Goal: Transaction & Acquisition: Purchase product/service

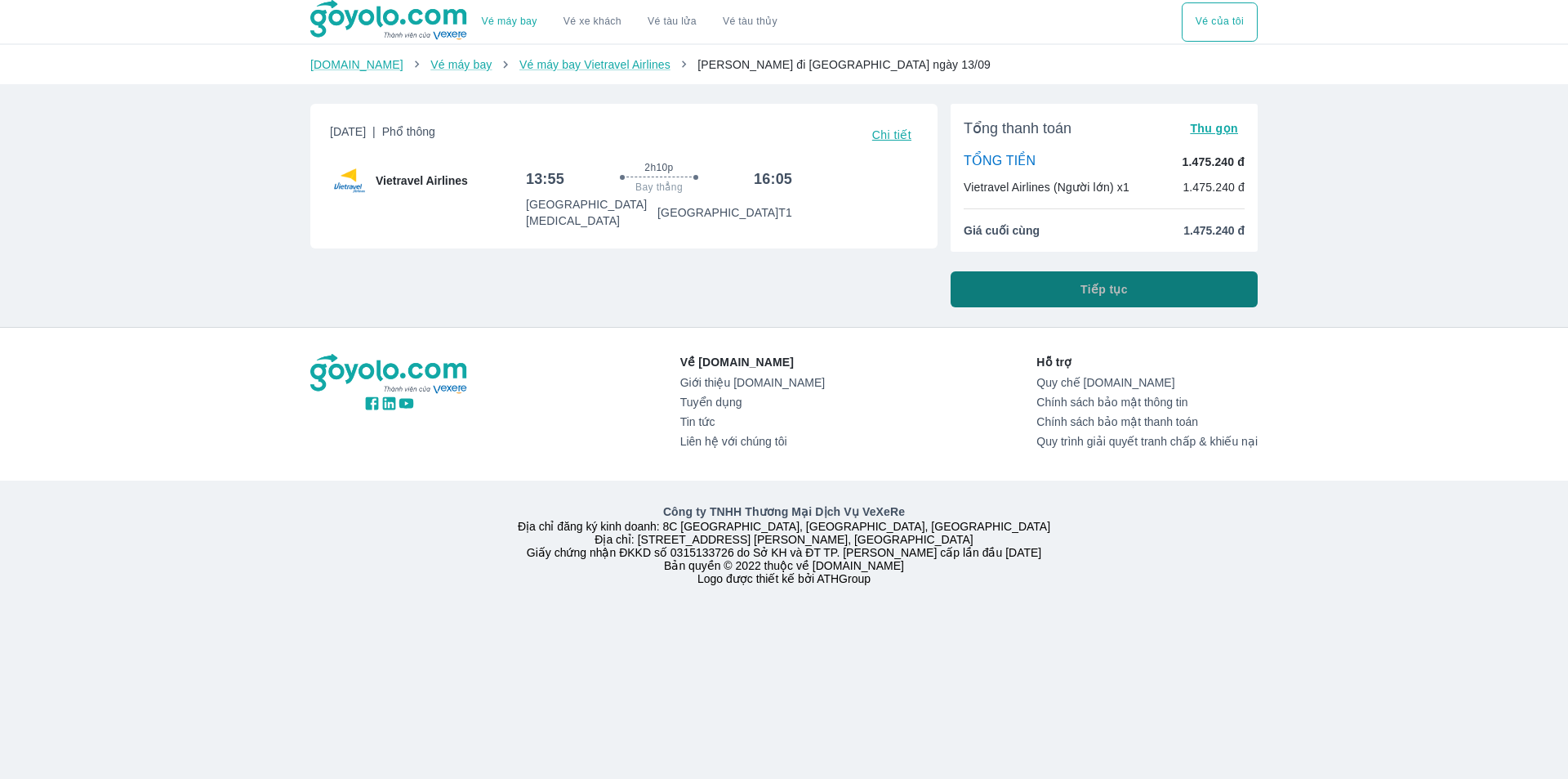
click at [1117, 288] on span "Tiếp tục" at bounding box center [1103, 290] width 47 height 16
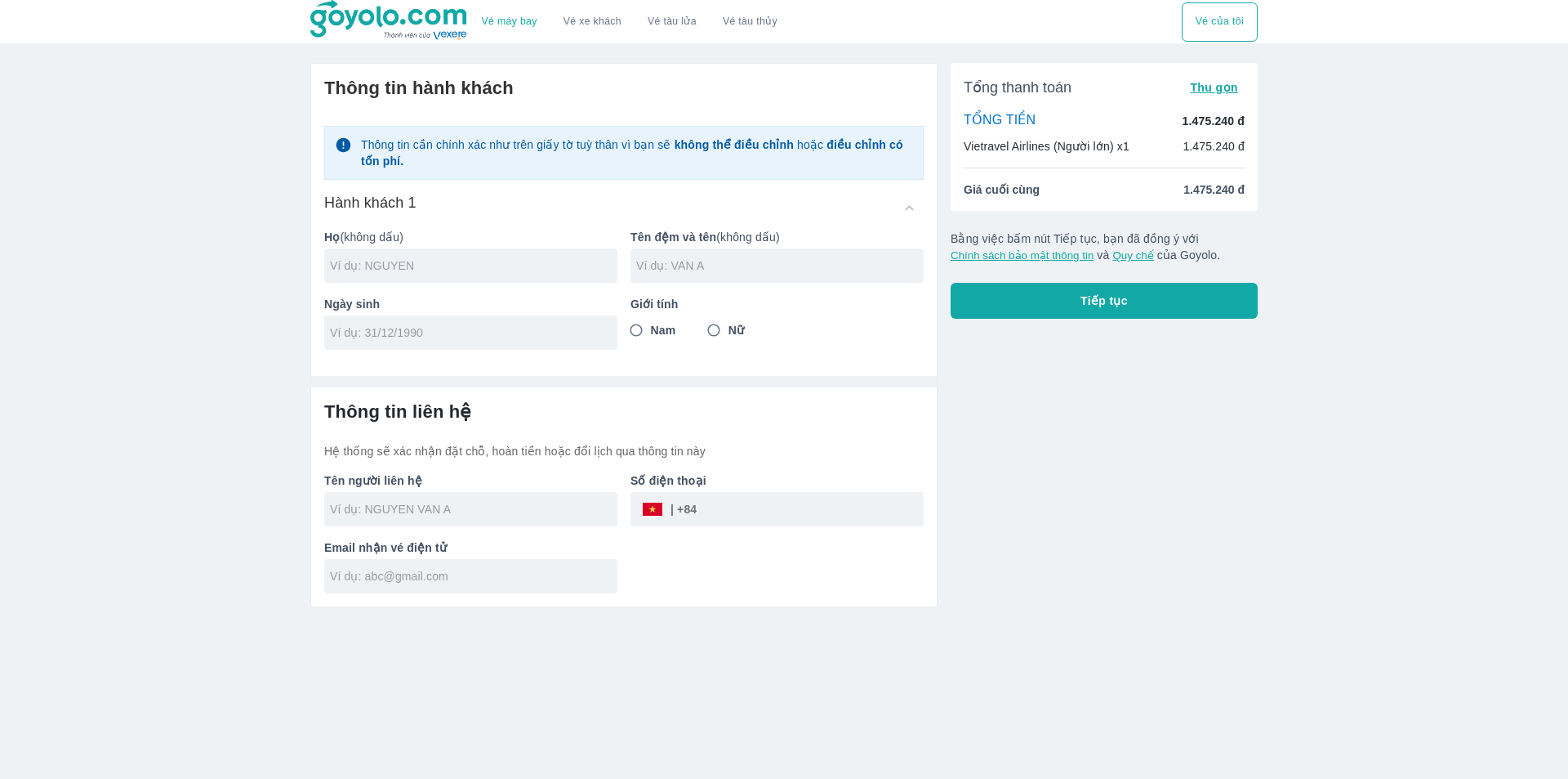
click at [541, 273] on input "text" at bounding box center [474, 265] width 288 height 16
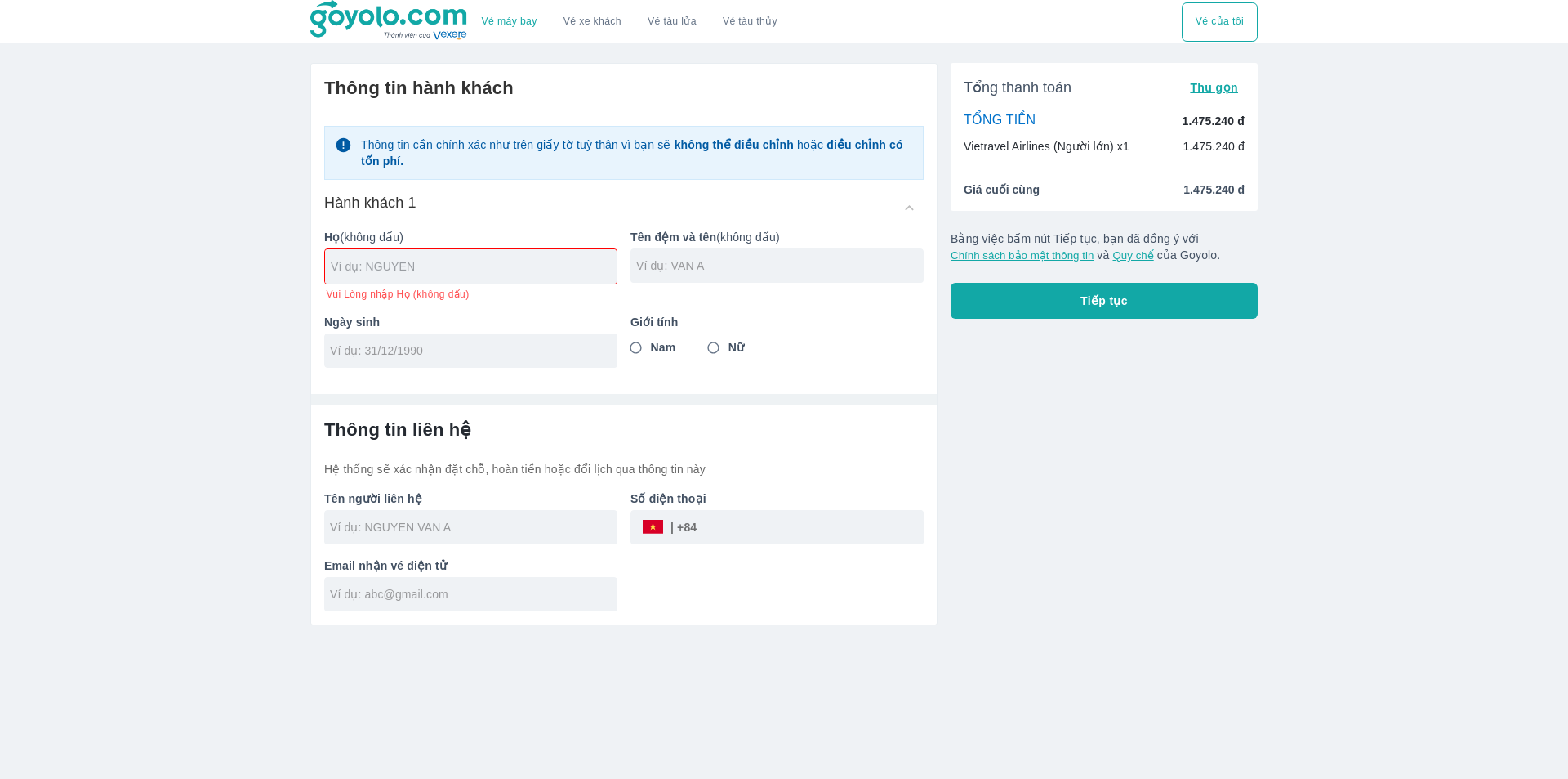
click at [469, 268] on input "text" at bounding box center [473, 266] width 286 height 16
click at [724, 356] on input "Nữ" at bounding box center [713, 348] width 29 height 29
radio input "true"
click at [498, 267] on input "text" at bounding box center [473, 266] width 286 height 16
type input "L"
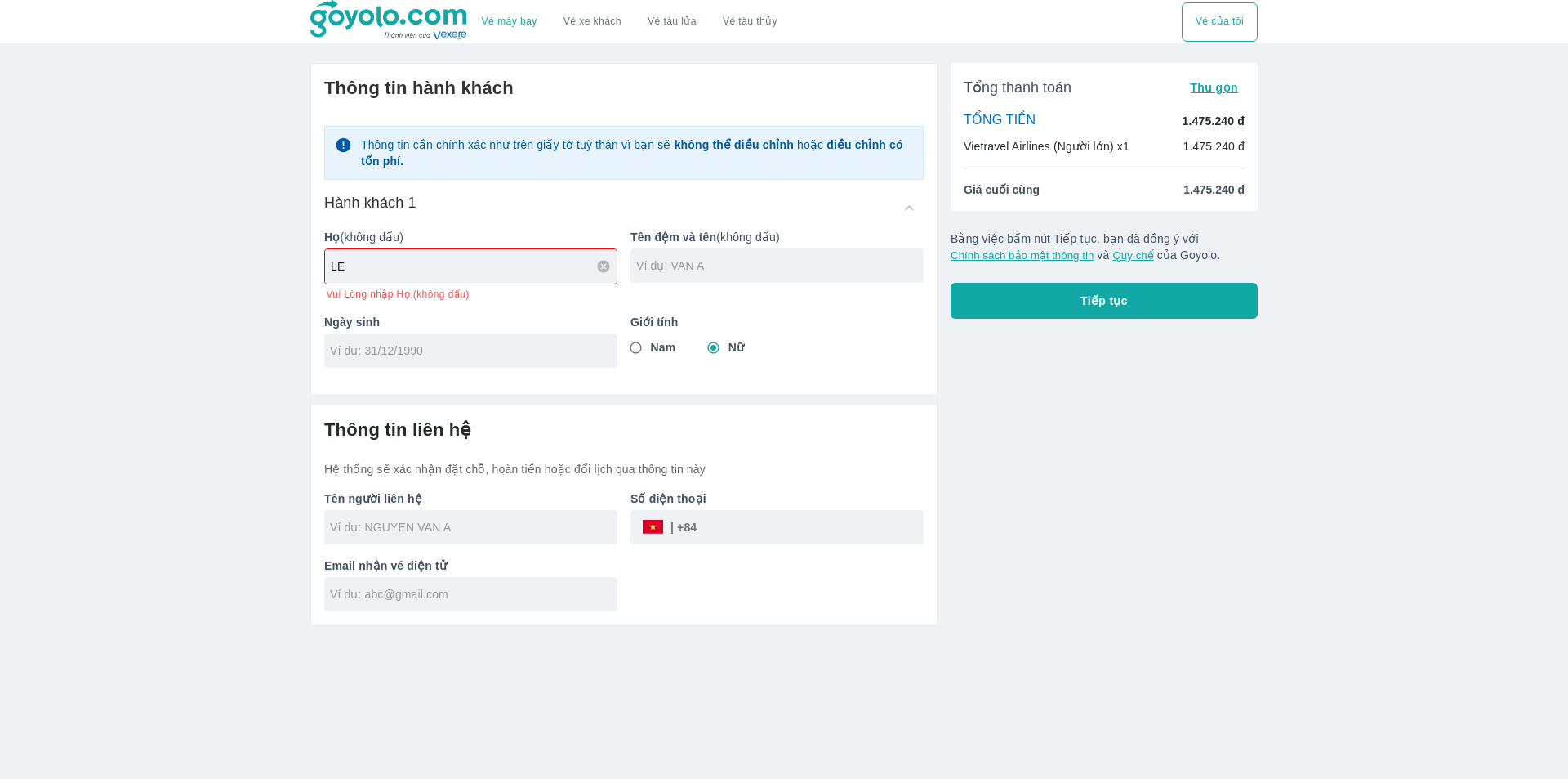
type input "LE"
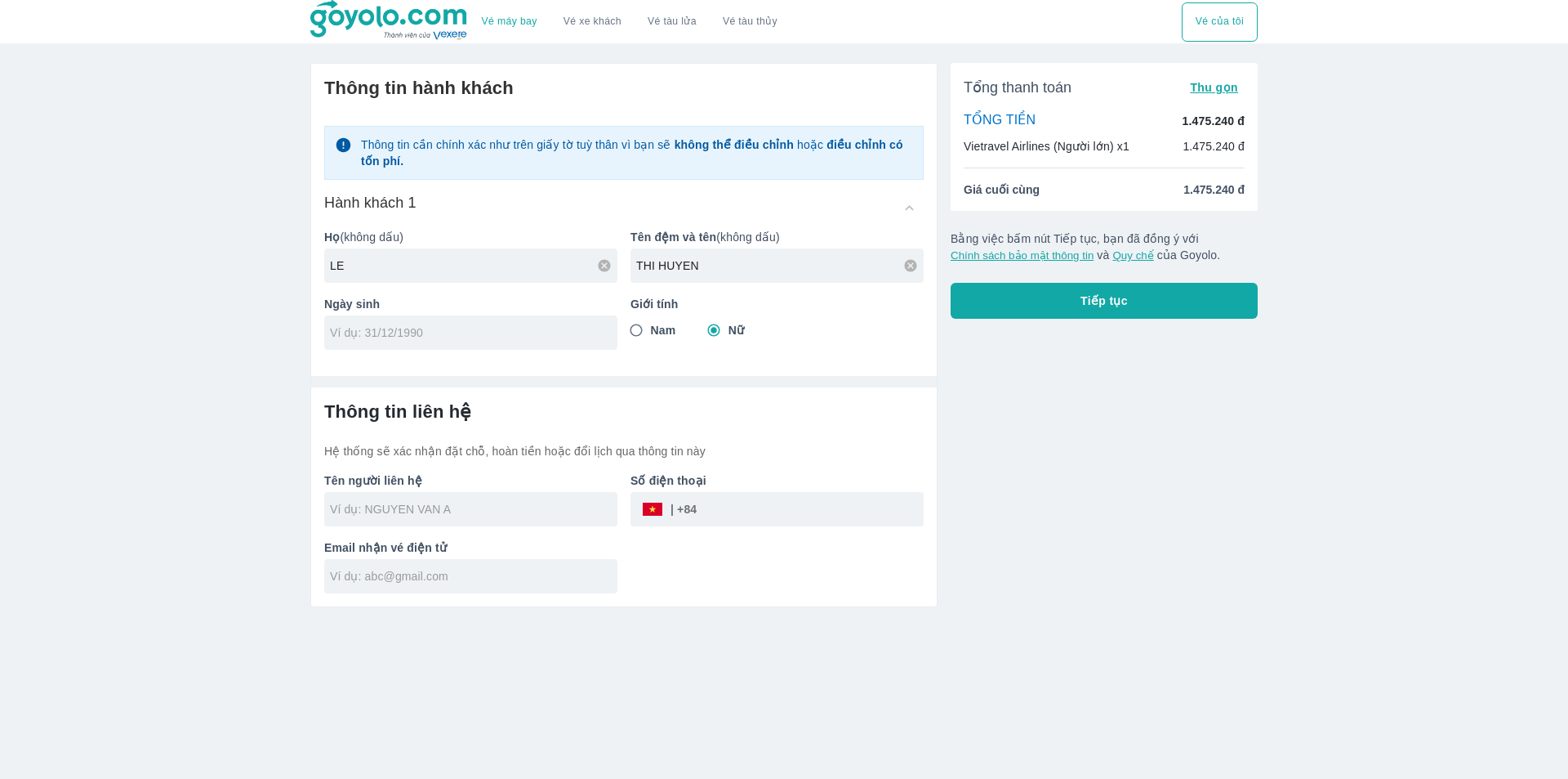
type input "THI HUYEN"
click at [462, 340] on input "tel" at bounding box center [466, 332] width 271 height 16
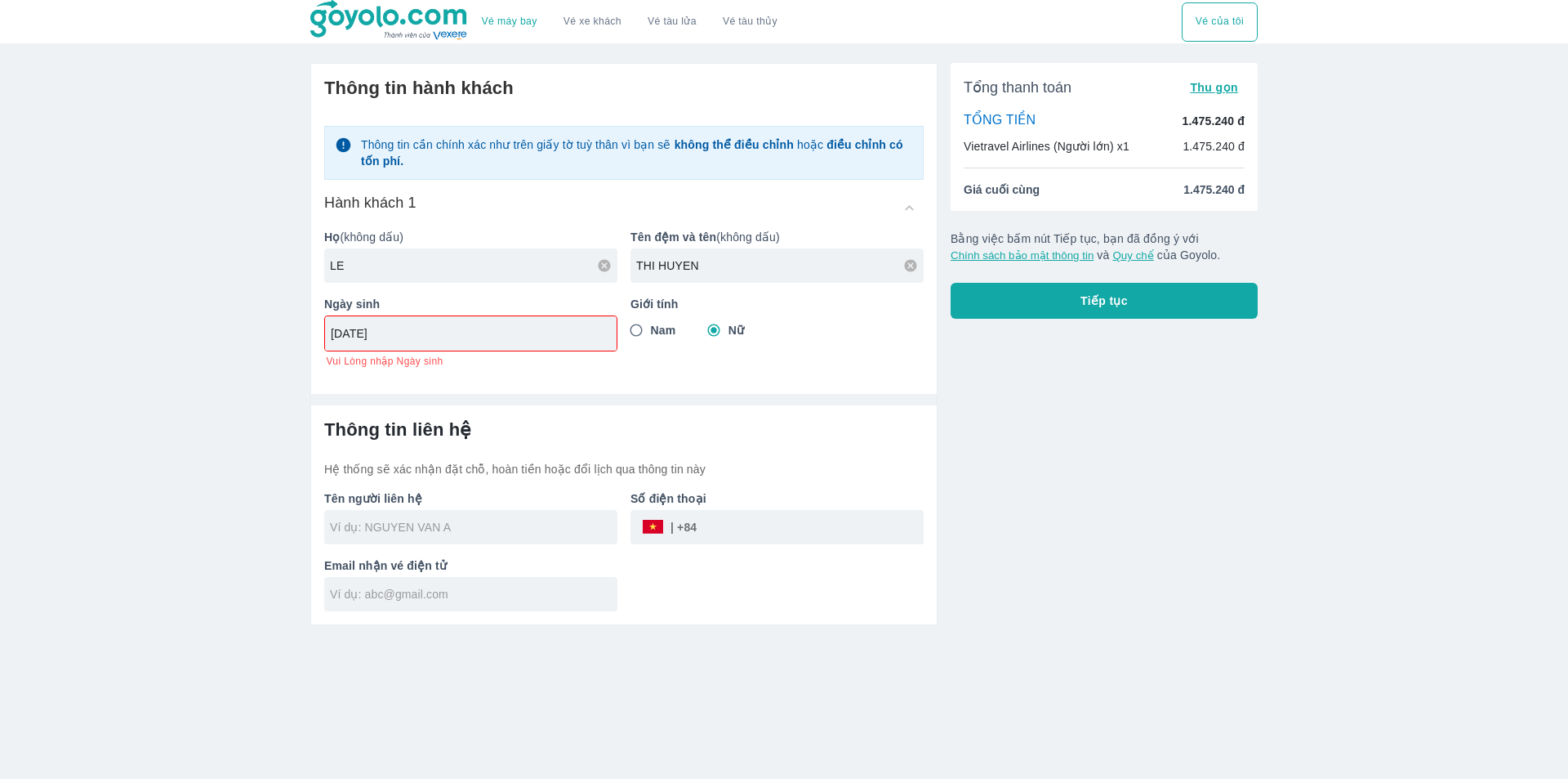
type input "09/05/2001"
click at [1145, 462] on div "Tổng thanh toán Thu gọn TỔNG TIỀN 1.475.240 đ Vietravel Airlines (Người lớn) x1…" at bounding box center [1097, 337] width 320 height 575
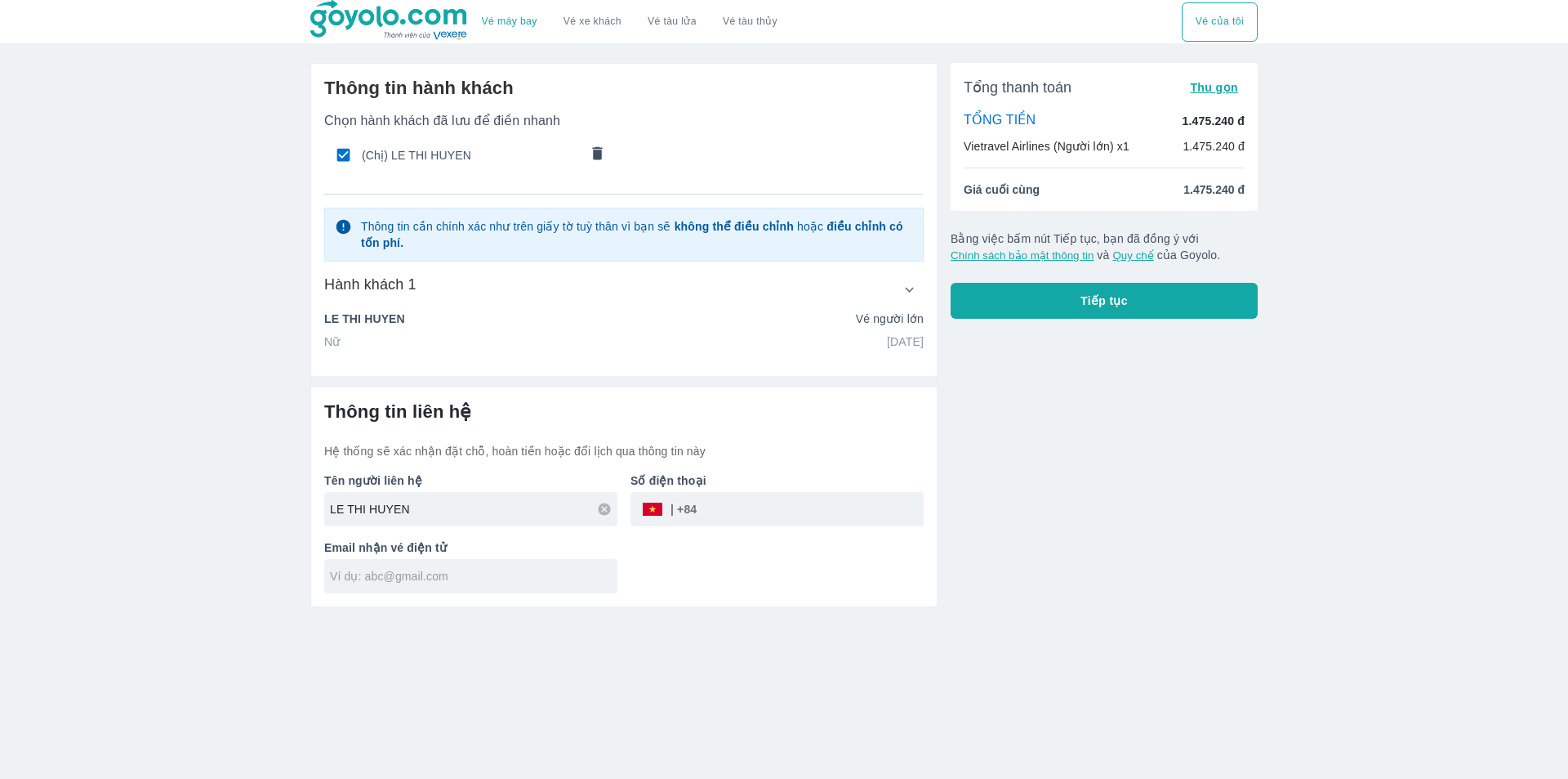
click at [758, 518] on input "tel" at bounding box center [810, 508] width 227 height 39
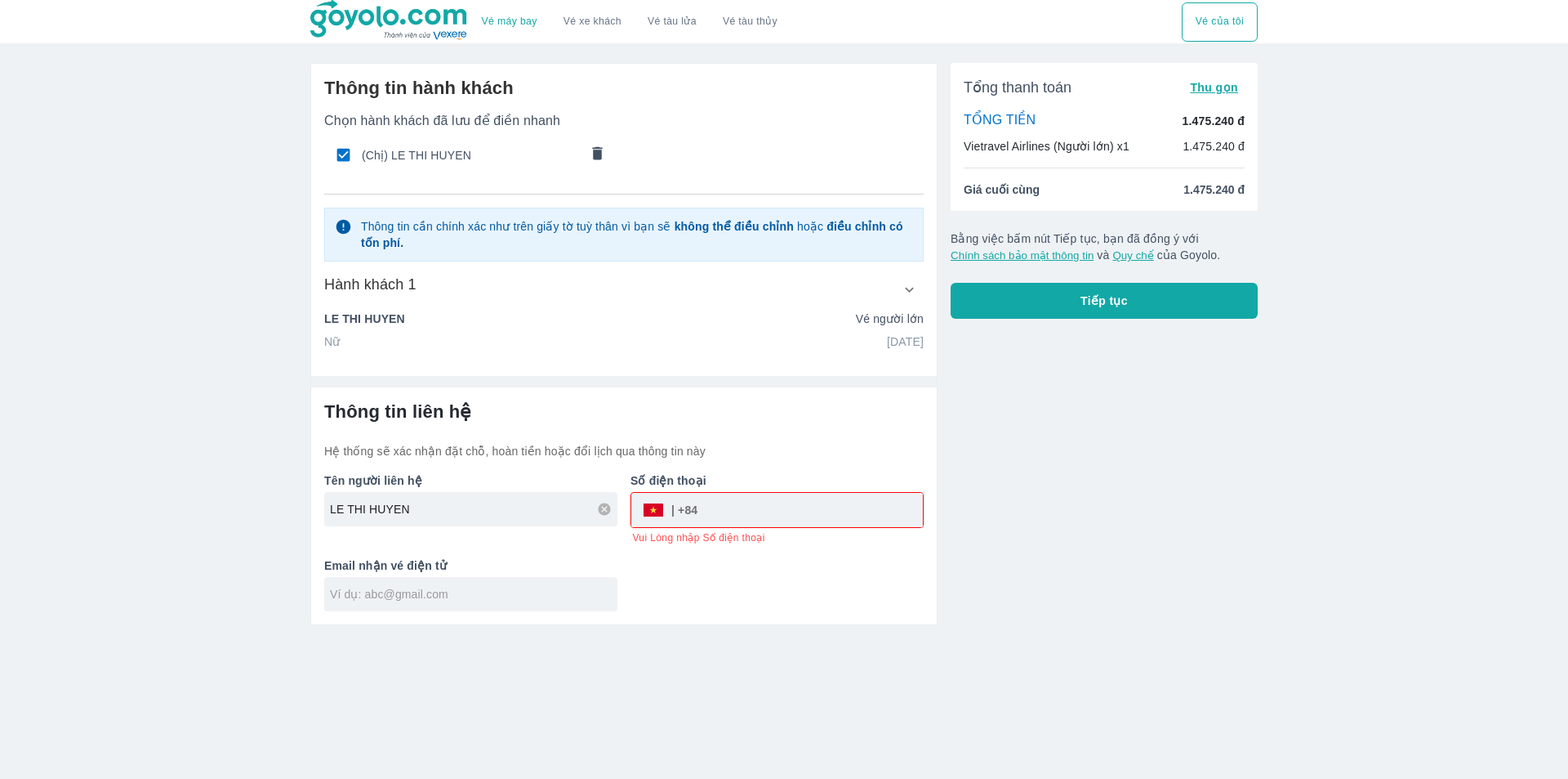
click at [440, 520] on div "LE THI HUYEN" at bounding box center [470, 509] width 293 height 35
drag, startPoint x: 389, startPoint y: 518, endPoint x: 250, endPoint y: 518, distance: 139.0
click at [272, 518] on div "Vé máy bay Vé xe khách Vé tàu lửa Vé tàu thủy Vé của tôi Thông tin hành khách C…" at bounding box center [784, 390] width 1568 height 779
type input "BUI THANH TU"
click at [738, 510] on input "tel" at bounding box center [809, 509] width 225 height 39
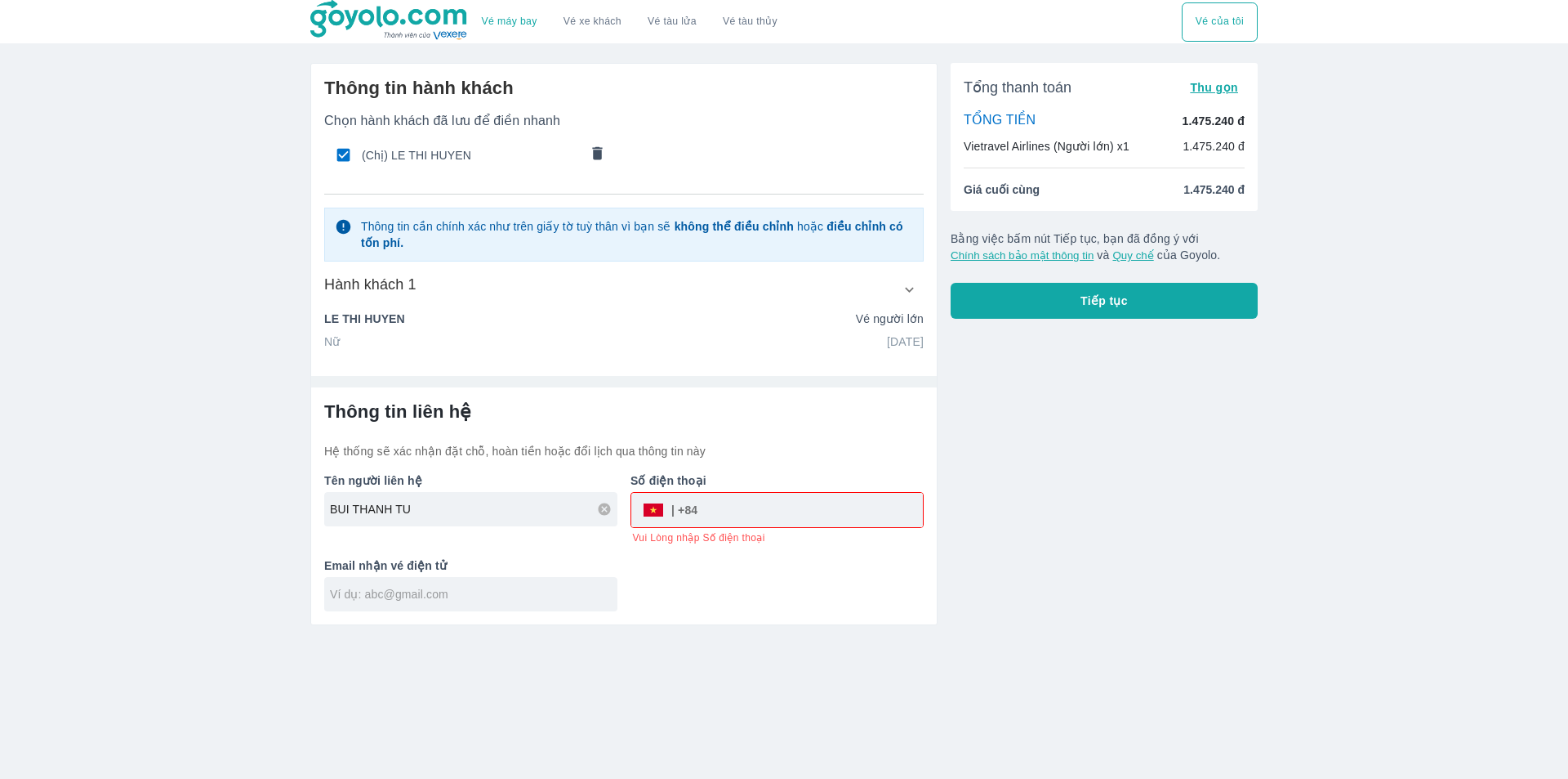
type input "0944331888"
drag, startPoint x: 1040, startPoint y: 607, endPoint x: 884, endPoint y: 616, distance: 156.3
click at [1035, 607] on div "Vé máy bay Vé xe khách Vé tàu lửa Vé tàu thủy Vé của tôi Thông tin hành khách C…" at bounding box center [784, 390] width 1568 height 779
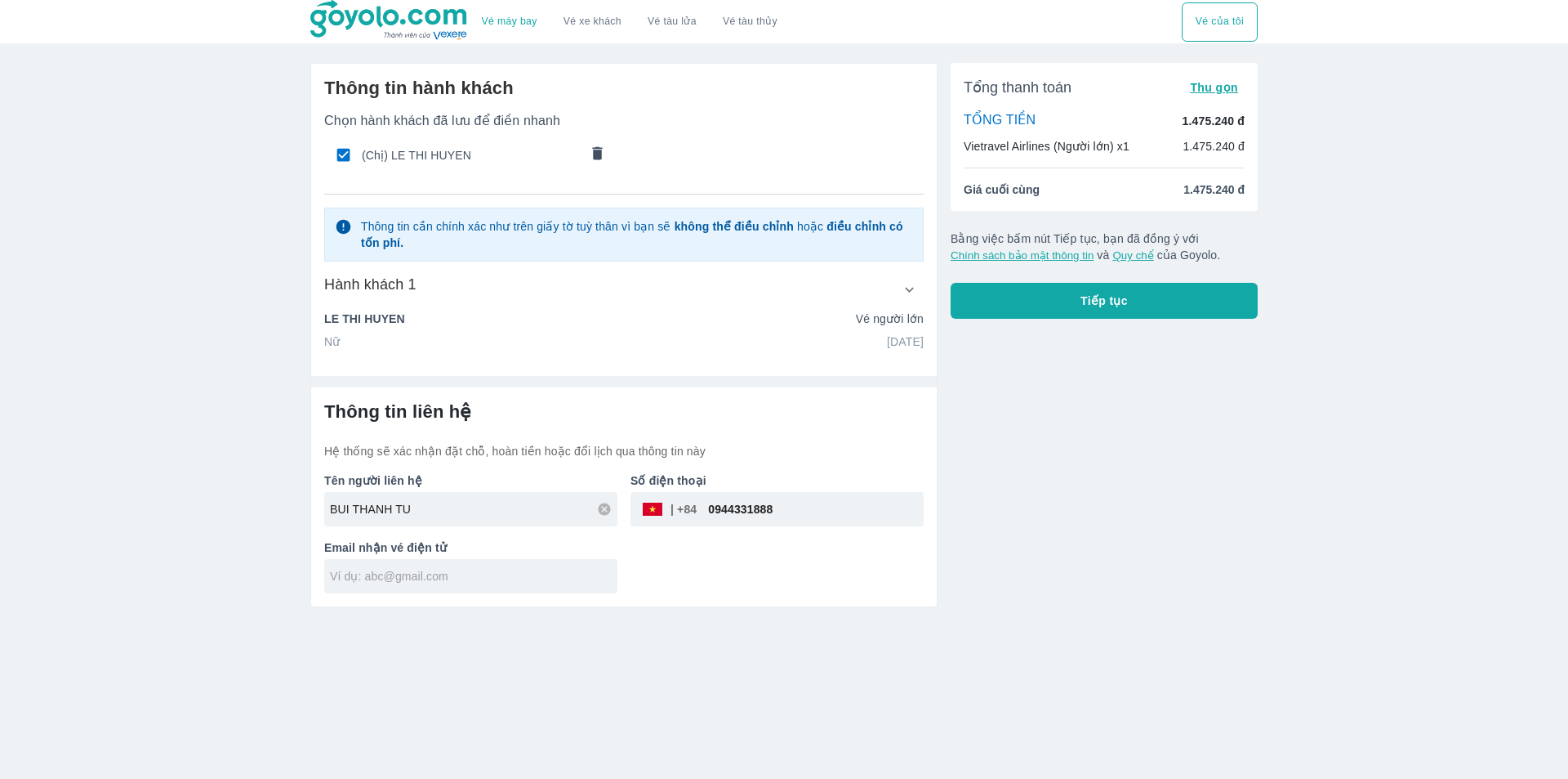
click at [474, 580] on input "text" at bounding box center [474, 576] width 288 height 16
type input "thanhtu0201412@gmail.com"
click at [1252, 472] on div "Tổng thanh toán Thu gọn TỔNG TIỀN 1.475.240 đ Vietravel Airlines (Người lớn) x1…" at bounding box center [1097, 329] width 320 height 557
click at [1136, 304] on button "Tiếp tục" at bounding box center [1103, 301] width 307 height 36
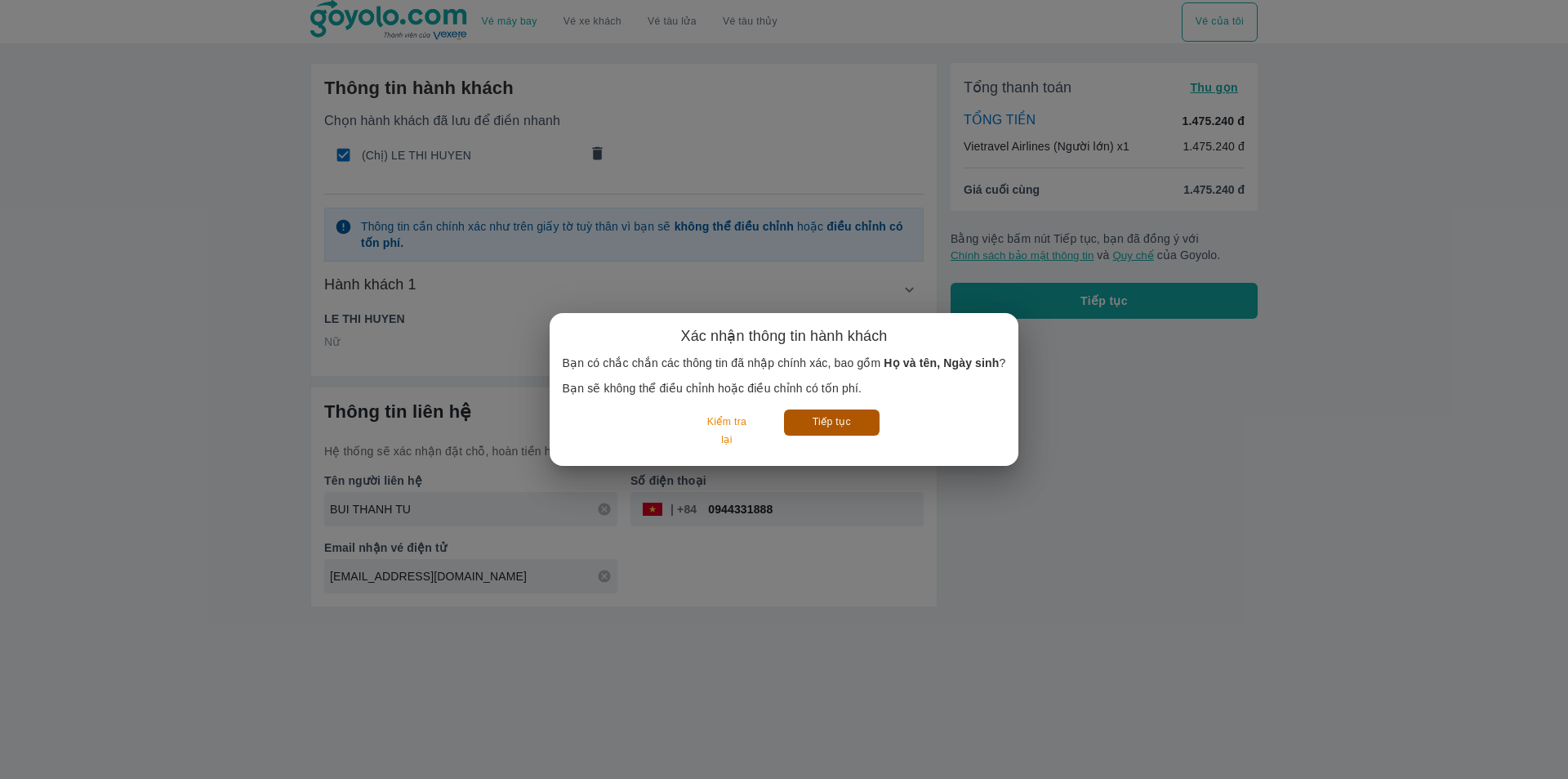
click at [836, 421] on button "Tiếp tục" at bounding box center [831, 422] width 95 height 25
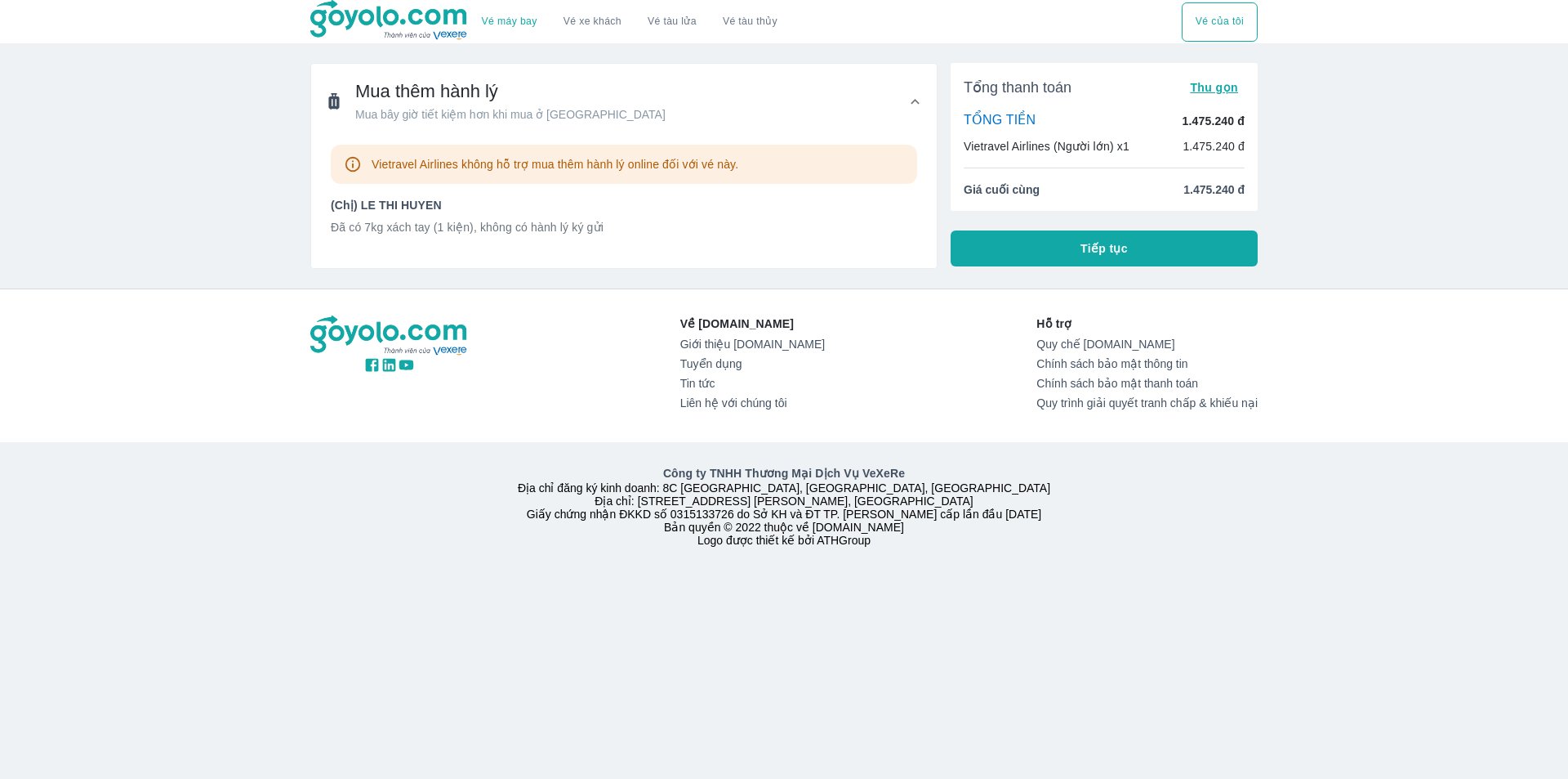
click at [581, 232] on p "Đã có 7kg xách tay (1 kiện), không có hành lý ký gửi" at bounding box center [623, 227] width 586 height 16
click at [602, 232] on p "Đã có 7kg xách tay (1 kiện), không có hành lý ký gửi" at bounding box center [623, 227] width 586 height 16
click at [1130, 257] on button "Tiếp tục" at bounding box center [1103, 249] width 307 height 36
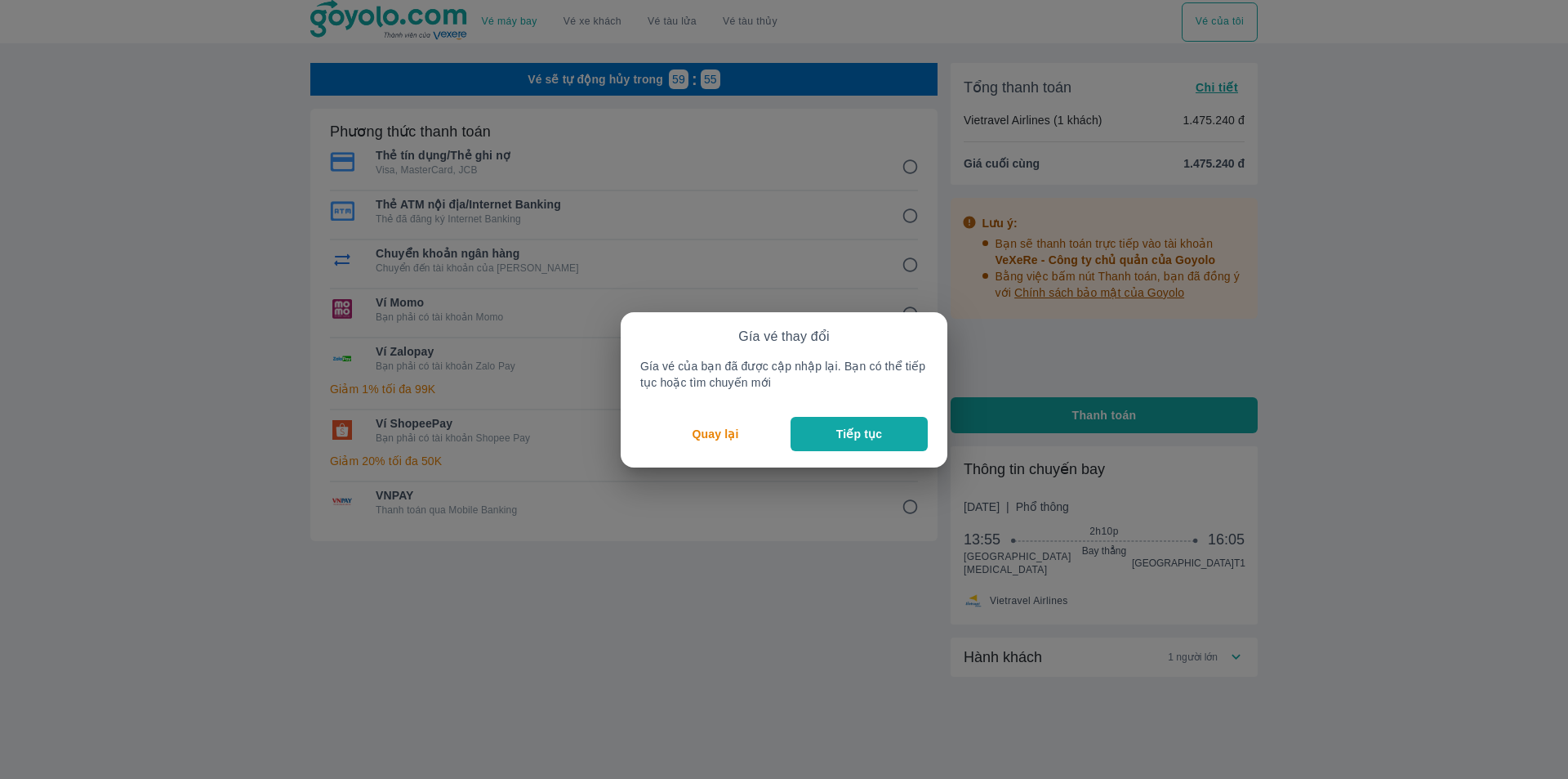
click at [852, 439] on p "Tiếp tục" at bounding box center [858, 434] width 45 height 16
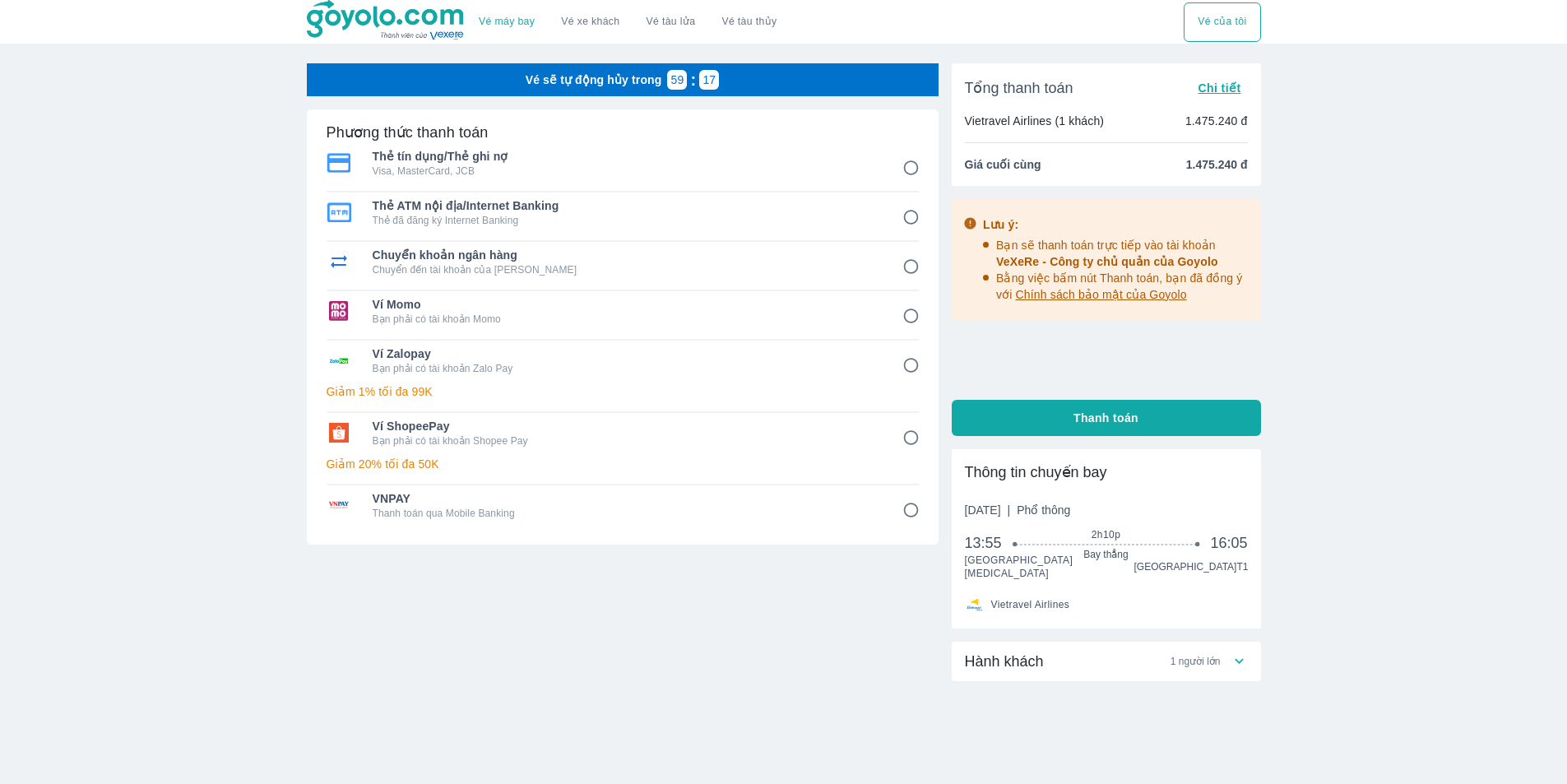
click at [1224, 662] on div "Hành khách 1 người lớn" at bounding box center [1097, 662] width 266 height 20
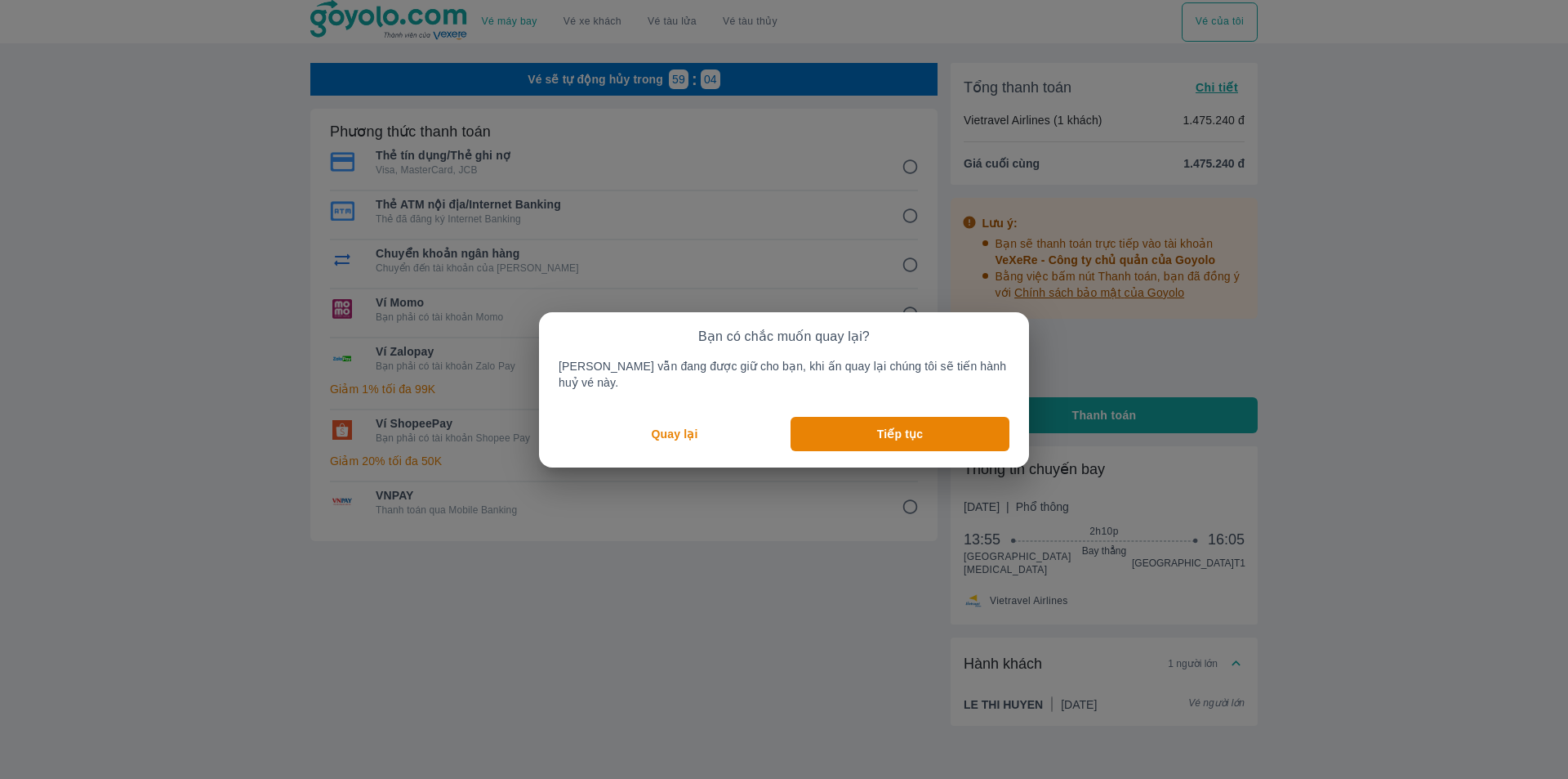
click at [672, 426] on p "Quay lại" at bounding box center [674, 434] width 46 height 16
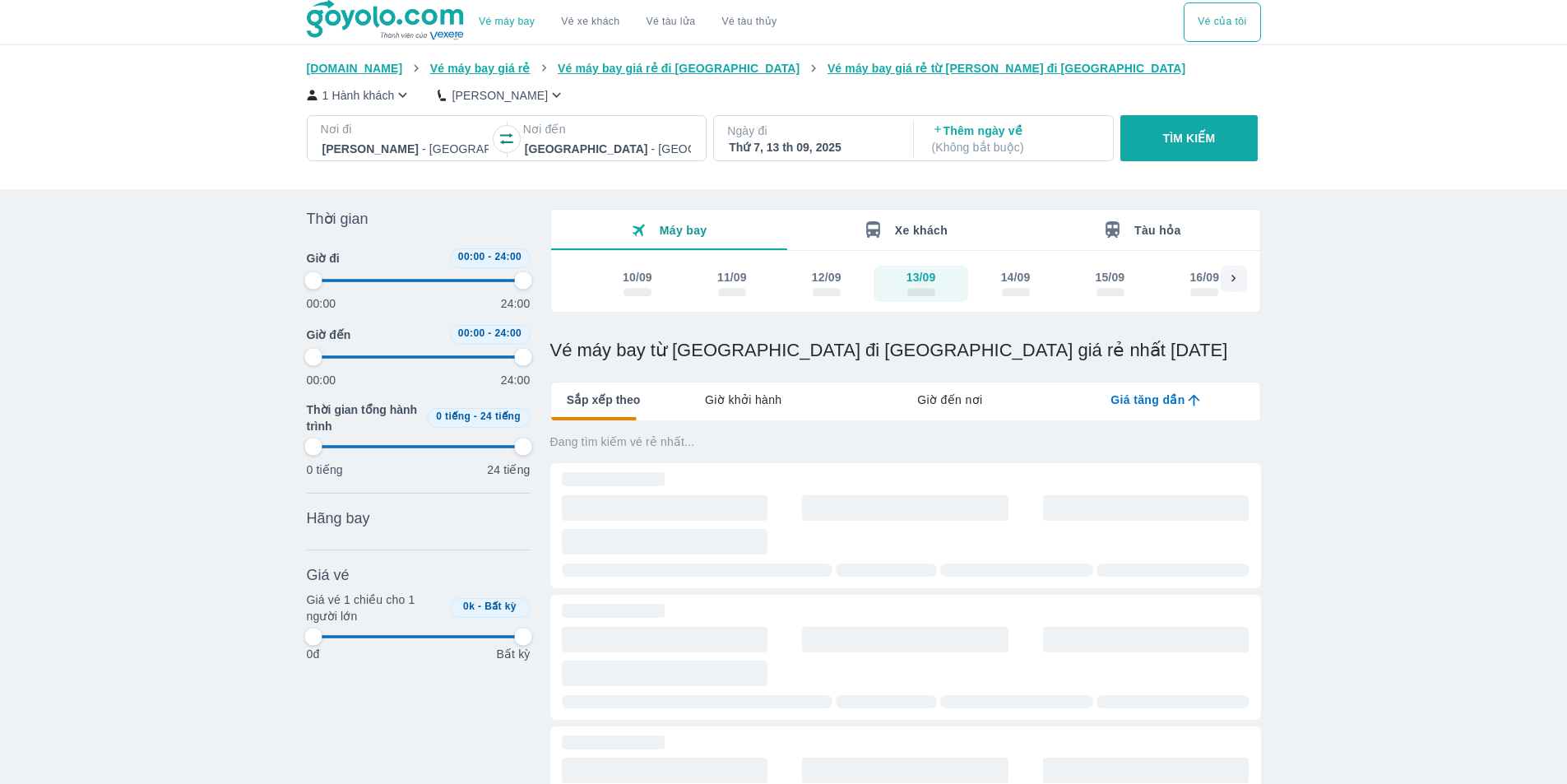
type input "97.9166666666667"
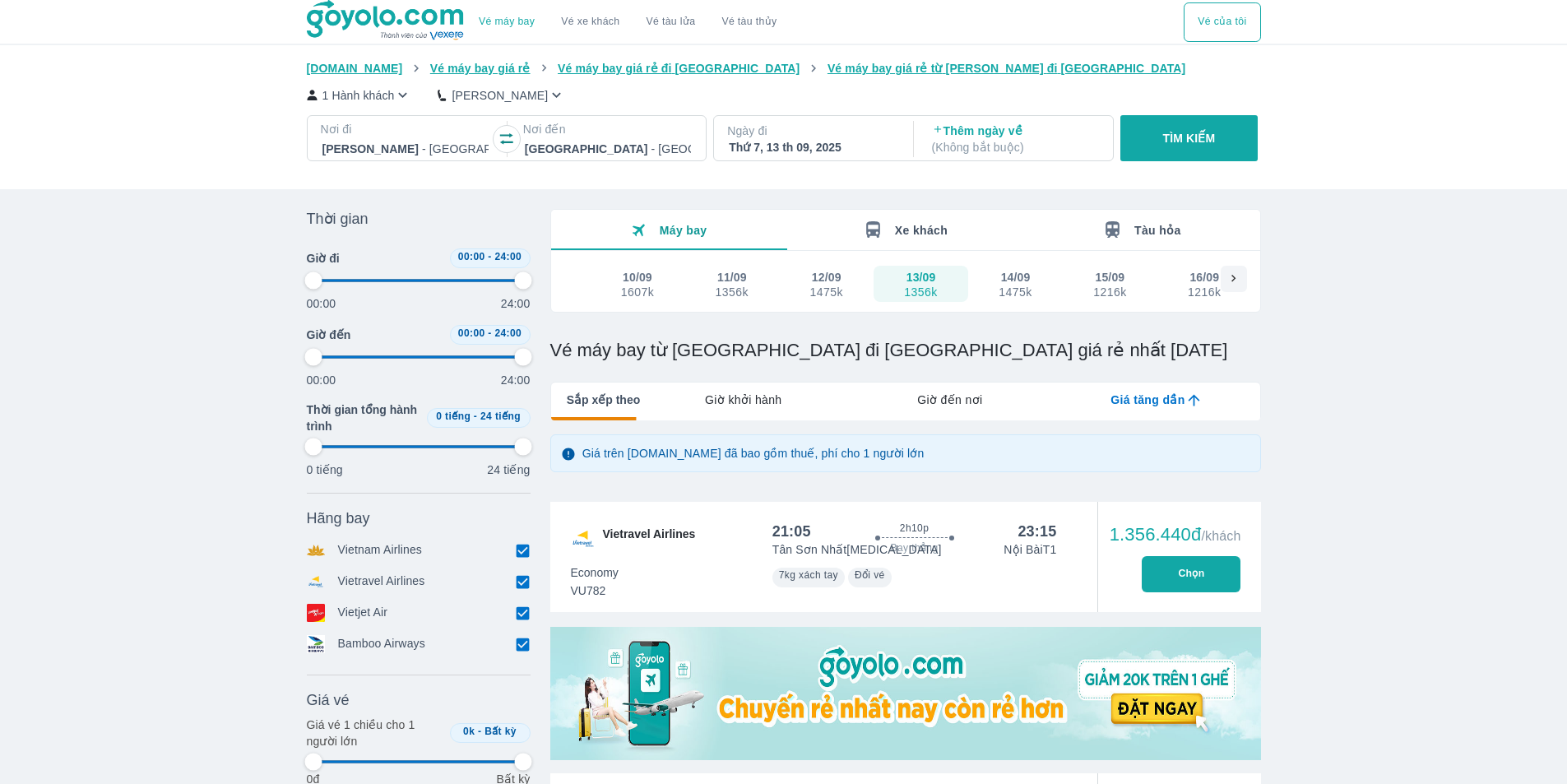
type input "97.9166666666667"
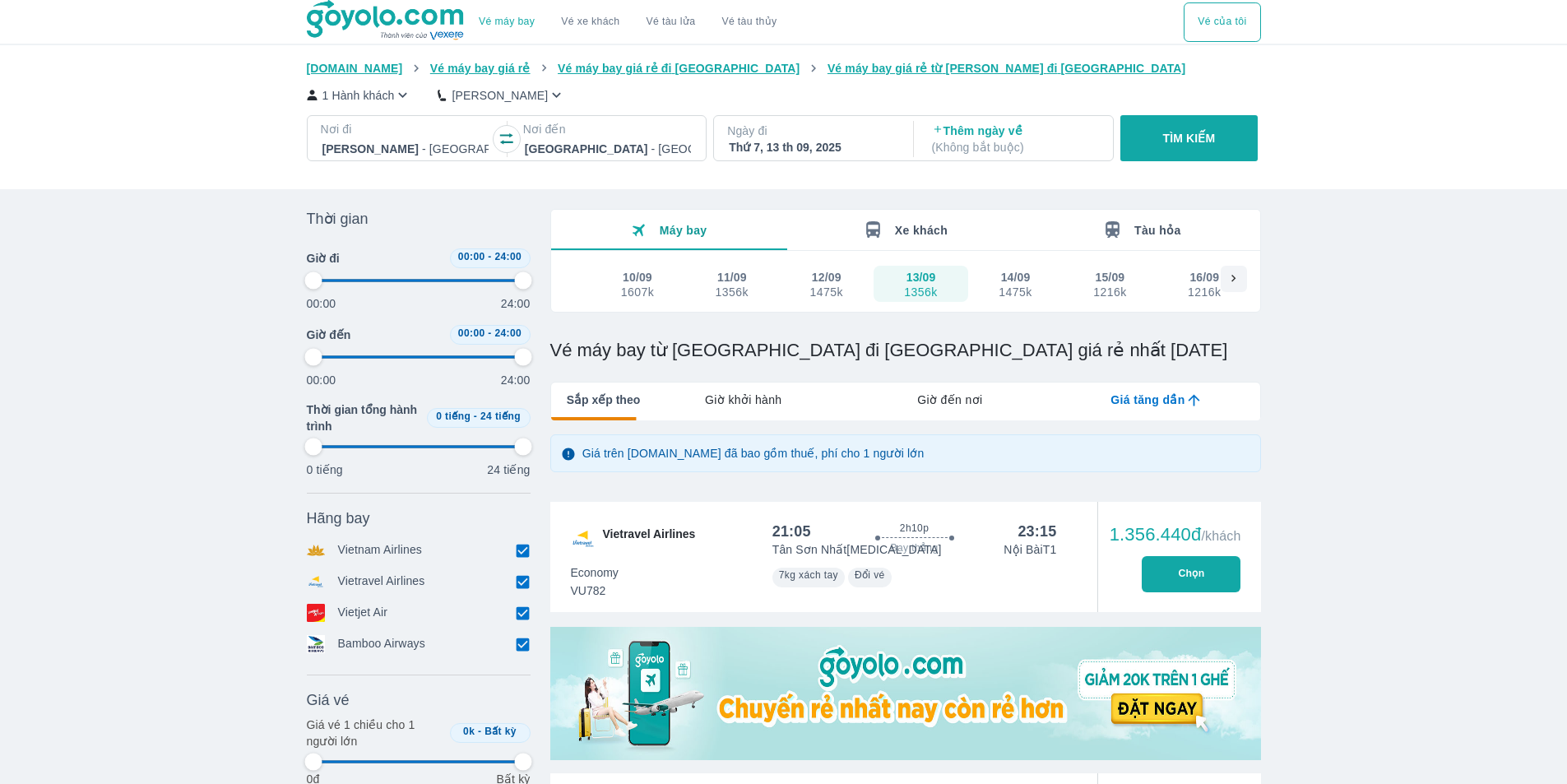
type input "97.9166666666667"
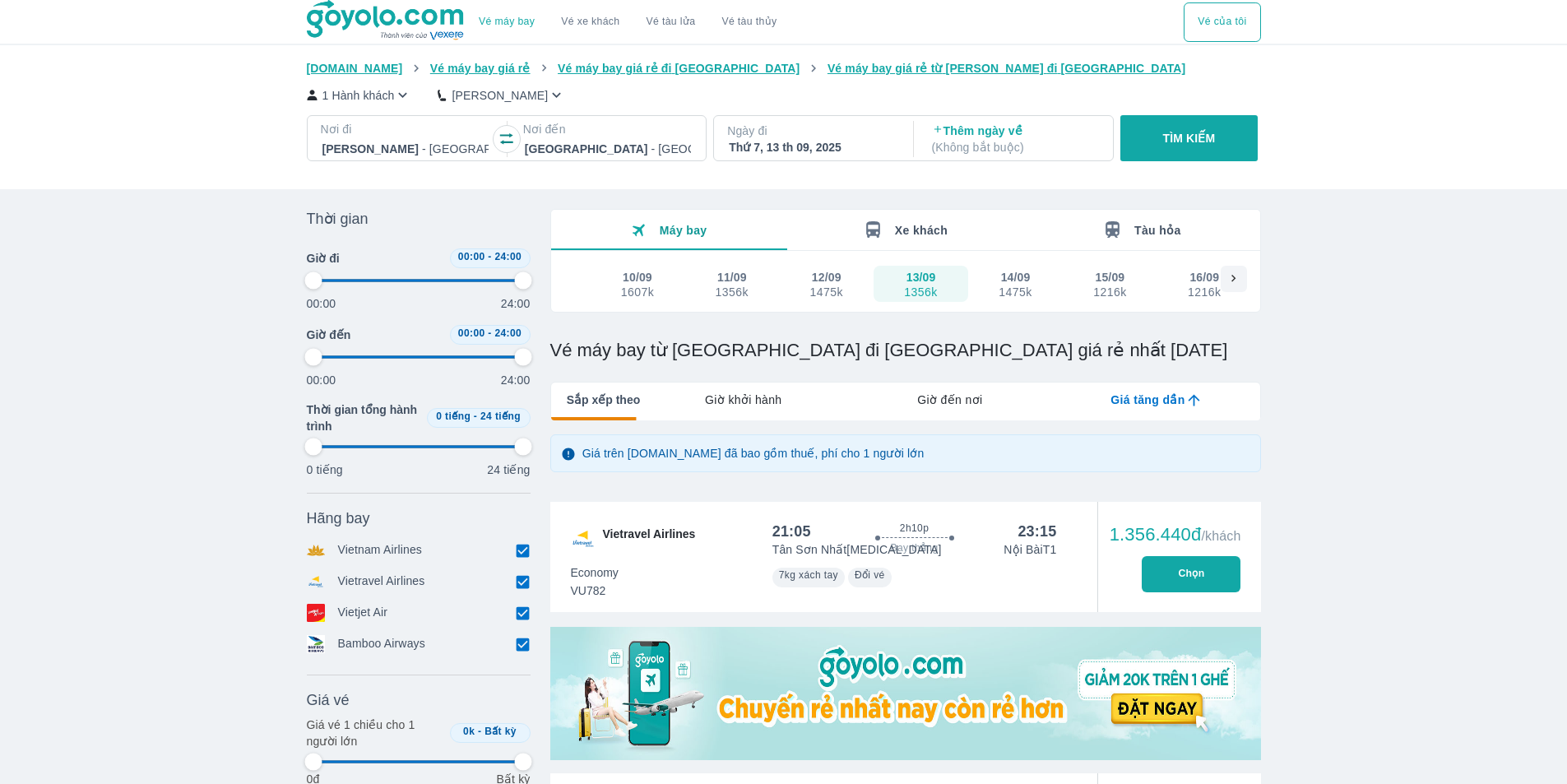
type input "97.9166666666667"
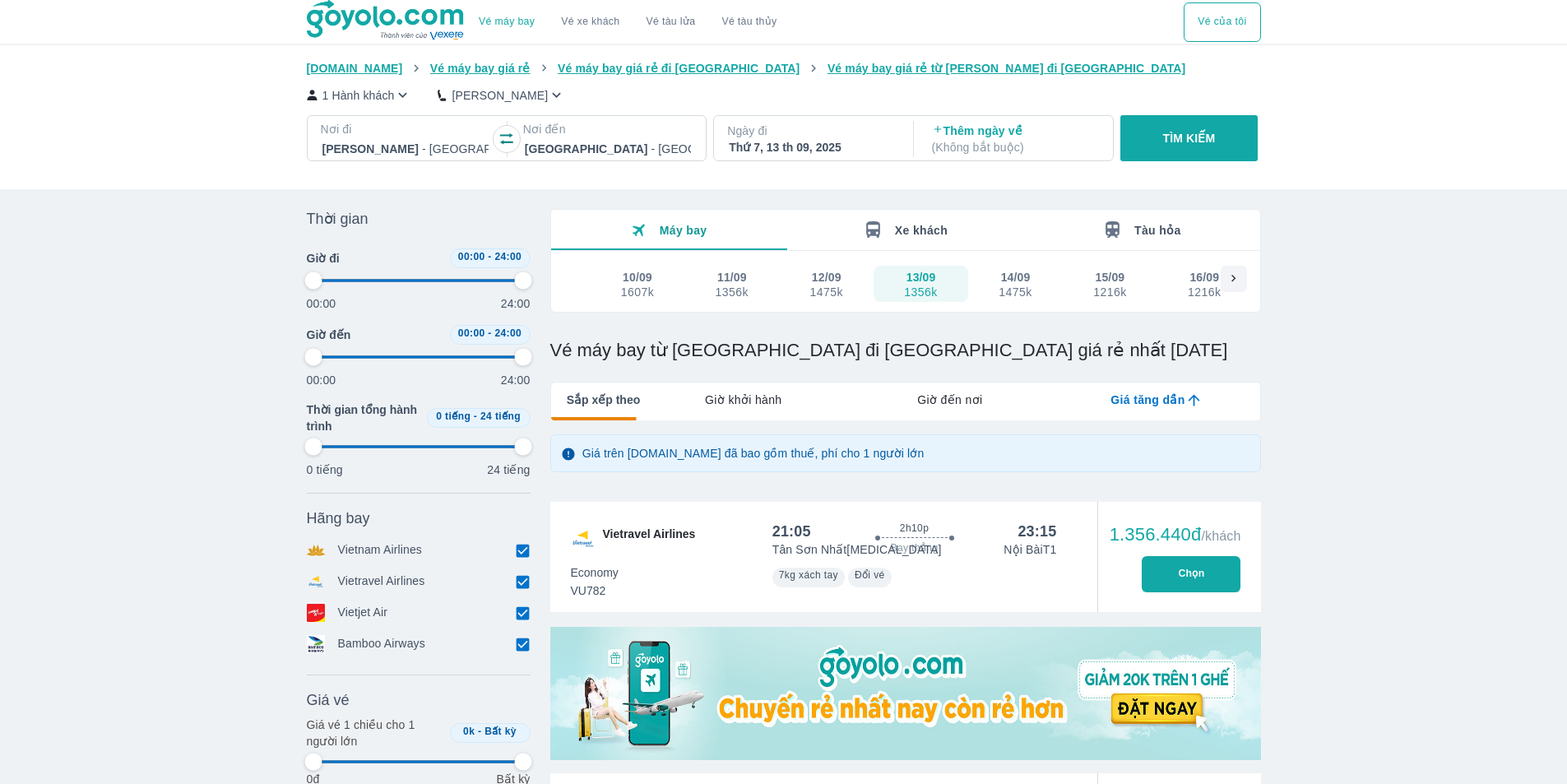
scroll to position [247, 0]
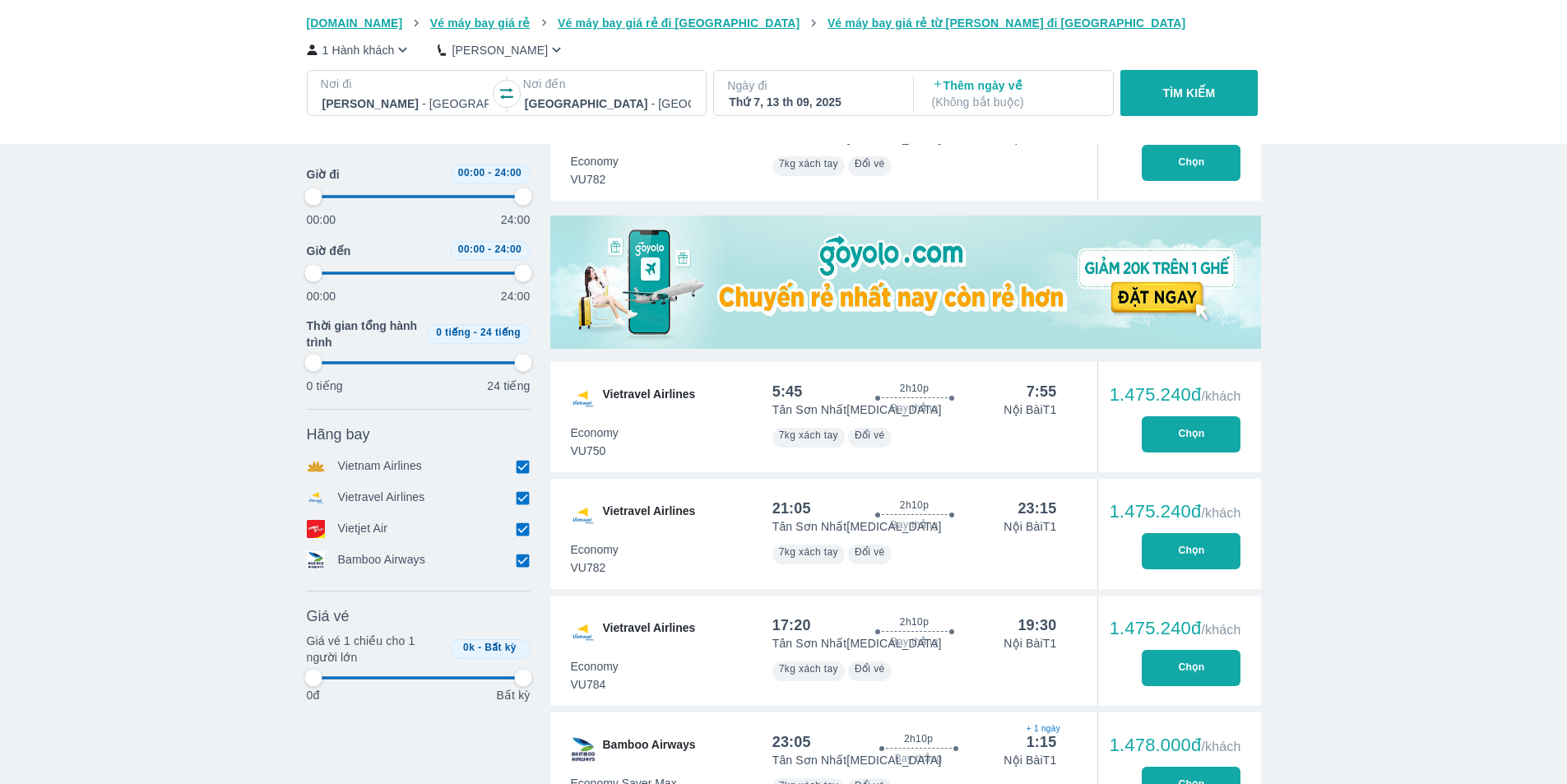
type input "97.9166666666667"
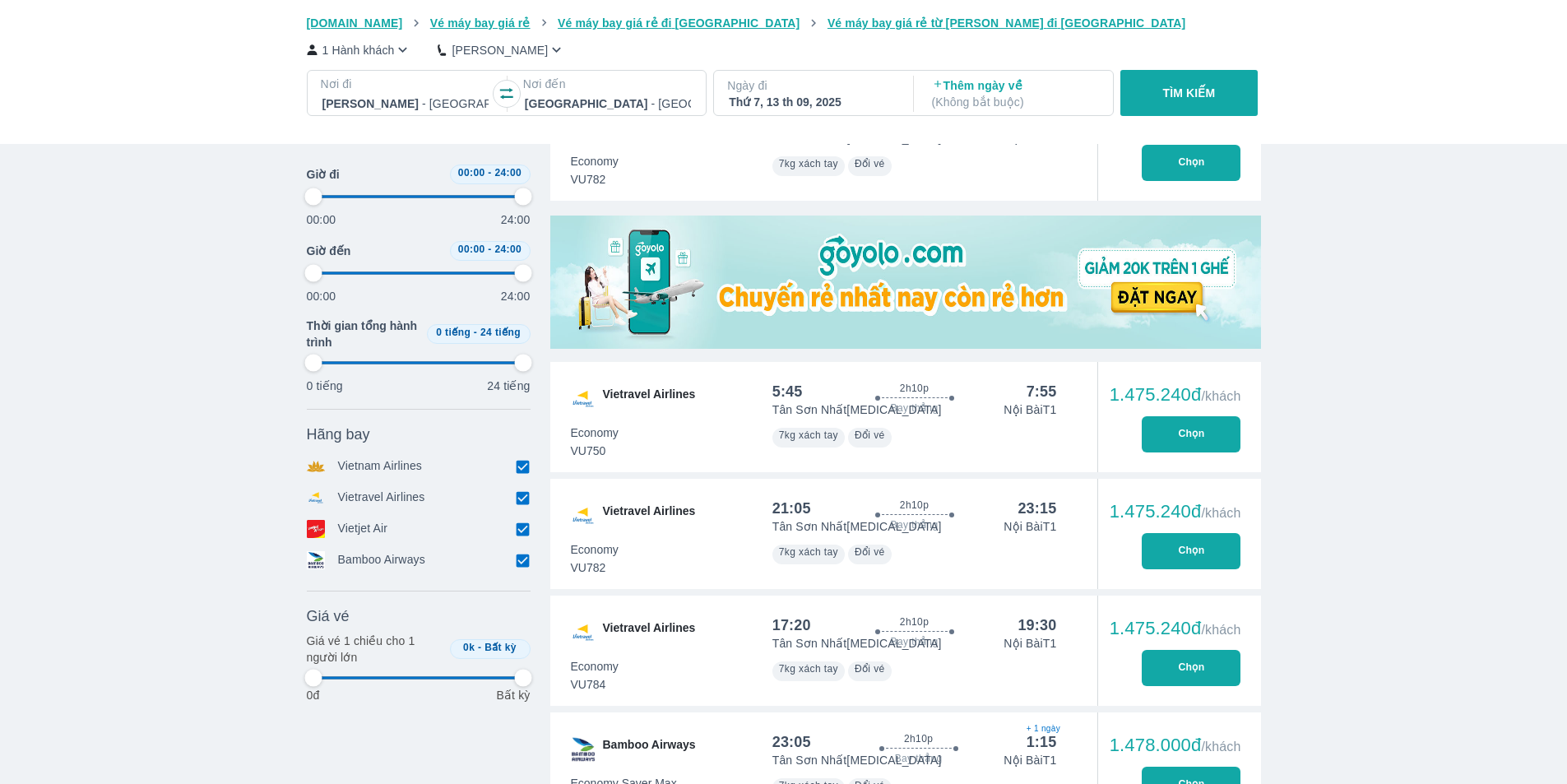
type input "97.9166666666667"
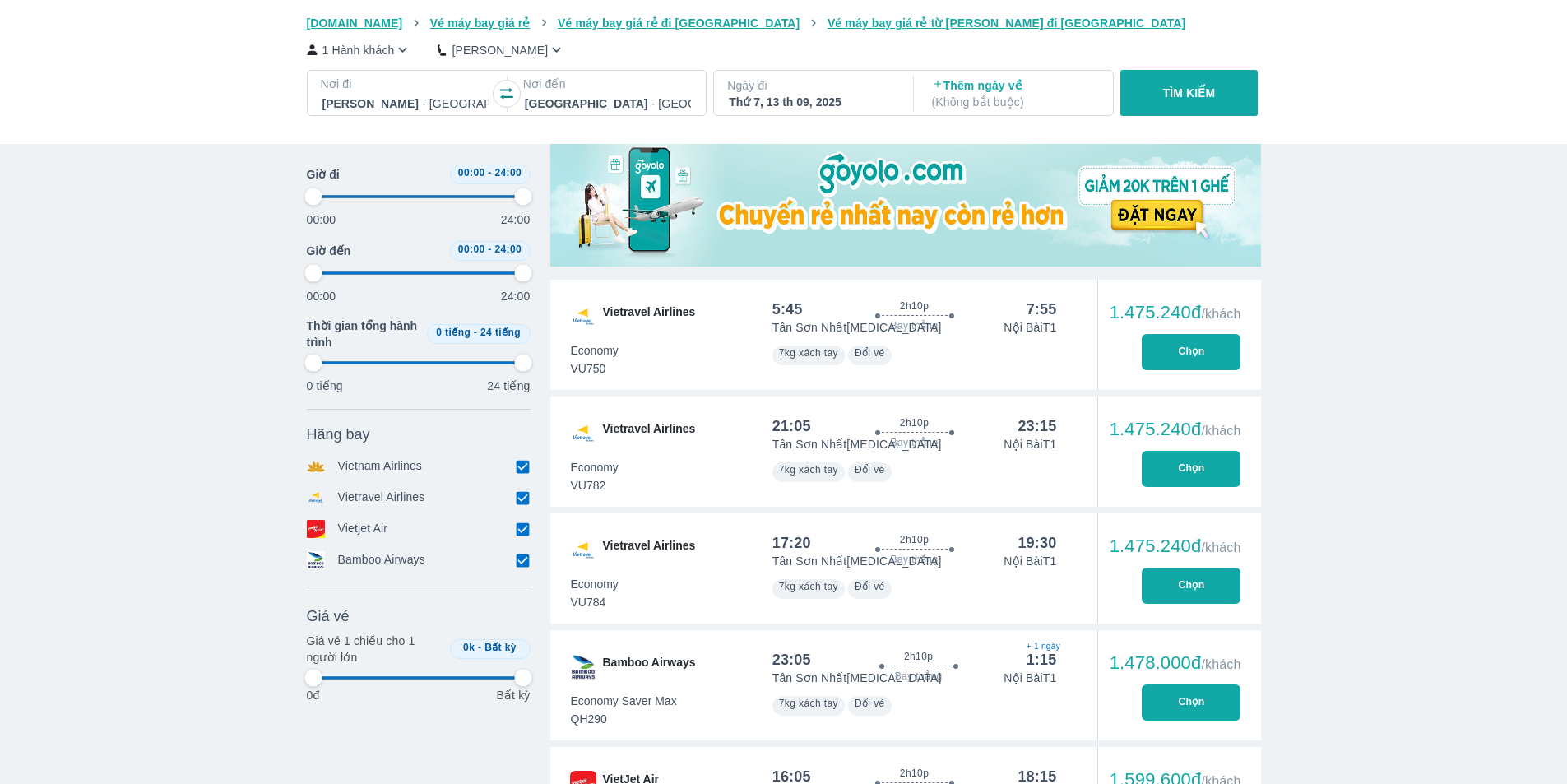
scroll to position [740, 0]
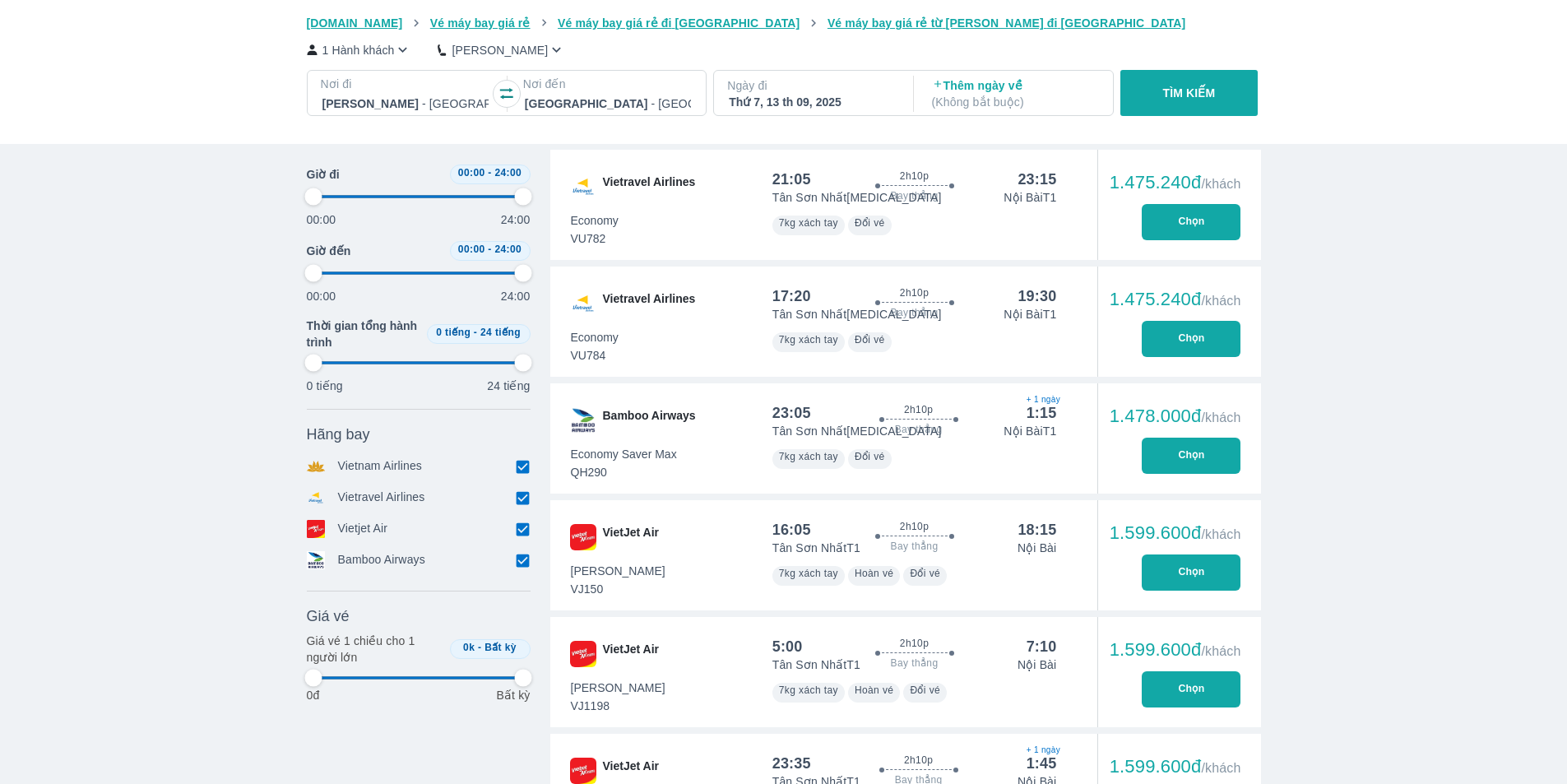
type input "97.9166666666667"
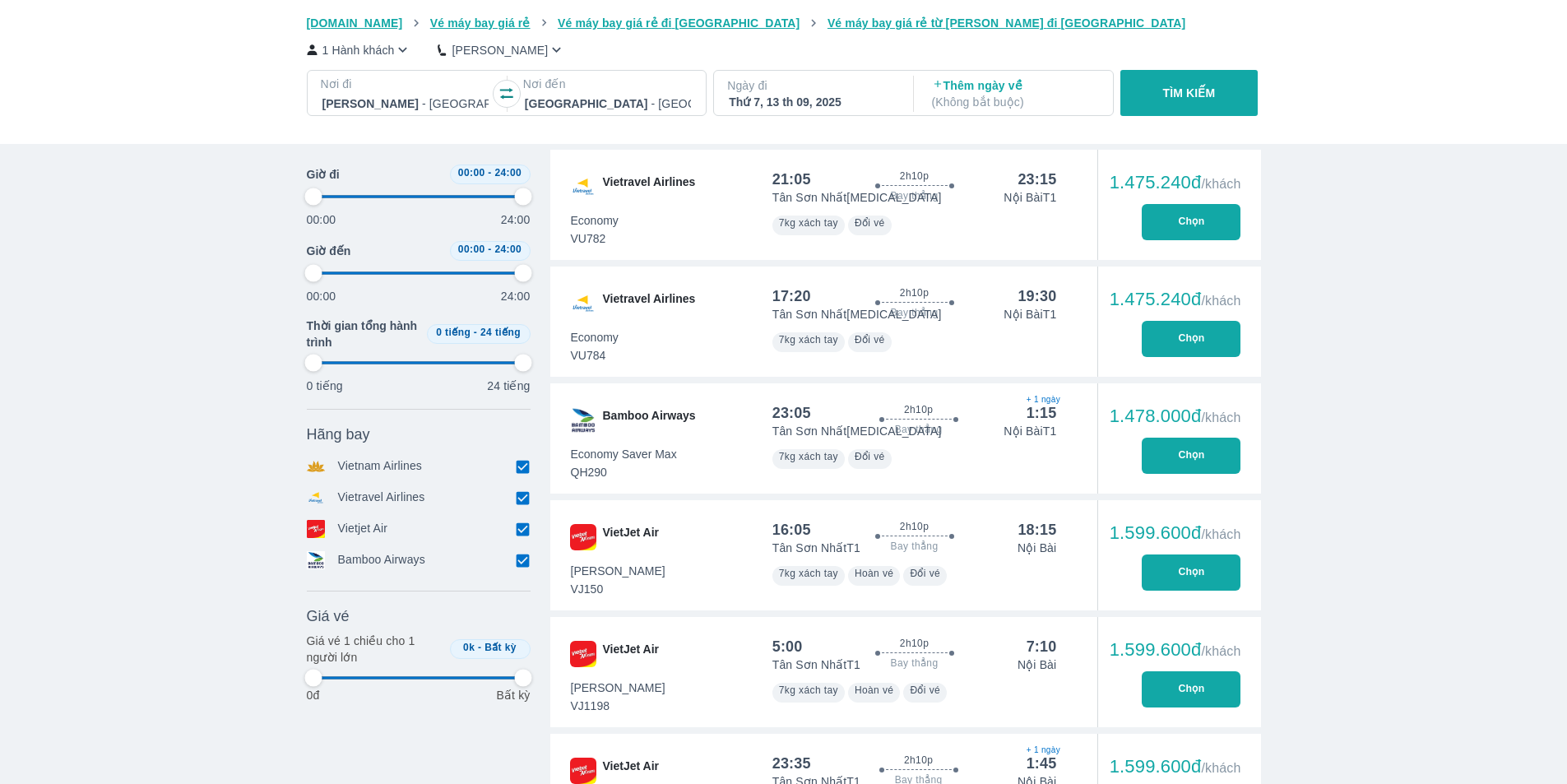
type input "97.9166666666667"
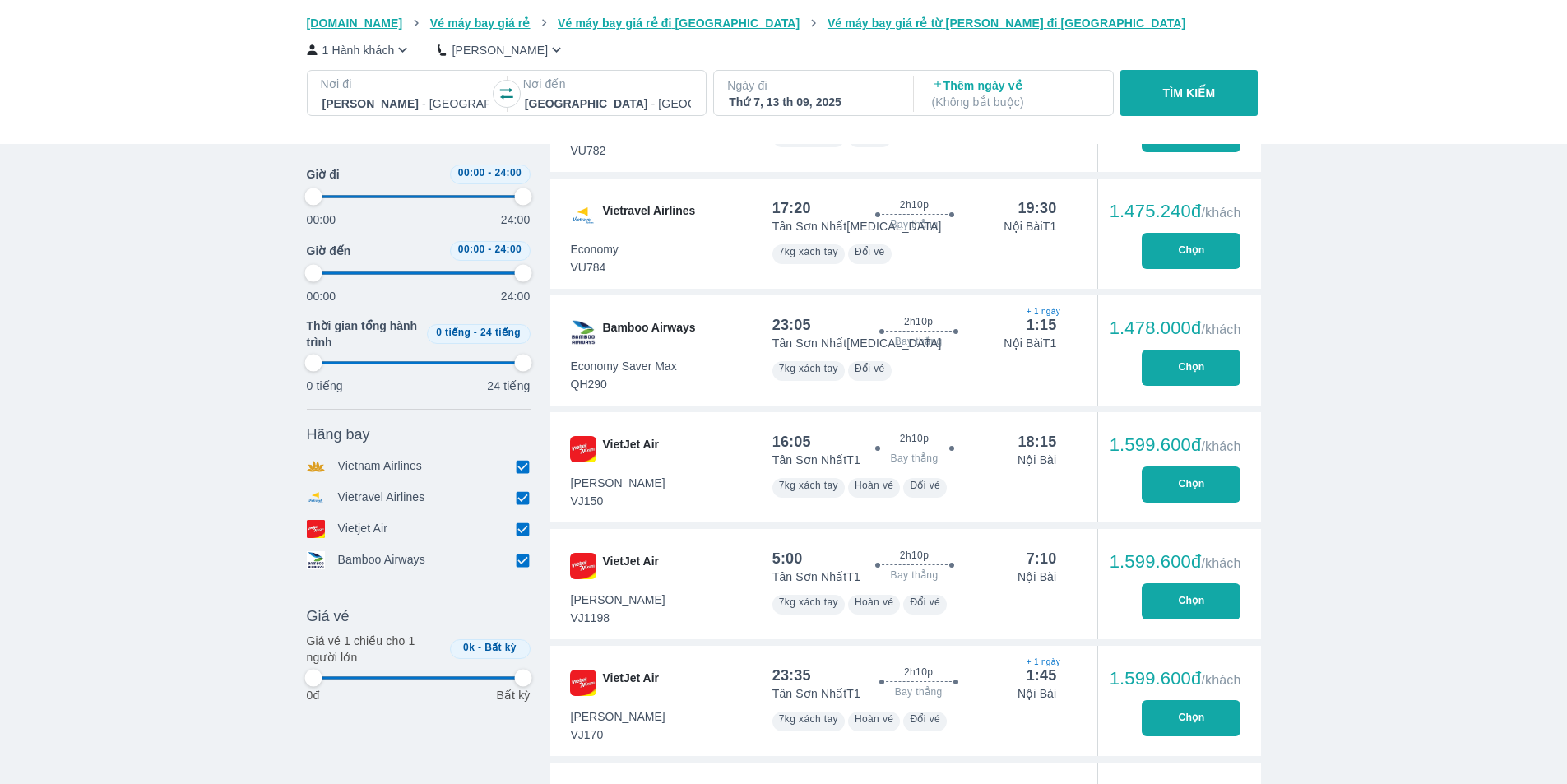
type input "97.9166666666667"
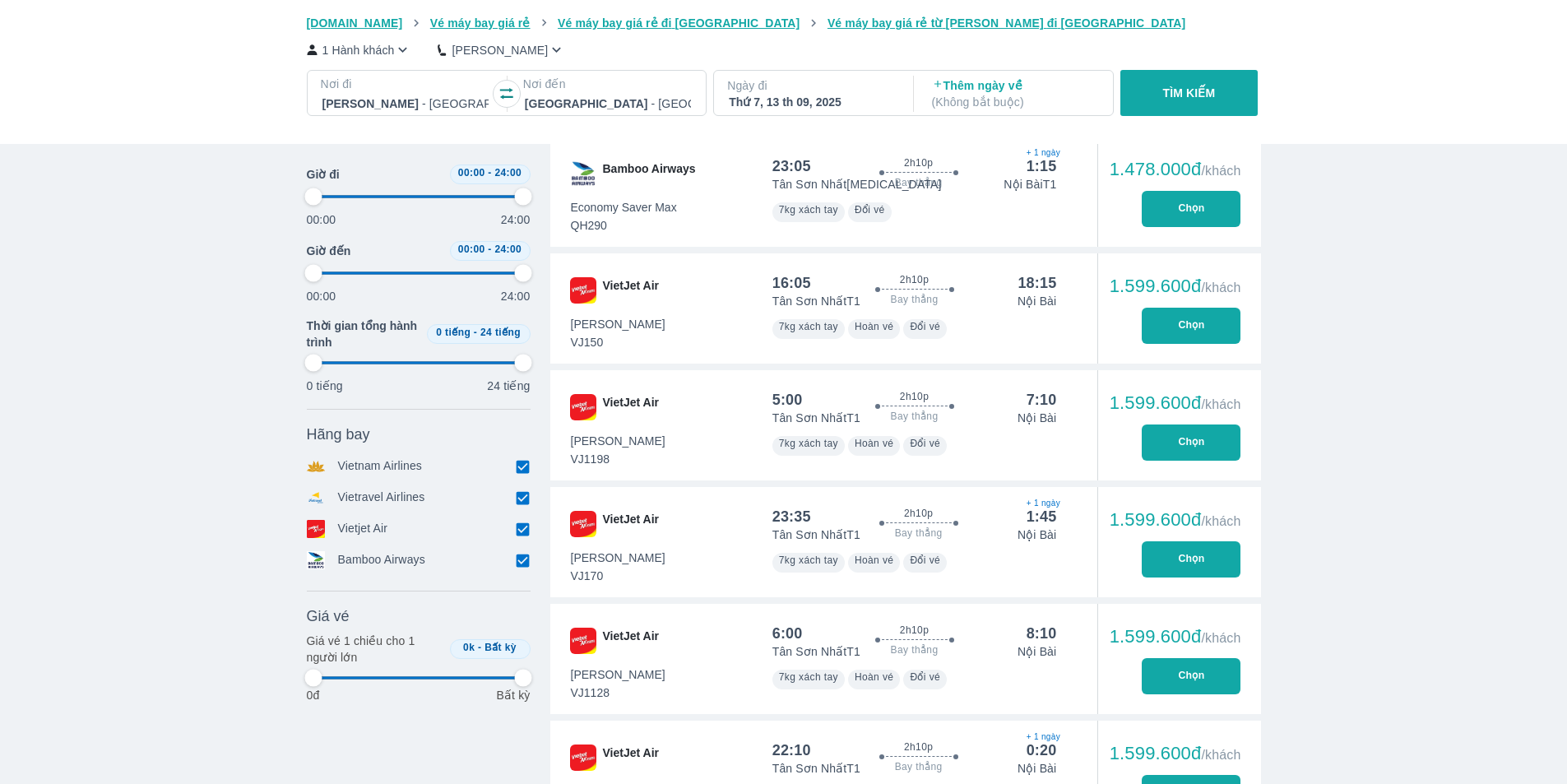
type input "97.9166666666667"
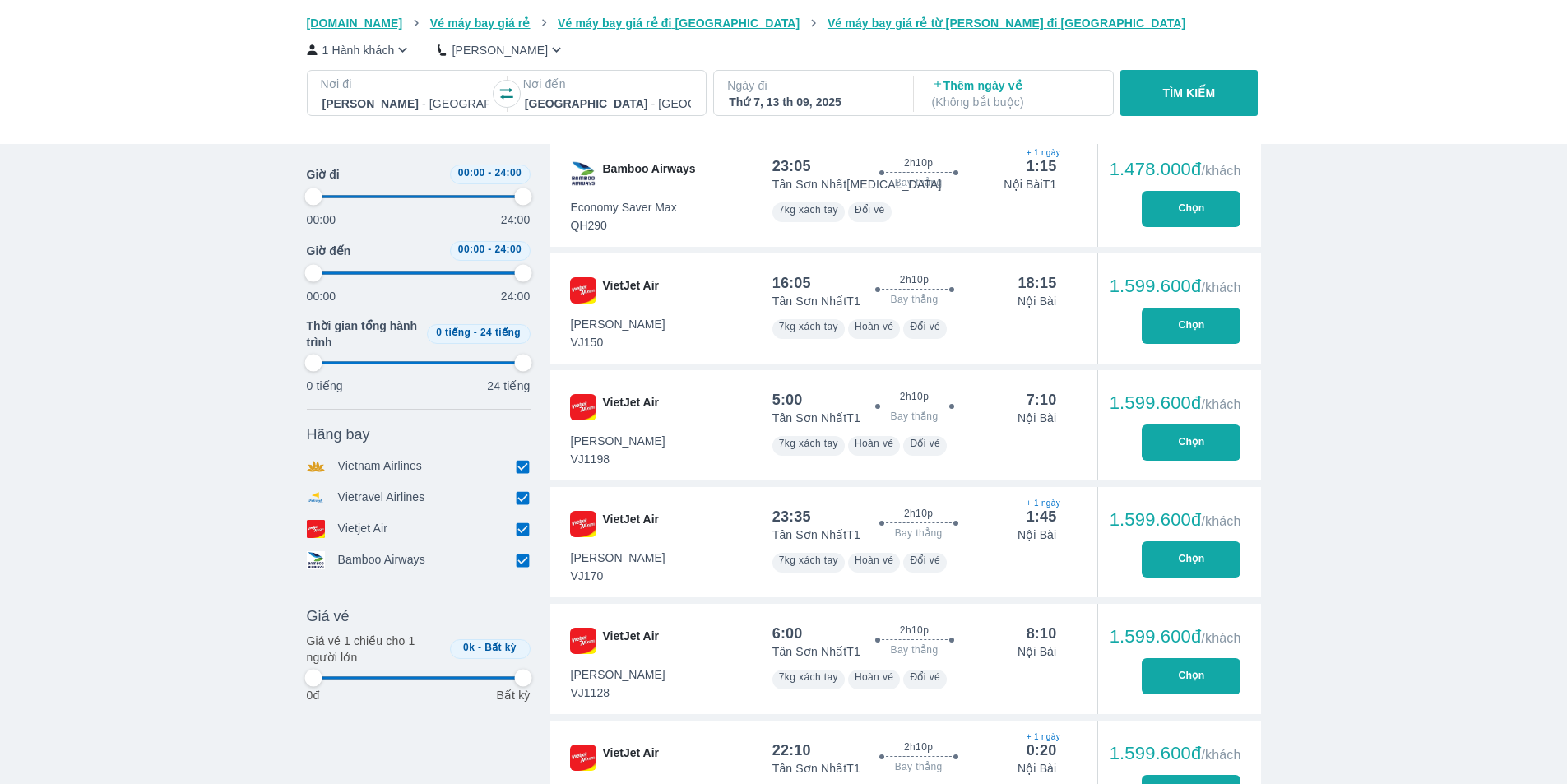
type input "97.9166666666667"
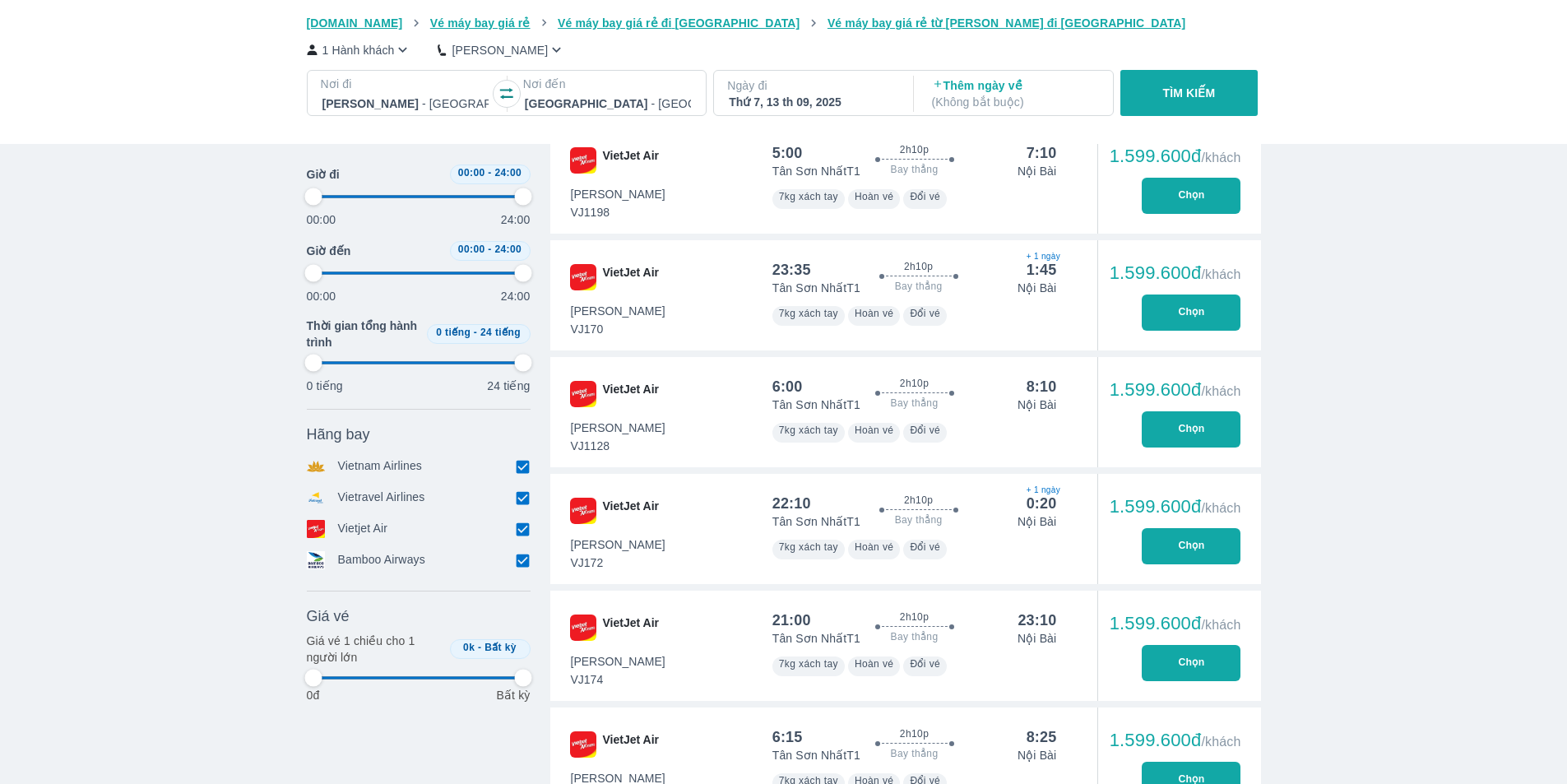
type input "97.9166666666667"
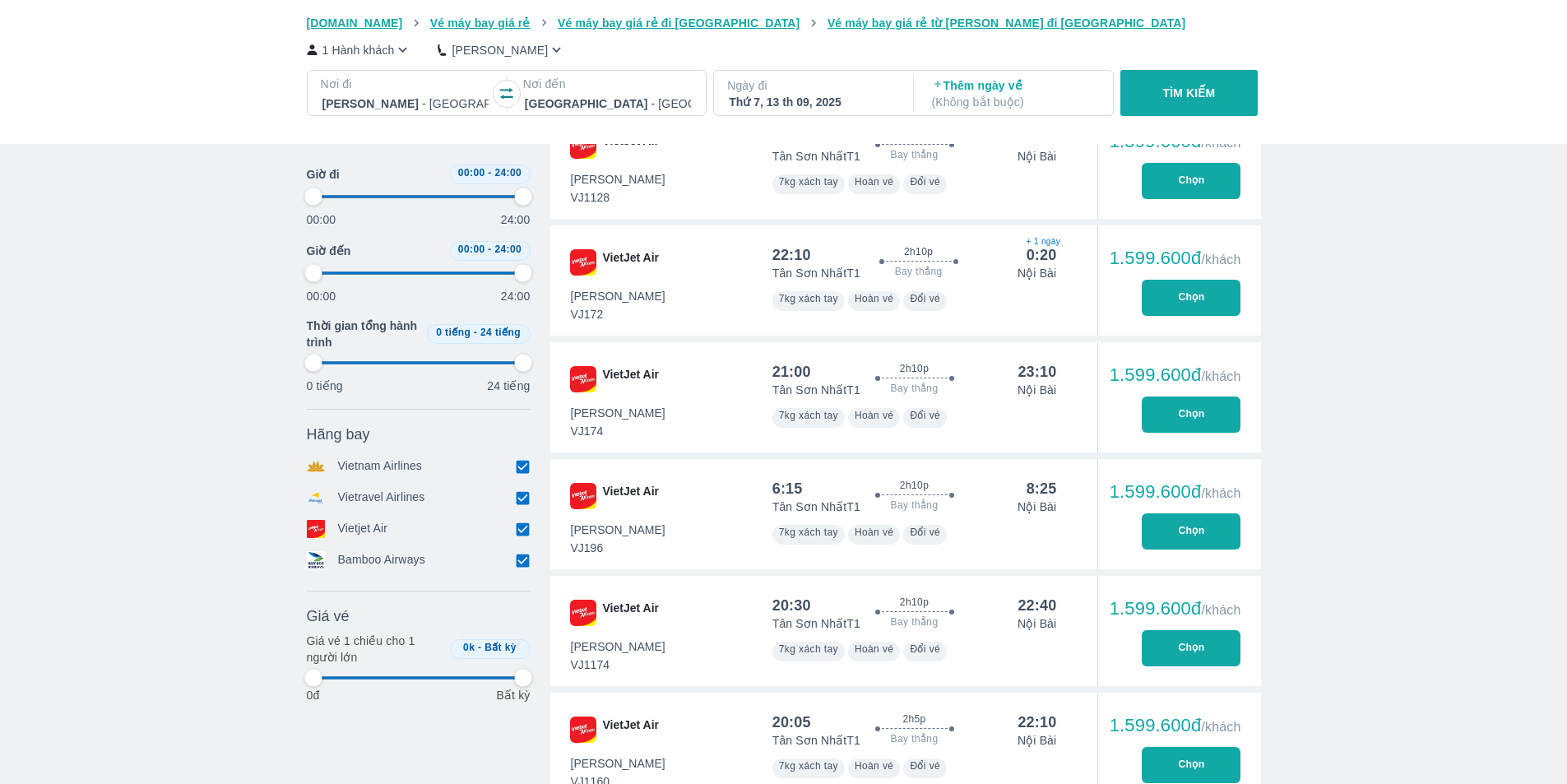
type input "97.9166666666667"
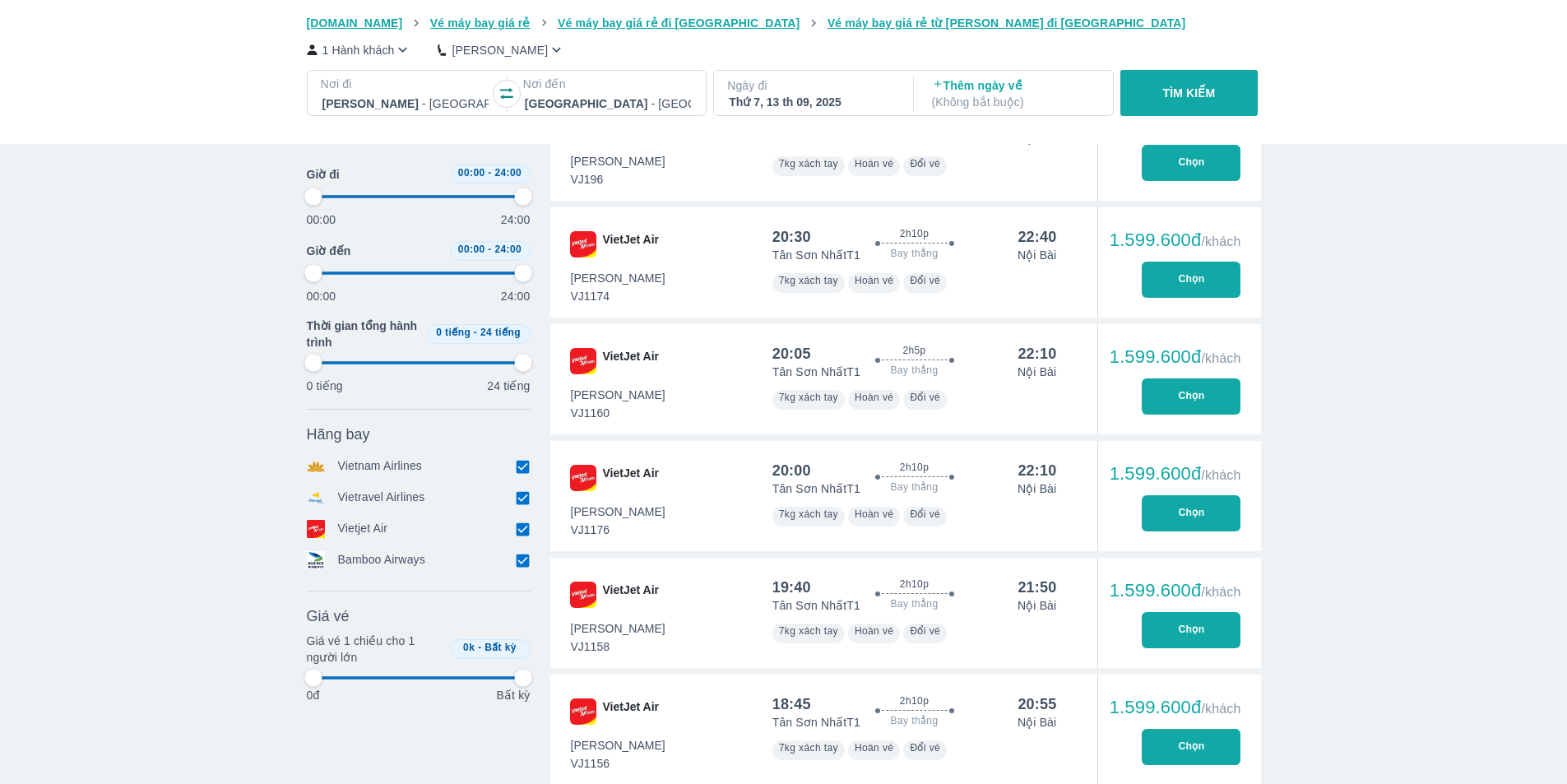
type input "97.9166666666667"
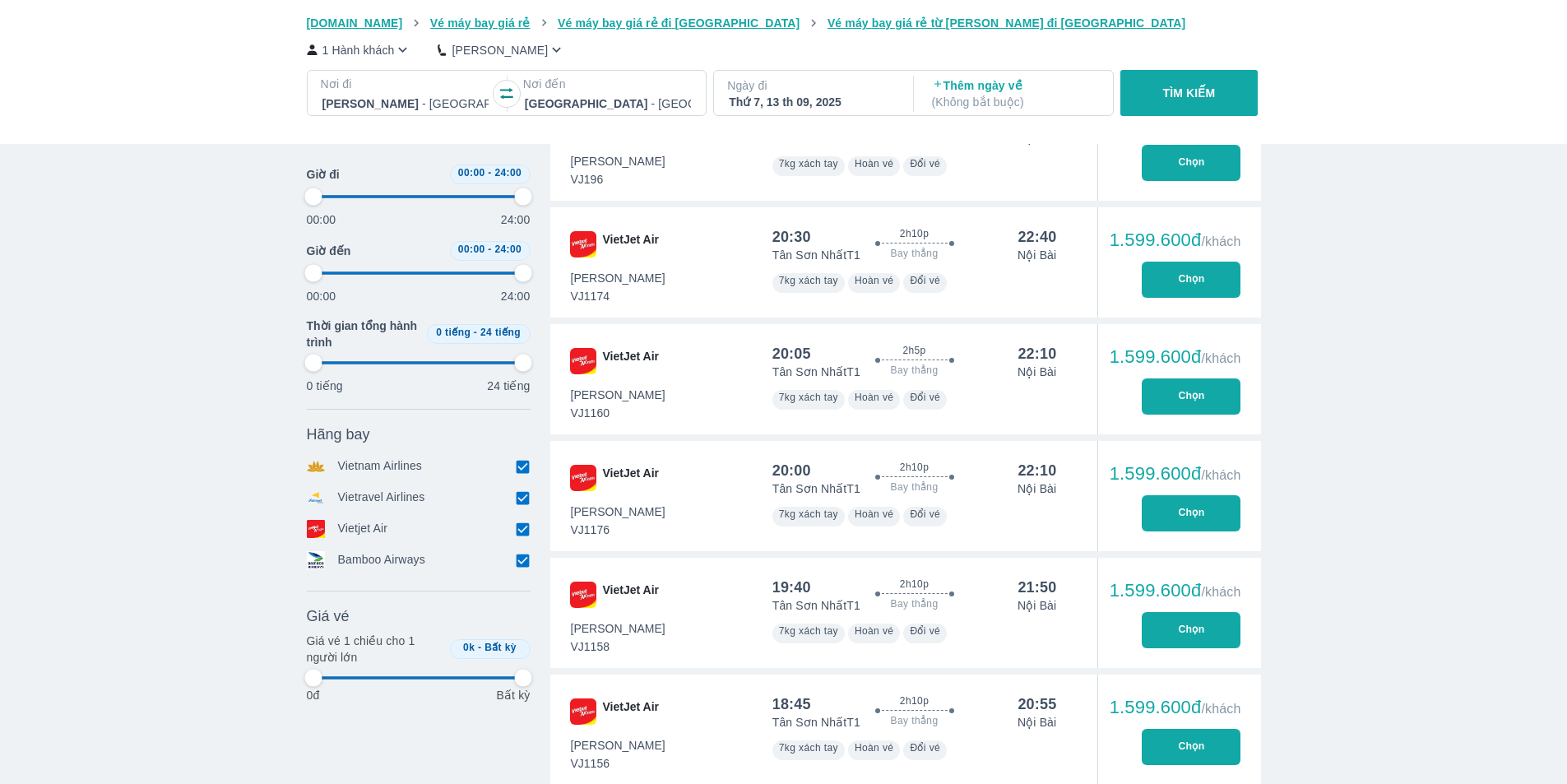
type input "97.9166666666667"
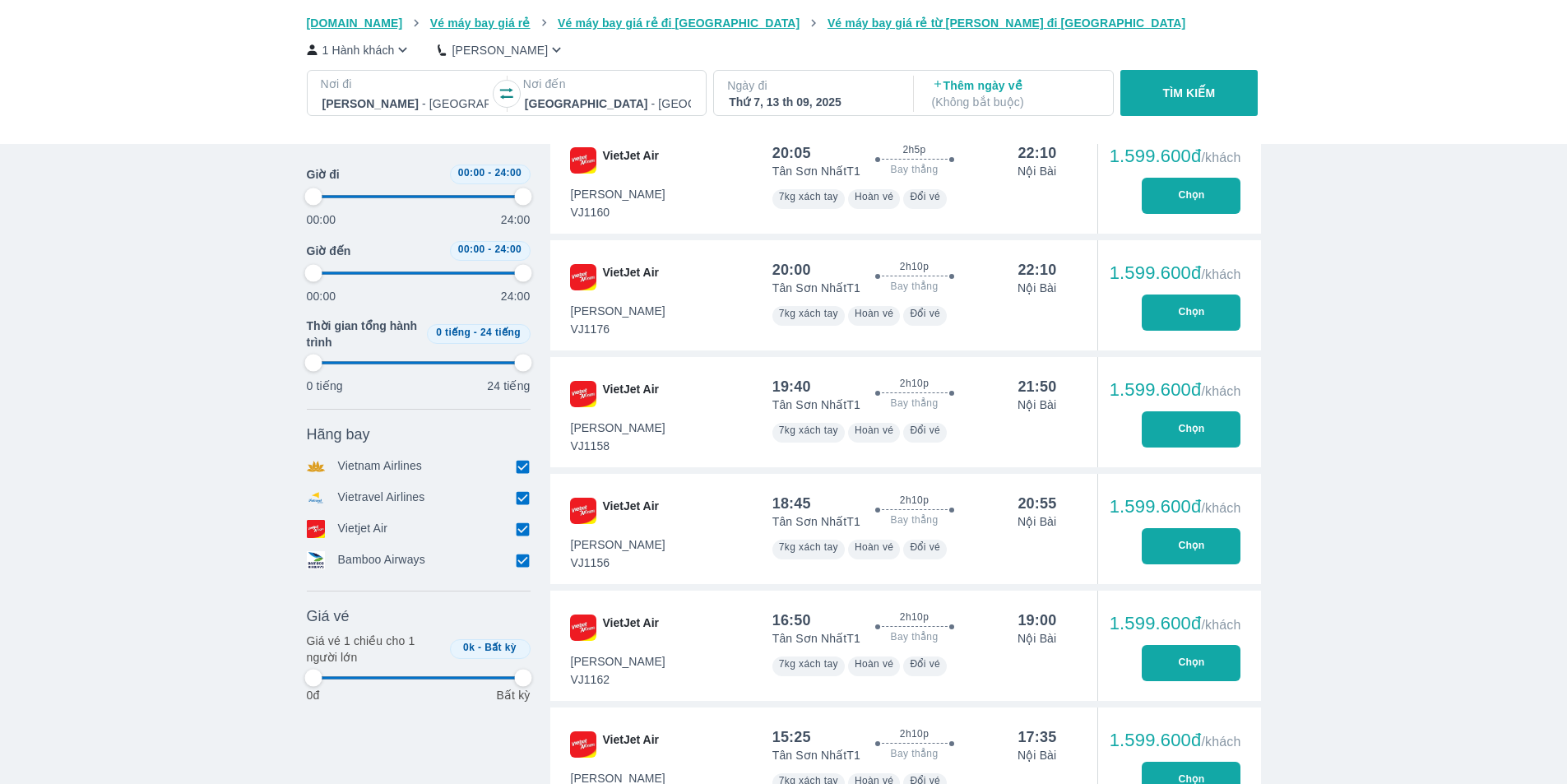
type input "97.9166666666667"
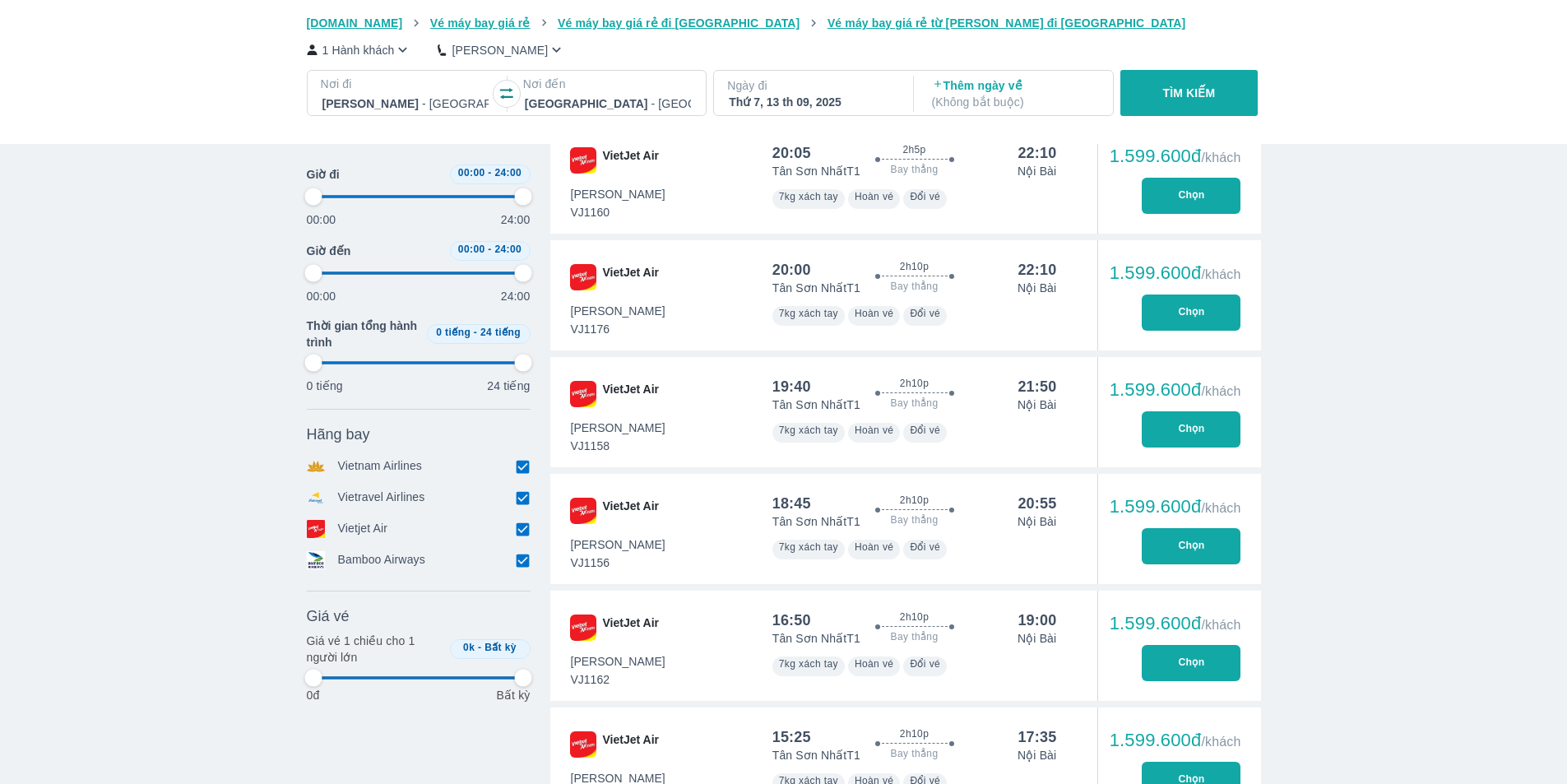
type input "97.9166666666667"
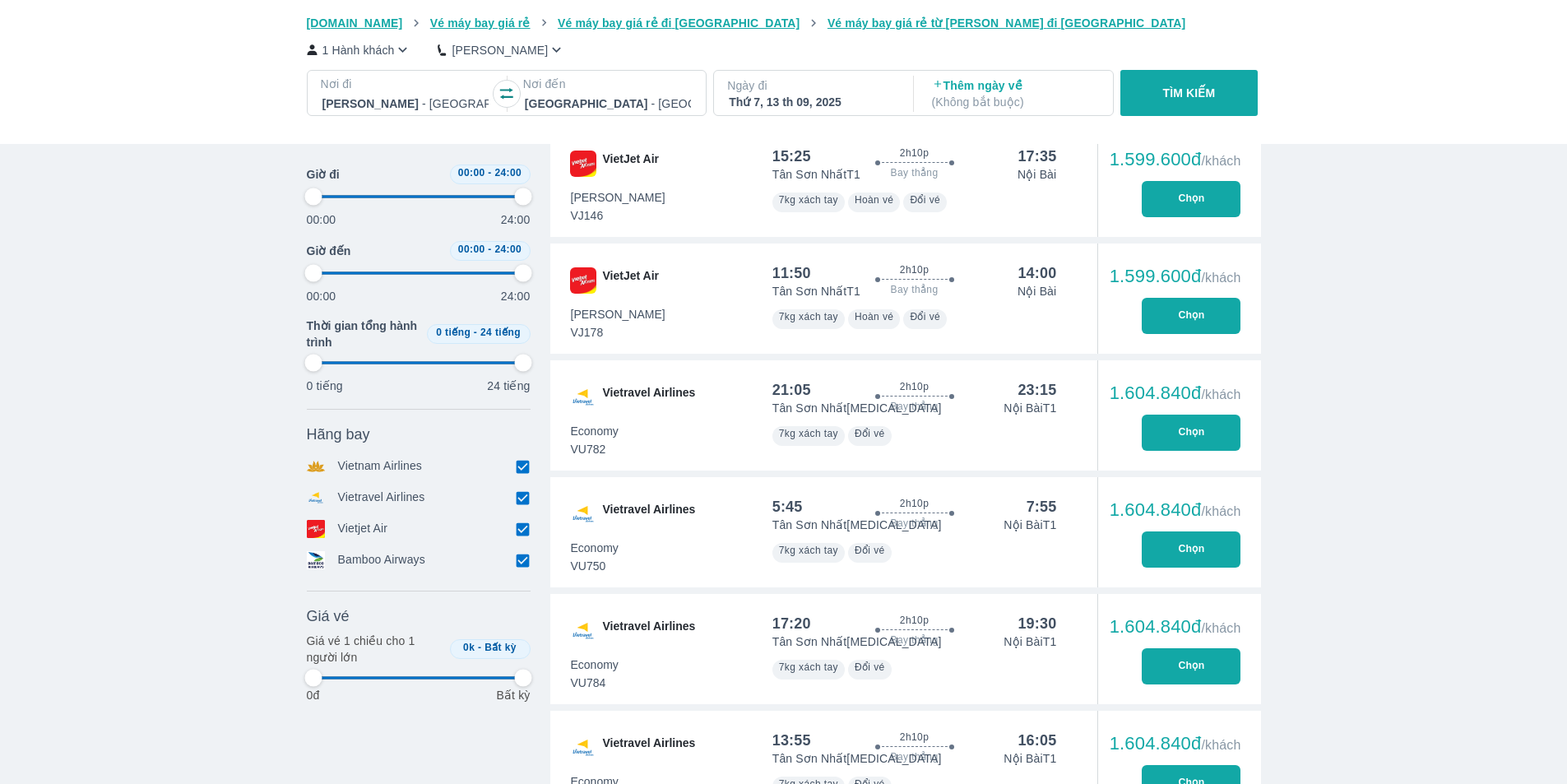
type input "97.9166666666667"
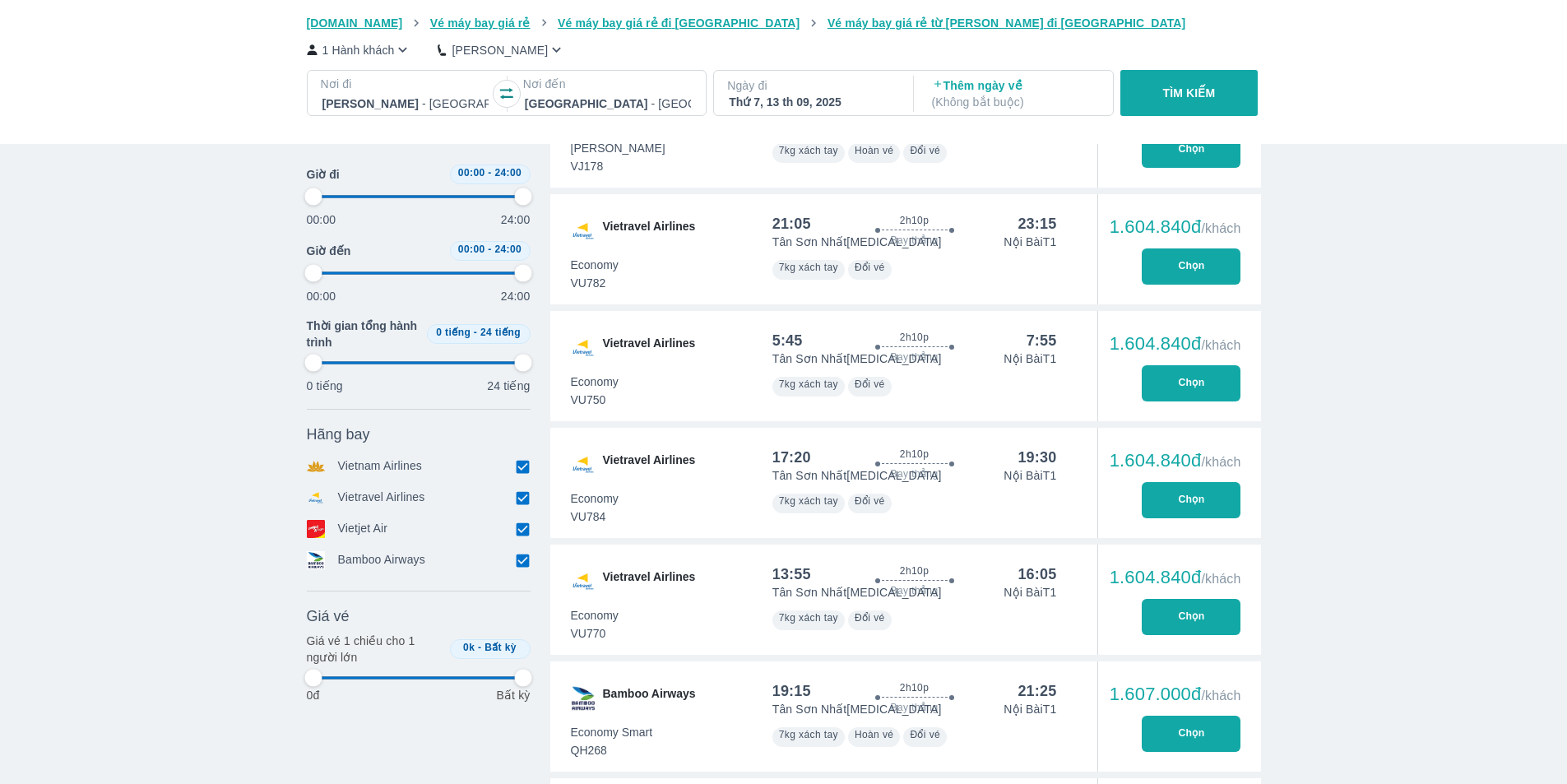
type input "97.9166666666667"
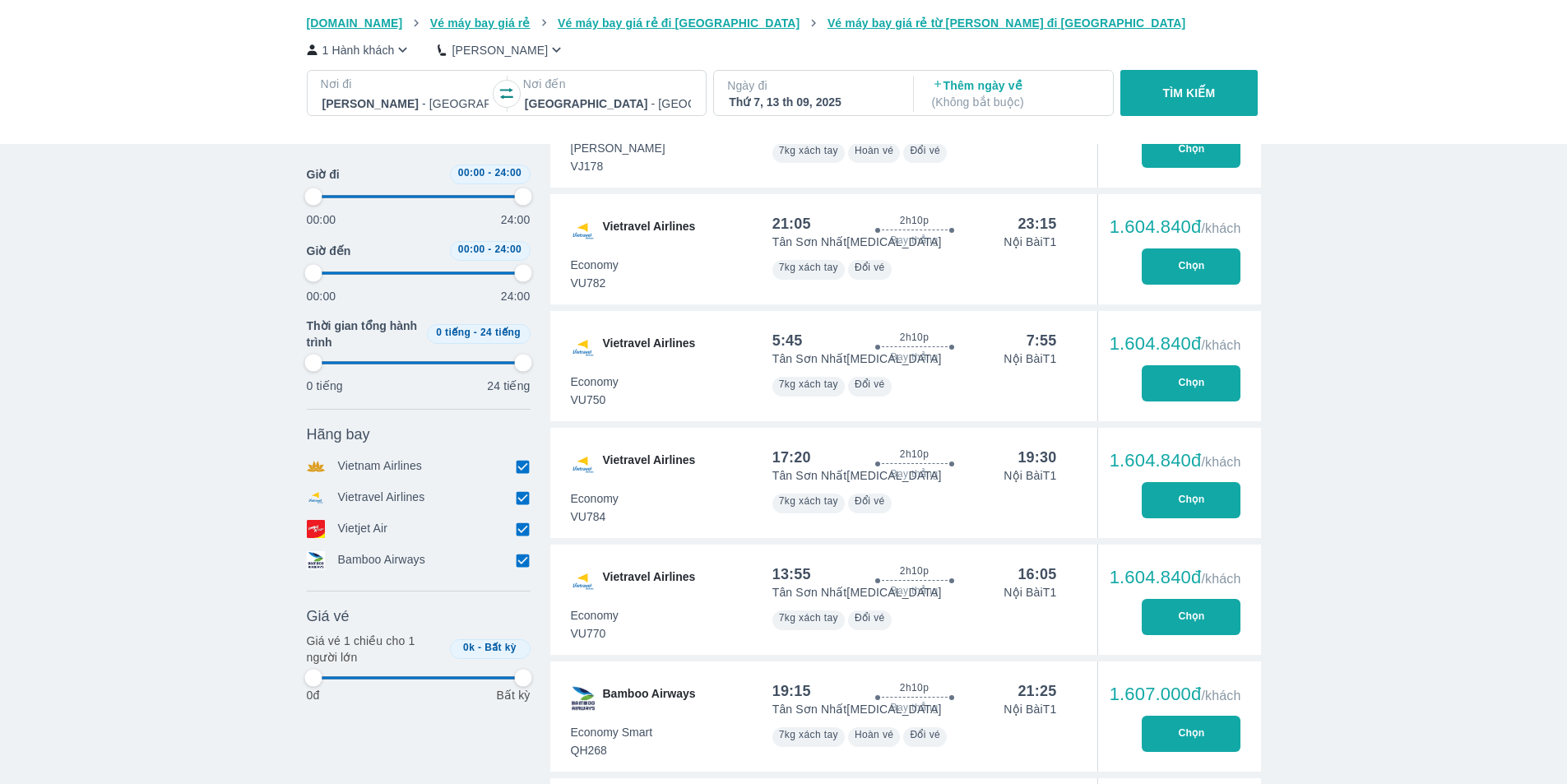
type input "97.9166666666667"
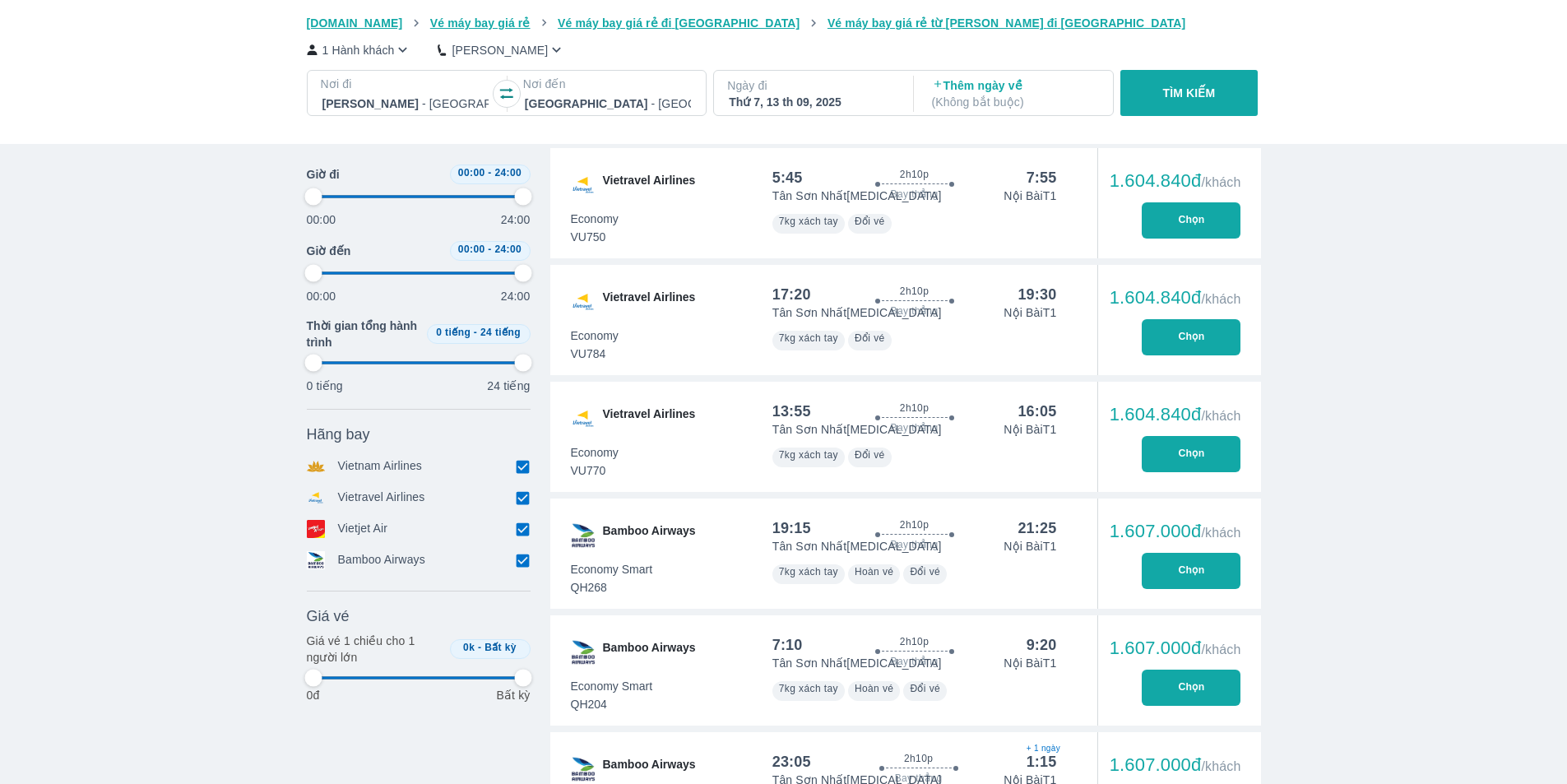
type input "97.9166666666667"
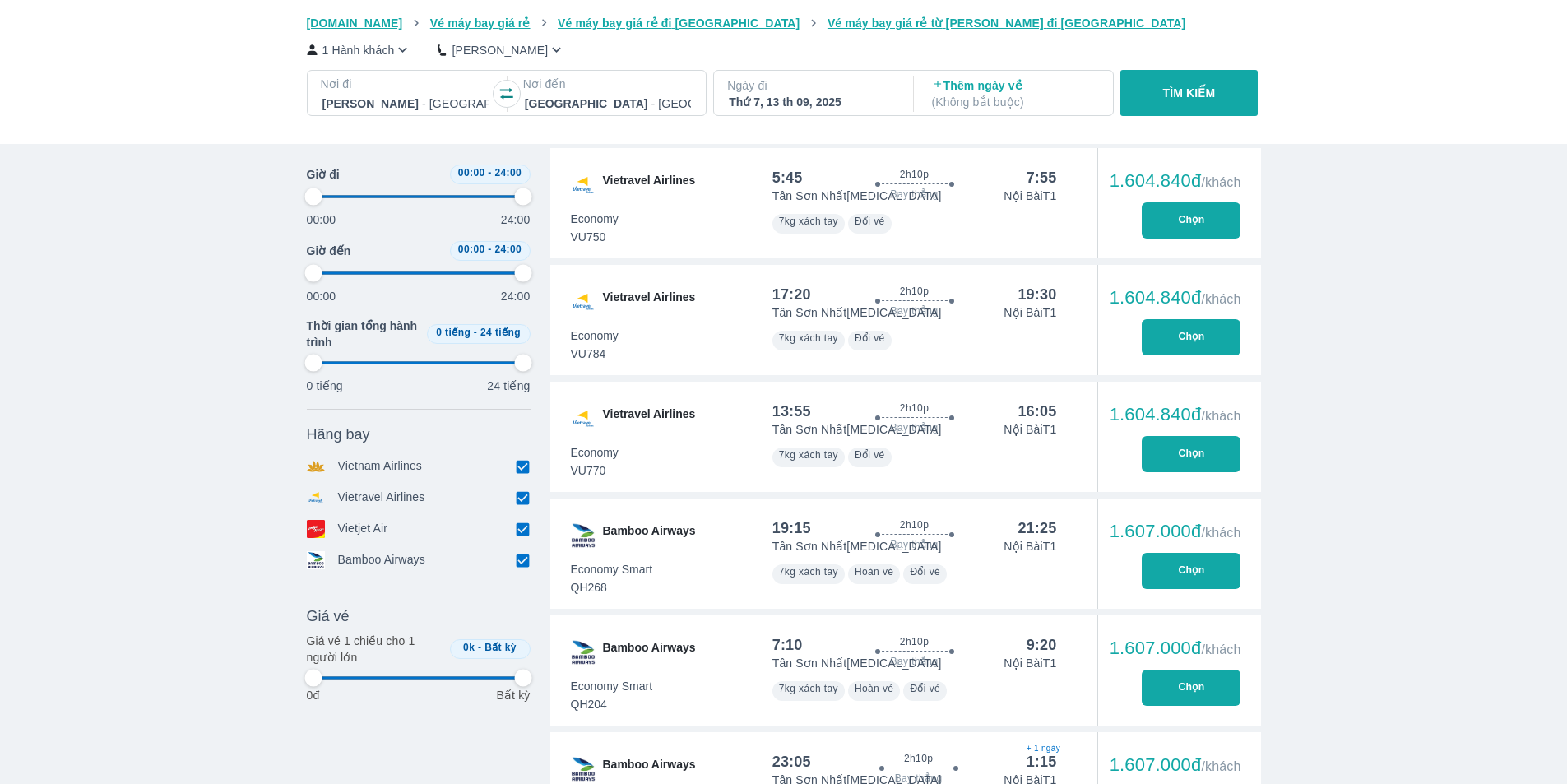
type input "97.9166666666667"
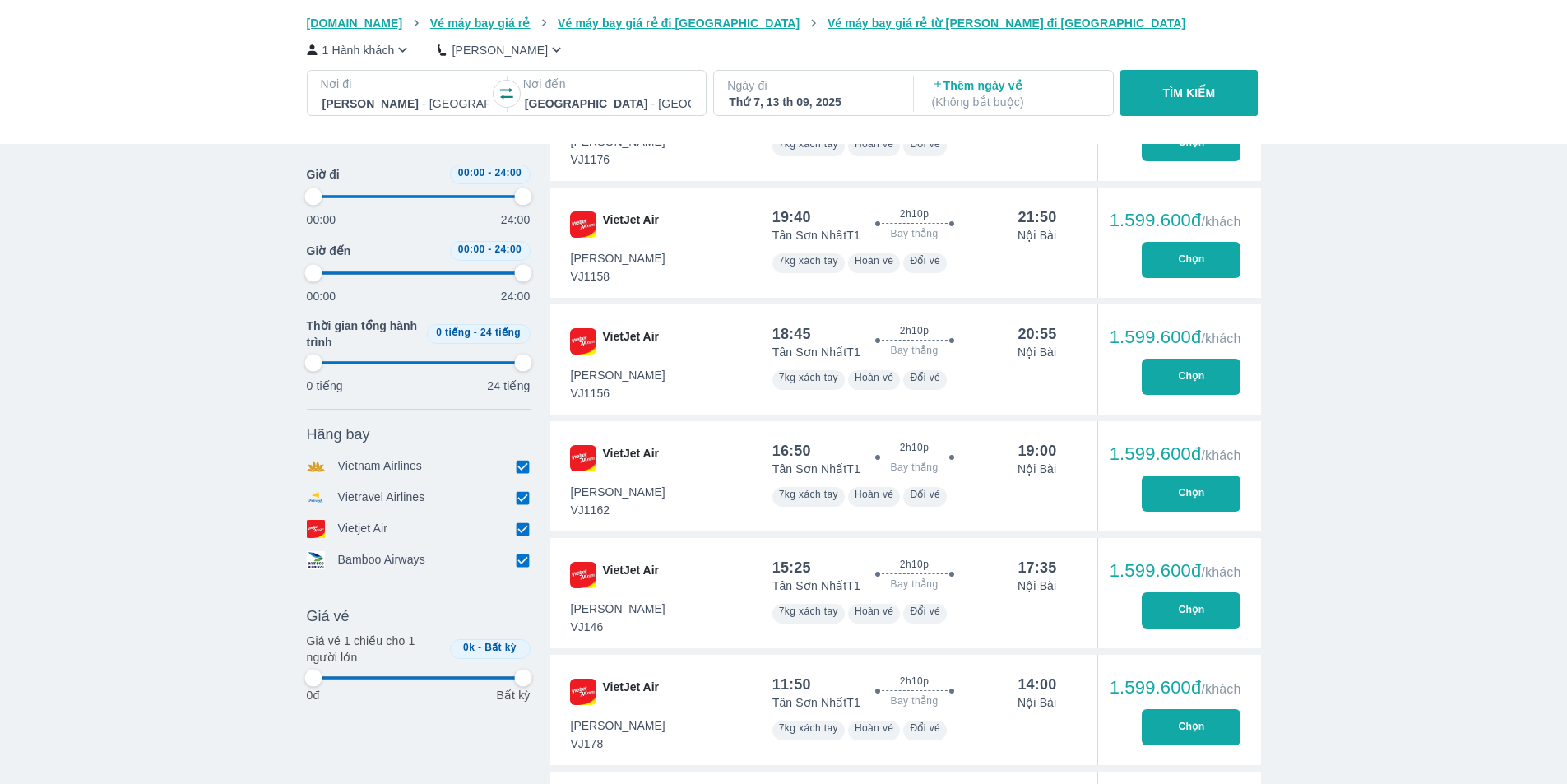
type input "97.9166666666667"
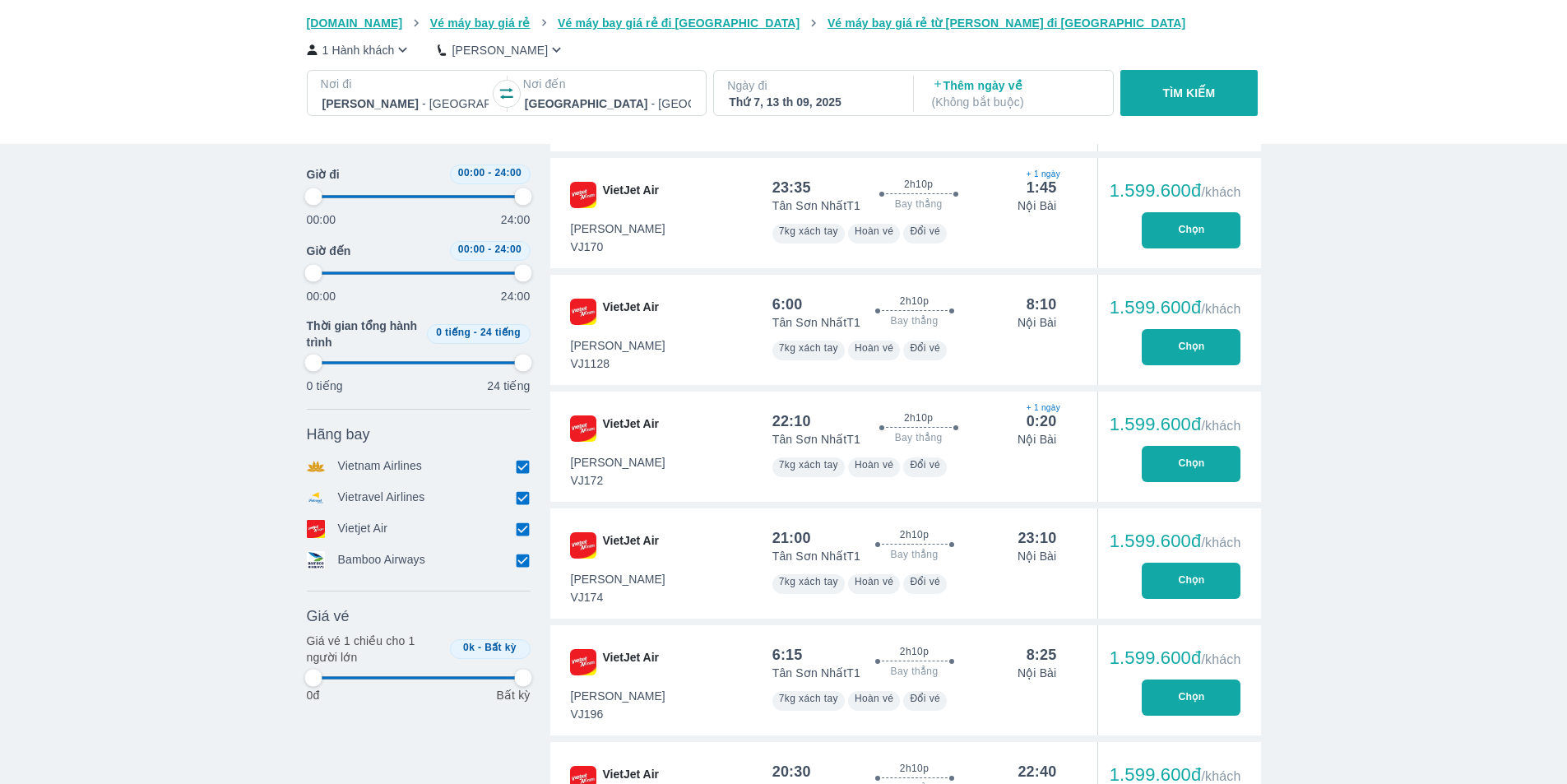
type input "97.9166666666667"
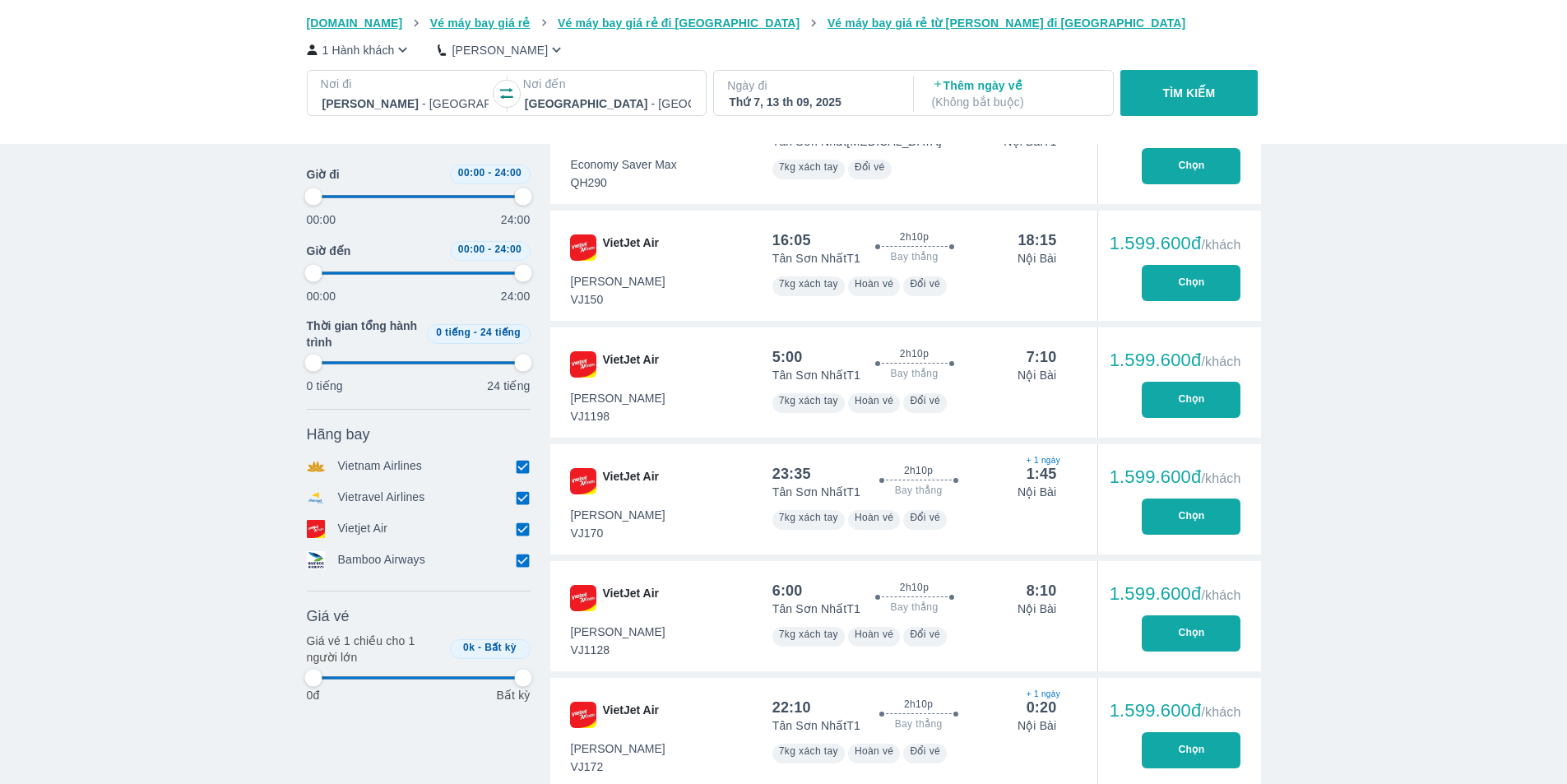
type input "97.9166666666667"
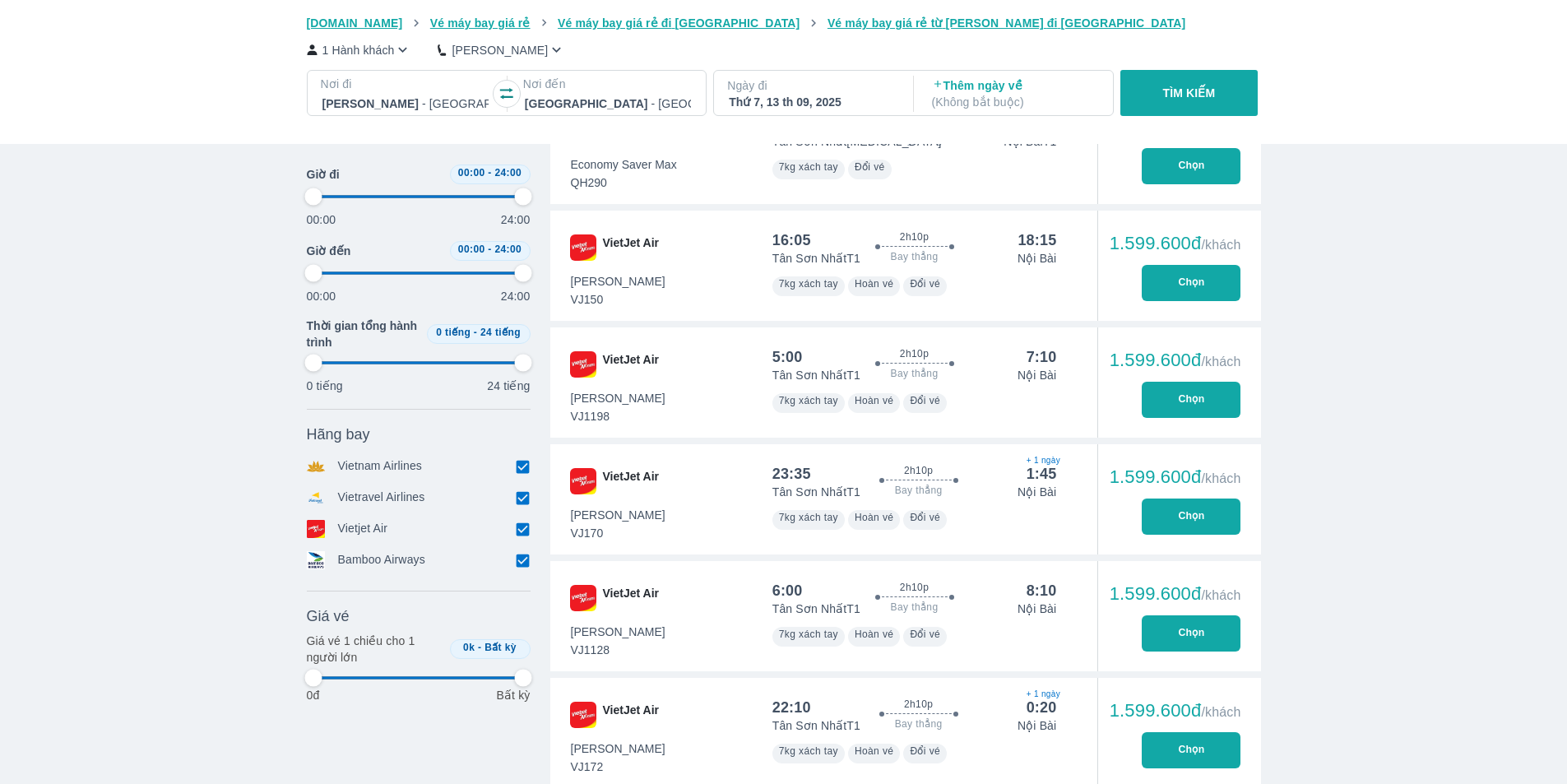
type input "97.9166666666667"
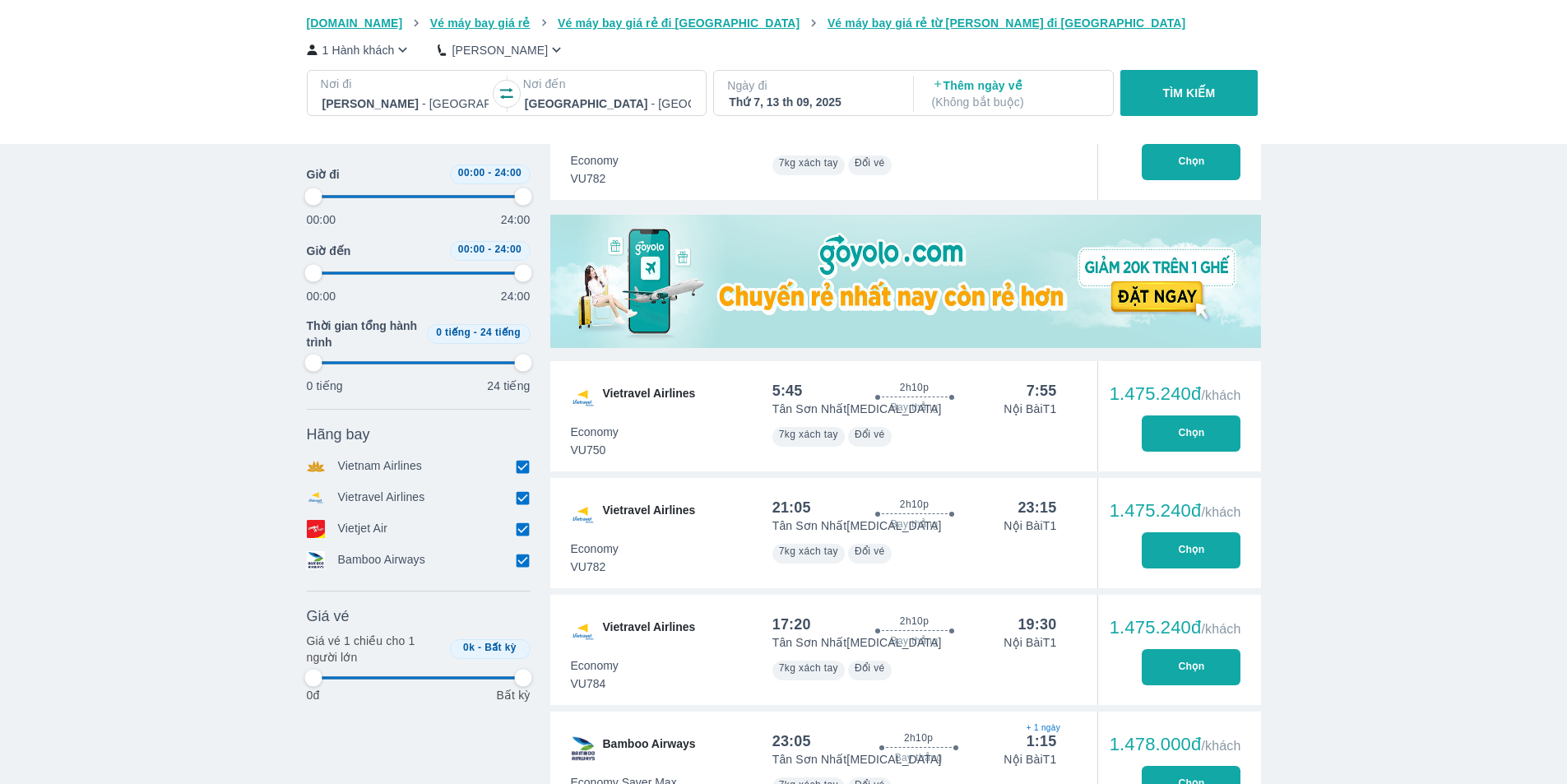
scroll to position [411, 0]
type input "97.9166666666667"
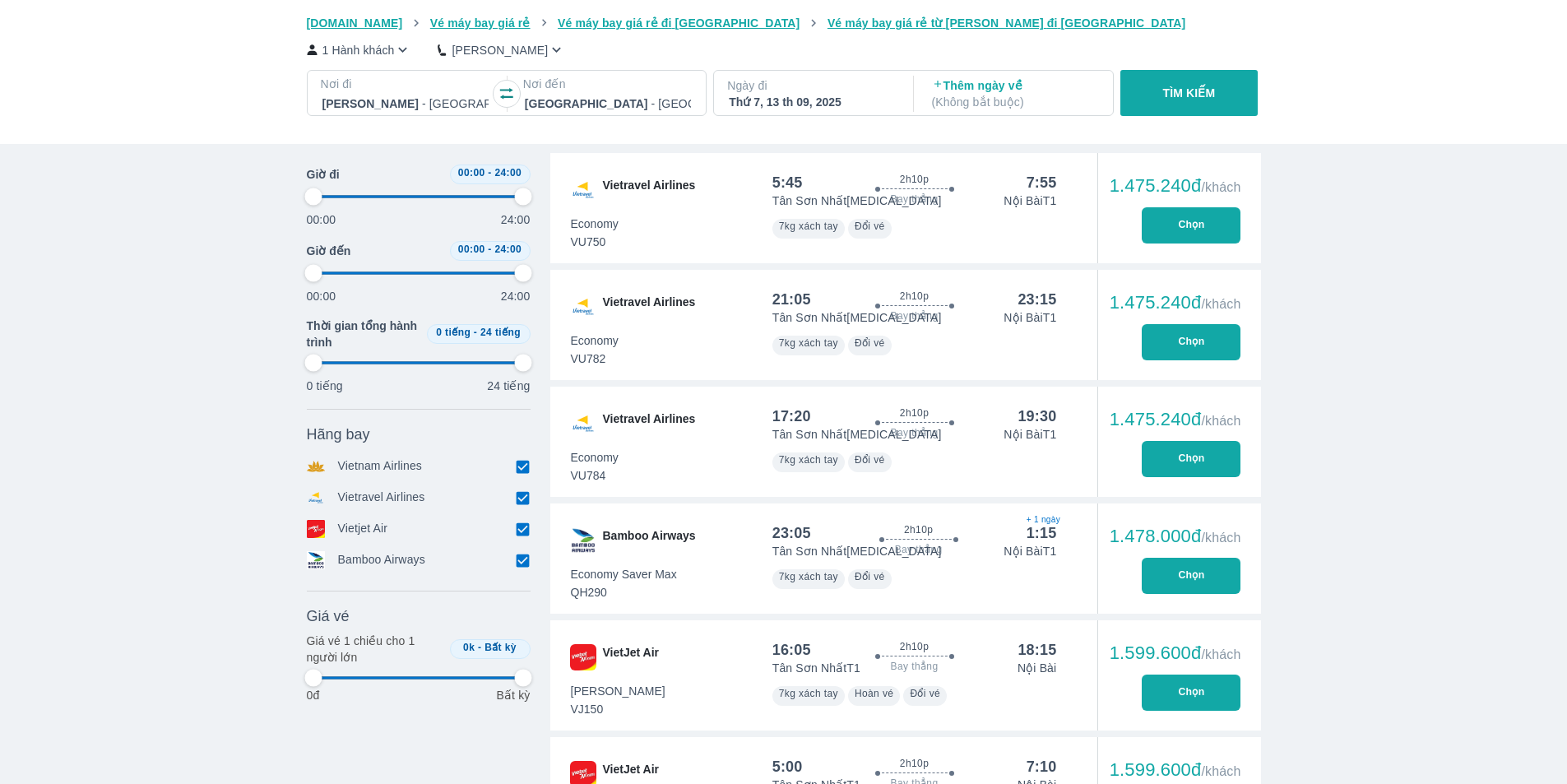
scroll to position [822, 0]
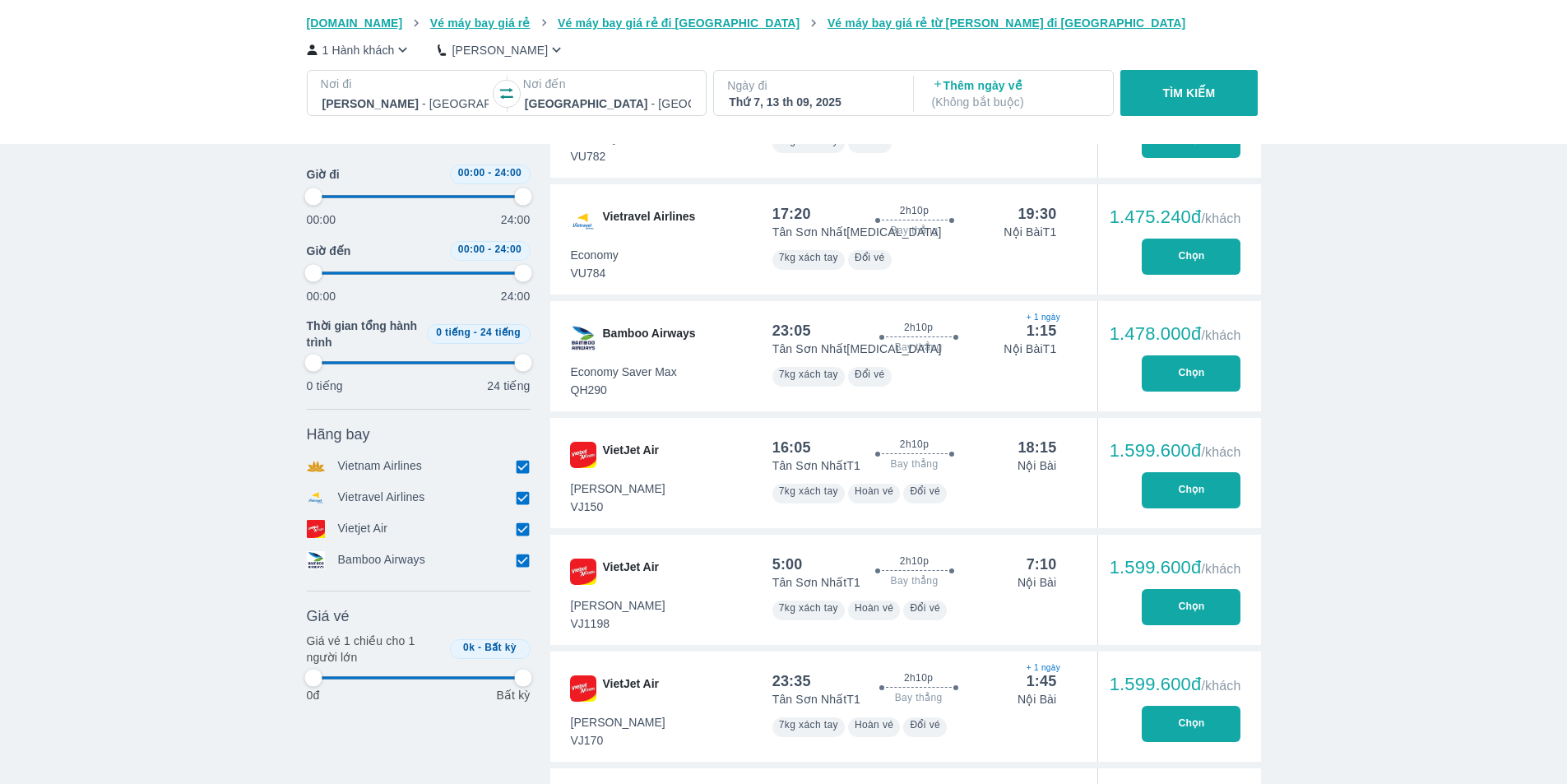
type input "97.9166666666667"
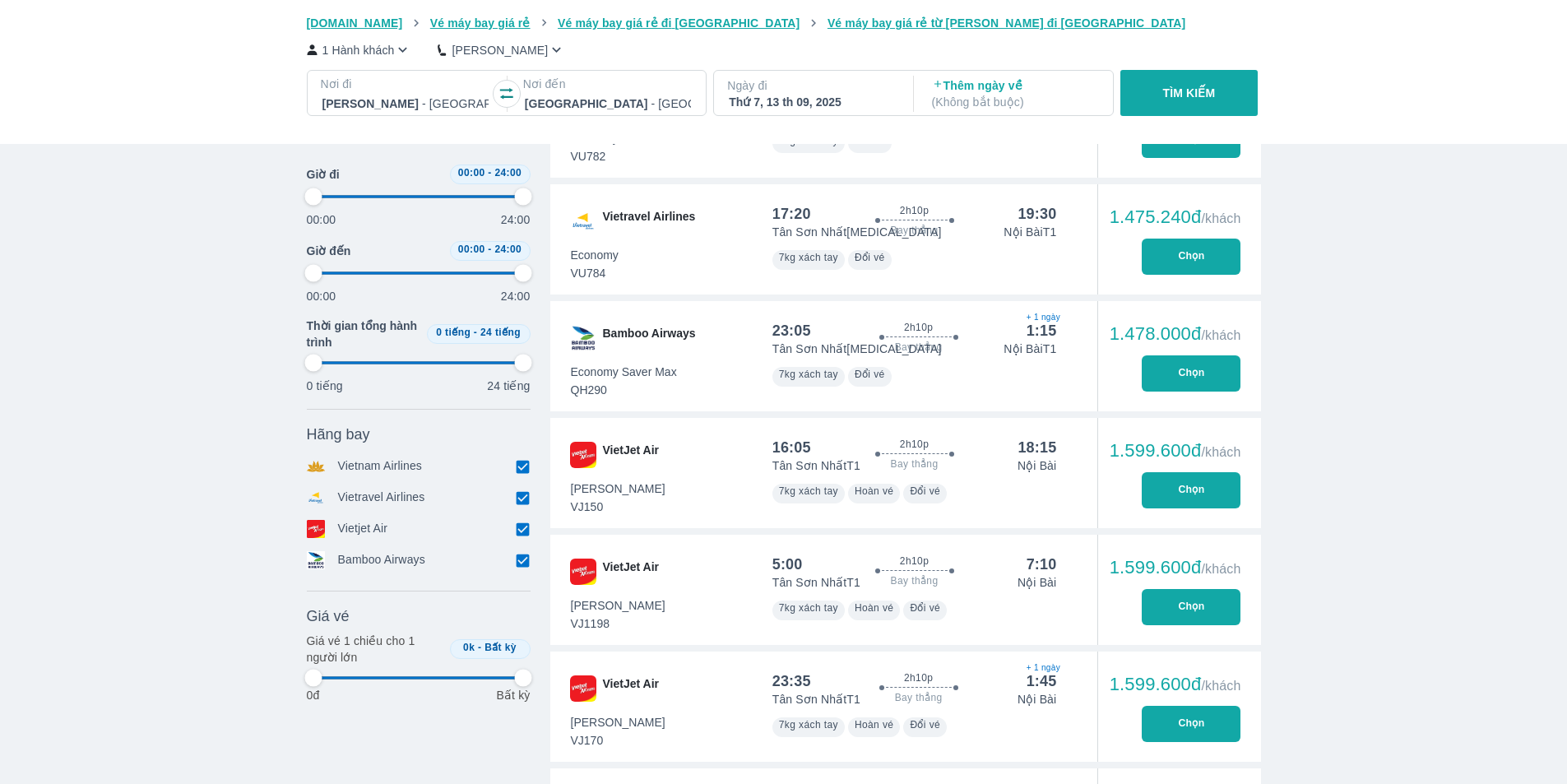
type input "97.9166666666667"
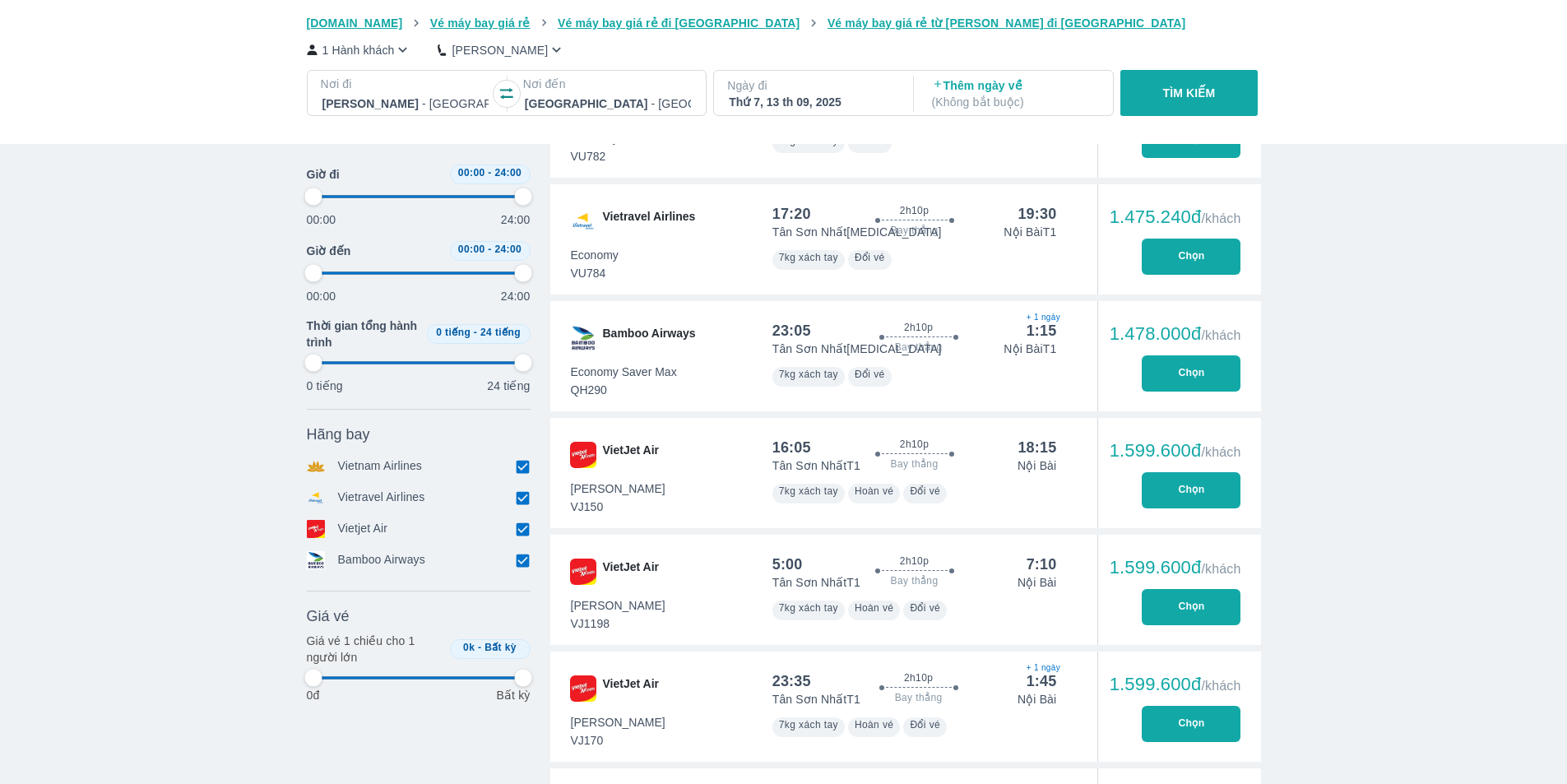
type input "97.9166666666667"
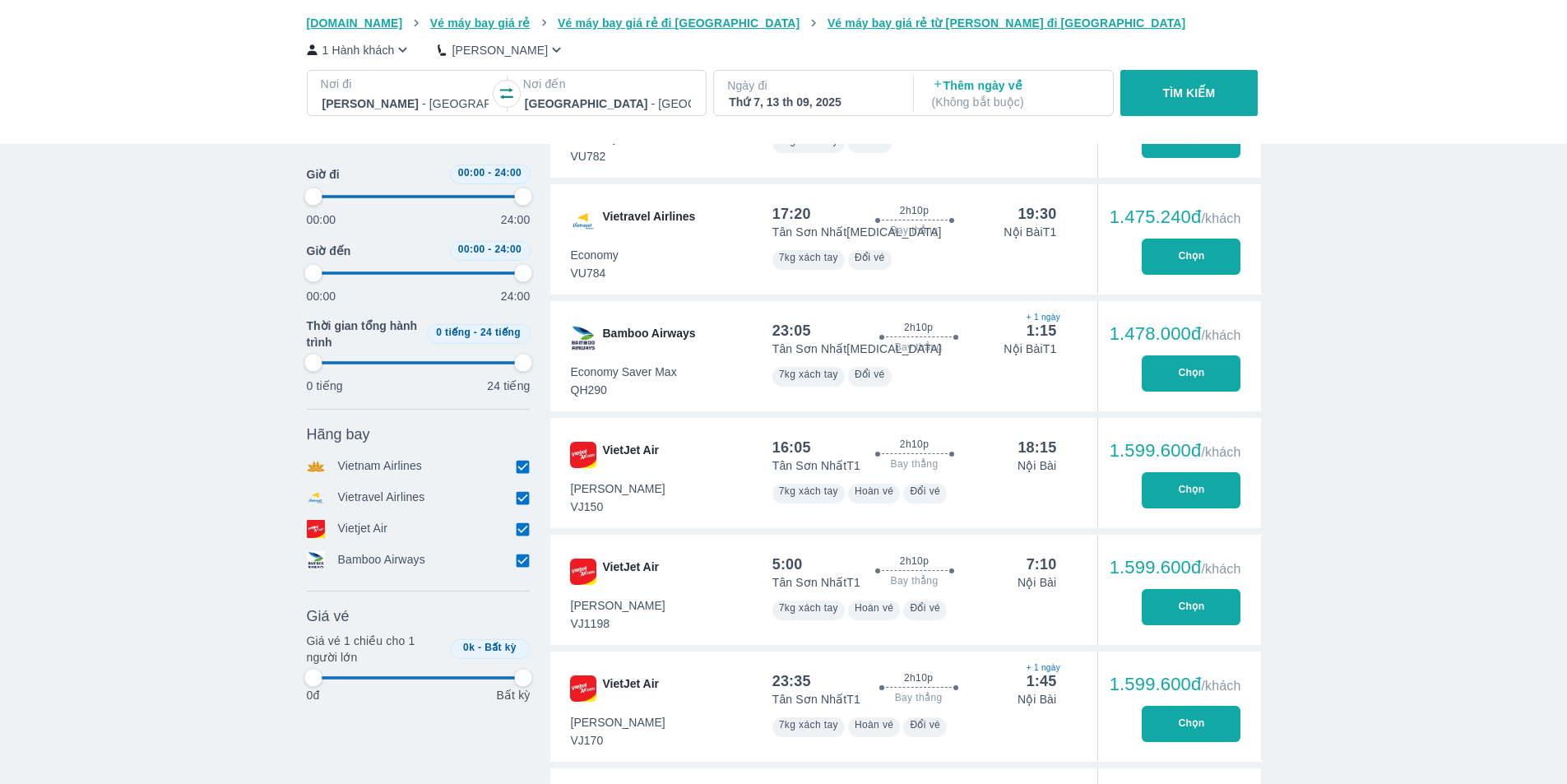
type input "97.9166666666667"
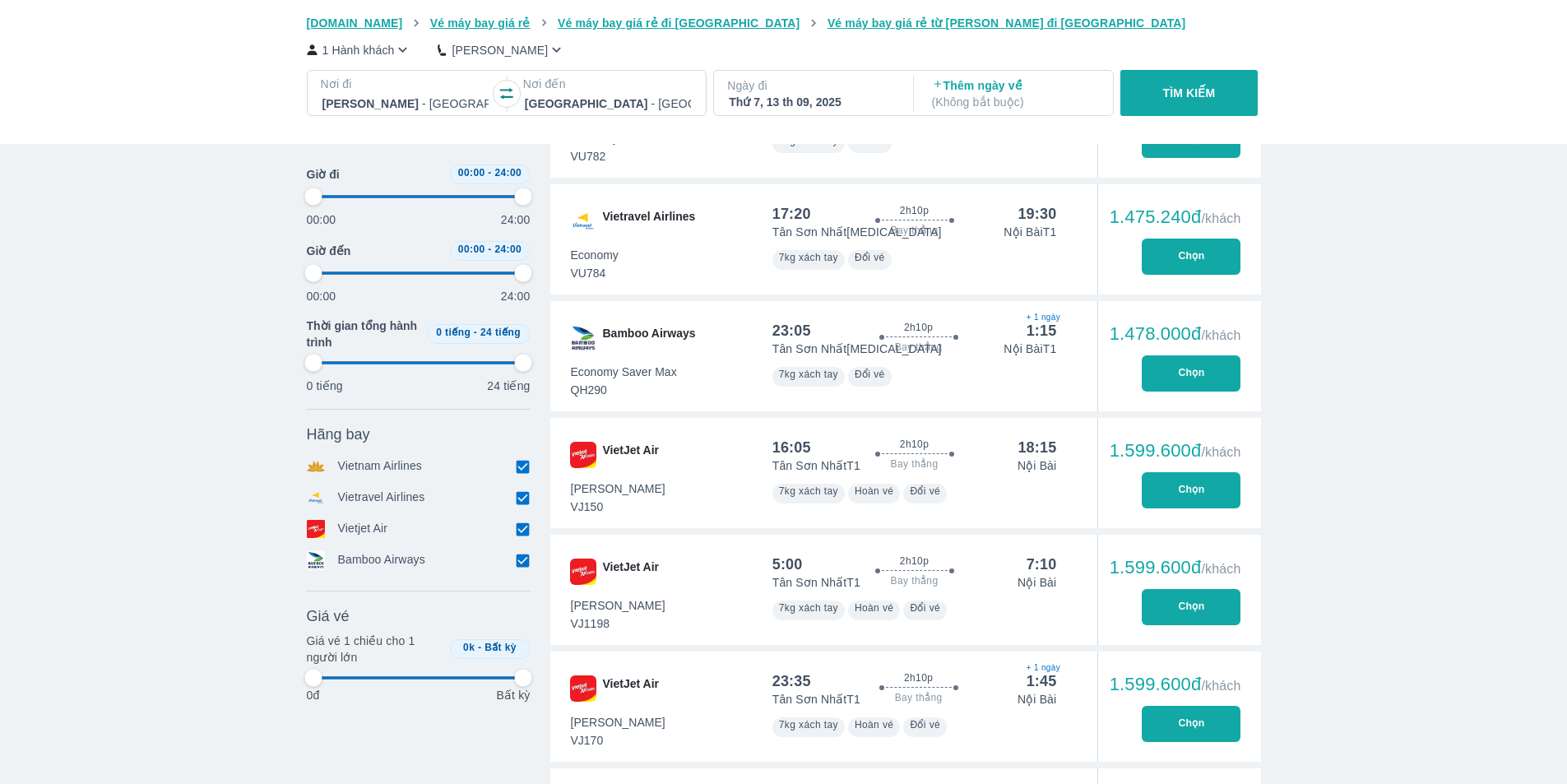
type input "97.9166666666667"
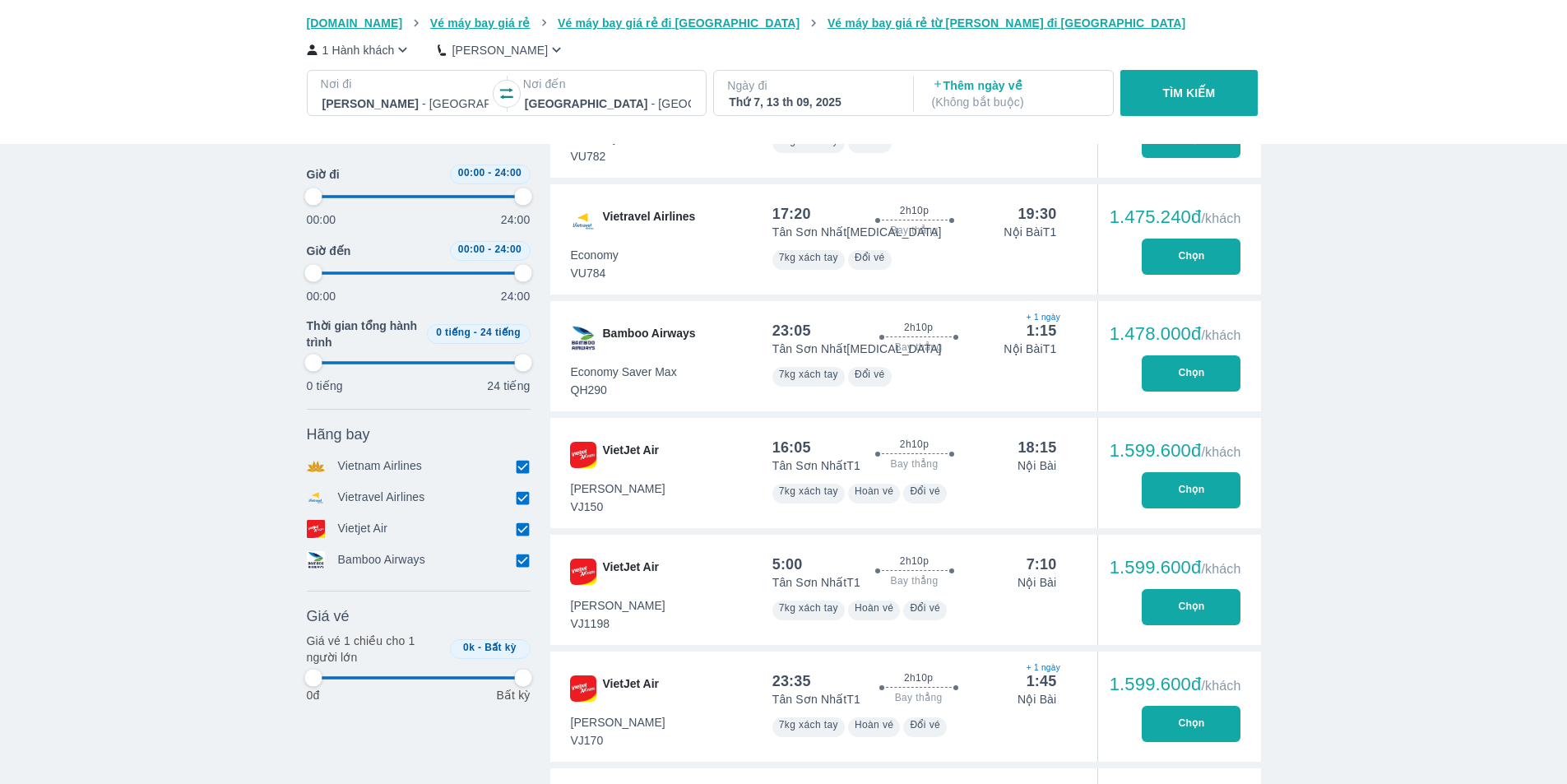
type input "97.9166666666667"
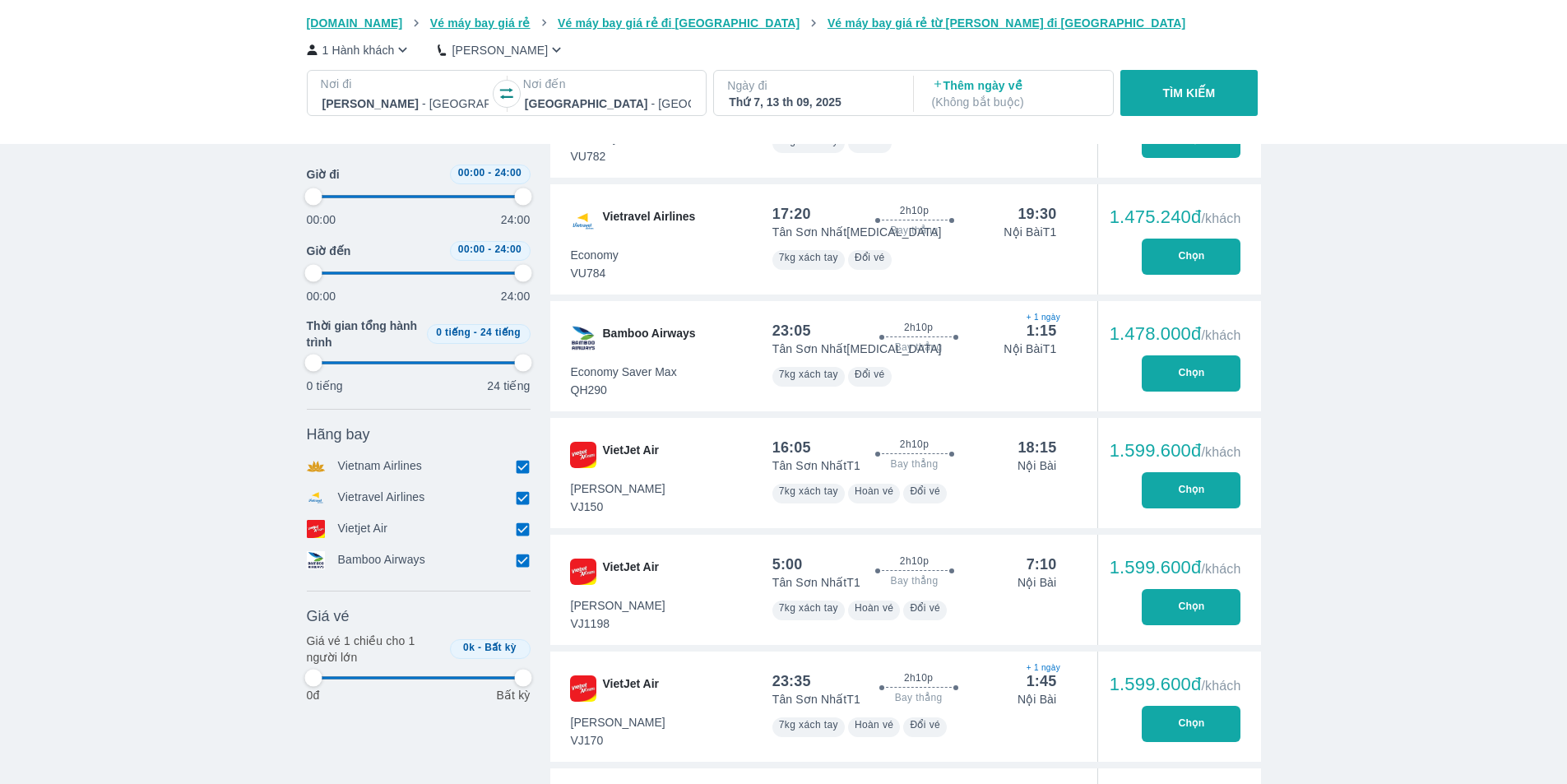
type input "97.9166666666667"
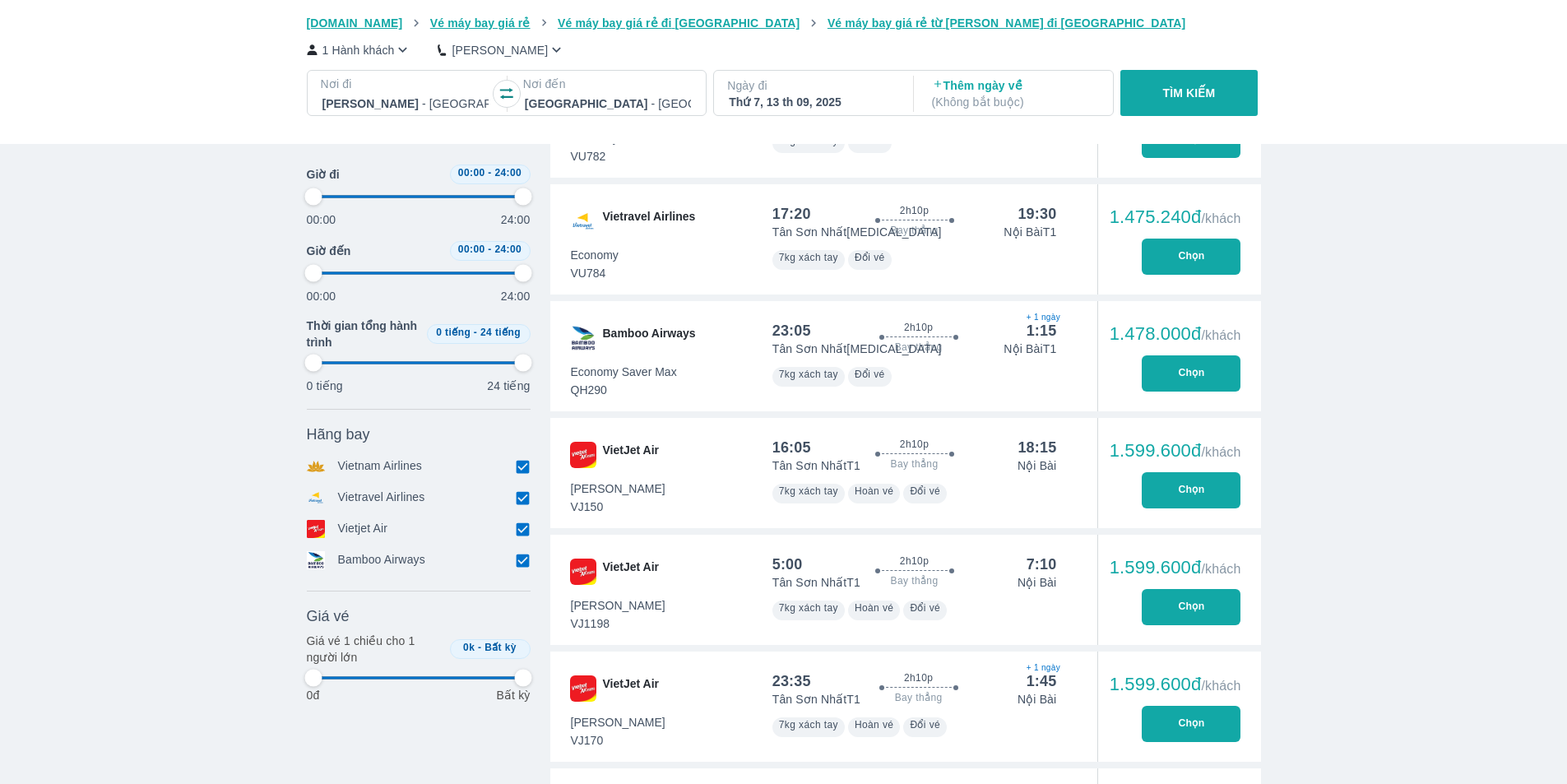
type input "97.9166666666667"
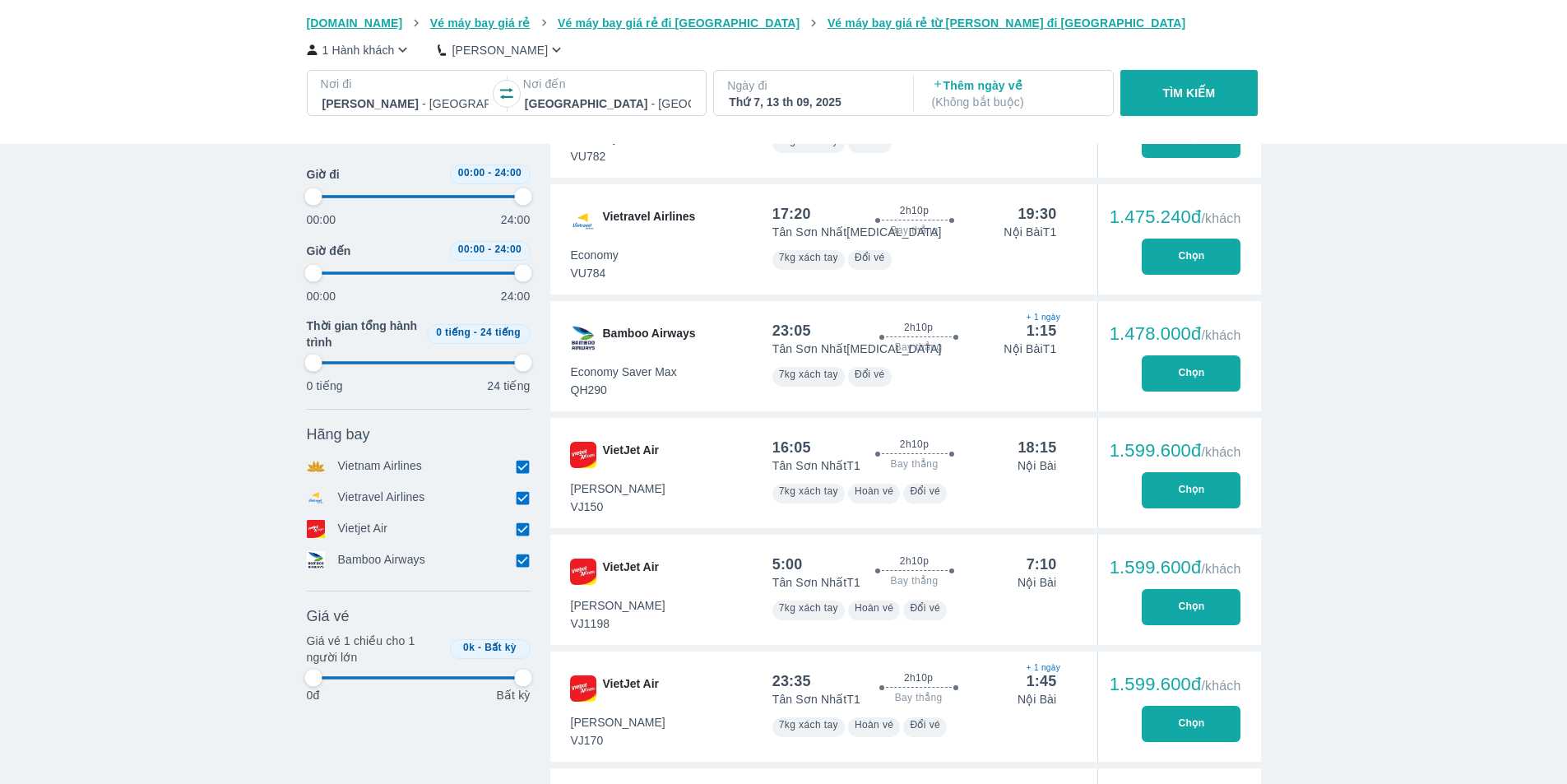
type input "97.9166666666667"
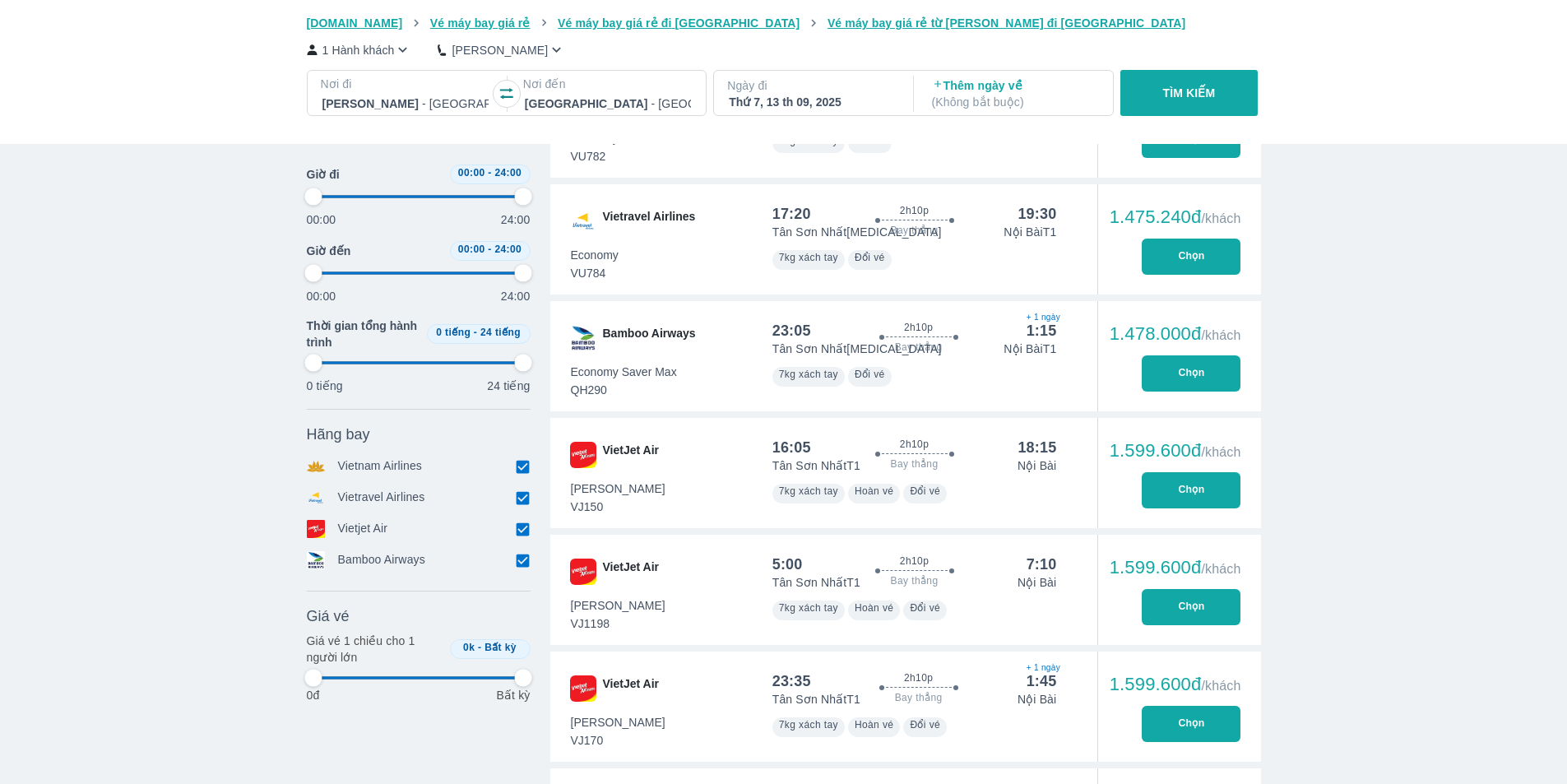
type input "97.9166666666667"
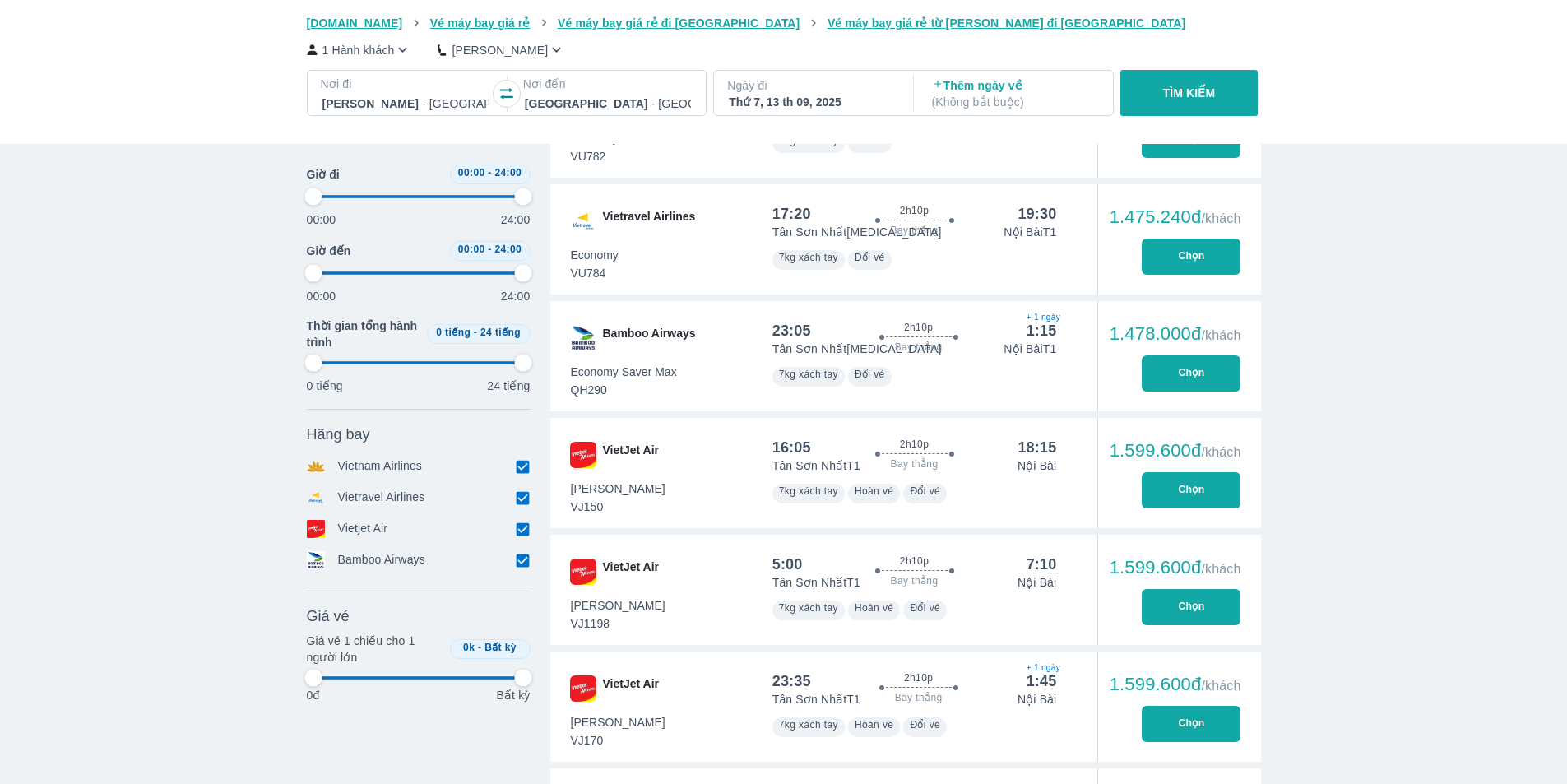
type input "97.9166666666667"
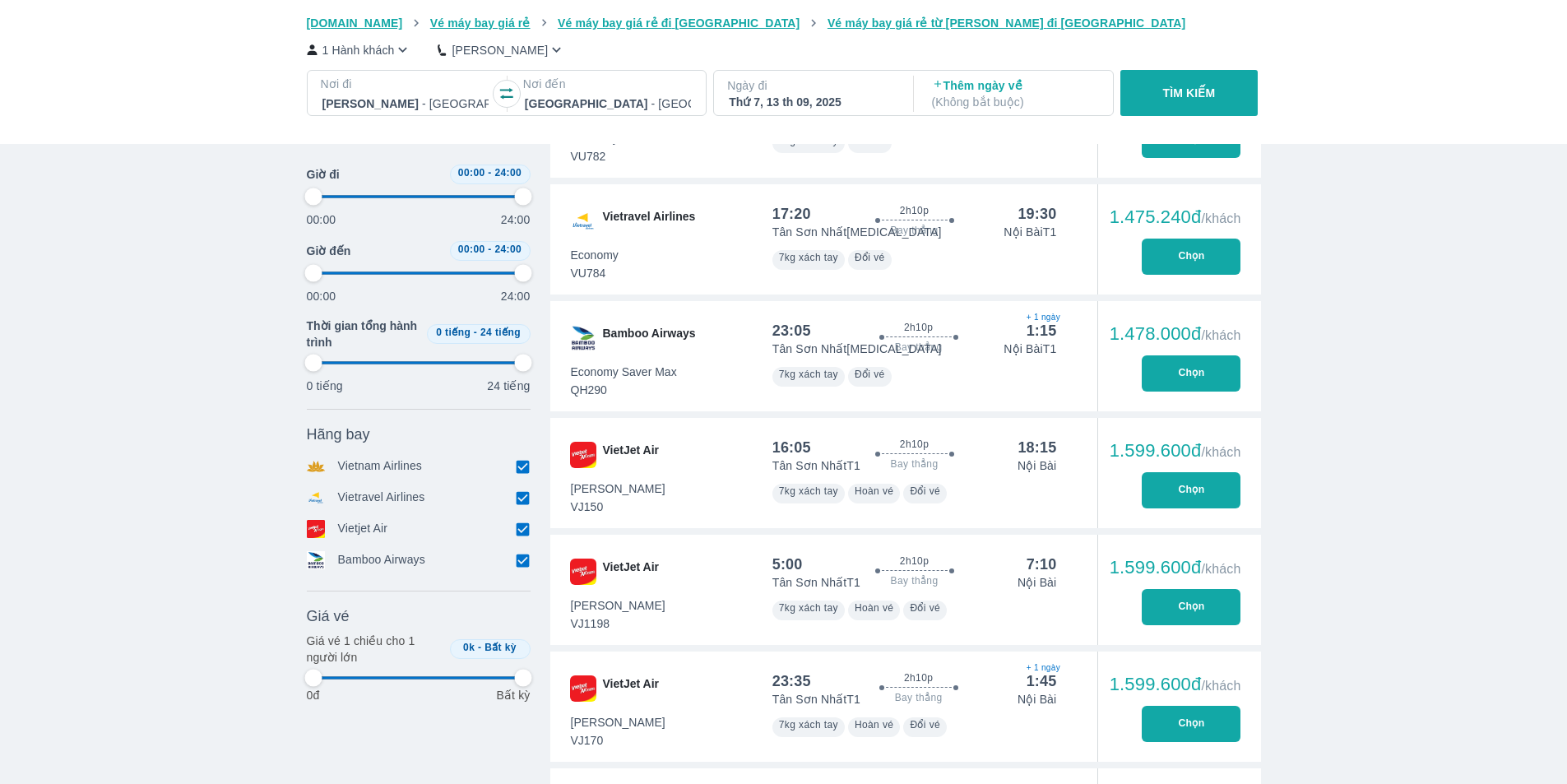
type input "97.9166666666667"
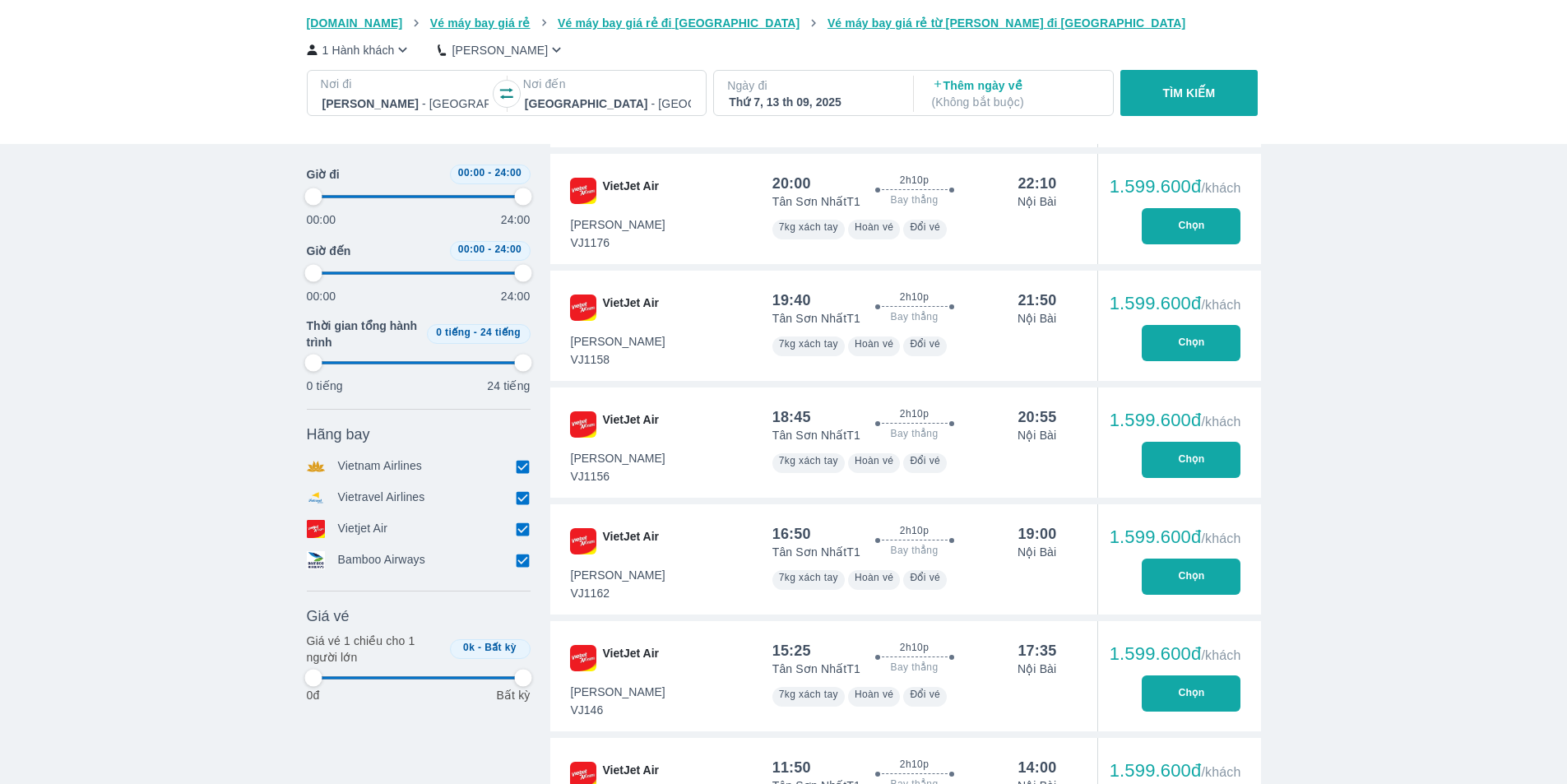
scroll to position [2138, 0]
type input "97.9166666666667"
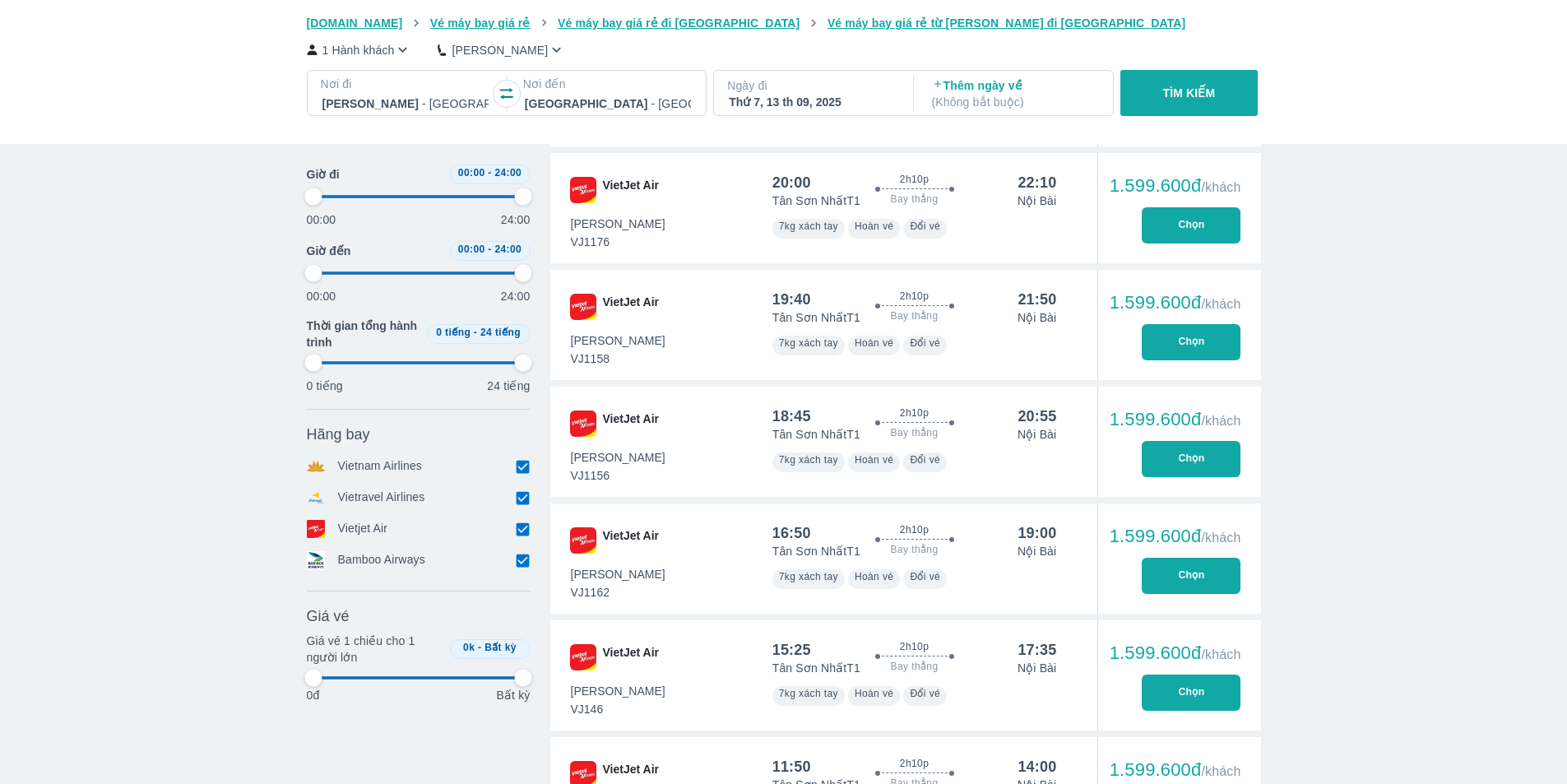
type input "97.9166666666667"
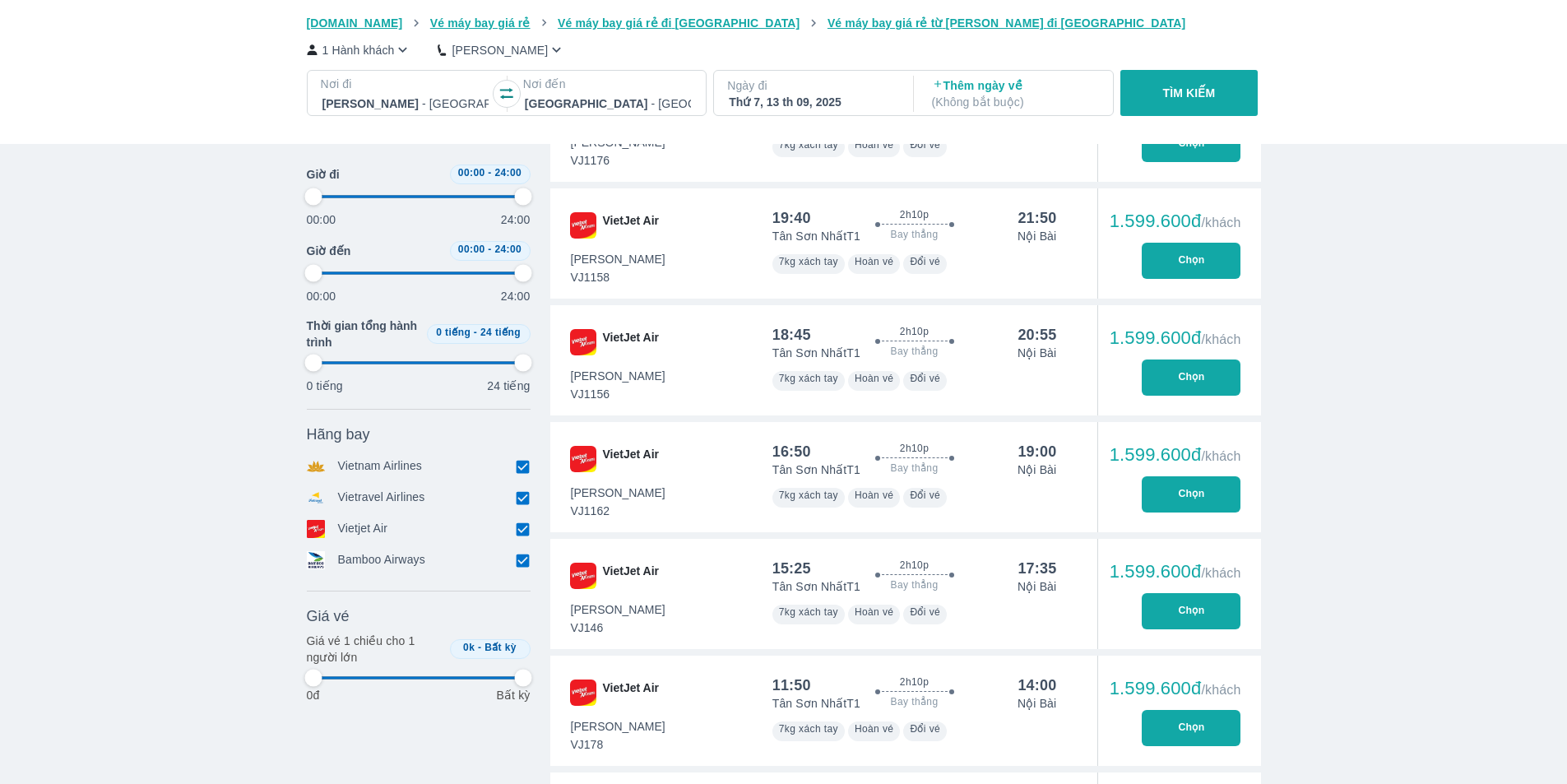
scroll to position [2220, 0]
type input "97.9166666666667"
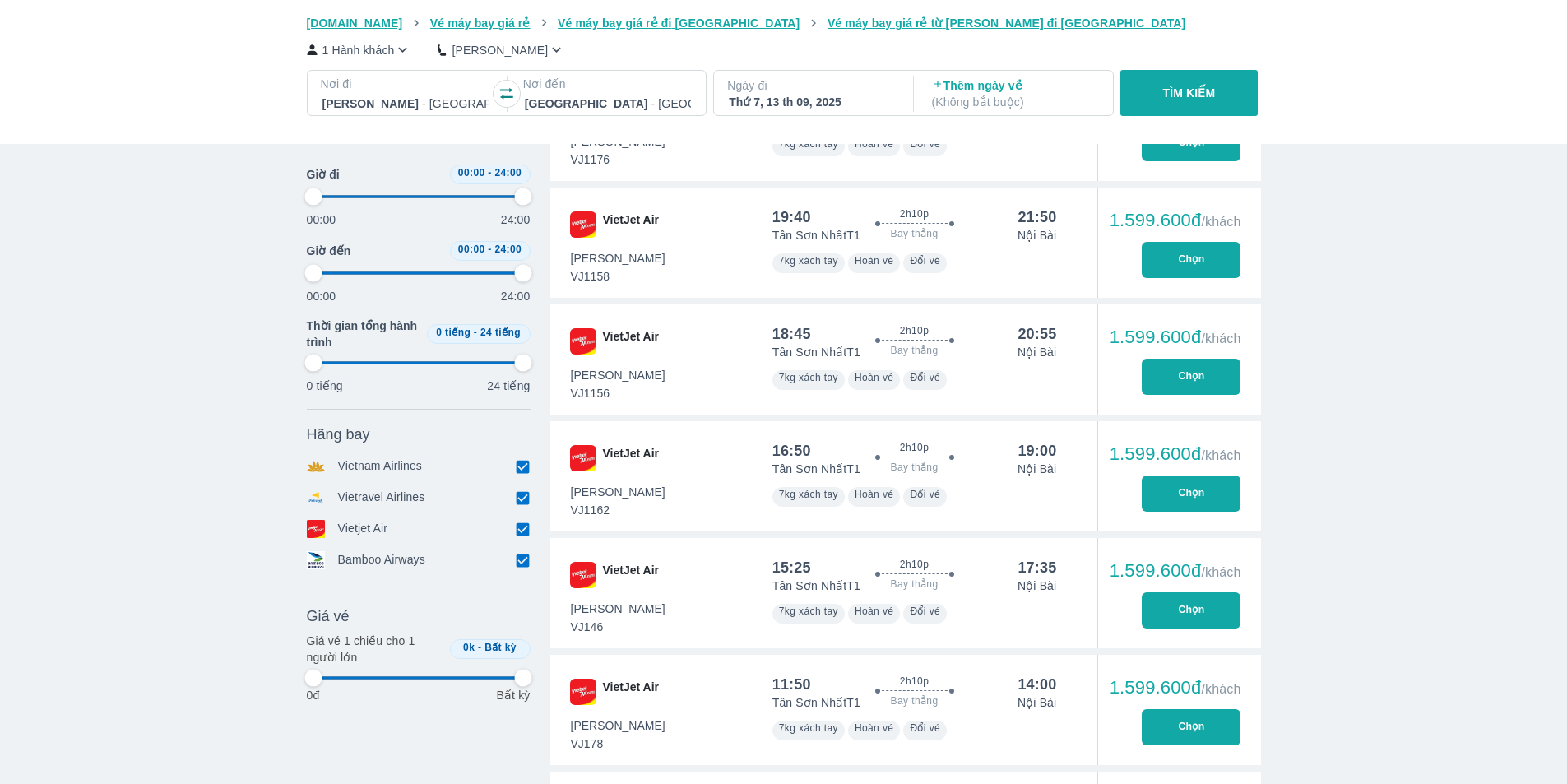
type input "97.9166666666667"
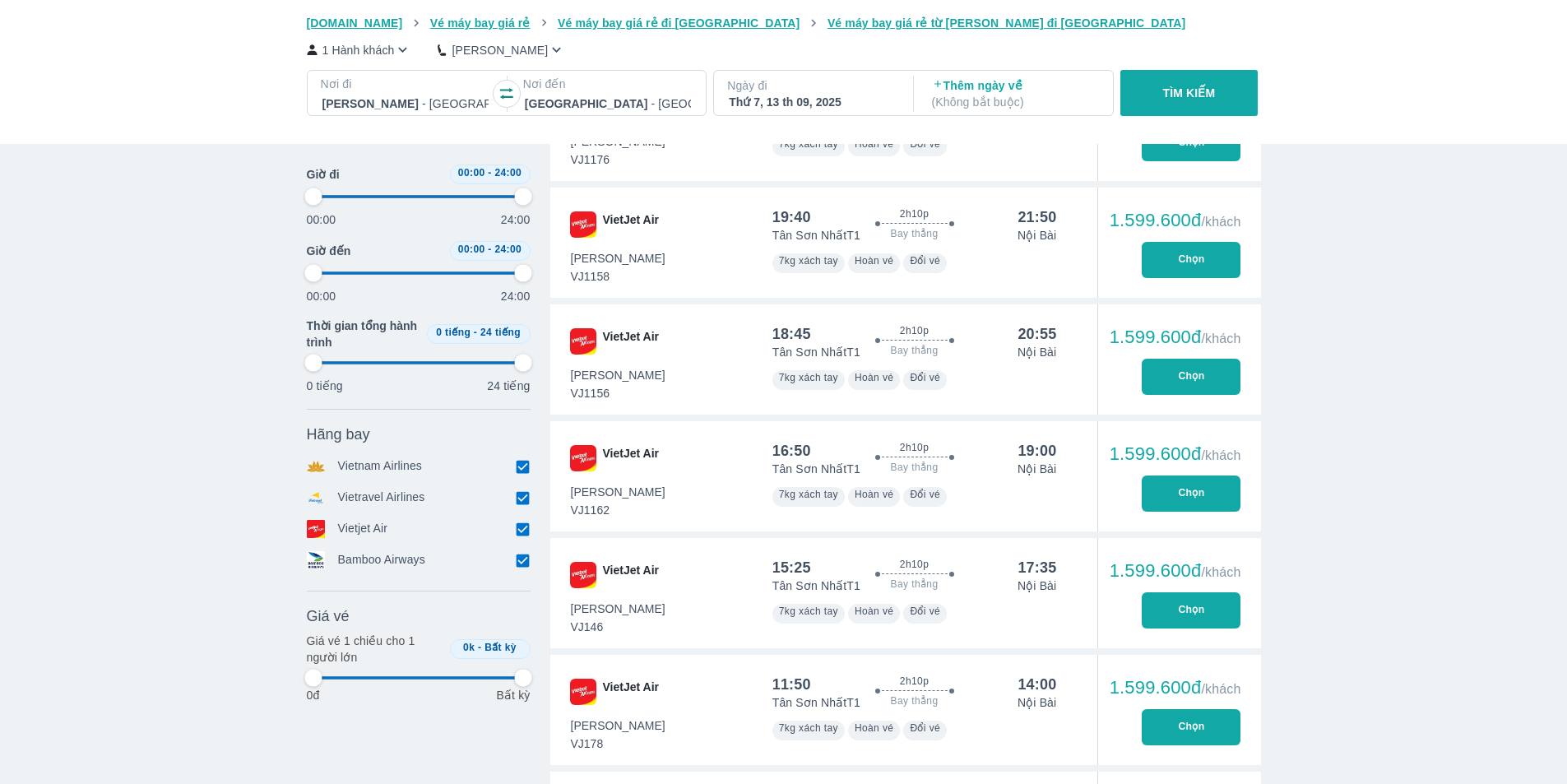
type input "97.9166666666667"
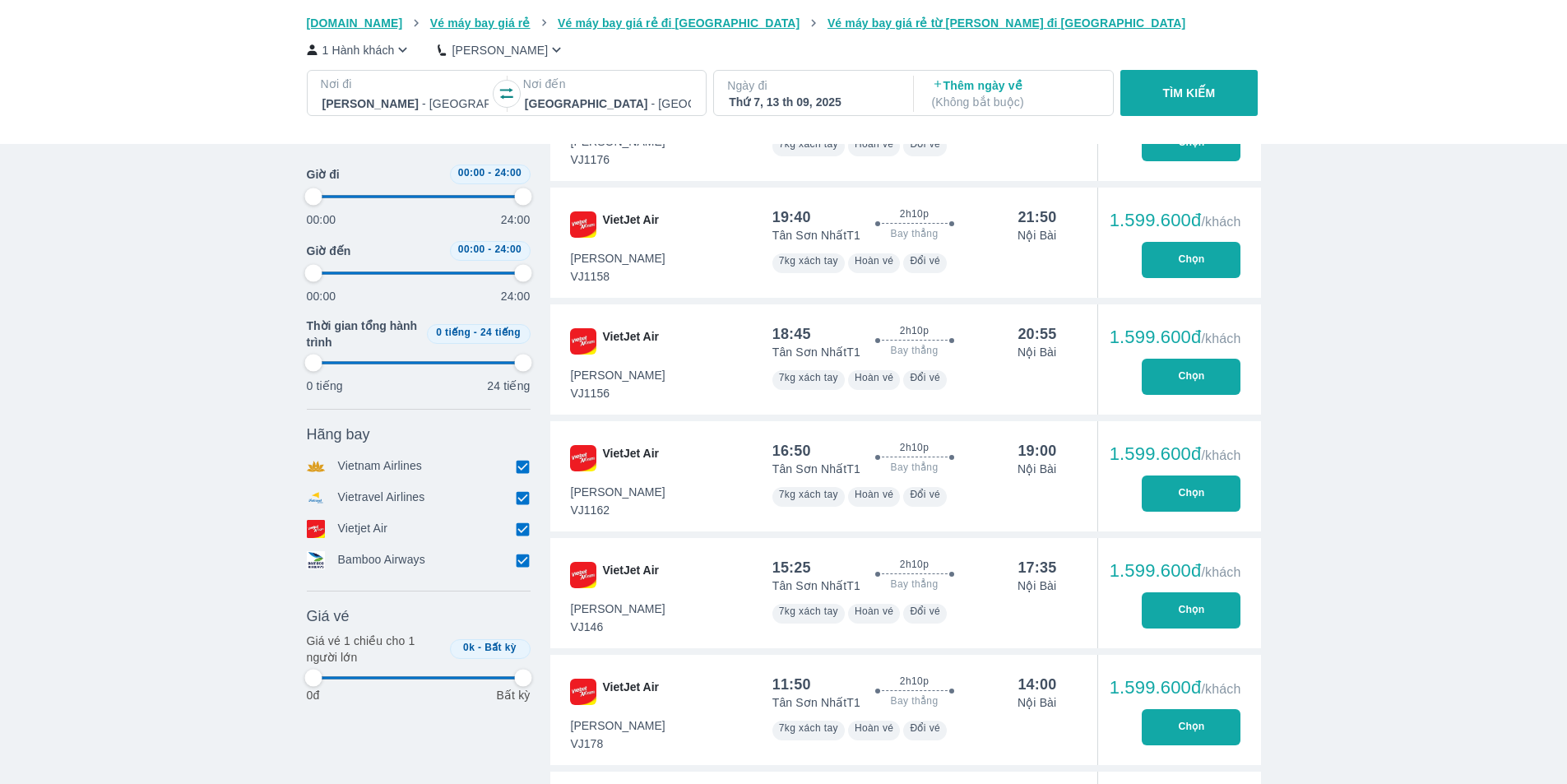
type input "97.9166666666667"
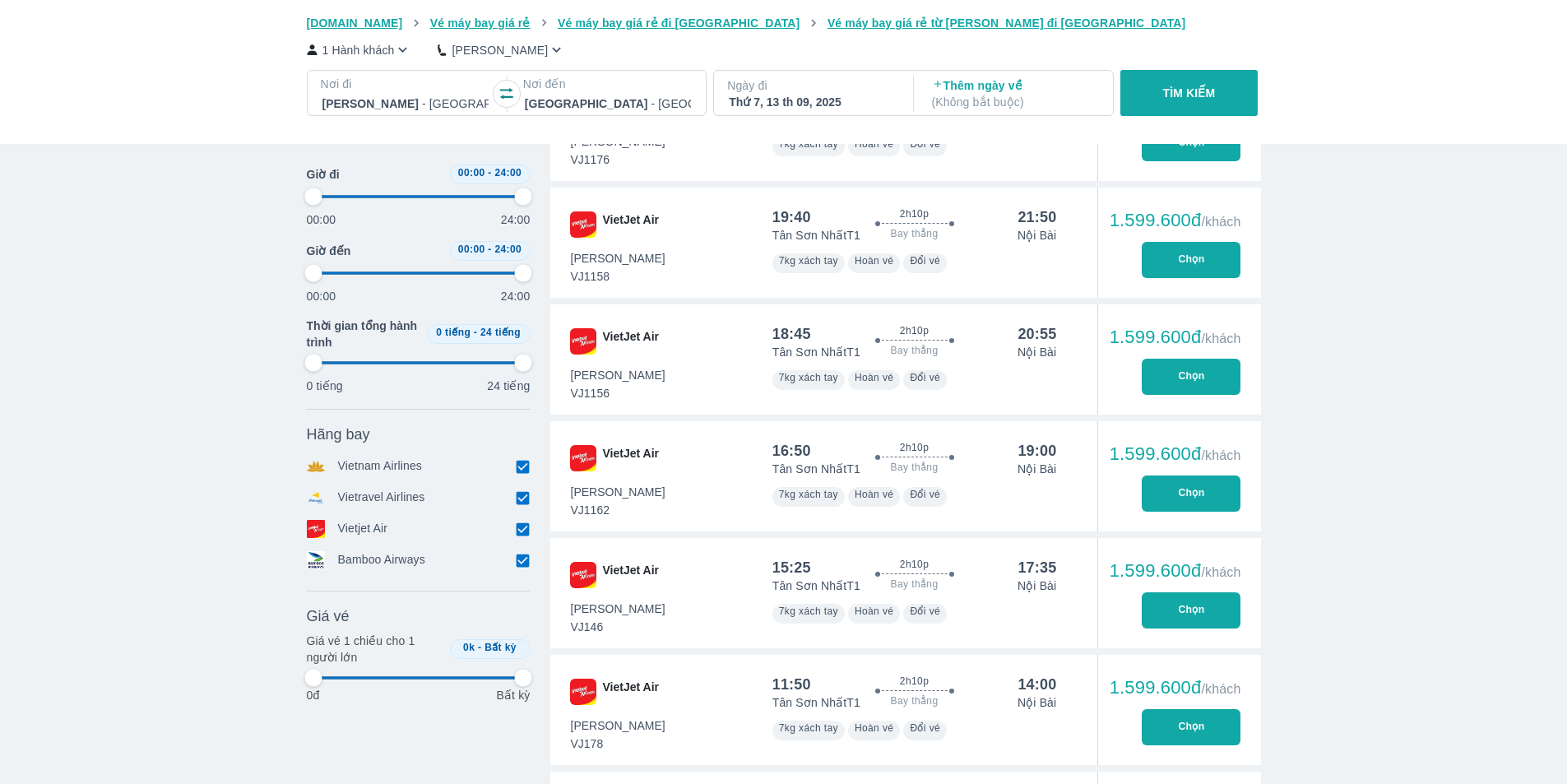
type input "97.9166666666667"
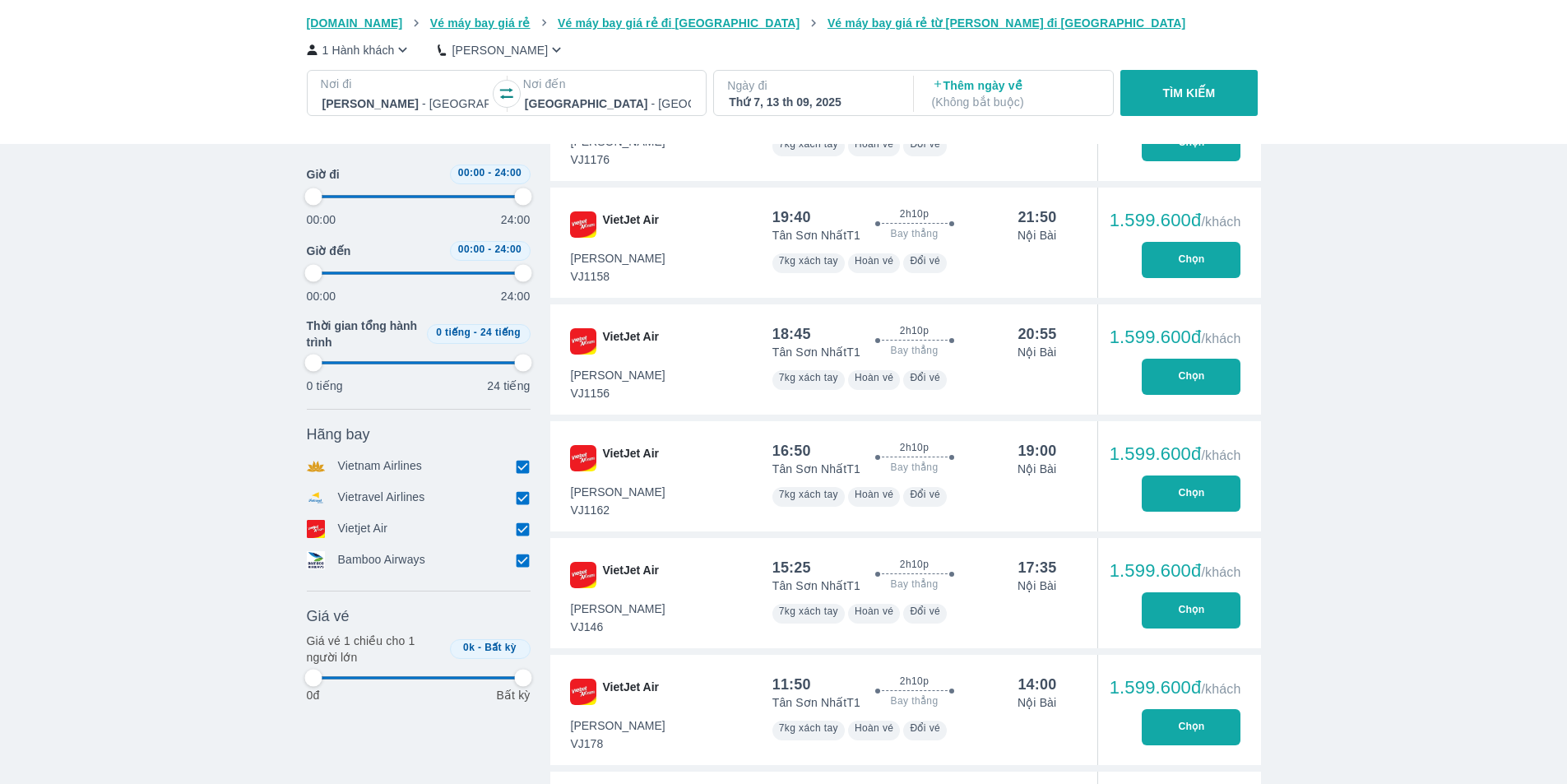
type input "97.9166666666667"
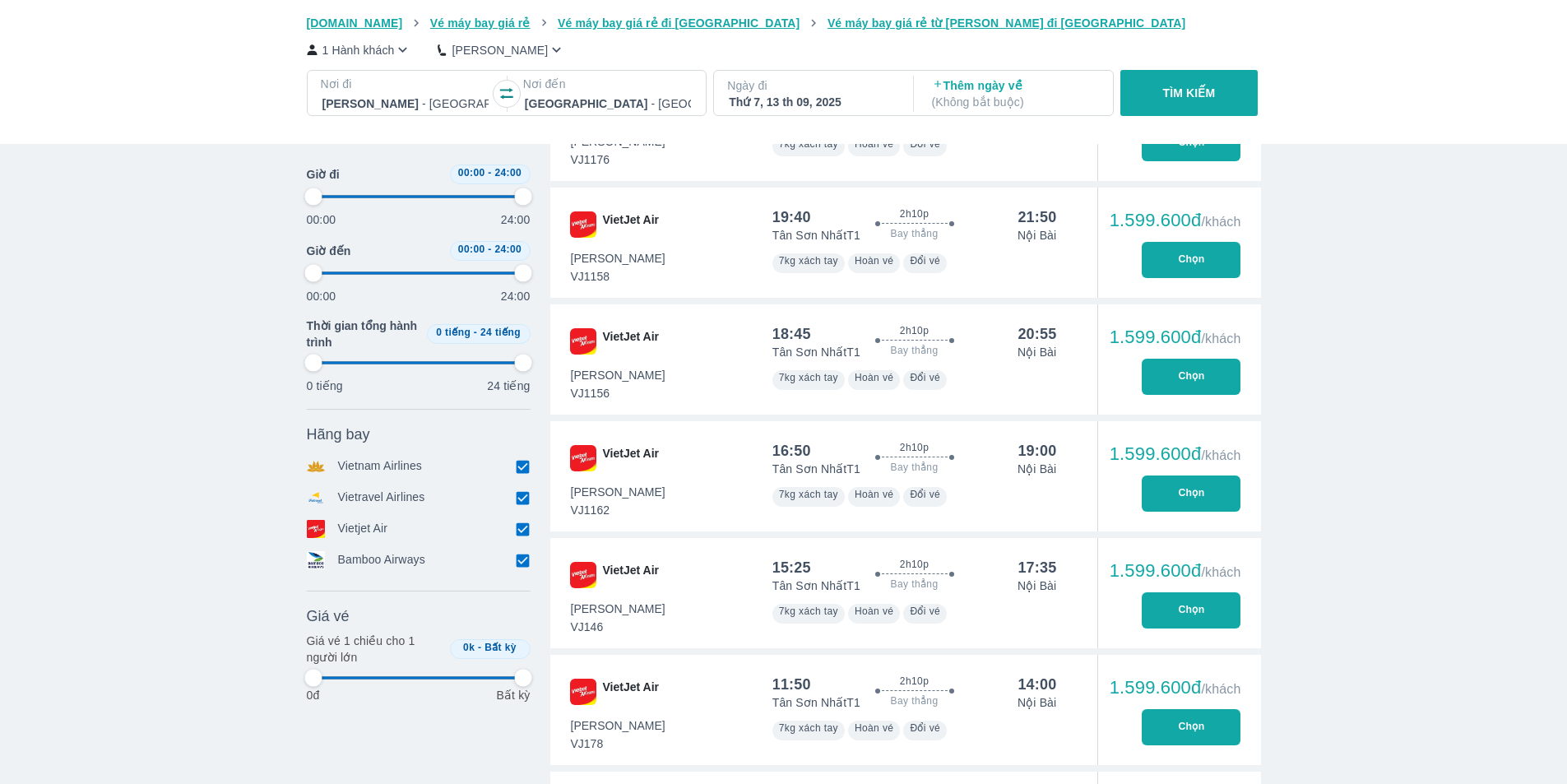
type input "97.9166666666667"
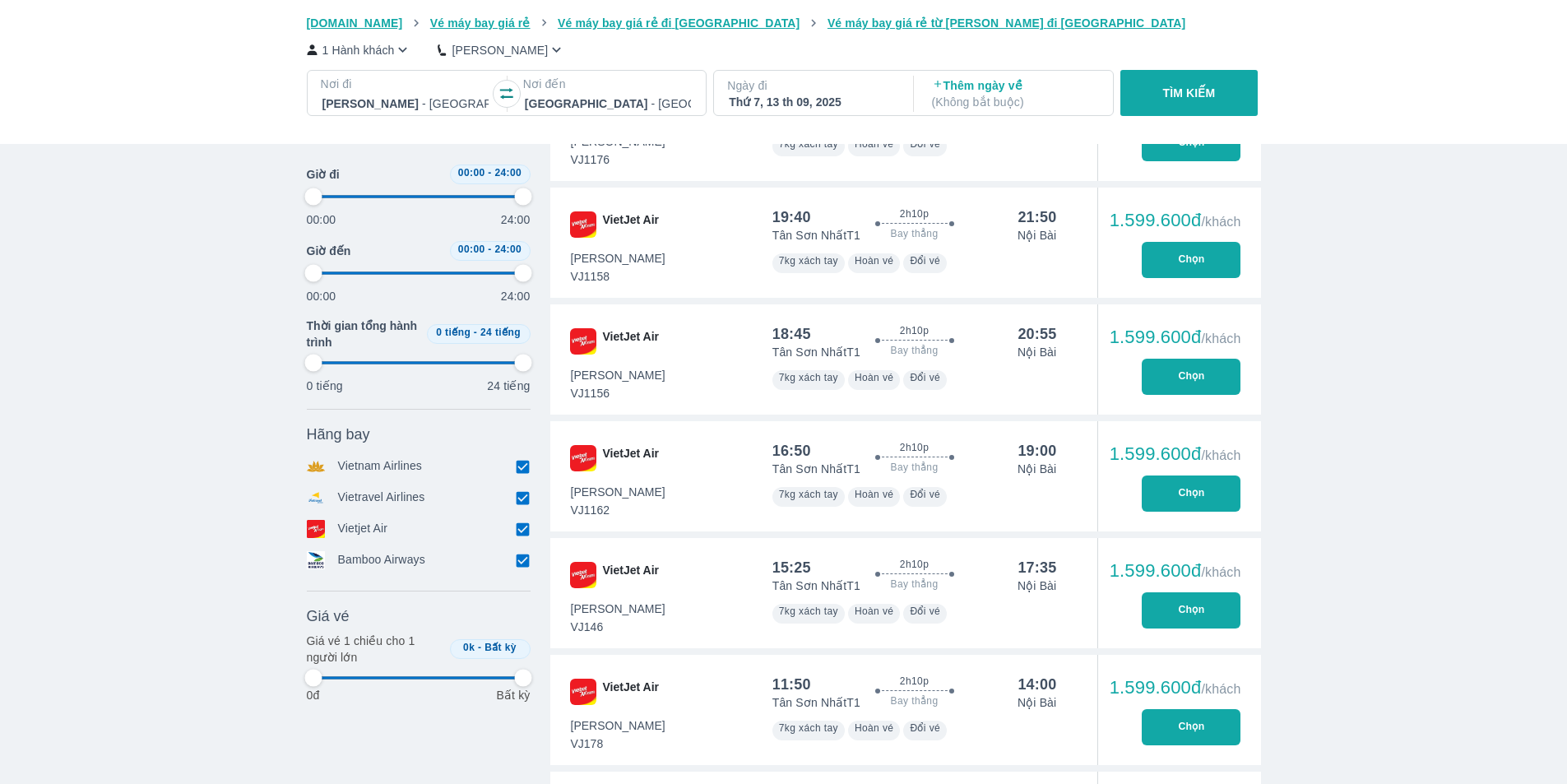
type input "97.9166666666667"
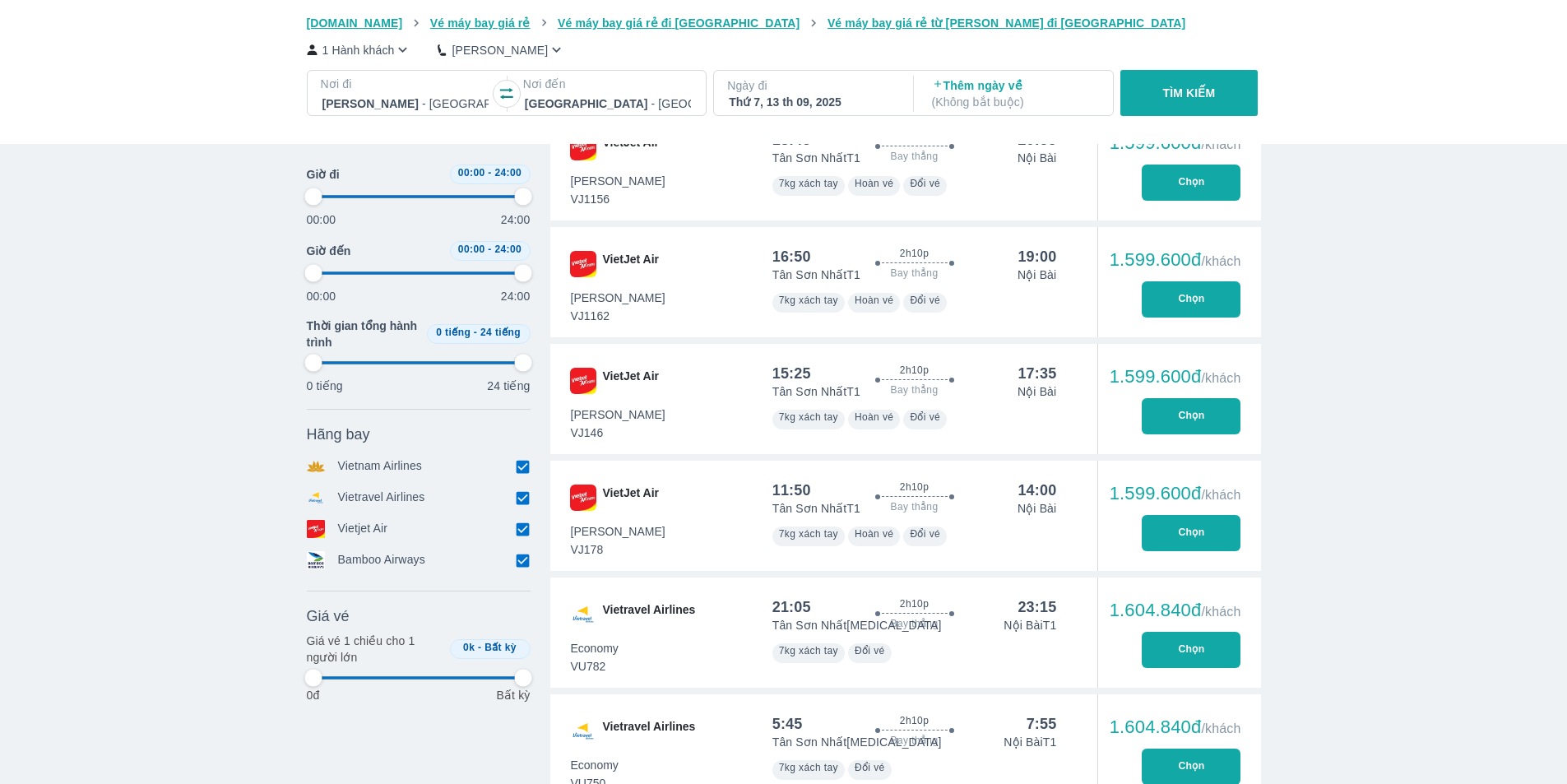
scroll to position [2384, 0]
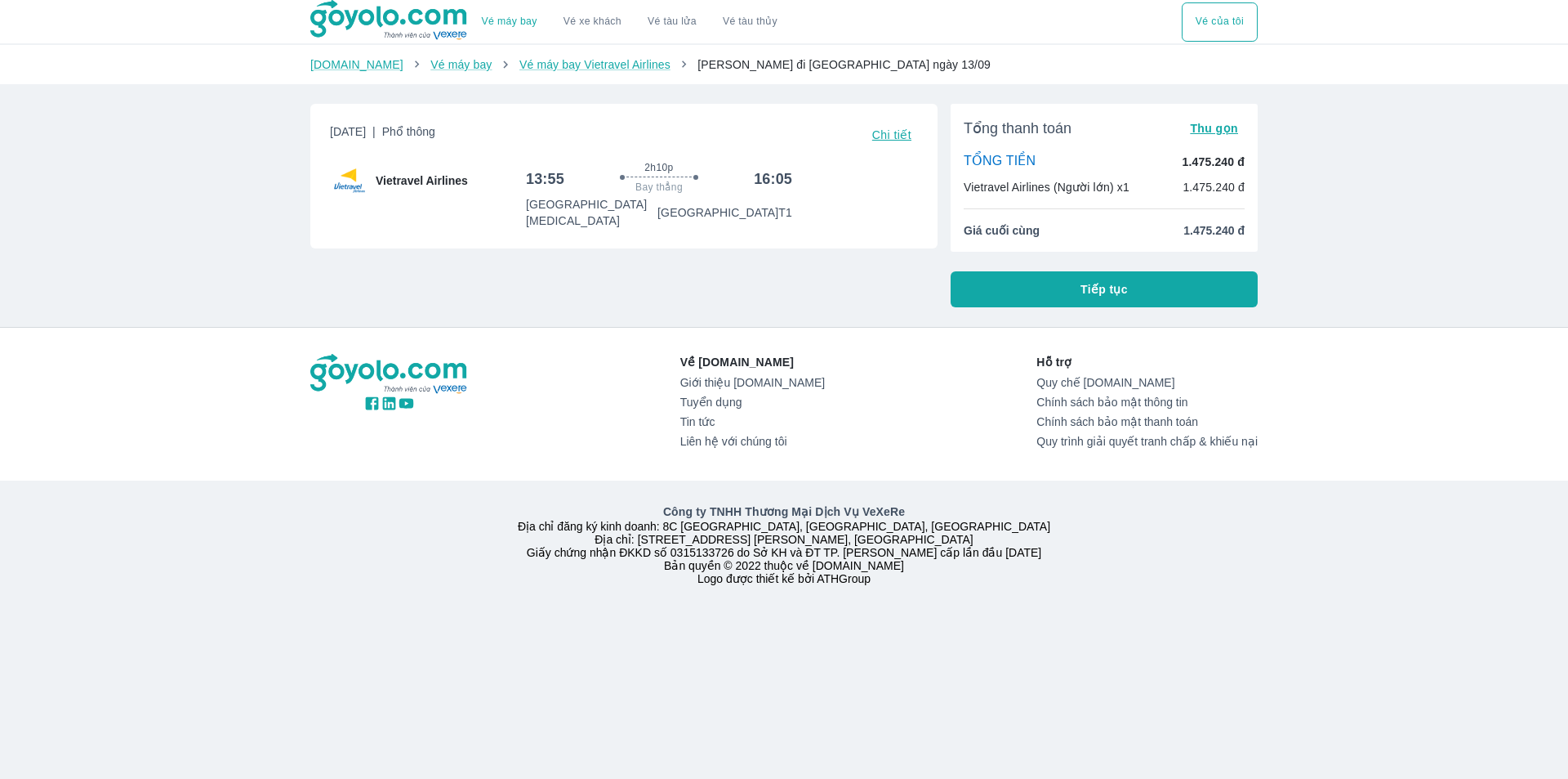
click at [875, 137] on span "Chi tiết" at bounding box center [891, 134] width 39 height 13
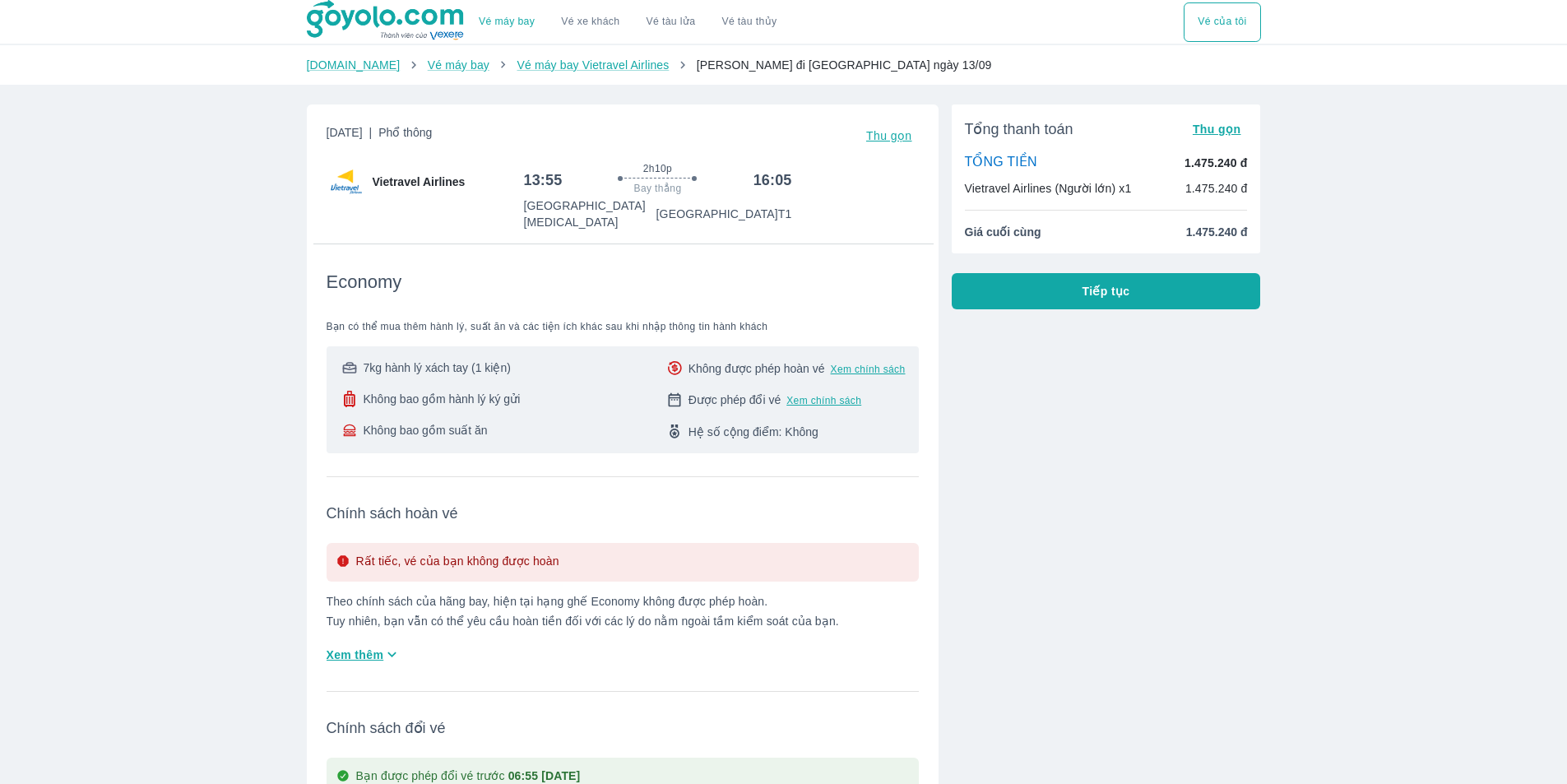
click at [425, 390] on span "Không bao gồm hành lý ký gửi" at bounding box center [442, 398] width 157 height 16
click at [376, 390] on span "Không bao gồm hành lý ký gửi" at bounding box center [442, 398] width 157 height 16
click at [360, 390] on div "Không bao gồm hành lý ký gửi" at bounding box center [431, 398] width 181 height 16
click at [352, 390] on div at bounding box center [350, 398] width 20 height 16
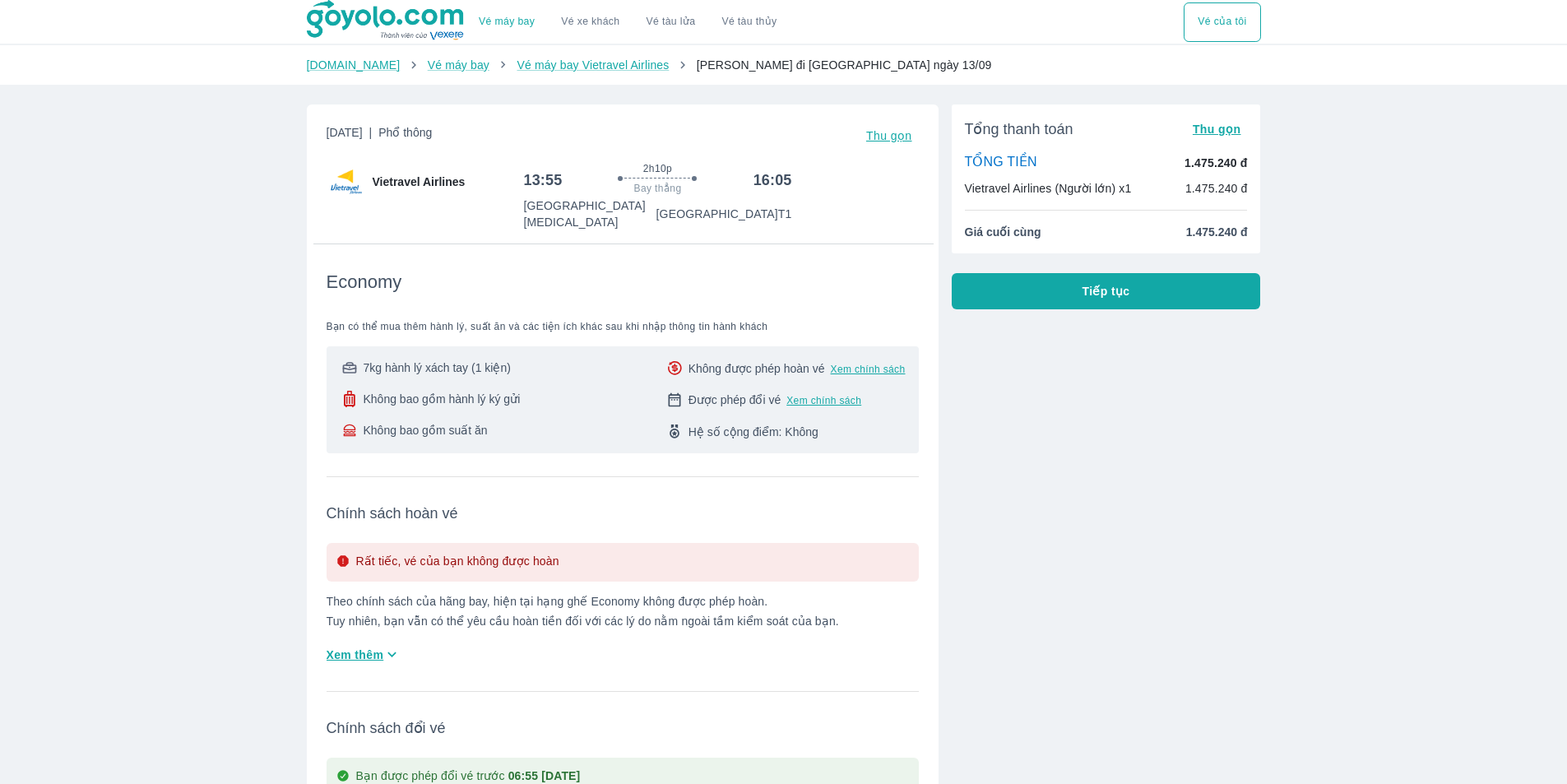
click at [352, 390] on icon at bounding box center [349, 398] width 12 height 16
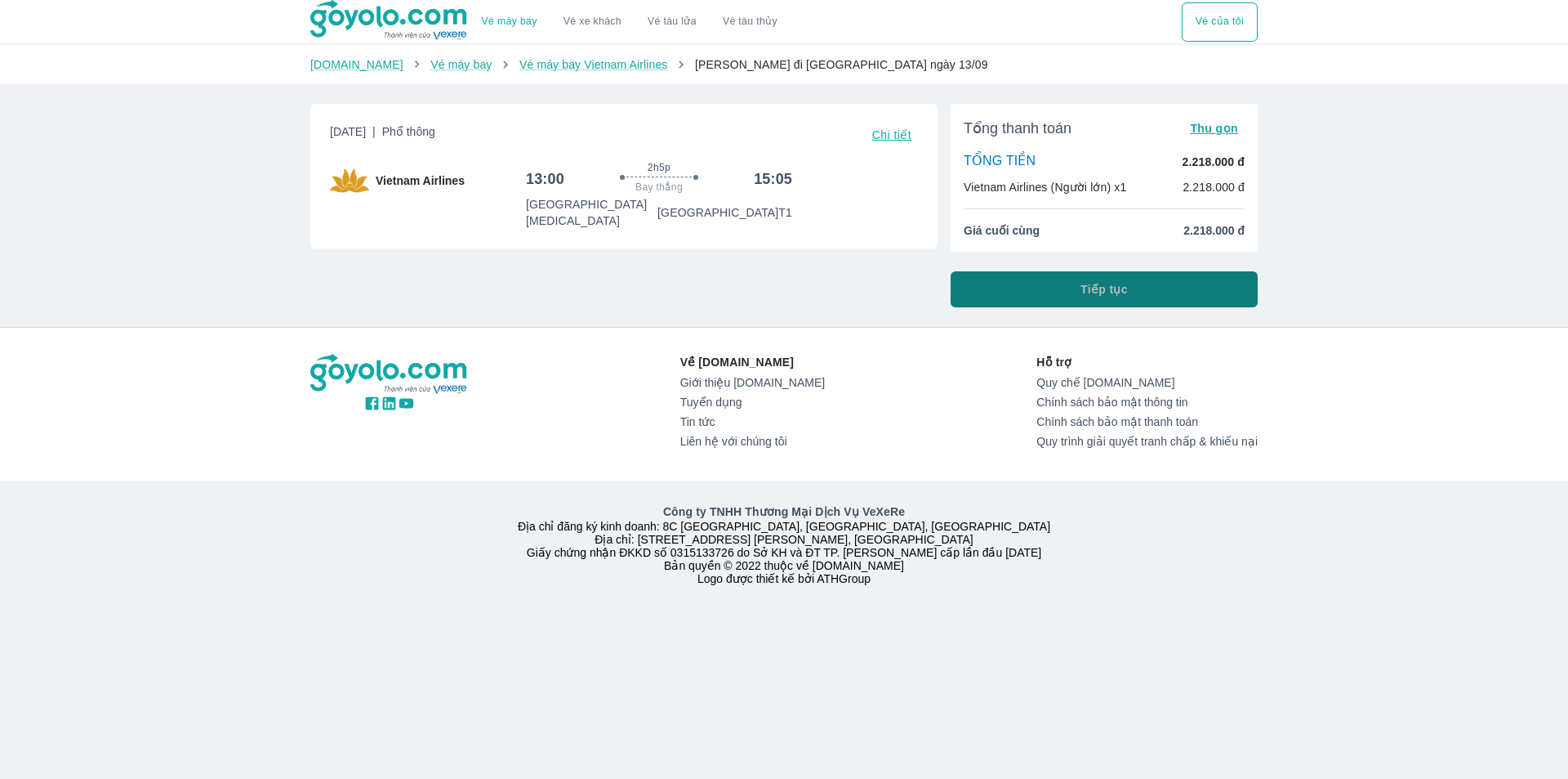
click at [1018, 286] on button "Tiếp tục" at bounding box center [1103, 290] width 307 height 36
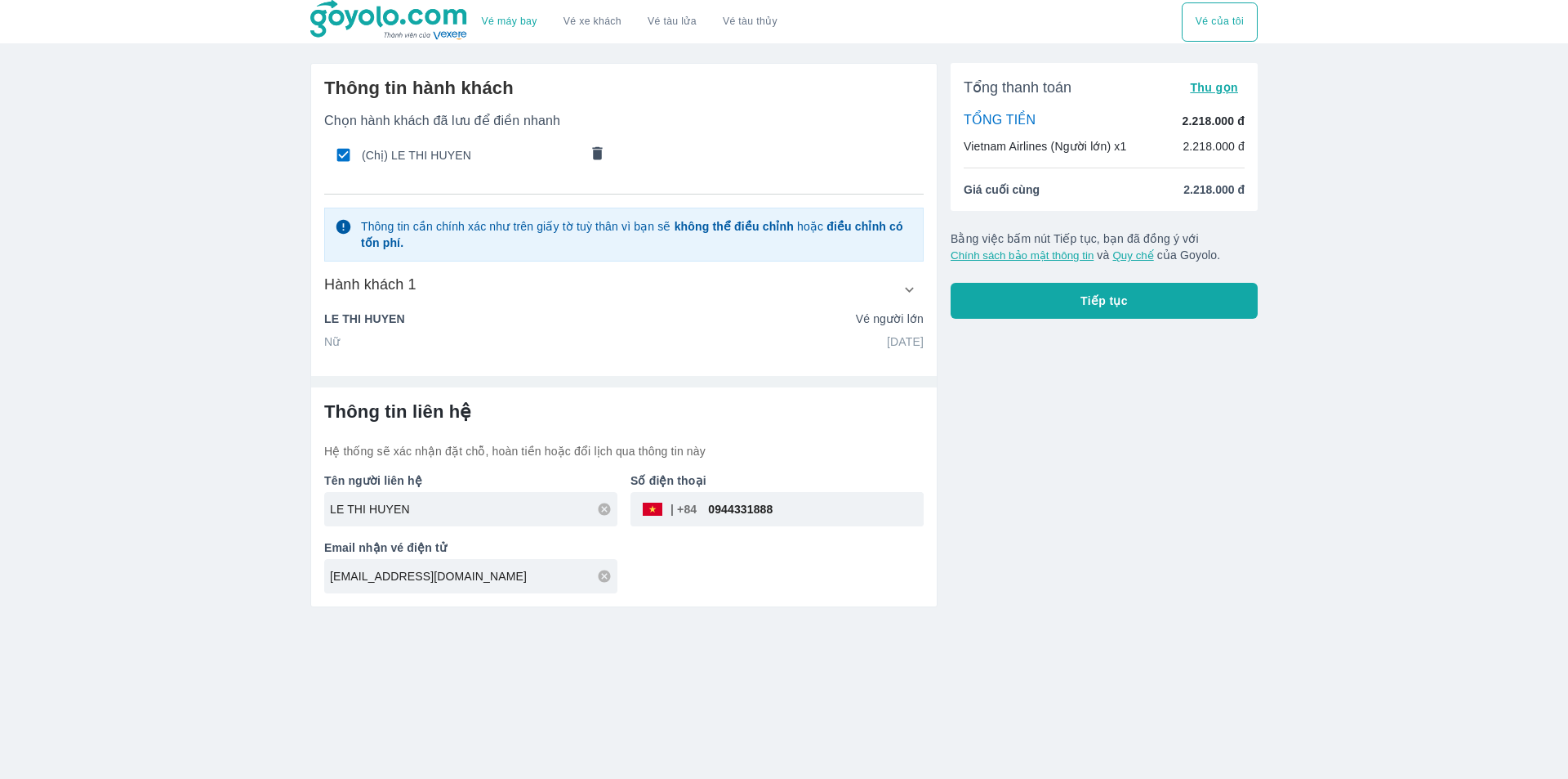
drag, startPoint x: 484, startPoint y: 498, endPoint x: 238, endPoint y: 500, distance: 246.0
click at [245, 500] on div "Vé máy bay Vé xe khách Vé tàu lửa Vé tàu thủy Vé của tôi Thông tin hành khách C…" at bounding box center [784, 390] width 1568 height 779
click at [427, 515] on input "LE THI HUYEN" at bounding box center [474, 509] width 288 height 16
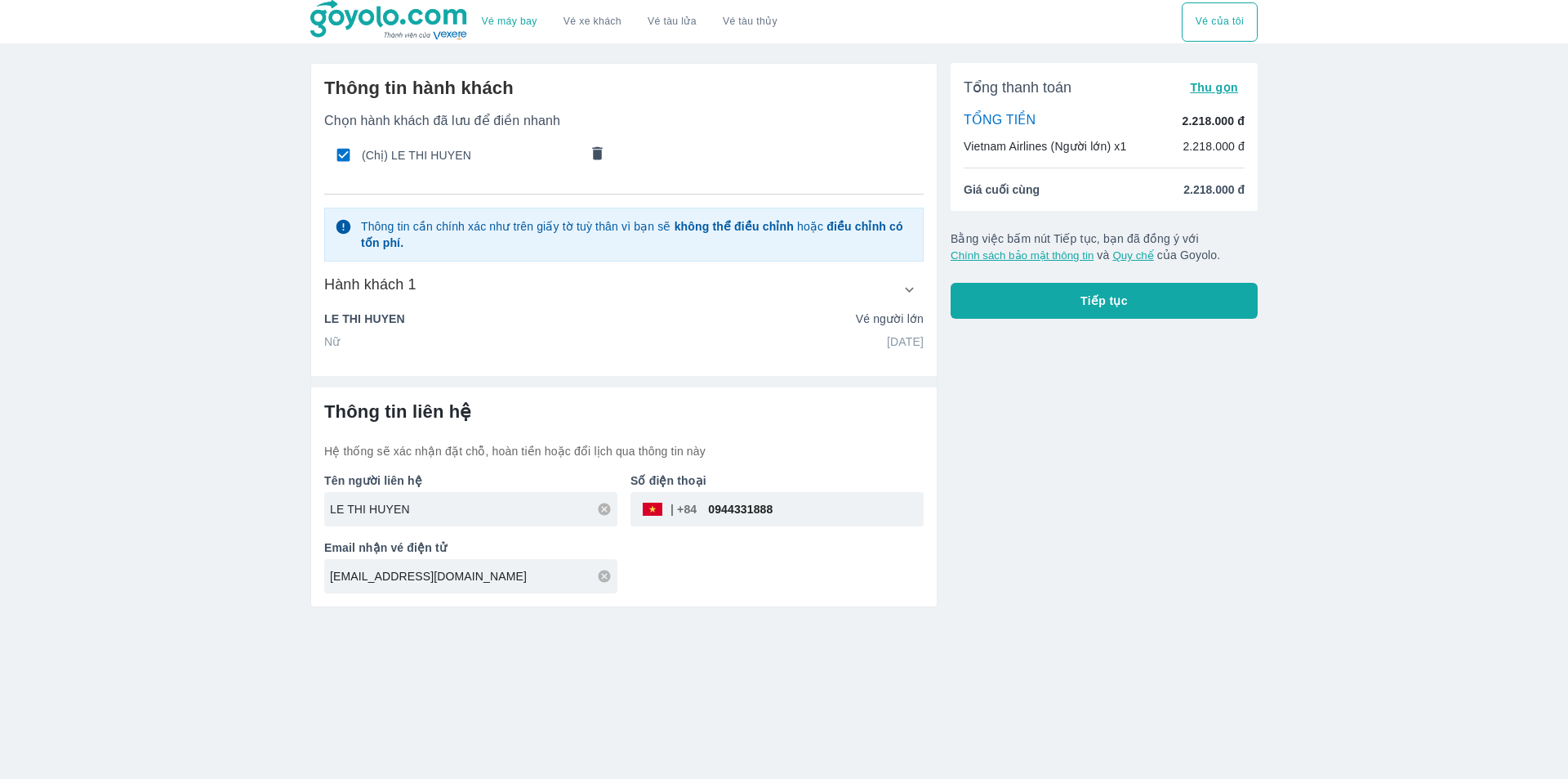
click at [427, 515] on input "LE THI HUYEN" at bounding box center [474, 509] width 288 height 16
type input "V"
type input "BUI THANH TU"
click at [1024, 403] on div "Tổng thanh toán Thu gọn TỔNG TIỀN 2.218.000 đ Vietnam Airlines (Người lớn) x1 2…" at bounding box center [1097, 329] width 320 height 557
click at [1006, 308] on button "Tiếp tục" at bounding box center [1103, 301] width 307 height 36
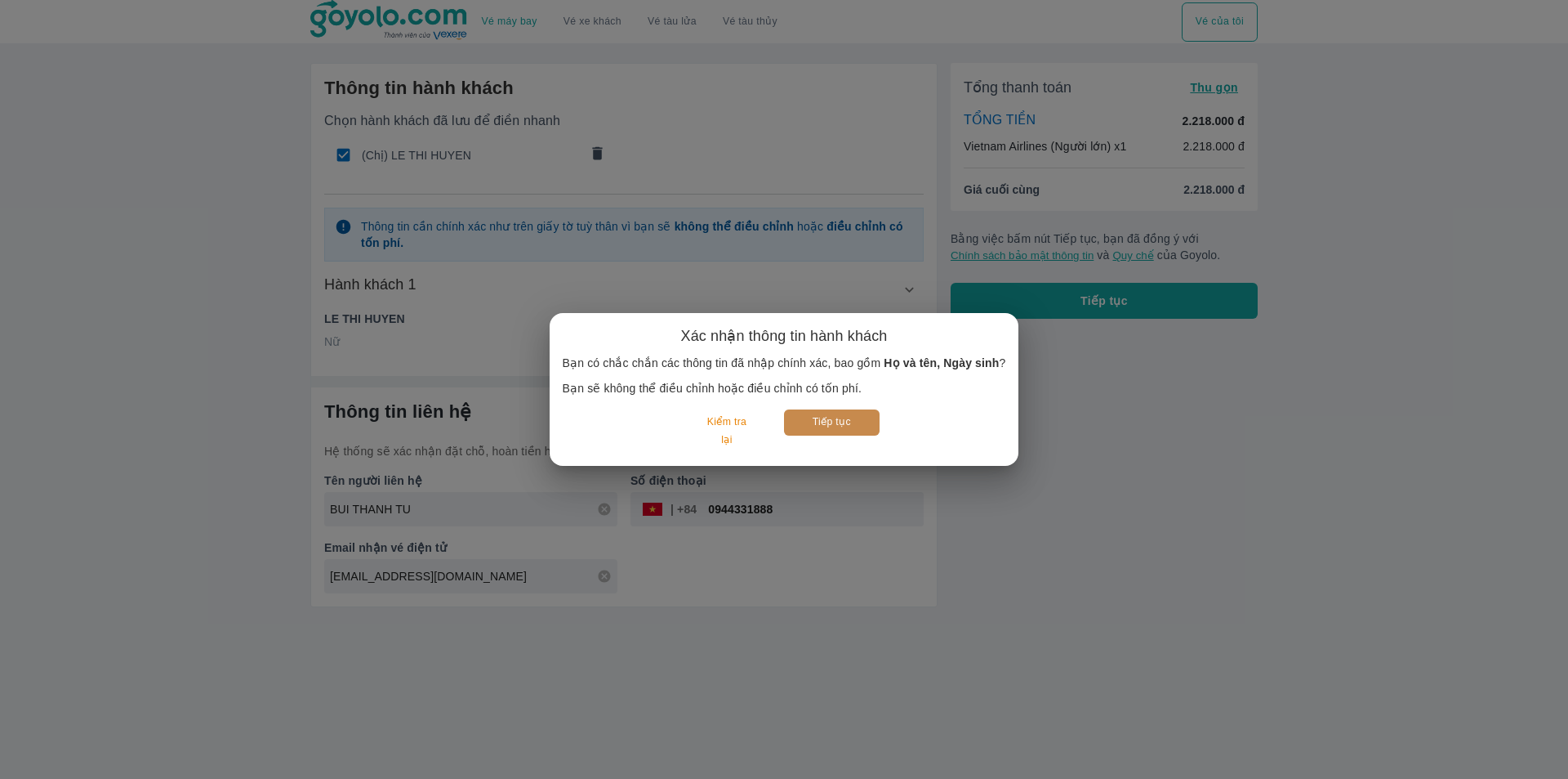
click at [857, 419] on button "Tiếp tục" at bounding box center [831, 422] width 95 height 25
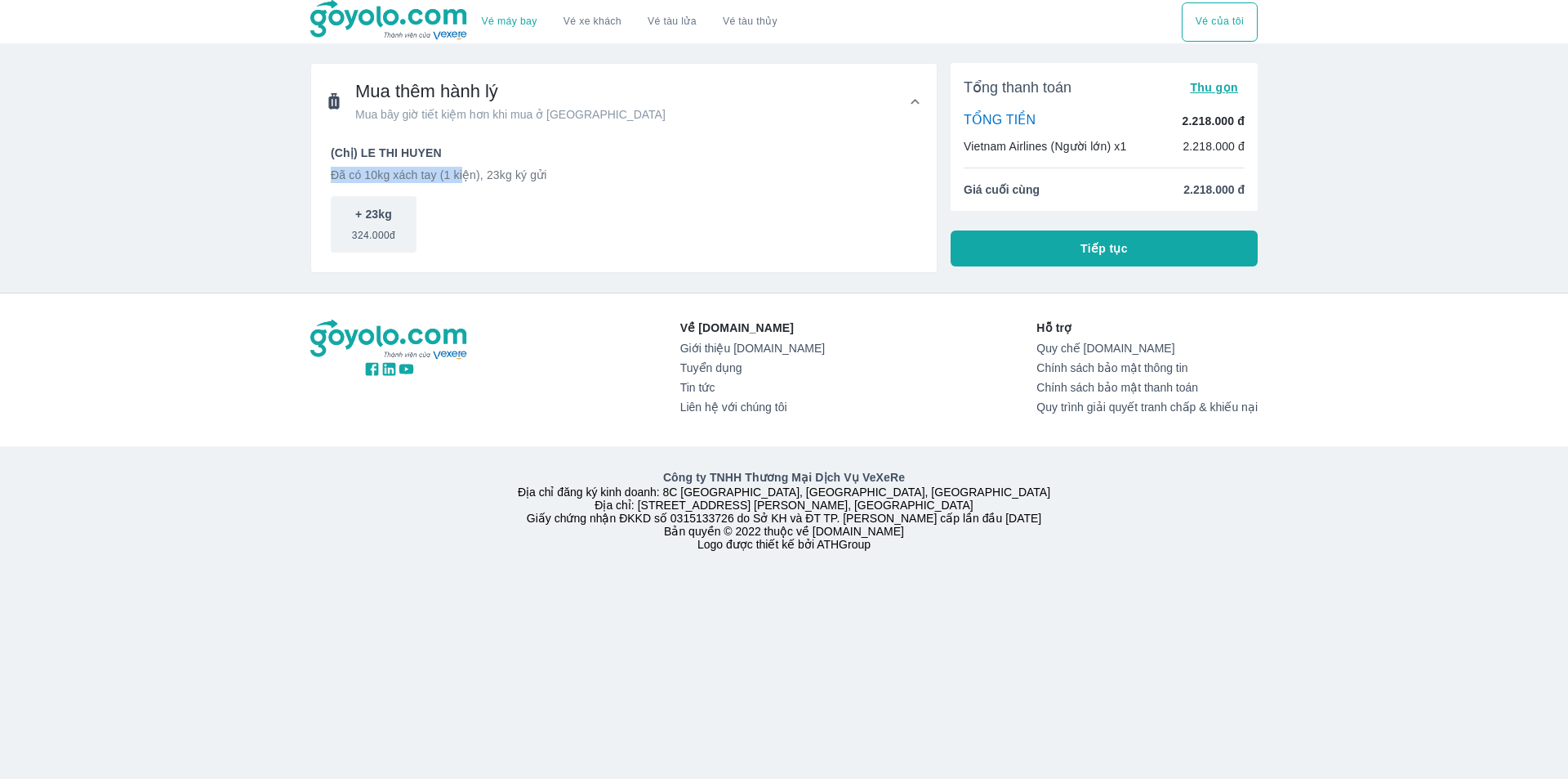
drag, startPoint x: 460, startPoint y: 173, endPoint x: 534, endPoint y: 165, distance: 74.4
click at [526, 164] on div "(Chị) LE THI HUYEN Đã có 10kg xách tay (1 kiện), 23kg ký gửi" at bounding box center [623, 163] width 586 height 38
click at [575, 167] on div "(Chị) LE THI HUYEN Đã có 10kg xách tay (1 kiện), 23kg ký gửi" at bounding box center [623, 163] width 586 height 38
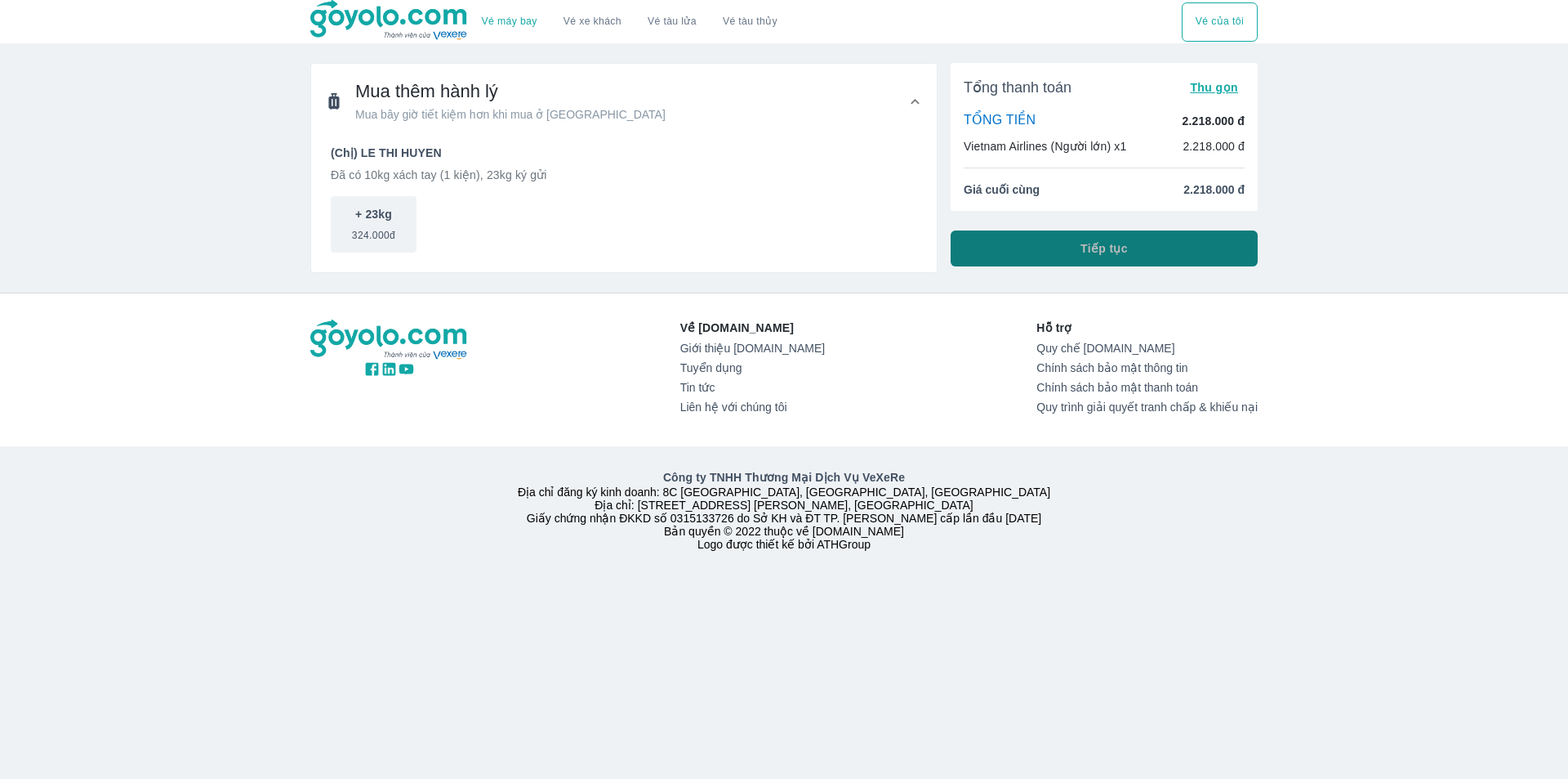
click at [1029, 248] on button "Tiếp tục" at bounding box center [1103, 249] width 307 height 36
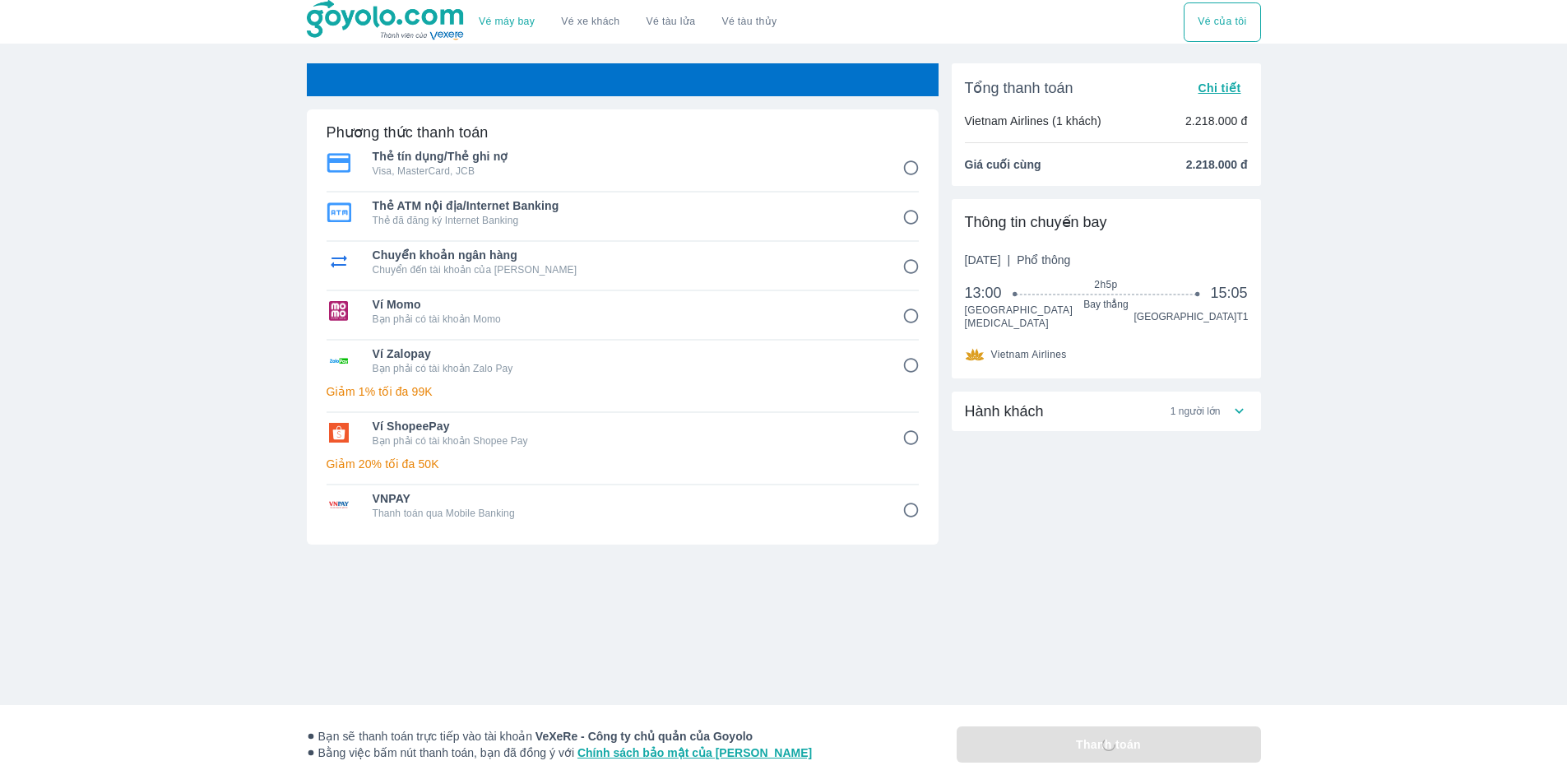
click at [907, 316] on input "4" at bounding box center [911, 315] width 32 height 32
radio input "false"
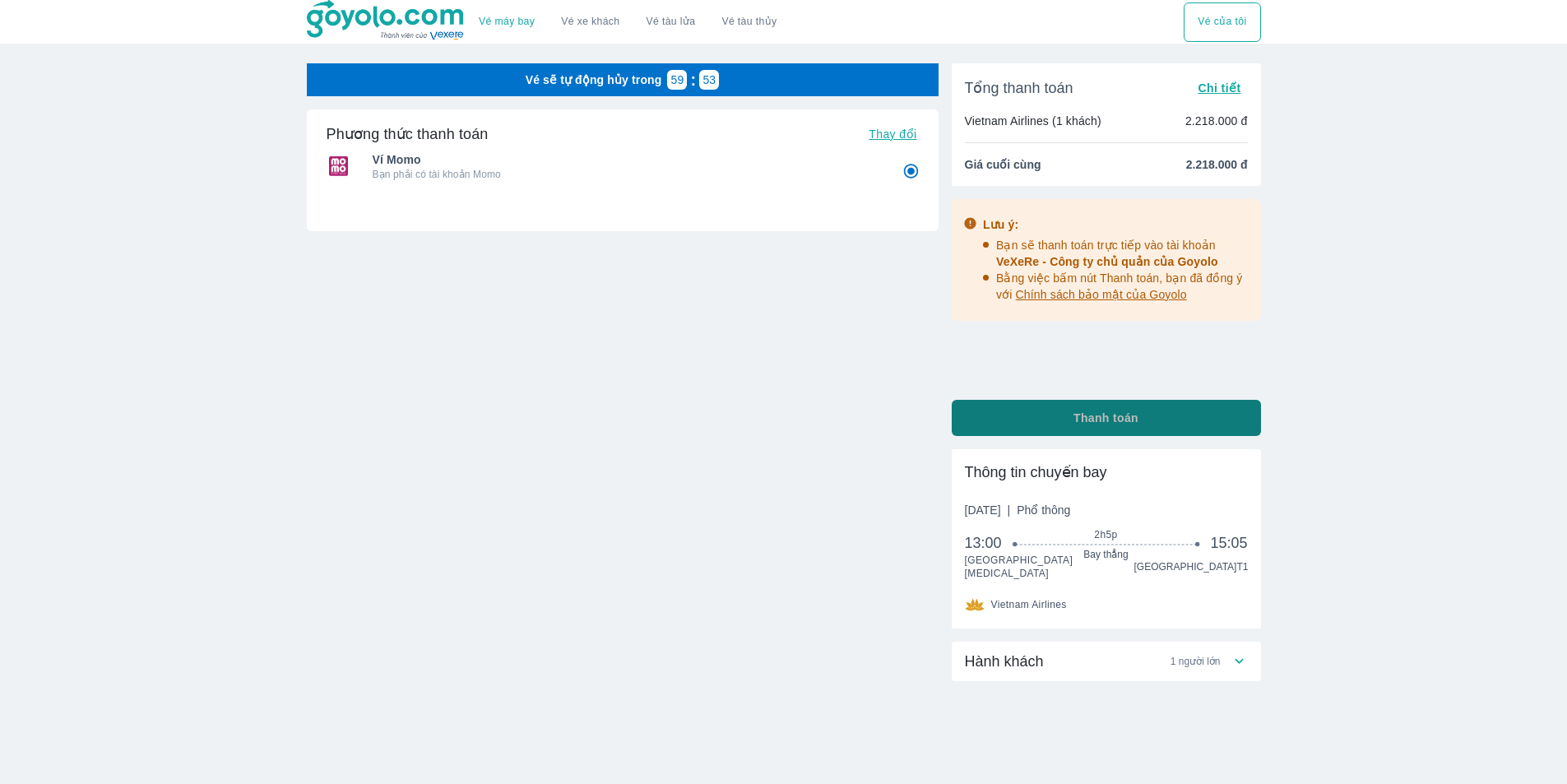
click at [1049, 424] on button "Thanh toán" at bounding box center [1106, 418] width 309 height 37
radio input "false"
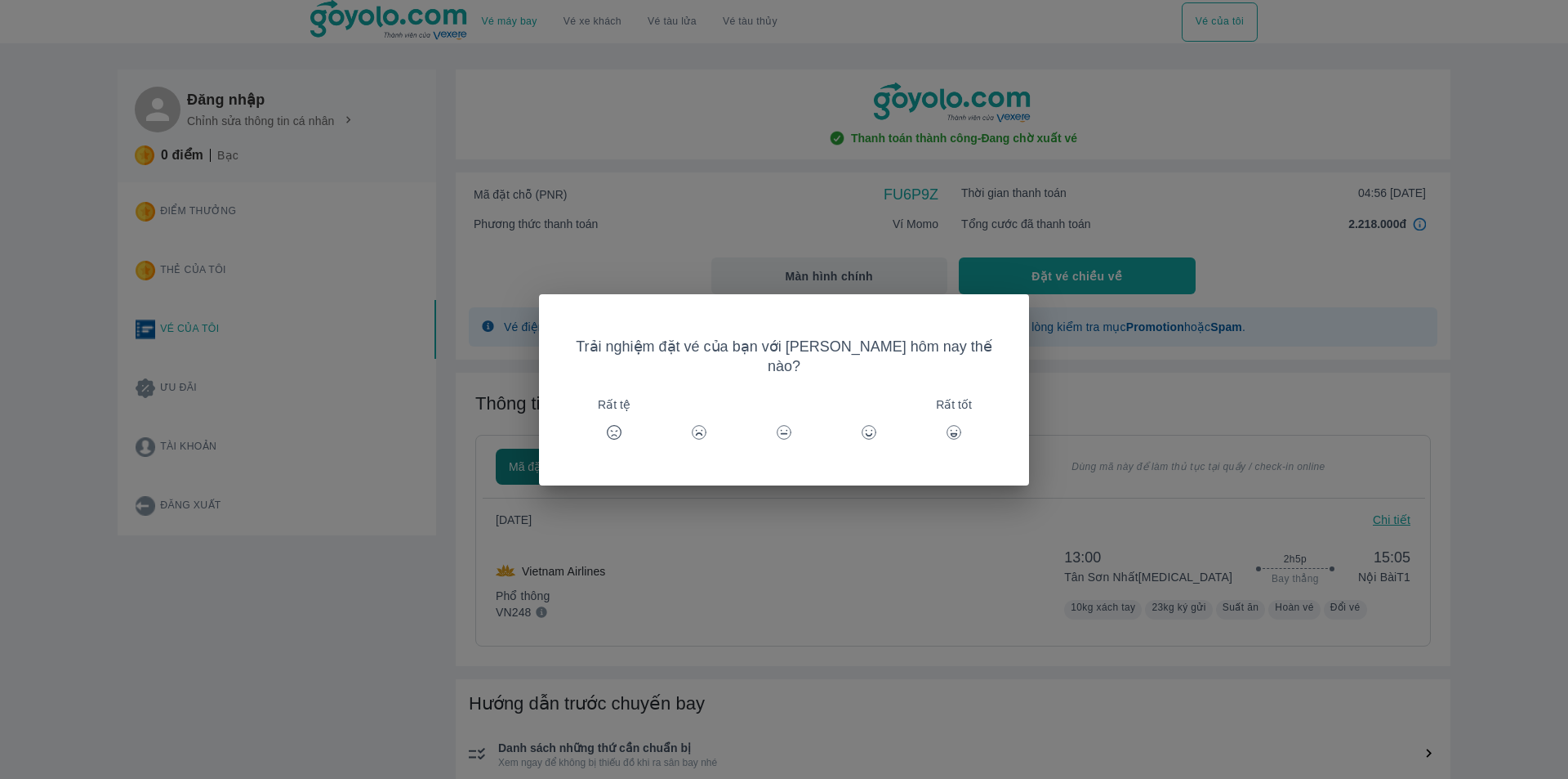
click at [946, 425] on icon at bounding box center [954, 432] width 16 height 16
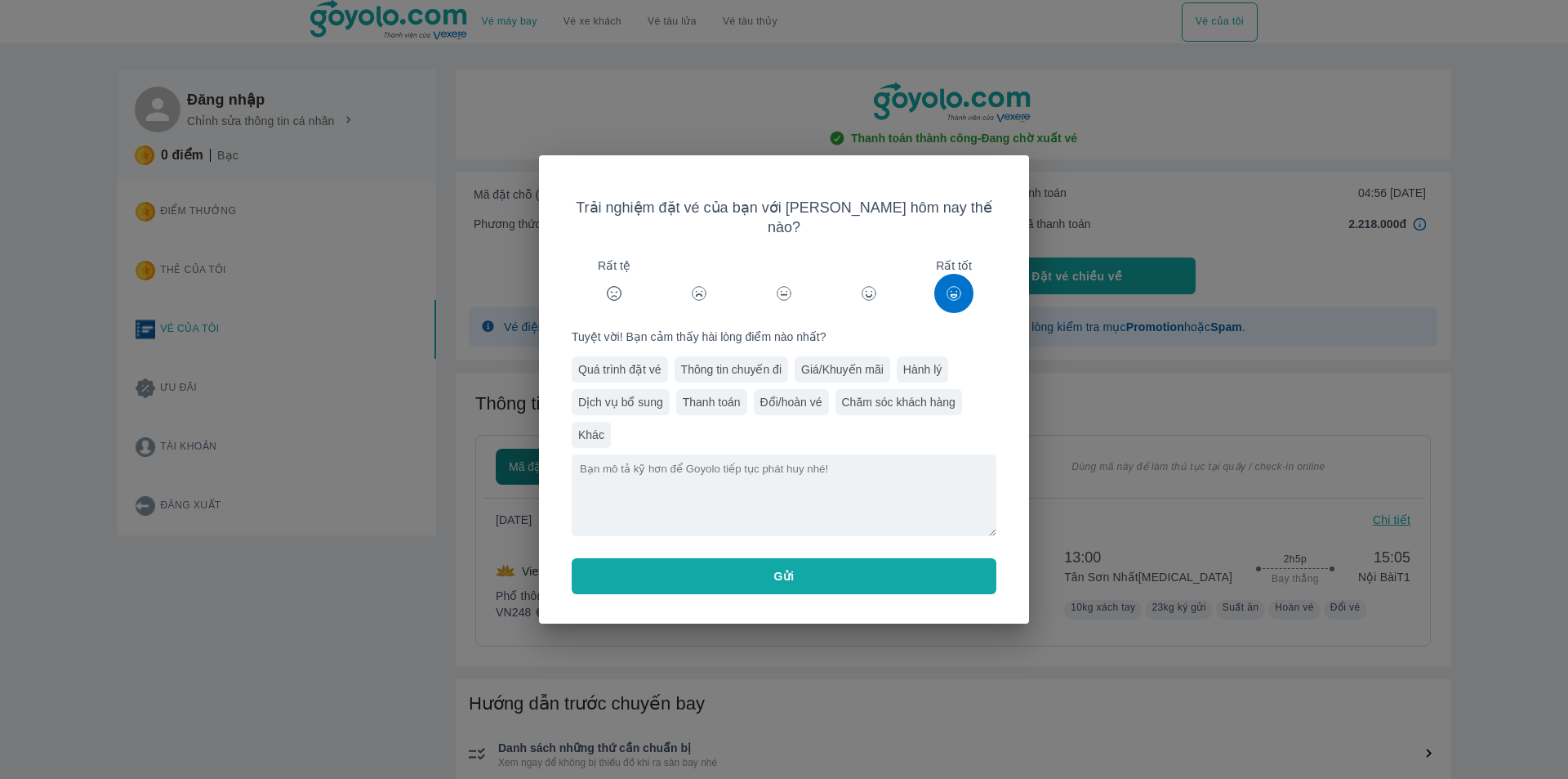
click at [889, 572] on button "Gửi" at bounding box center [784, 577] width 425 height 36
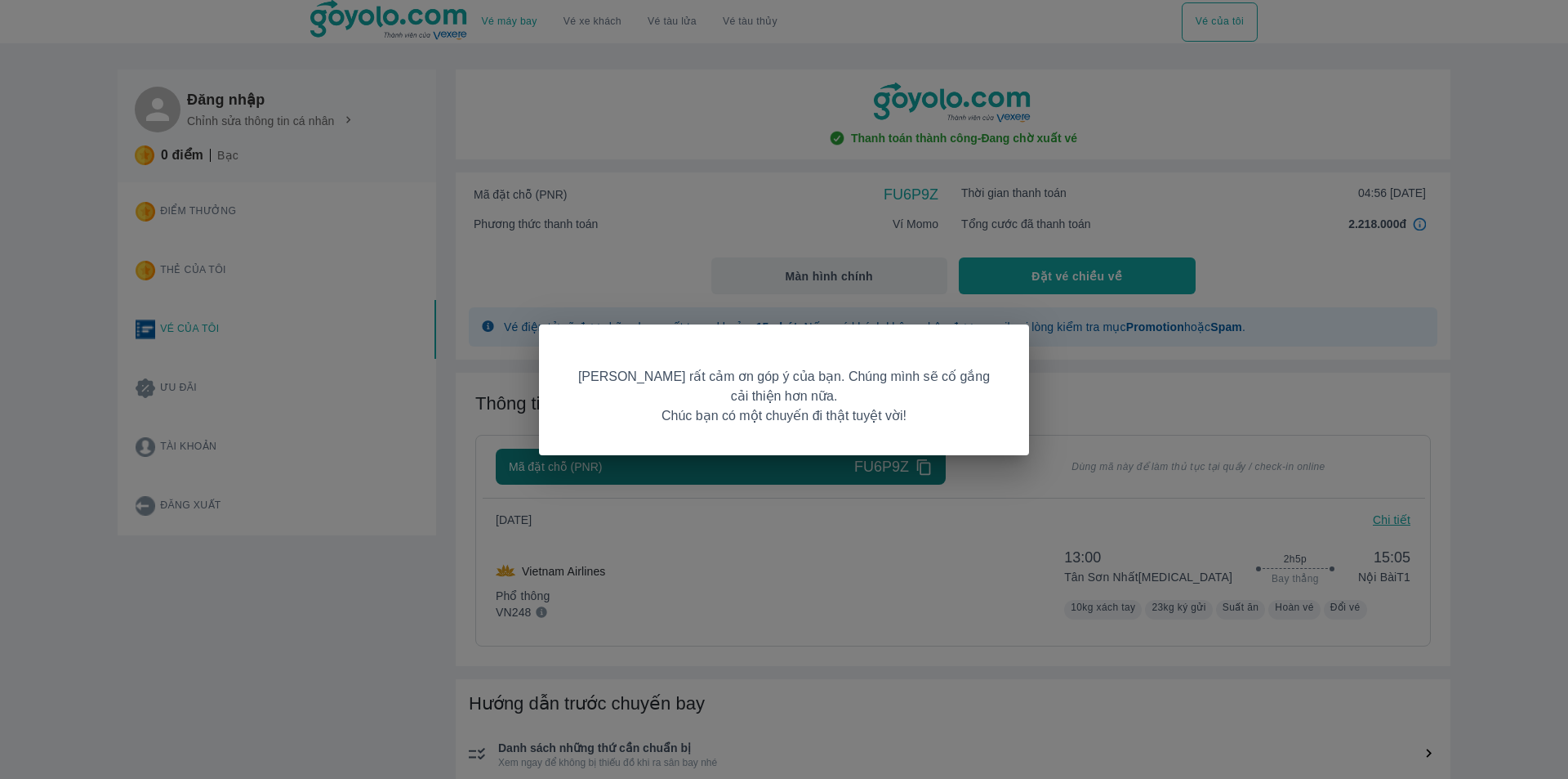
click at [900, 569] on div "Goyolo rất cảm ơn góp ý của bạn. Chúng mình sẽ cố gắng cải thiện hơn nữa. Chúc …" at bounding box center [784, 390] width 1568 height 779
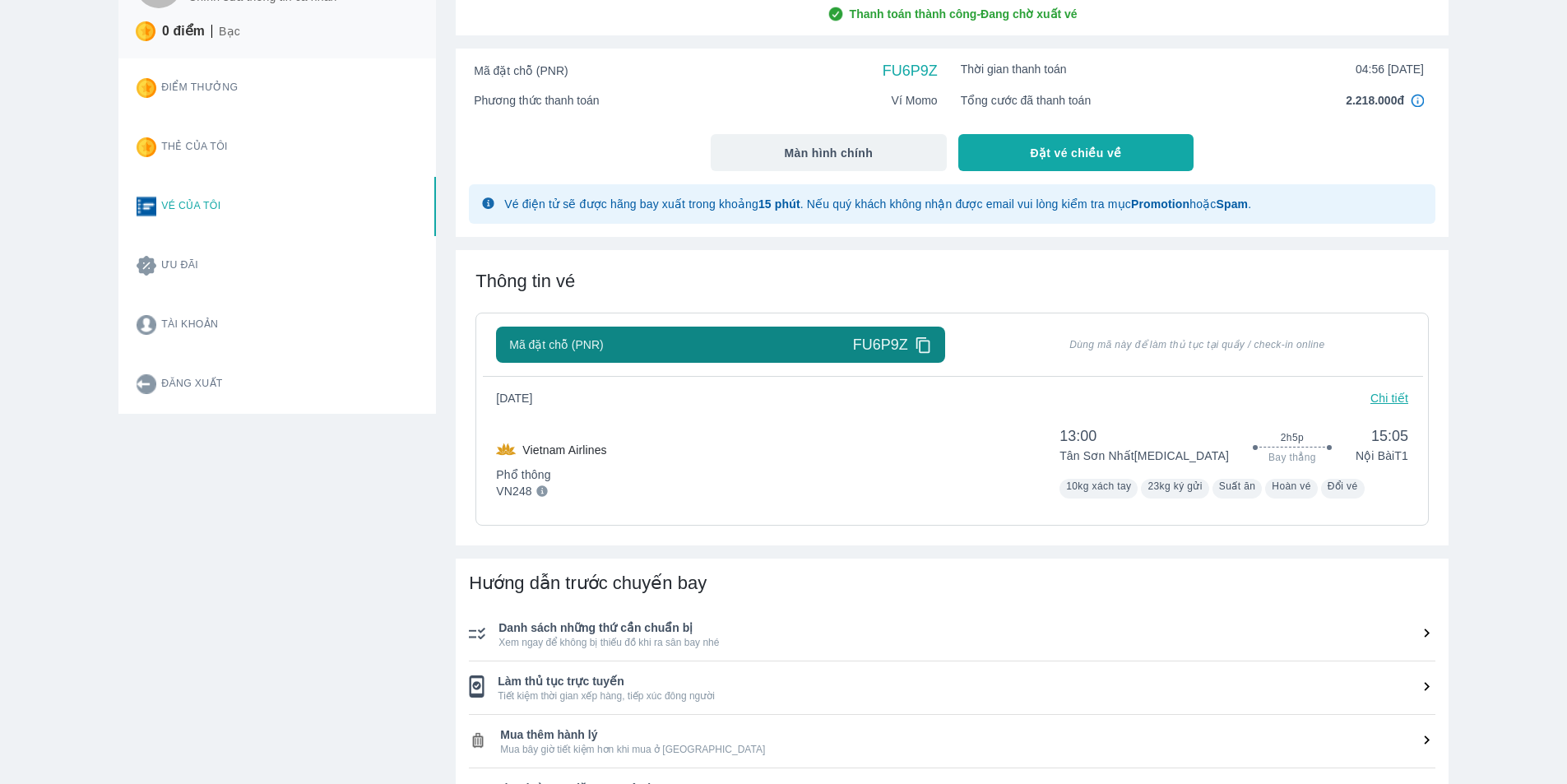
scroll to position [164, 0]
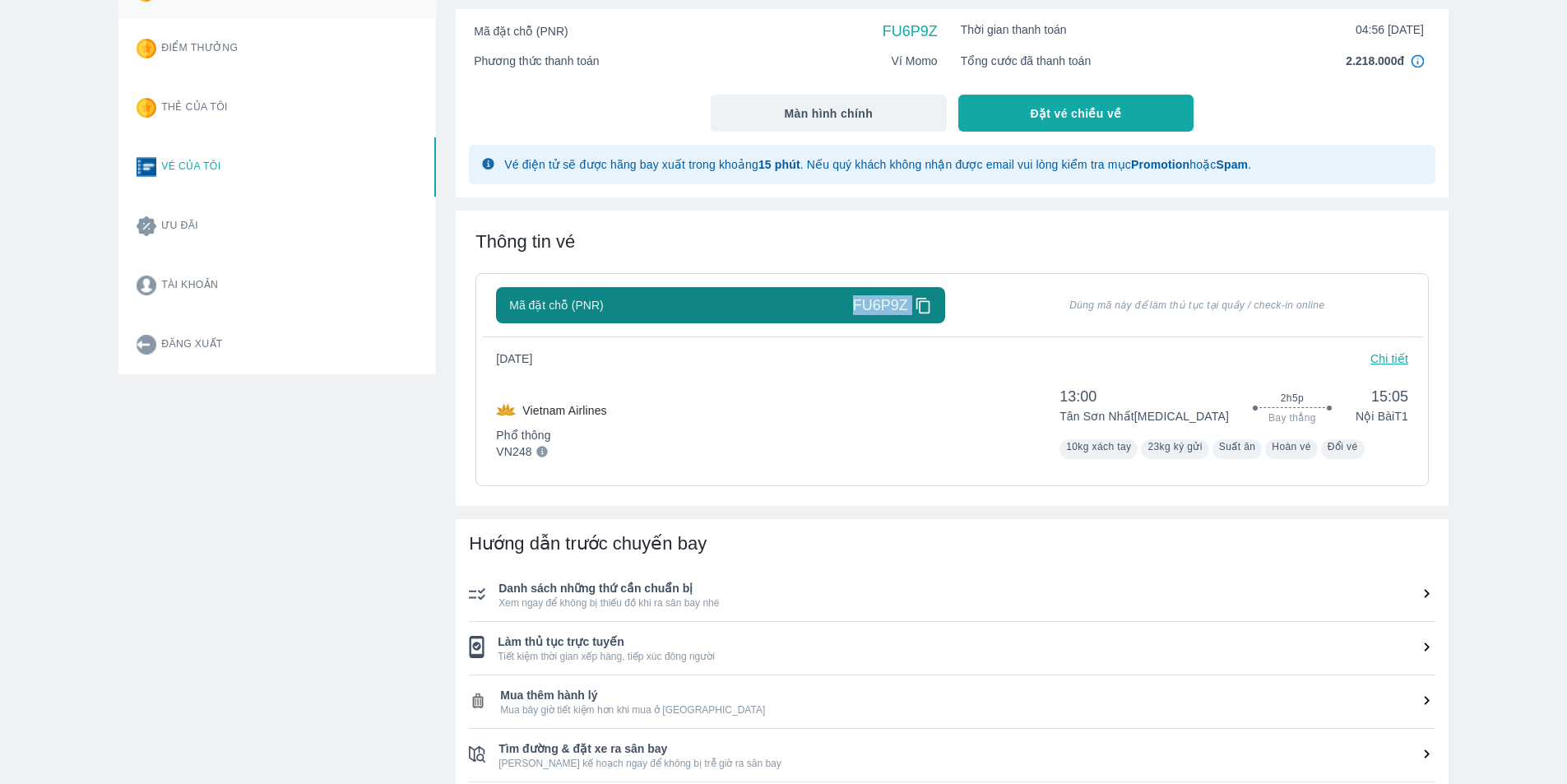
drag, startPoint x: 864, startPoint y: 312, endPoint x: 953, endPoint y: 317, distance: 89.1
click at [953, 317] on div "Mã đặt chỗ (PNR) FU6P9Z Dùng mã này để làm thủ tục tại quầy / check-in online" at bounding box center [953, 305] width 912 height 37
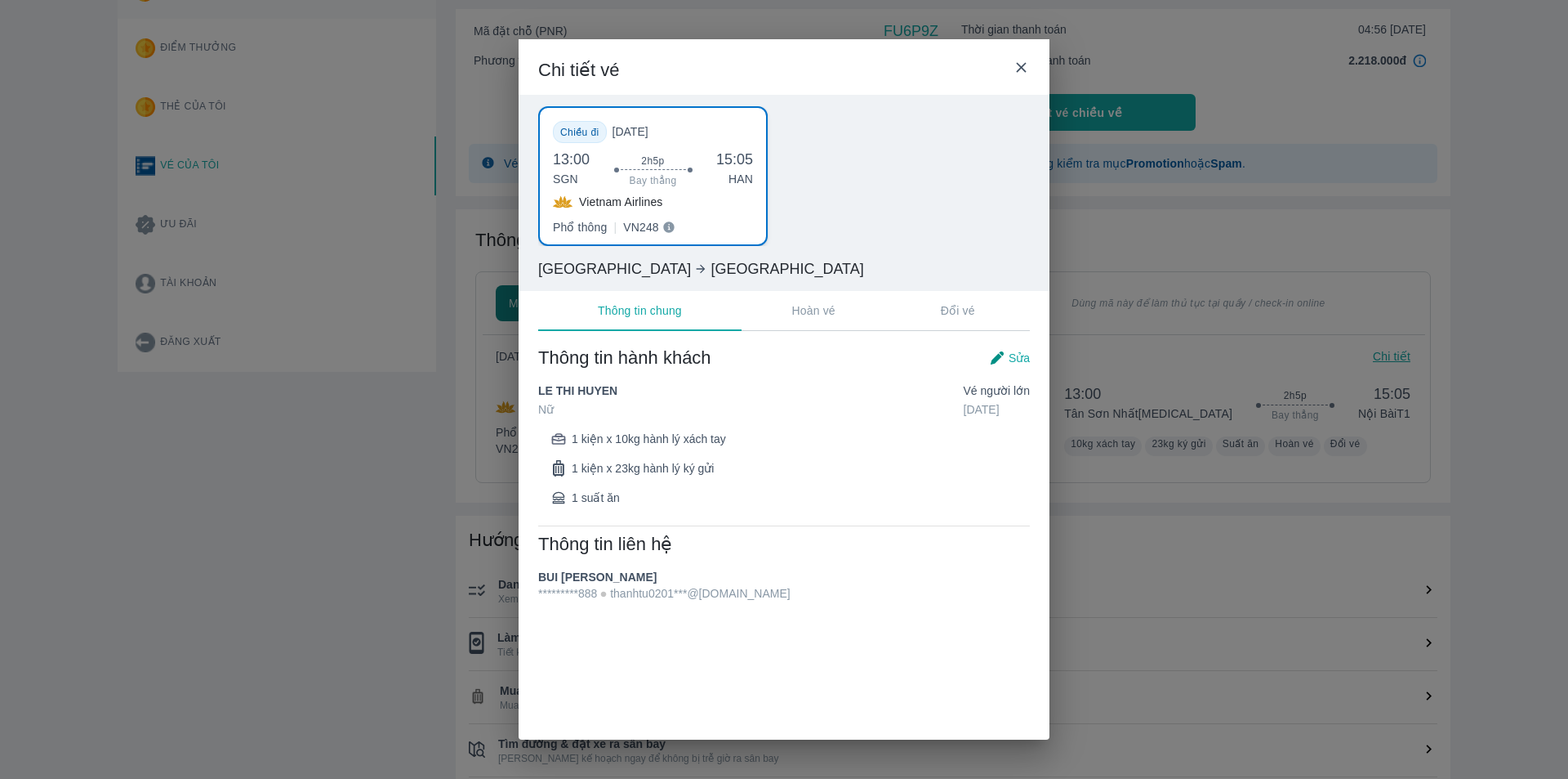
click at [1015, 72] on icon at bounding box center [1021, 67] width 17 height 17
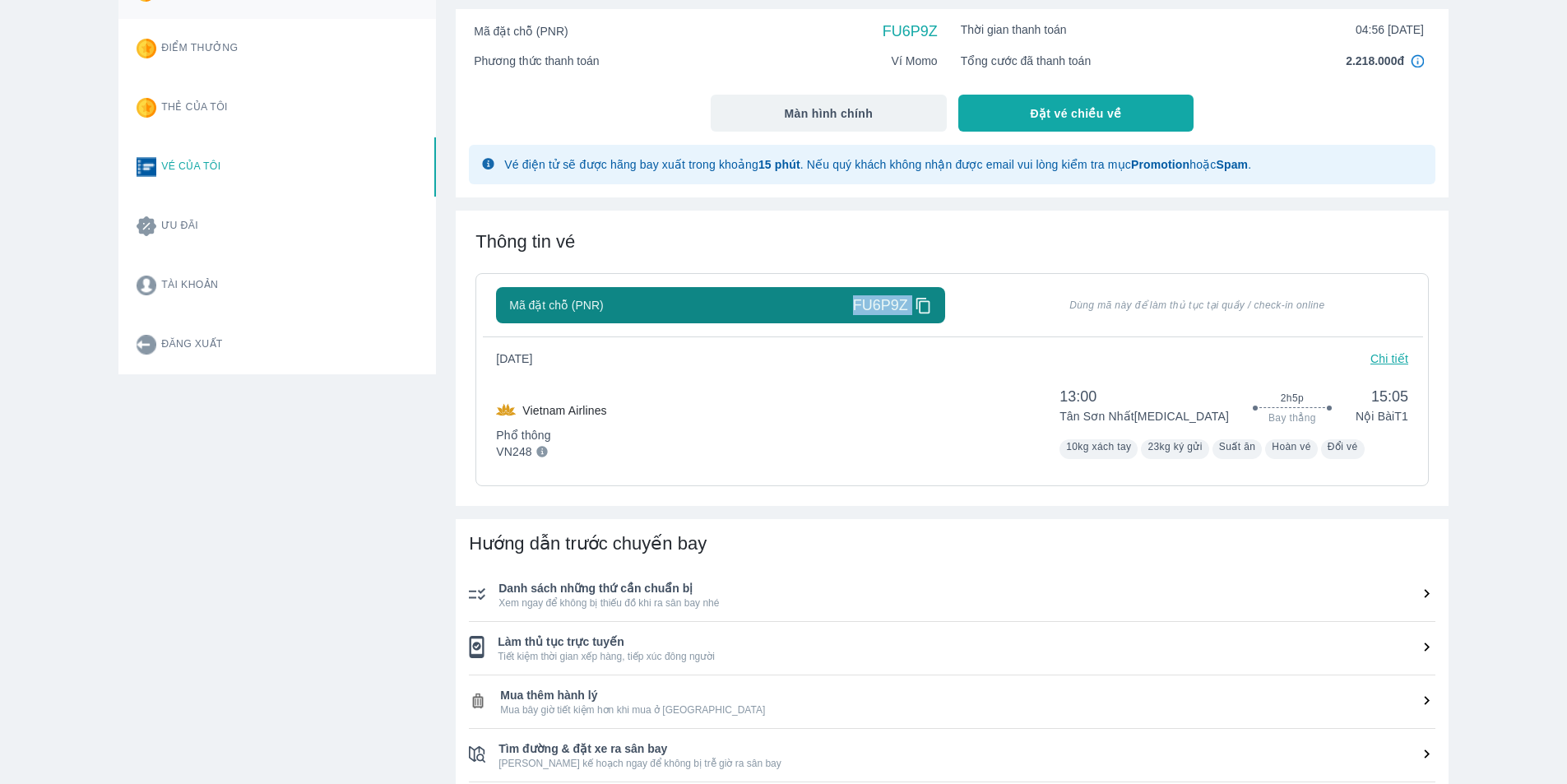
click at [812, 315] on div "Mã đặt chỗ (PNR) FU6P9Z" at bounding box center [720, 305] width 422 height 20
click at [926, 311] on icon at bounding box center [923, 305] width 17 height 17
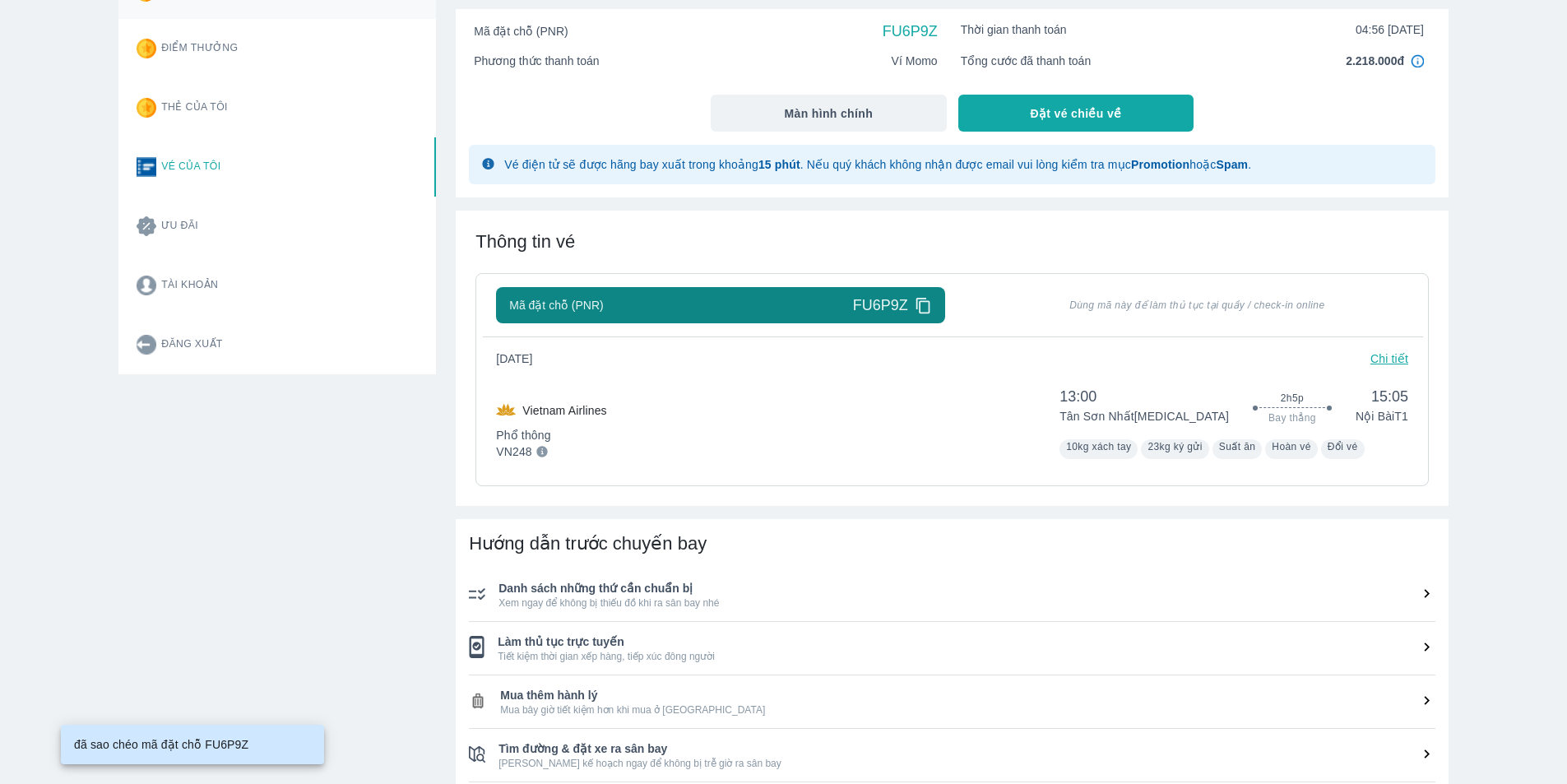
click at [832, 426] on div "Vietnam Airlines Phổ thông VN248 13:00 Tân Sơn Nhất T3 2h5p Bay thẳng 15:05 Nội…" at bounding box center [953, 419] width 912 height 79
click at [1113, 574] on li "Danh sách những thứ cần chuẩn bị Xem ngay để không bị thiếu đồ khi ra sân bay n…" at bounding box center [952, 595] width 966 height 53
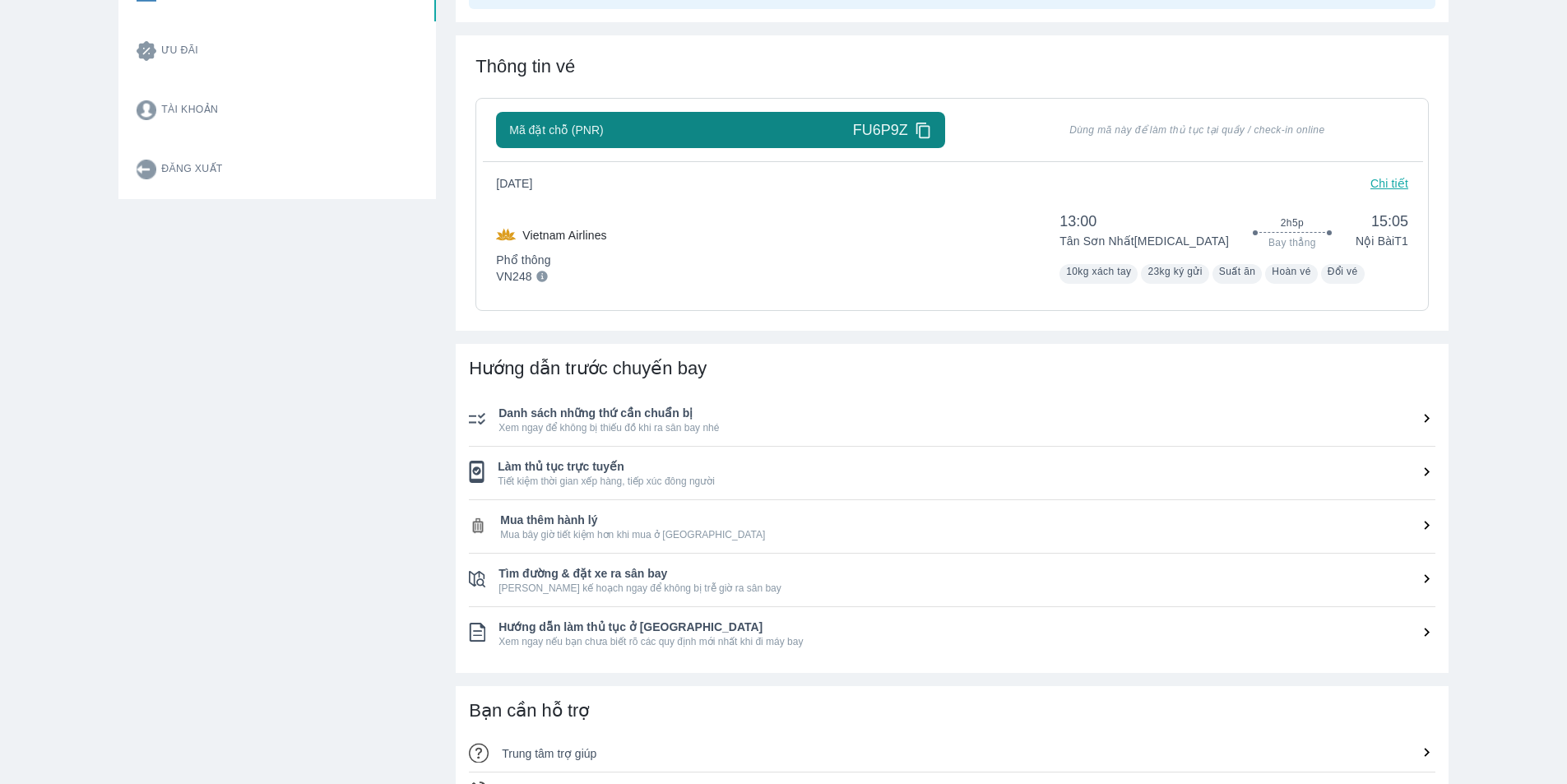
scroll to position [329, 0]
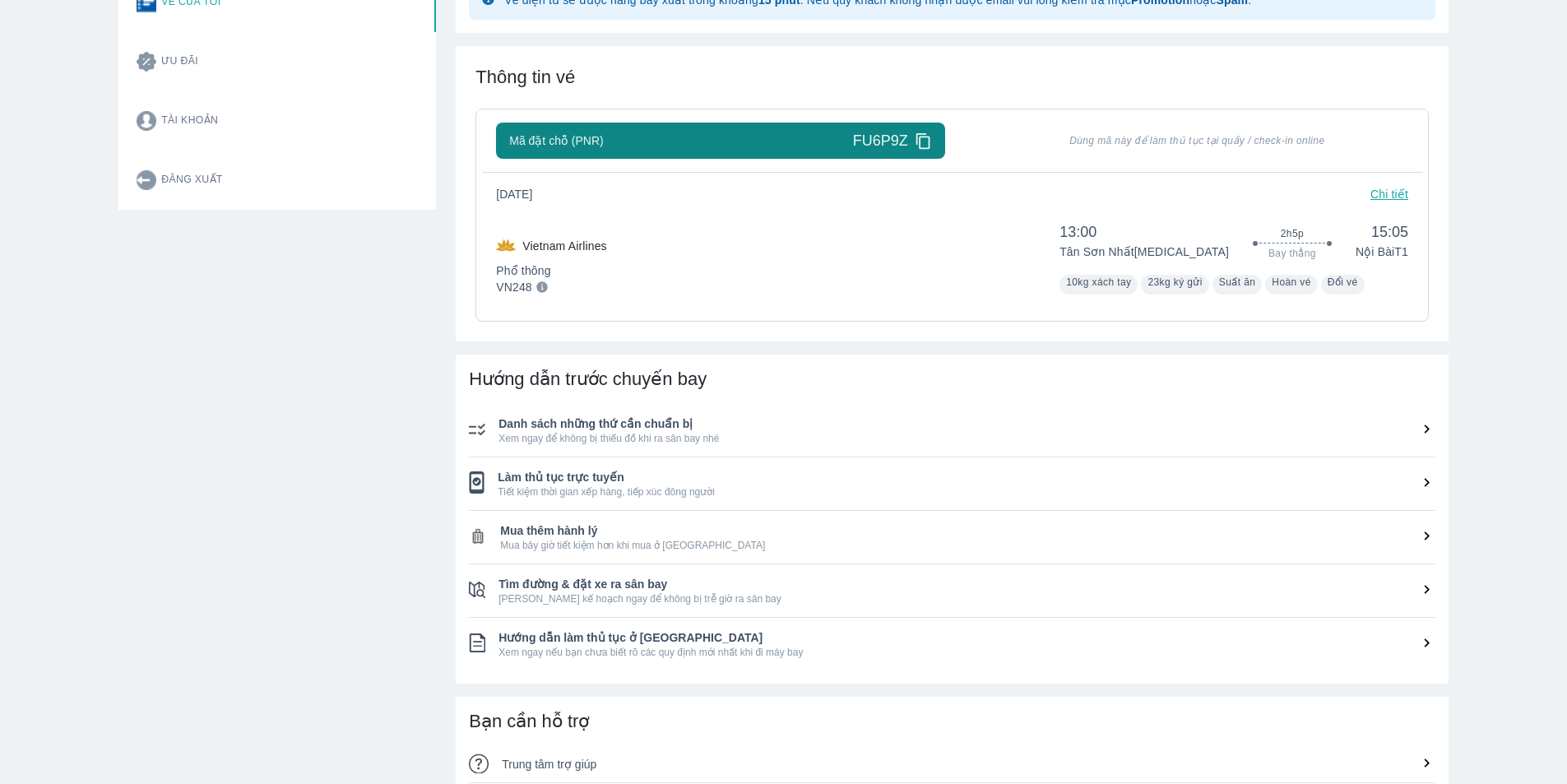
drag, startPoint x: 474, startPoint y: 108, endPoint x: 1170, endPoint y: 312, distance: 725.3
click at [1170, 312] on div "Thông tin vé Mã đặt chỗ (PNR) FU6P9Z Dùng mã này để làm thủ tục tại quầy / chec…" at bounding box center [952, 193] width 993 height 295
click at [1150, 330] on div "Thông tin vé Mã đặt chỗ (PNR) FU6P9Z Dùng mã này để làm thủ tục tại quầy / chec…" at bounding box center [952, 193] width 993 height 295
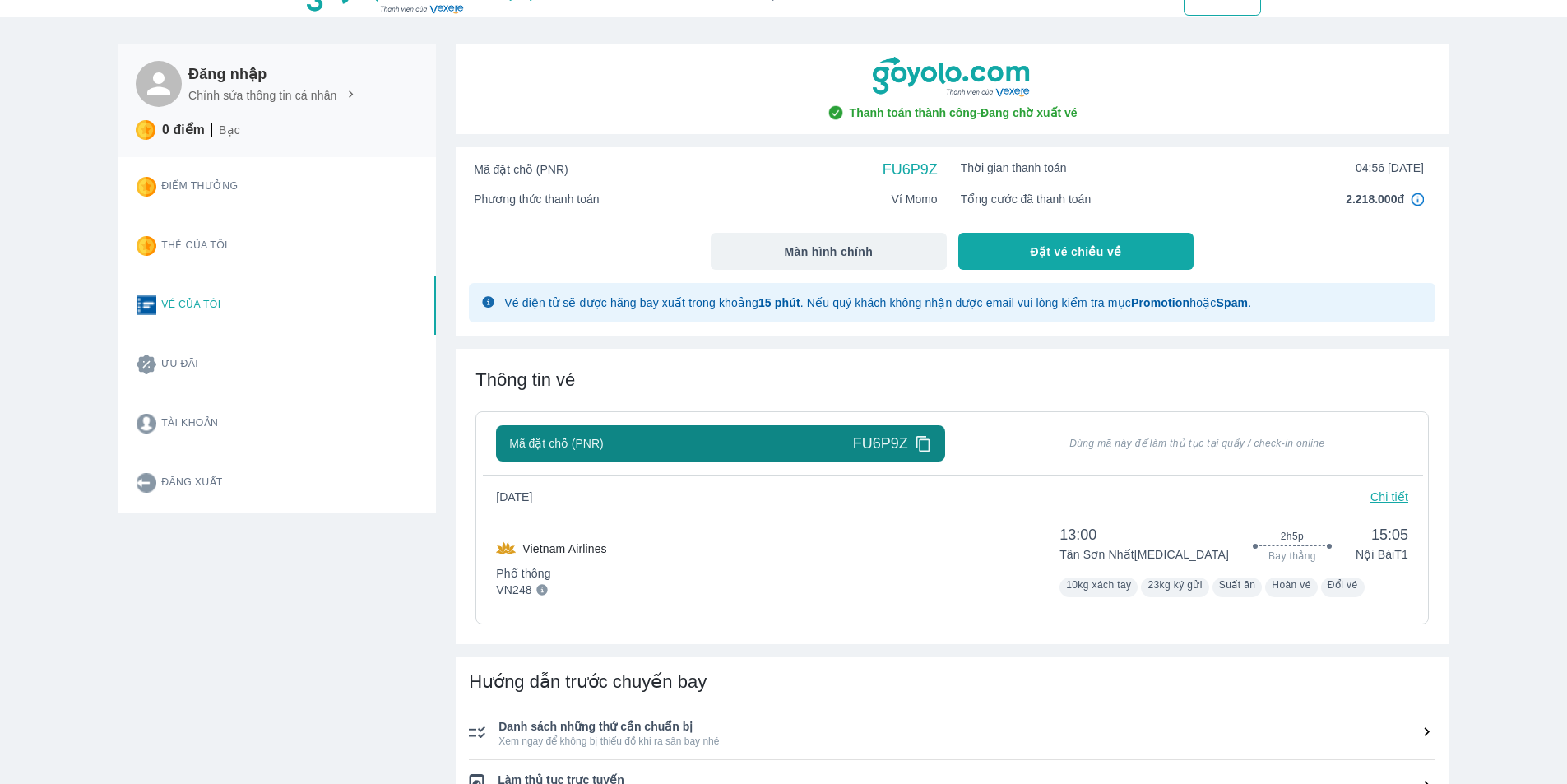
scroll to position [0, 0]
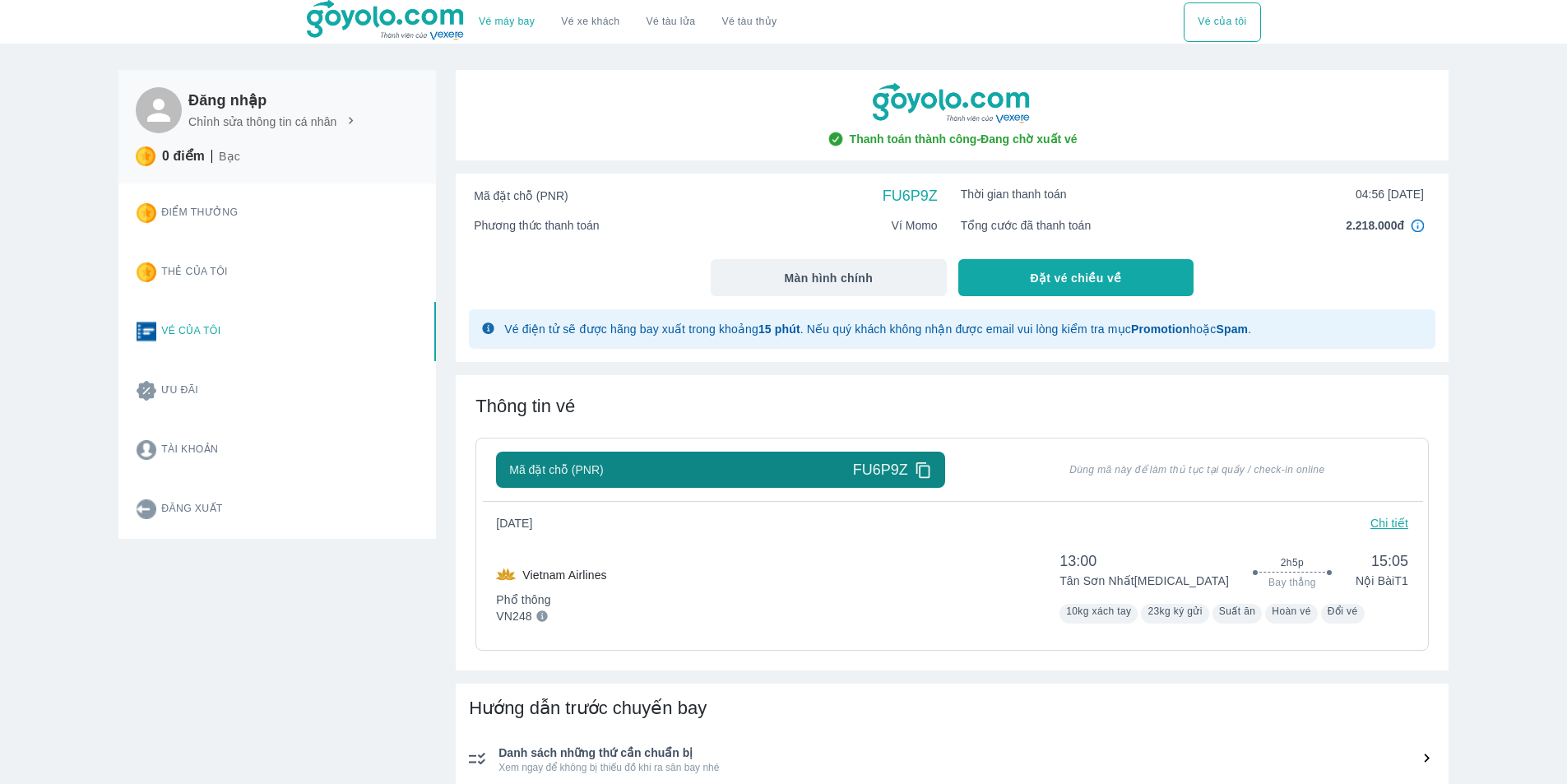
click at [1382, 526] on p "Chi tiết" at bounding box center [1389, 523] width 37 height 16
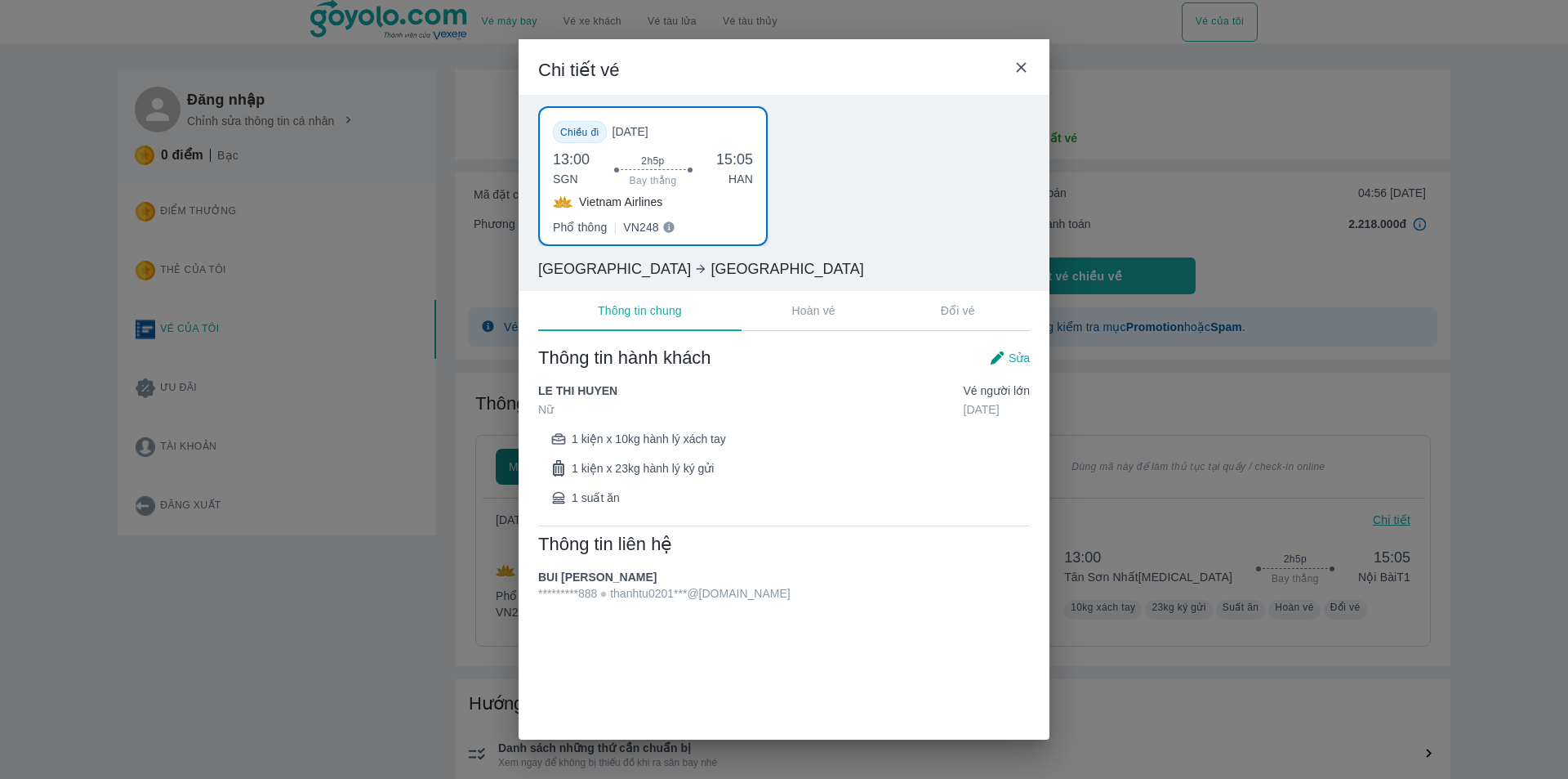
click at [1023, 59] on icon at bounding box center [1021, 67] width 17 height 17
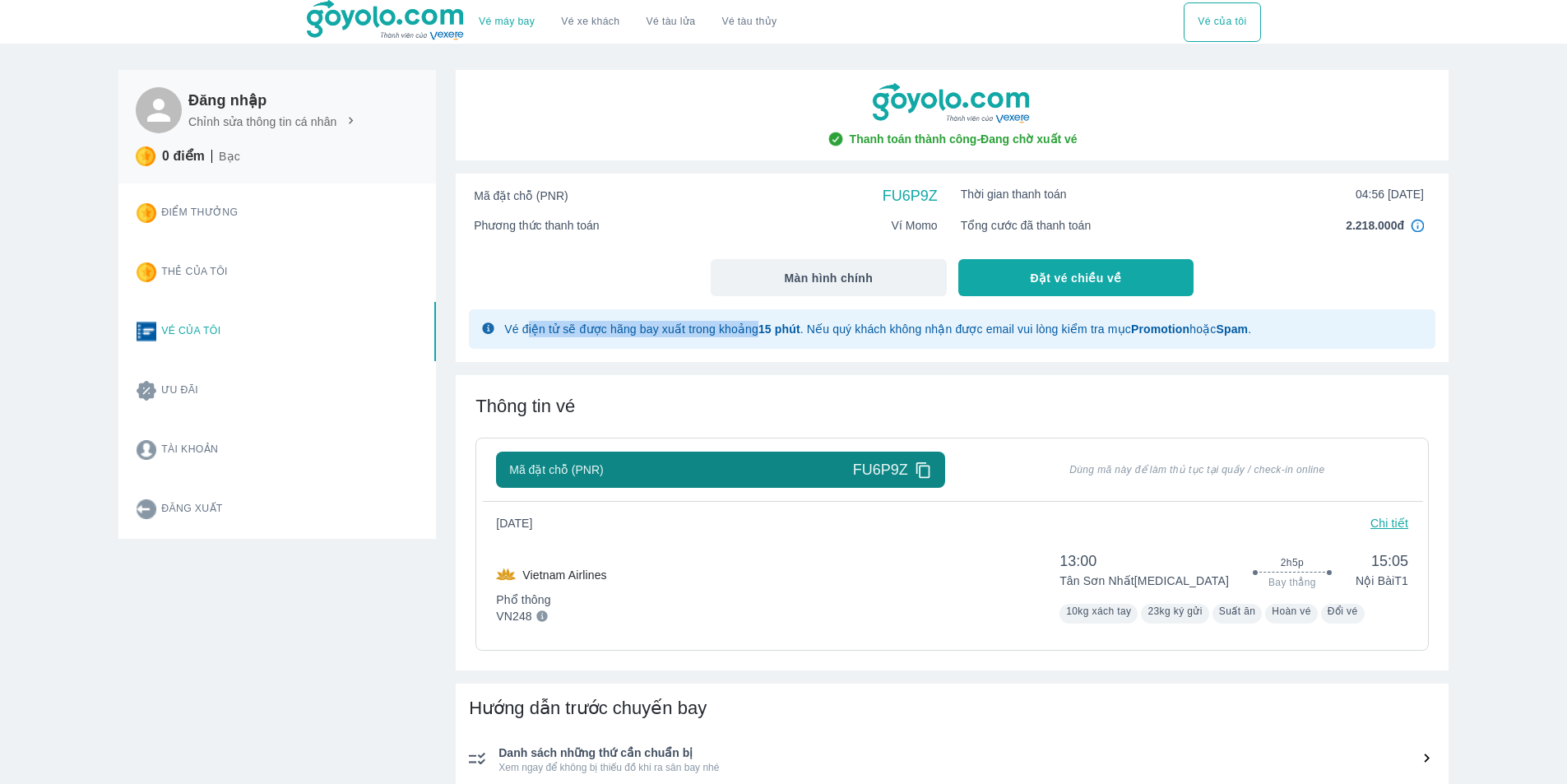
drag, startPoint x: 524, startPoint y: 334, endPoint x: 757, endPoint y: 329, distance: 233.1
click at [757, 329] on span "Vé điện tử sẽ được hãng bay xuất trong khoảng 15 phút . Nếu quý khách không nhậ…" at bounding box center [878, 329] width 747 height 13
drag, startPoint x: 775, startPoint y: 328, endPoint x: 954, endPoint y: 335, distance: 179.1
click at [943, 337] on div "Vé điện tử sẽ được hãng bay xuất trong khoảng 15 phút . Nếu quý khách không nhậ…" at bounding box center [878, 329] width 747 height 29
click at [982, 327] on span "Vé điện tử sẽ được hãng bay xuất trong khoảng 15 phút . Nếu quý khách không nhậ…" at bounding box center [878, 329] width 747 height 13
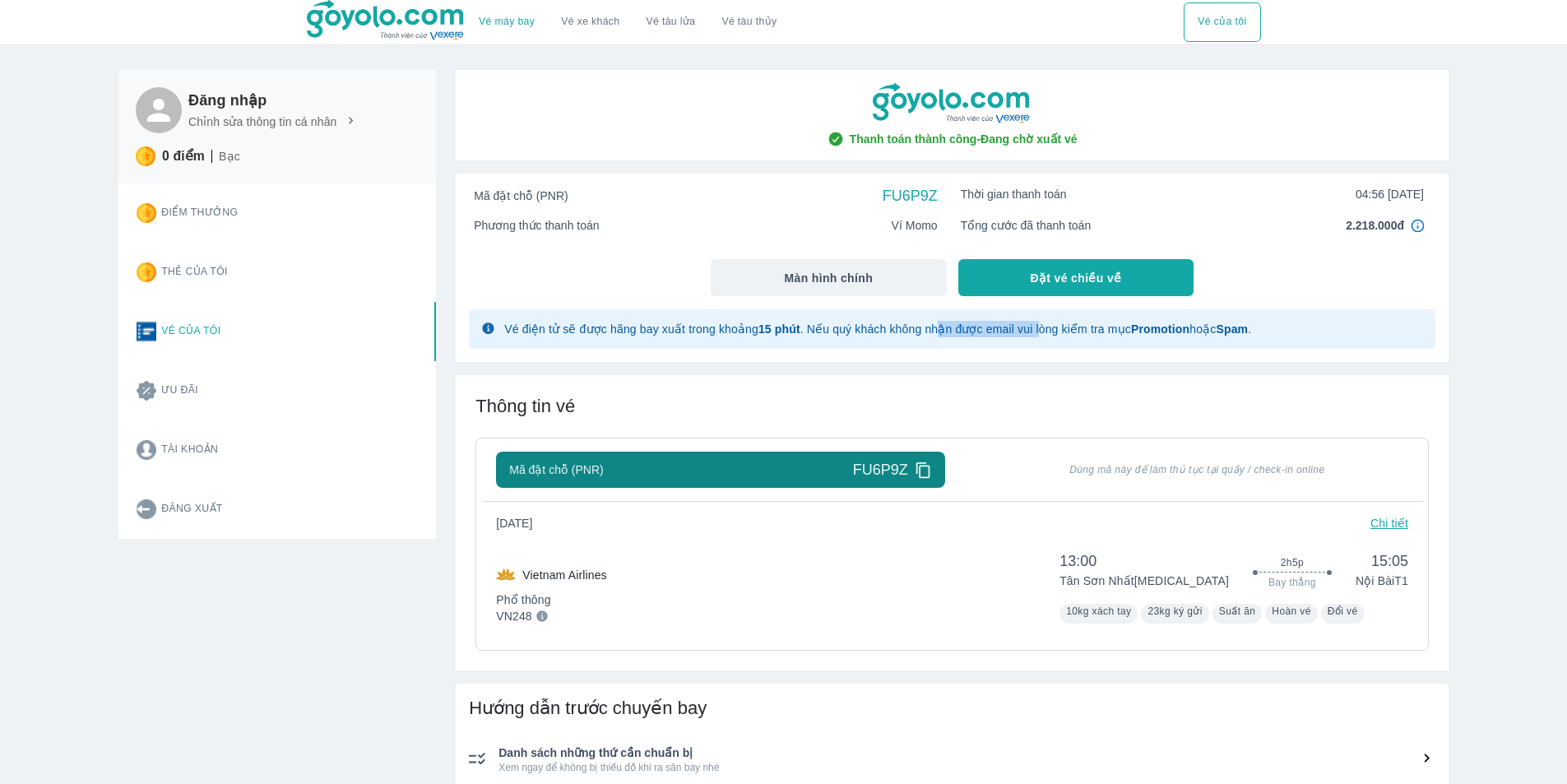
drag, startPoint x: 932, startPoint y: 333, endPoint x: 1074, endPoint y: 334, distance: 142.0
click at [1036, 333] on span "Vé điện tử sẽ được hãng bay xuất trong khoảng 15 phút . Nếu quý khách không nhậ…" at bounding box center [878, 329] width 747 height 13
click at [1092, 334] on span "Vé điện tử sẽ được hãng bay xuất trong khoảng 15 phút . Nếu quý khách không nhậ…" at bounding box center [878, 329] width 747 height 13
click at [1171, 331] on strong "Promotion" at bounding box center [1160, 329] width 59 height 13
click at [1231, 328] on strong "Spam" at bounding box center [1231, 329] width 32 height 13
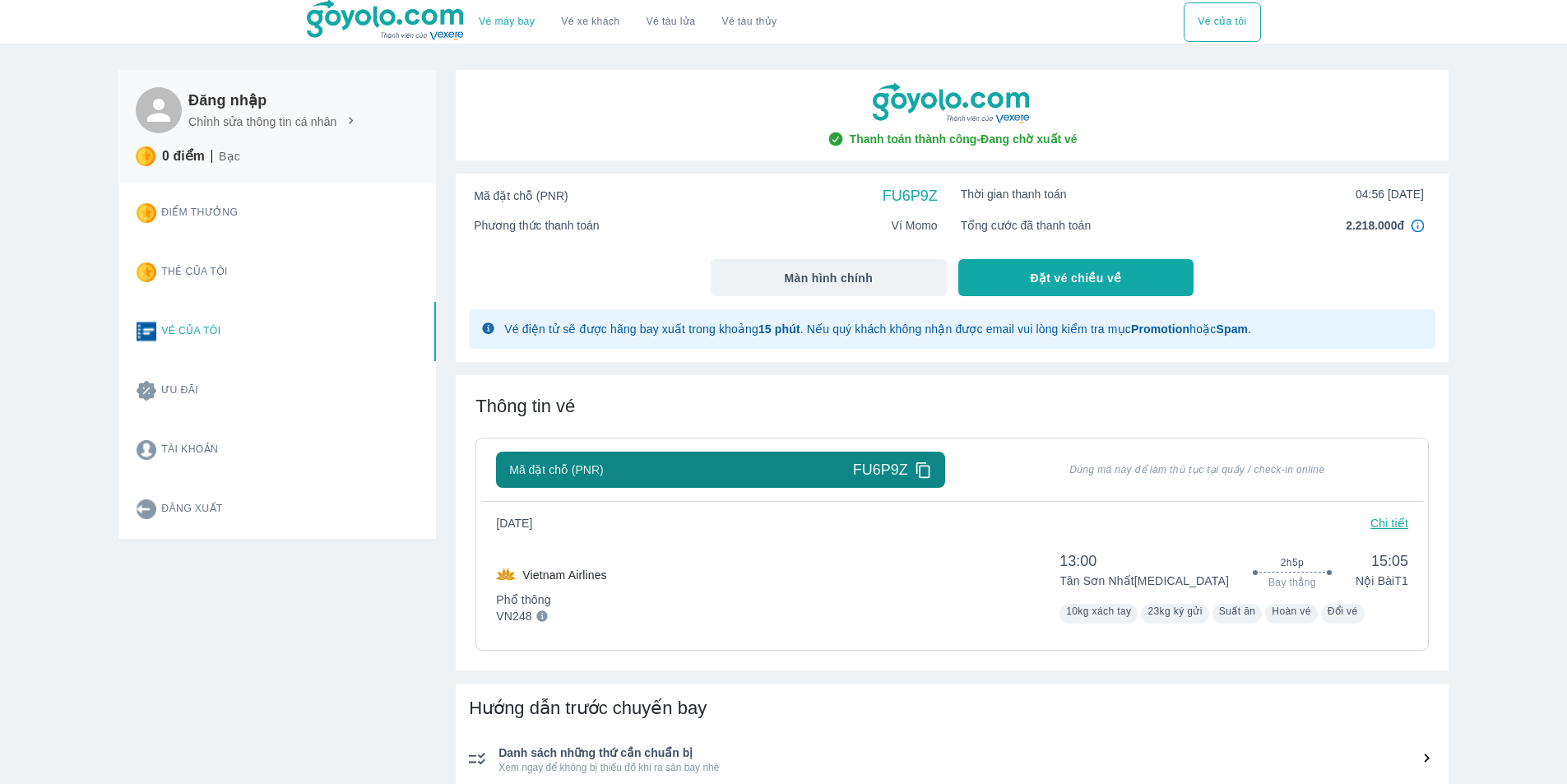
click at [916, 471] on icon at bounding box center [922, 470] width 14 height 16
click at [1375, 523] on p "Chi tiết" at bounding box center [1389, 523] width 37 height 16
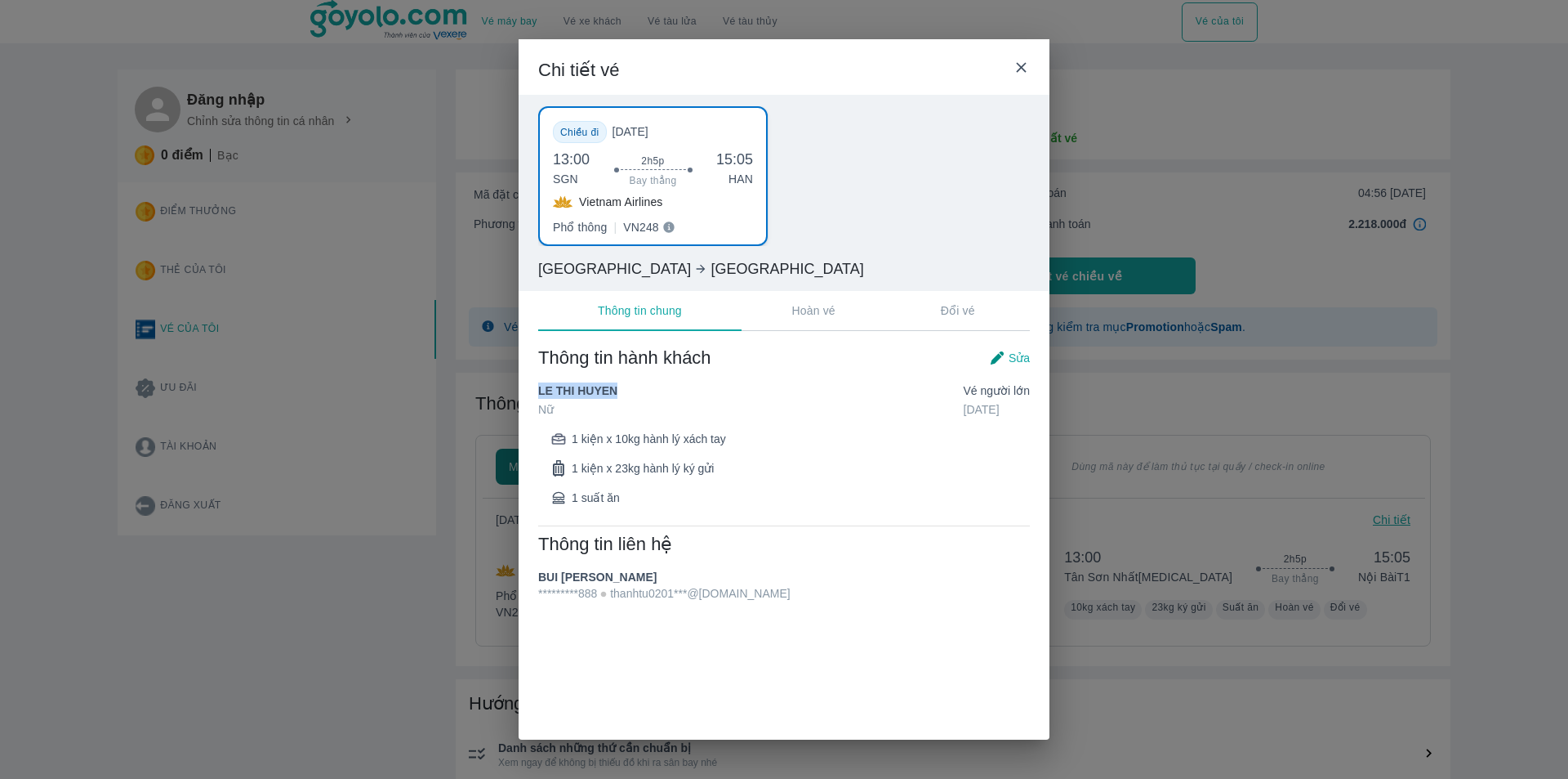
drag, startPoint x: 620, startPoint y: 391, endPoint x: 537, endPoint y: 390, distance: 83.0
click at [537, 390] on div "Thông tin hành khách Sửa LE THI HUYEN Nữ Vé Người lớn 09/05/2001 1 kiện x 10kg …" at bounding box center [783, 474] width 531 height 295
copy span "LE THI HUYEN"
click at [625, 234] on p "VN248" at bounding box center [642, 227] width 36 height 16
click at [923, 261] on div "Chiều đi Thứ 7, 13/09/2025 13:00 SGN 2h5p Bay thẳng 15:05 HAN Vietnam Airlines …" at bounding box center [783, 193] width 531 height 199
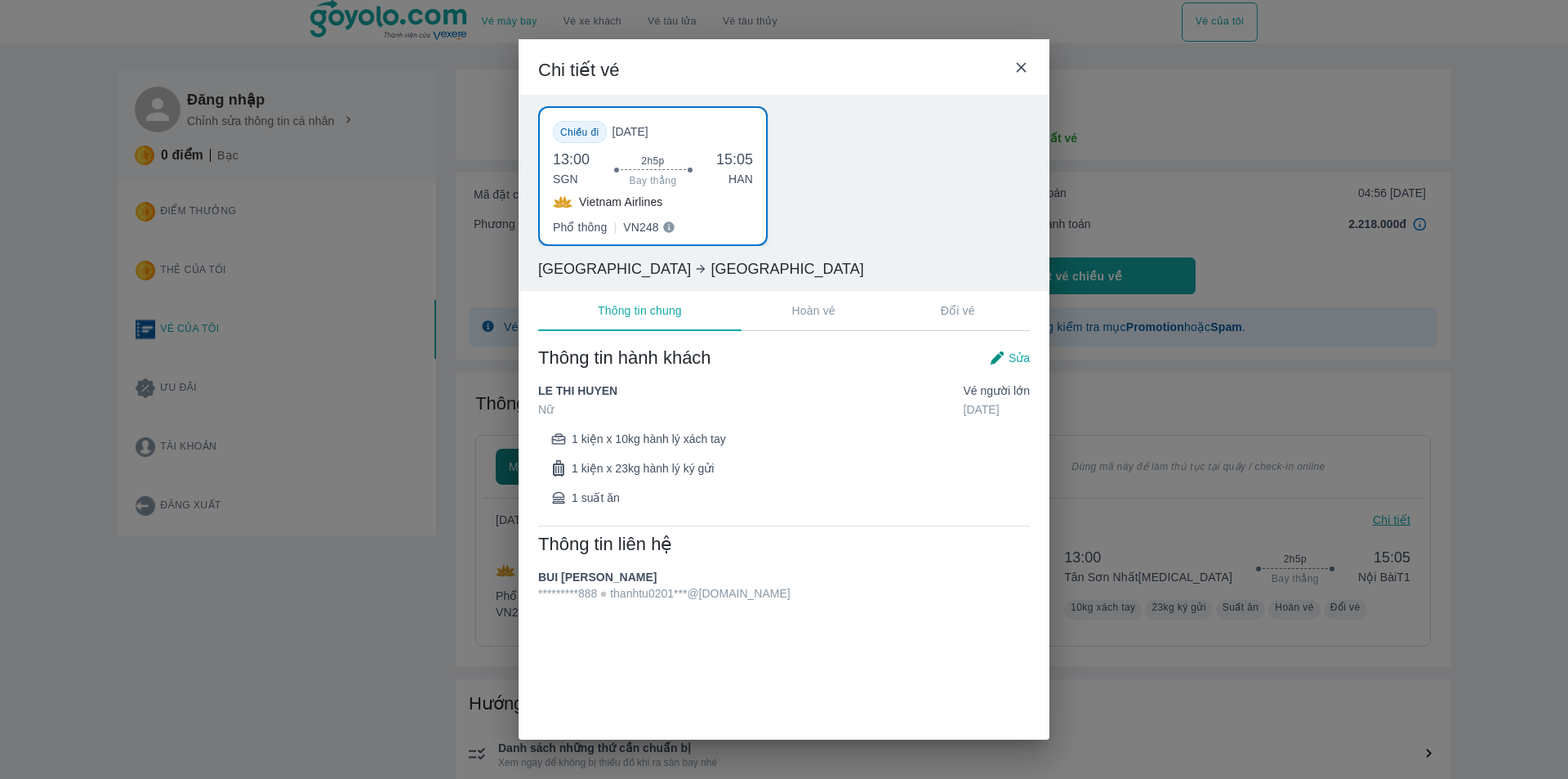
click at [807, 308] on p "Hoàn vé" at bounding box center [814, 311] width 44 height 16
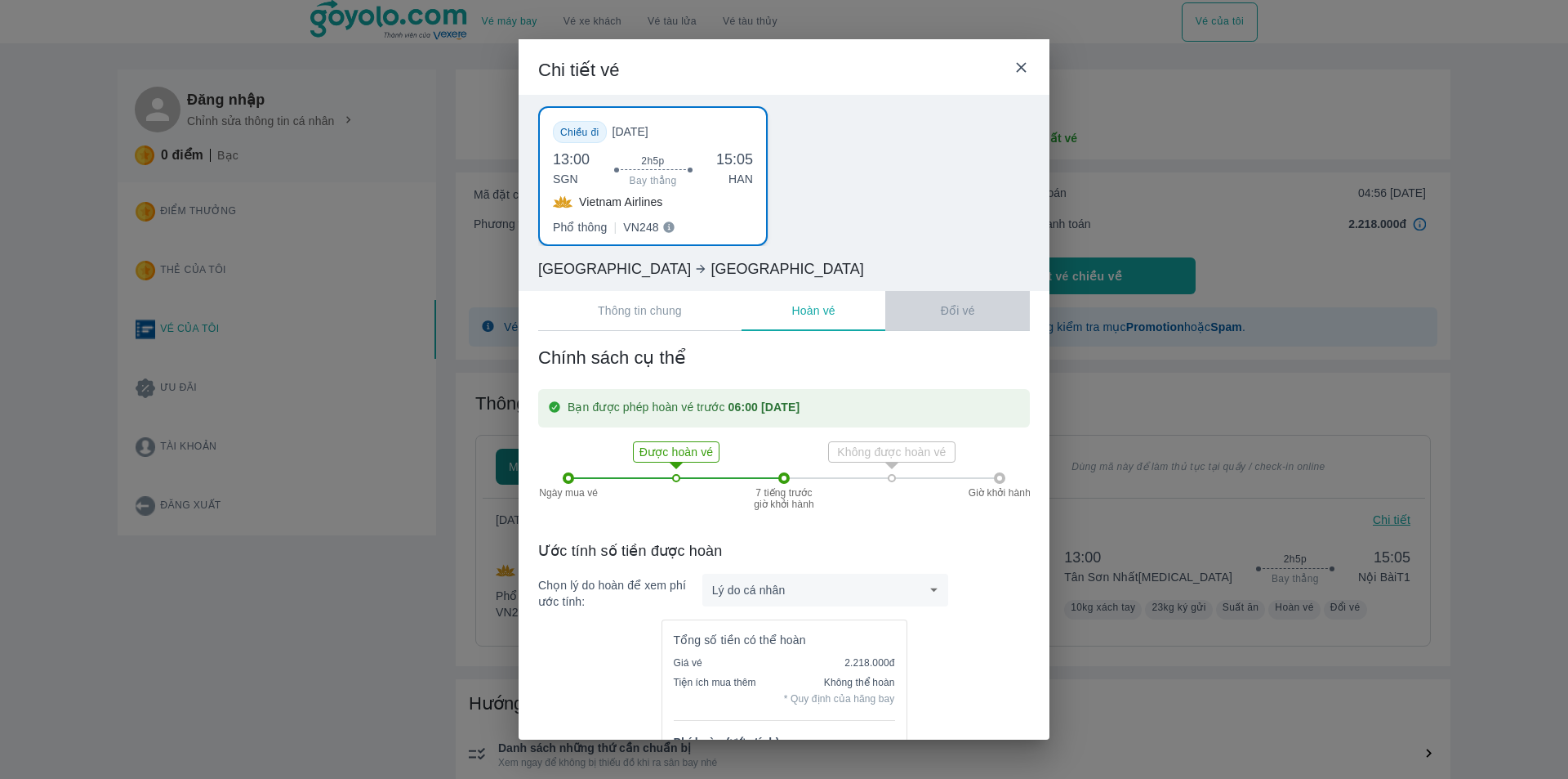
click at [973, 315] on p "Đổi vé" at bounding box center [958, 311] width 34 height 16
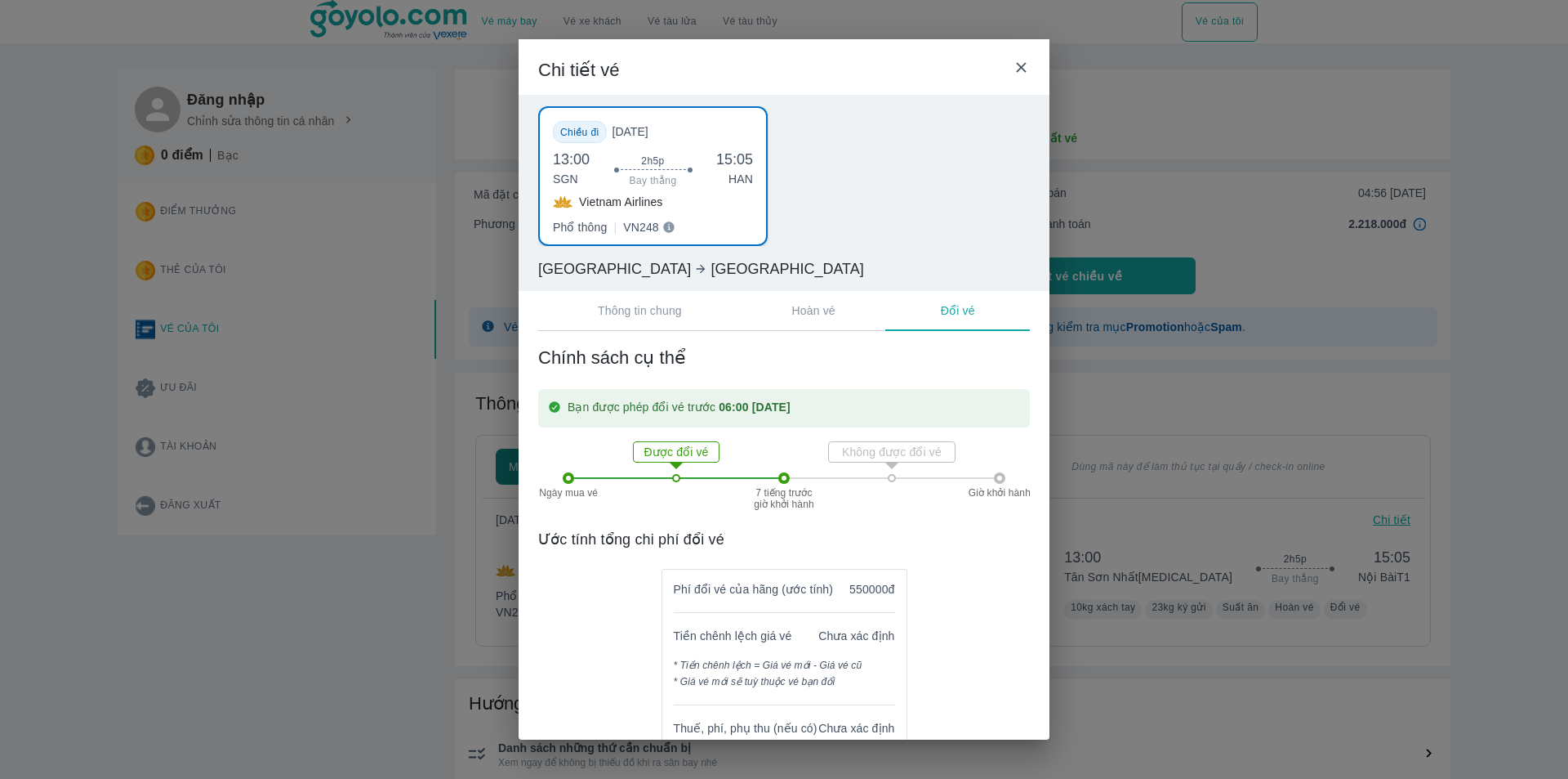
click at [835, 316] on p "Hoàn vé" at bounding box center [814, 311] width 44 height 16
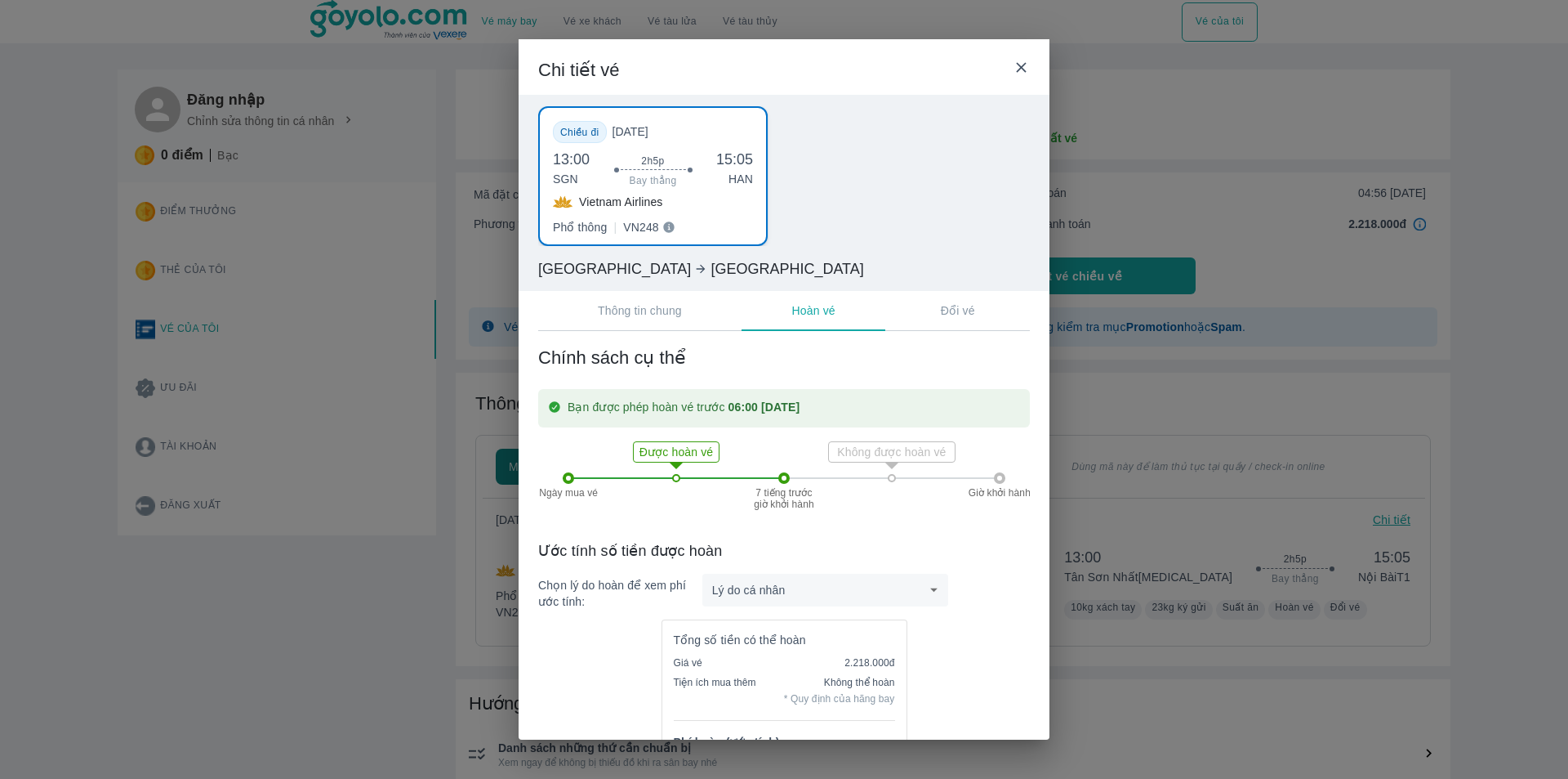
click at [693, 314] on button "Thông tin chung" at bounding box center [640, 310] width 203 height 39
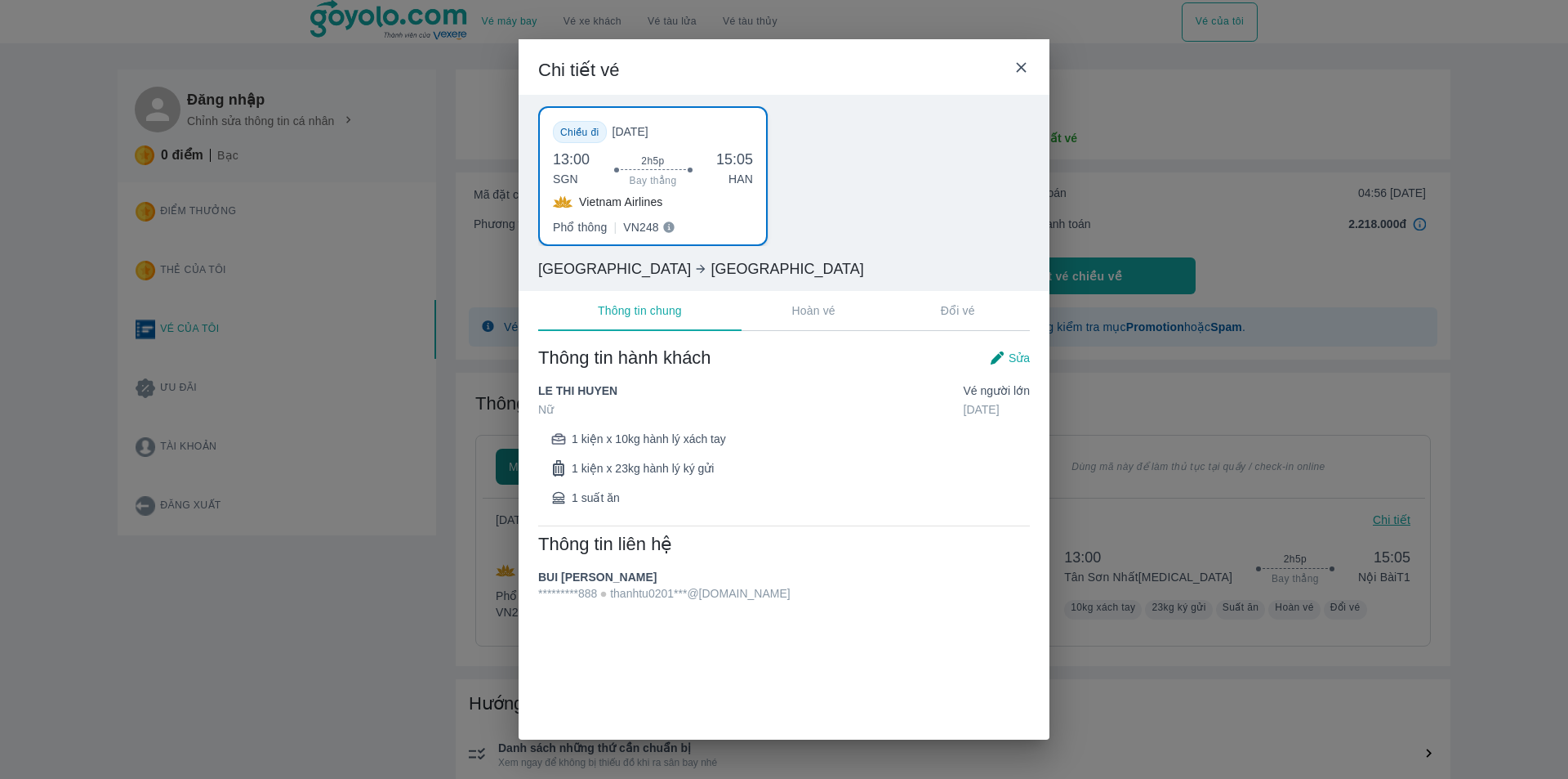
click at [1020, 359] on span "Sửa" at bounding box center [1018, 358] width 21 height 16
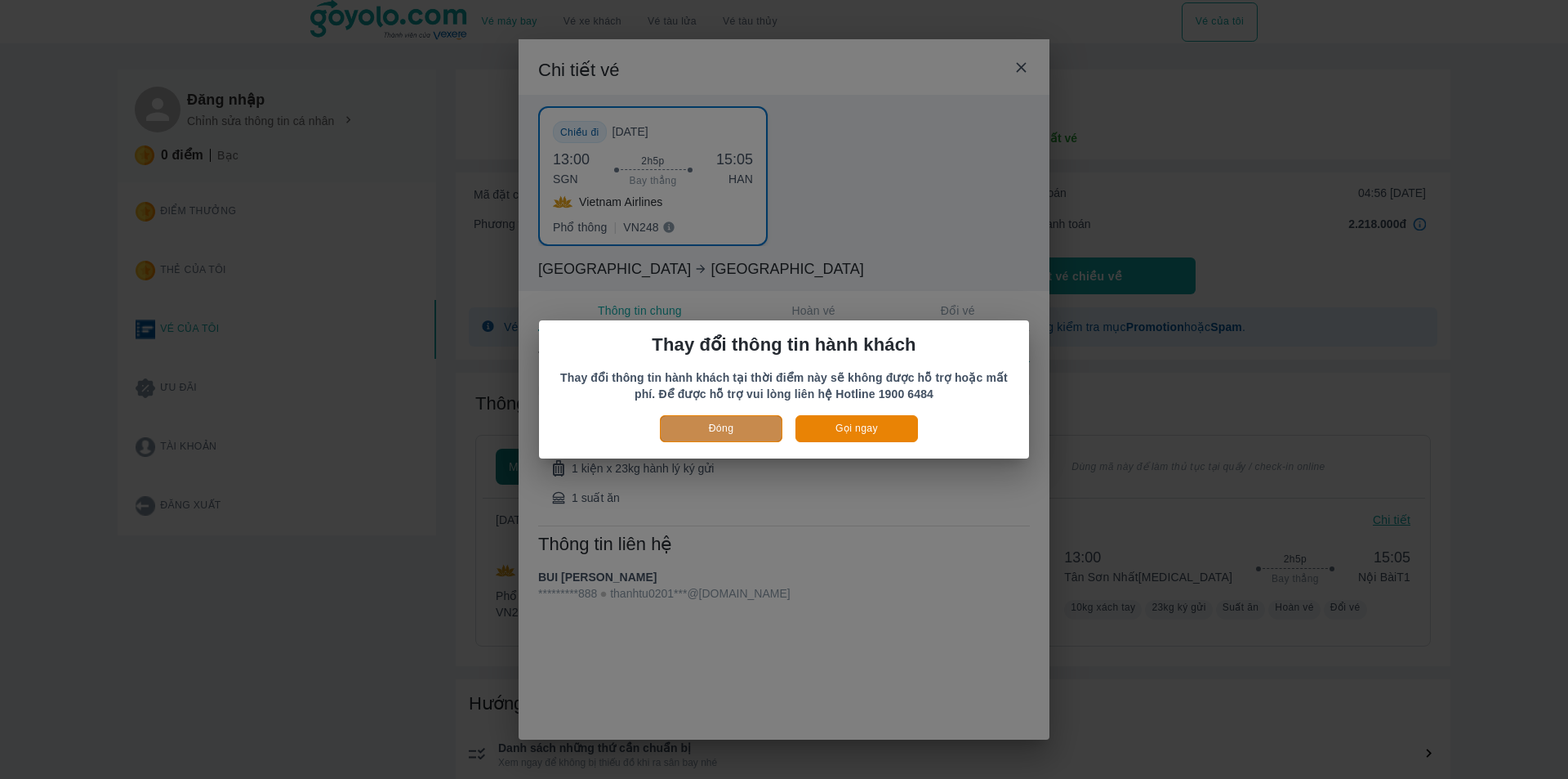
click at [715, 429] on button "Đóng" at bounding box center [720, 429] width 122 height 27
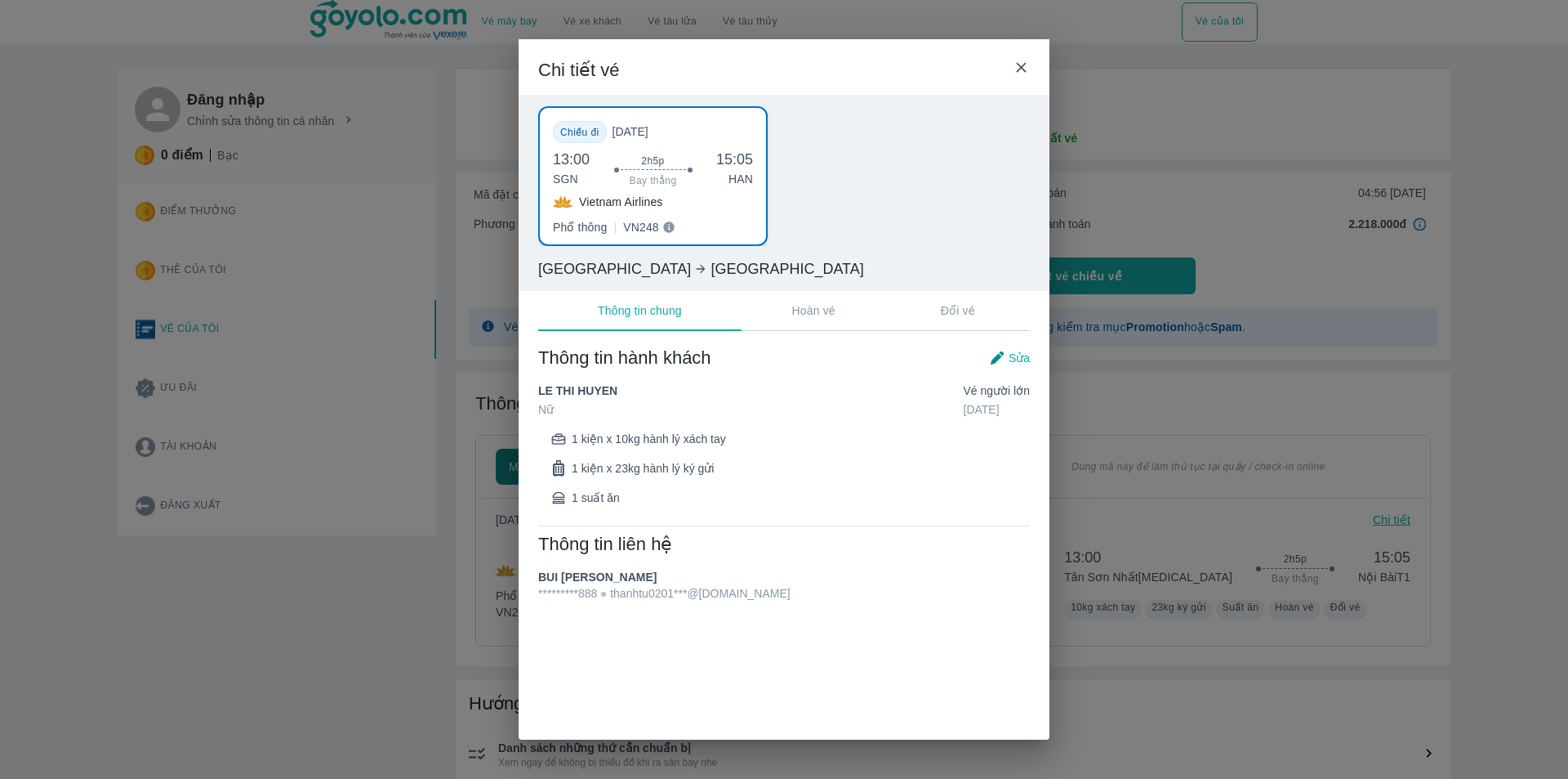
click at [1149, 449] on div "Chi tiết vé Chiều đi Thứ 7, 13/09/2025 13:00 SGN 2h5p Bay thẳng 15:05 HAN Vietn…" at bounding box center [784, 390] width 1568 height 779
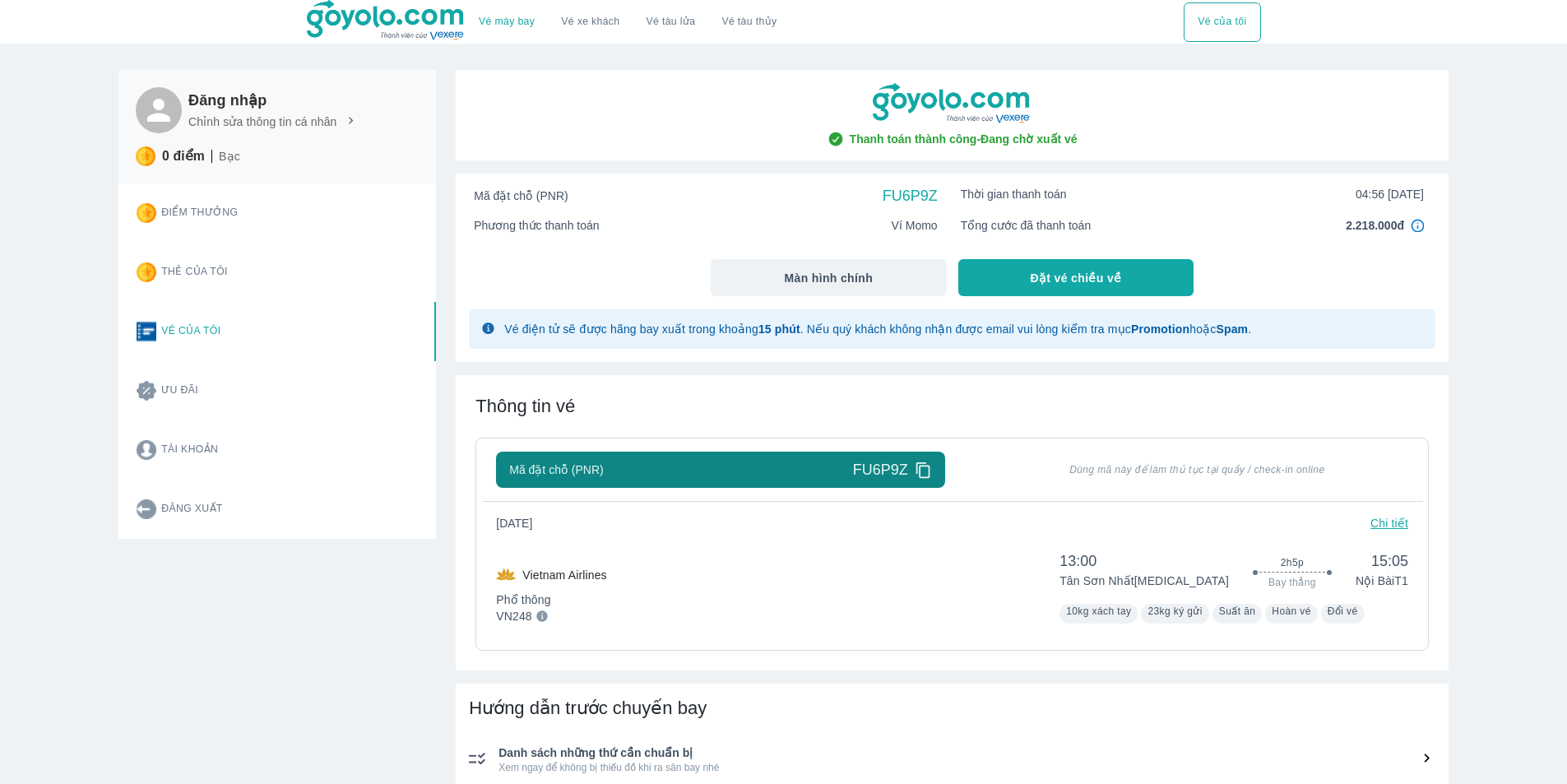
click at [209, 337] on button "Vé của tôi" at bounding box center [272, 331] width 296 height 59
click at [1220, 20] on button "Vé của tôi" at bounding box center [1222, 22] width 77 height 39
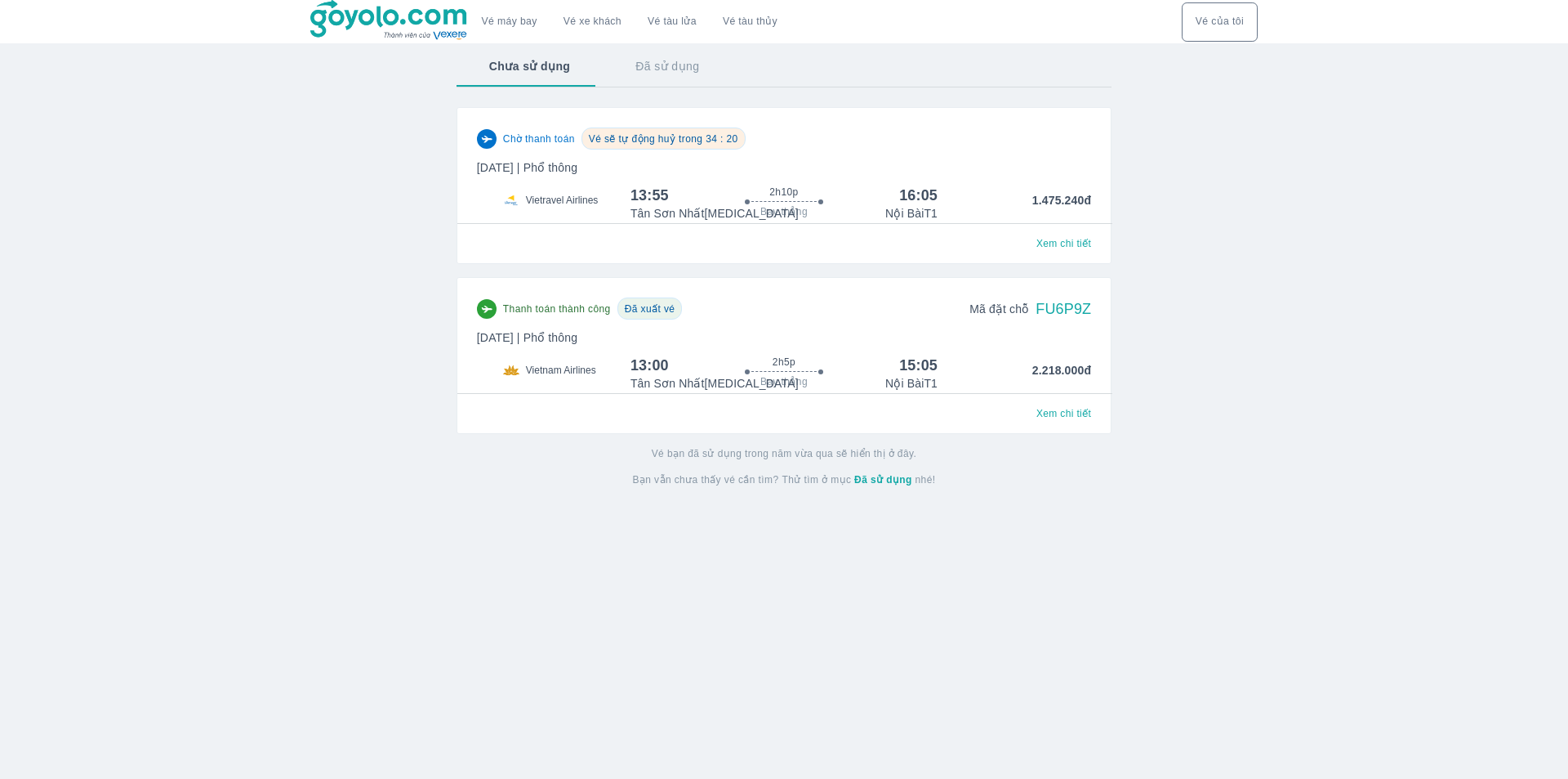
click at [1010, 355] on div "Thanh toán thành công Đã xuất vé Mã đặt chỗ FU6P9Z Thứ 7, 13 Thg 09 2025 | Phổ …" at bounding box center [783, 344] width 614 height 94
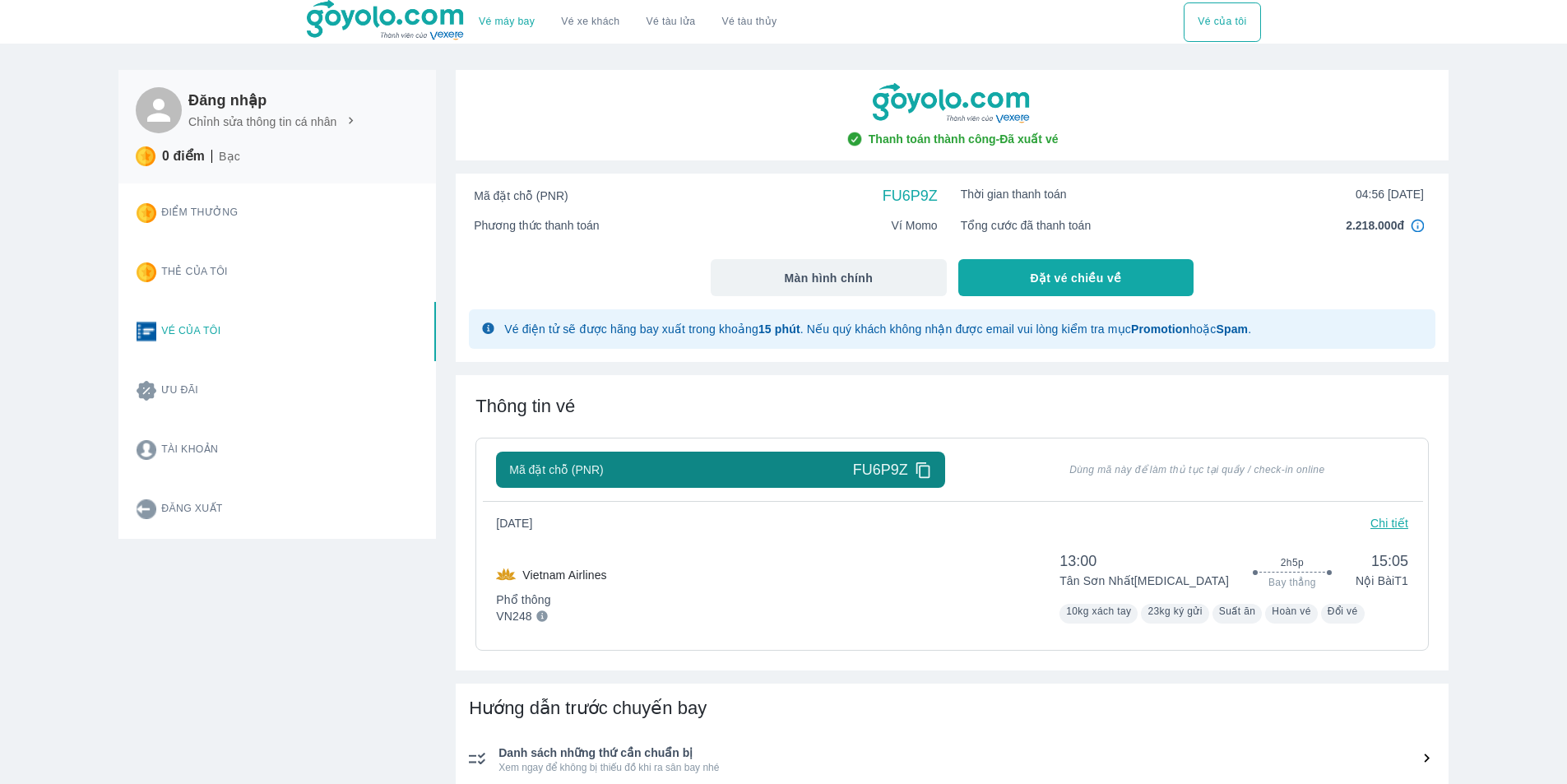
click at [748, 471] on div "Mã đặt chỗ (PNR) FU6P9Z" at bounding box center [720, 470] width 422 height 20
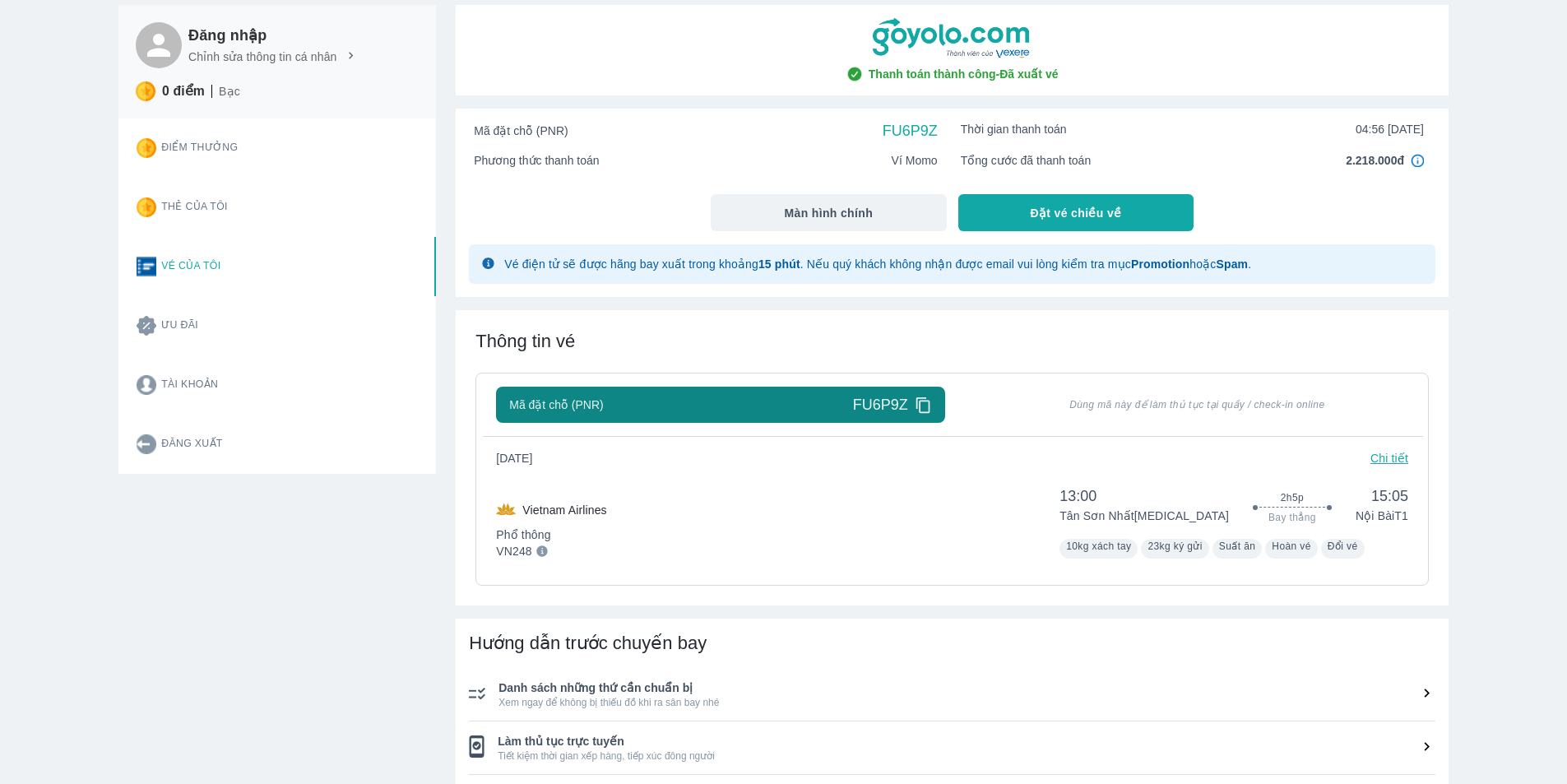
scroll to position [164, 0]
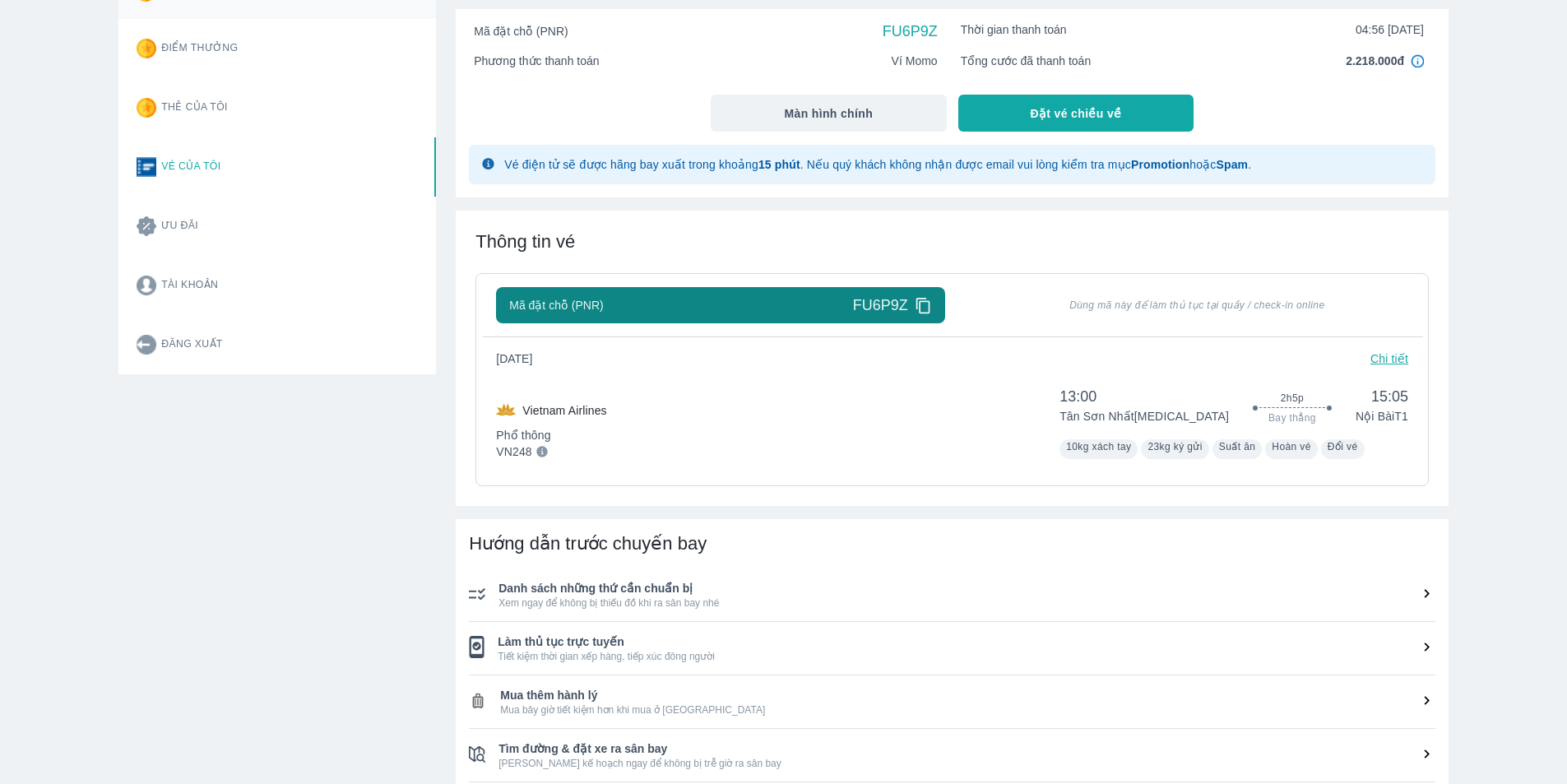
click at [1129, 305] on span "Dùng mã này để làm thủ tục tại quầy / check-in online" at bounding box center [1198, 305] width 422 height 13
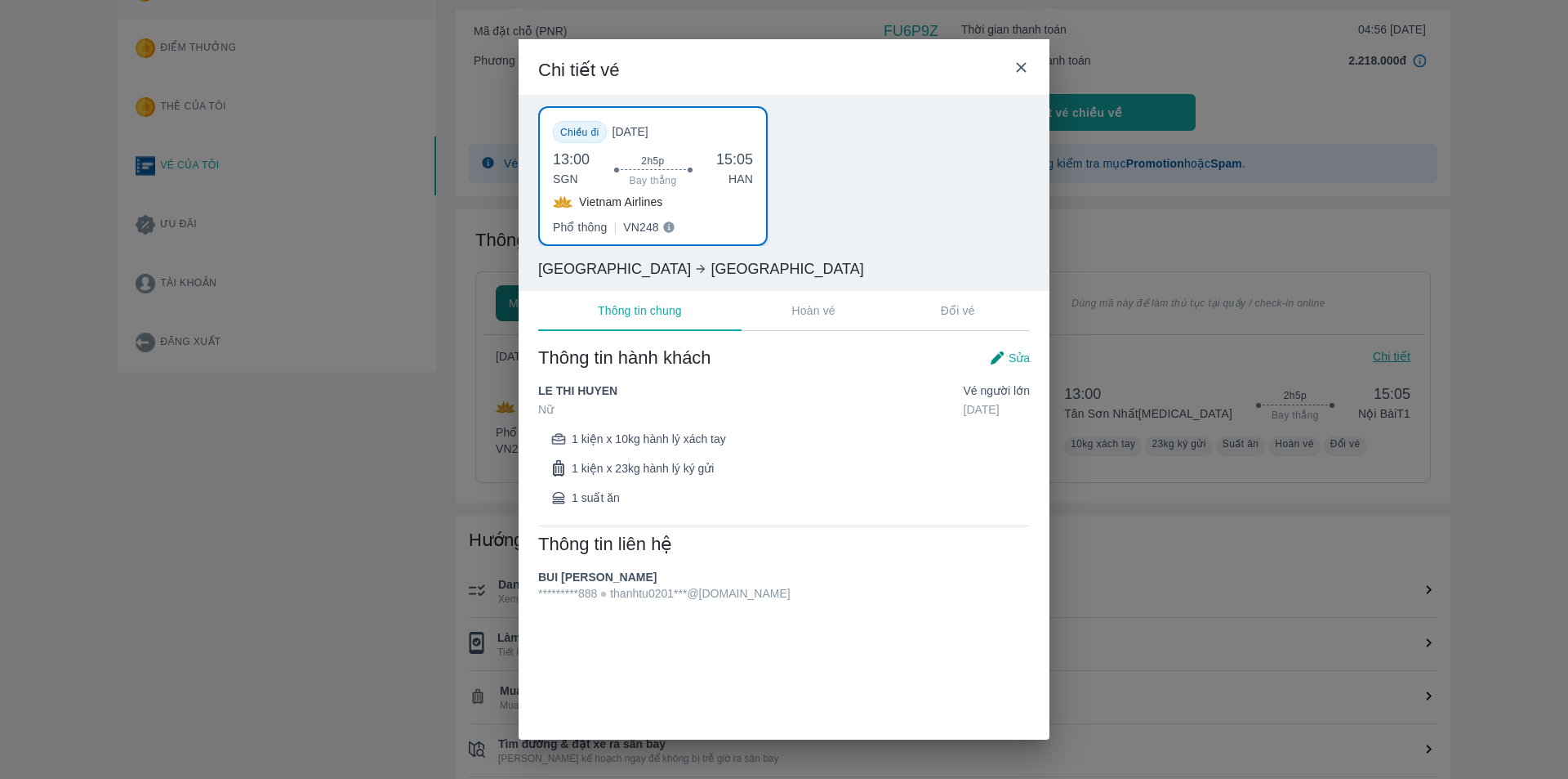
drag, startPoint x: 770, startPoint y: 54, endPoint x: 882, endPoint y: 69, distance: 113.0
click at [870, 62] on div "Chi tiết vé" at bounding box center [783, 66] width 531 height 55
click at [1020, 68] on icon at bounding box center [1020, 66] width 10 height 10
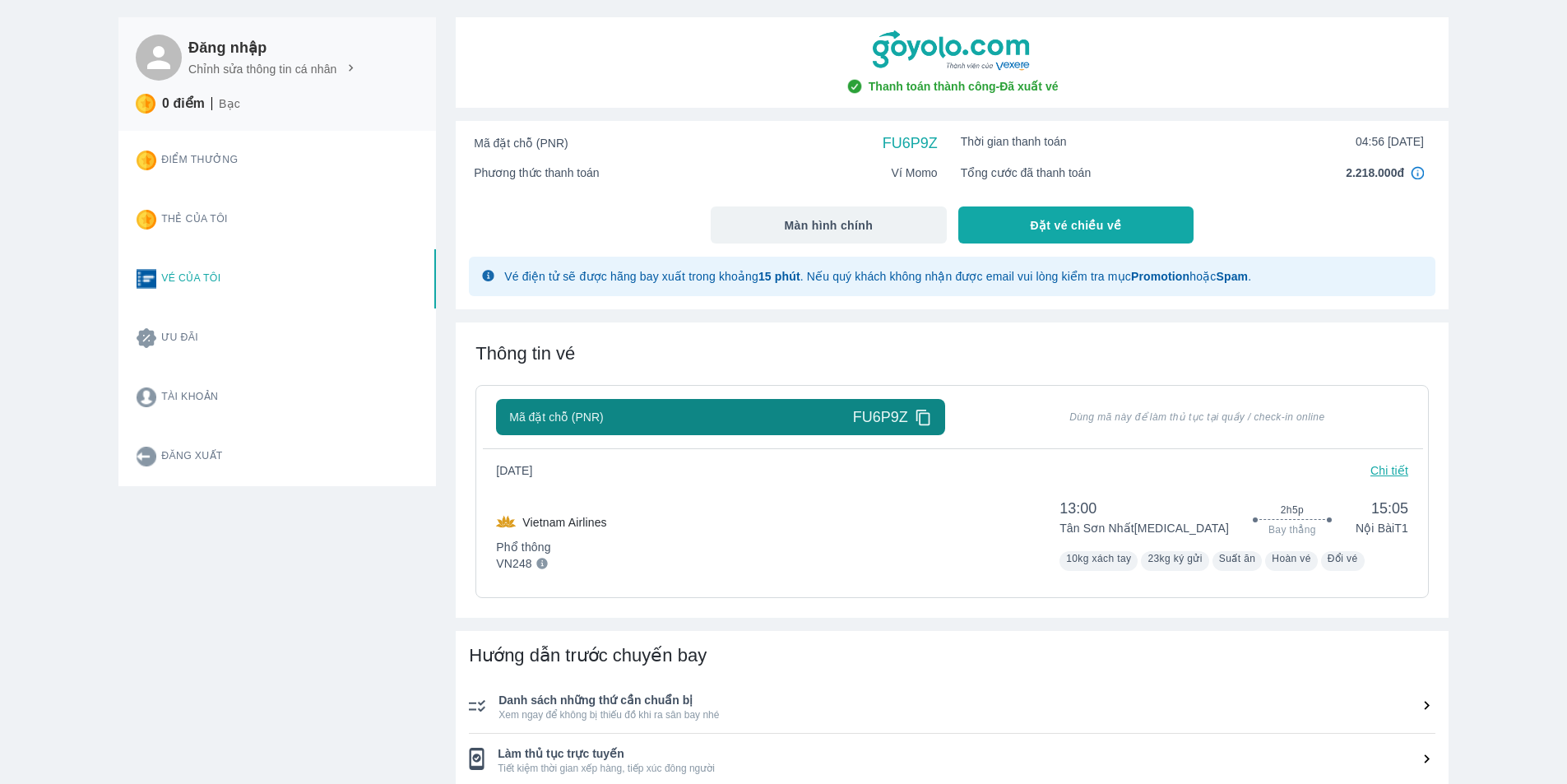
scroll to position [82, 0]
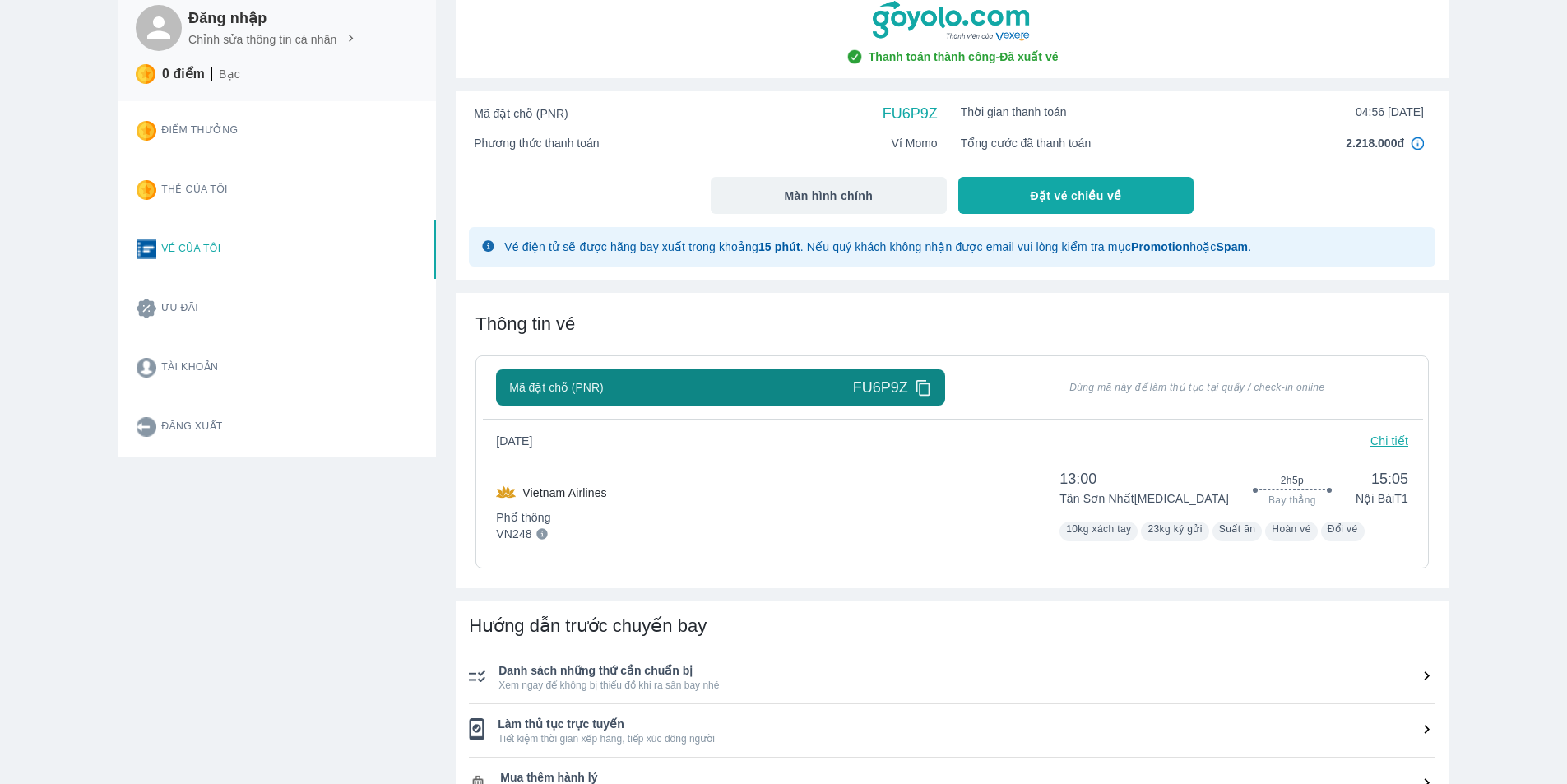
click at [1394, 439] on p "Chi tiết" at bounding box center [1389, 440] width 37 height 16
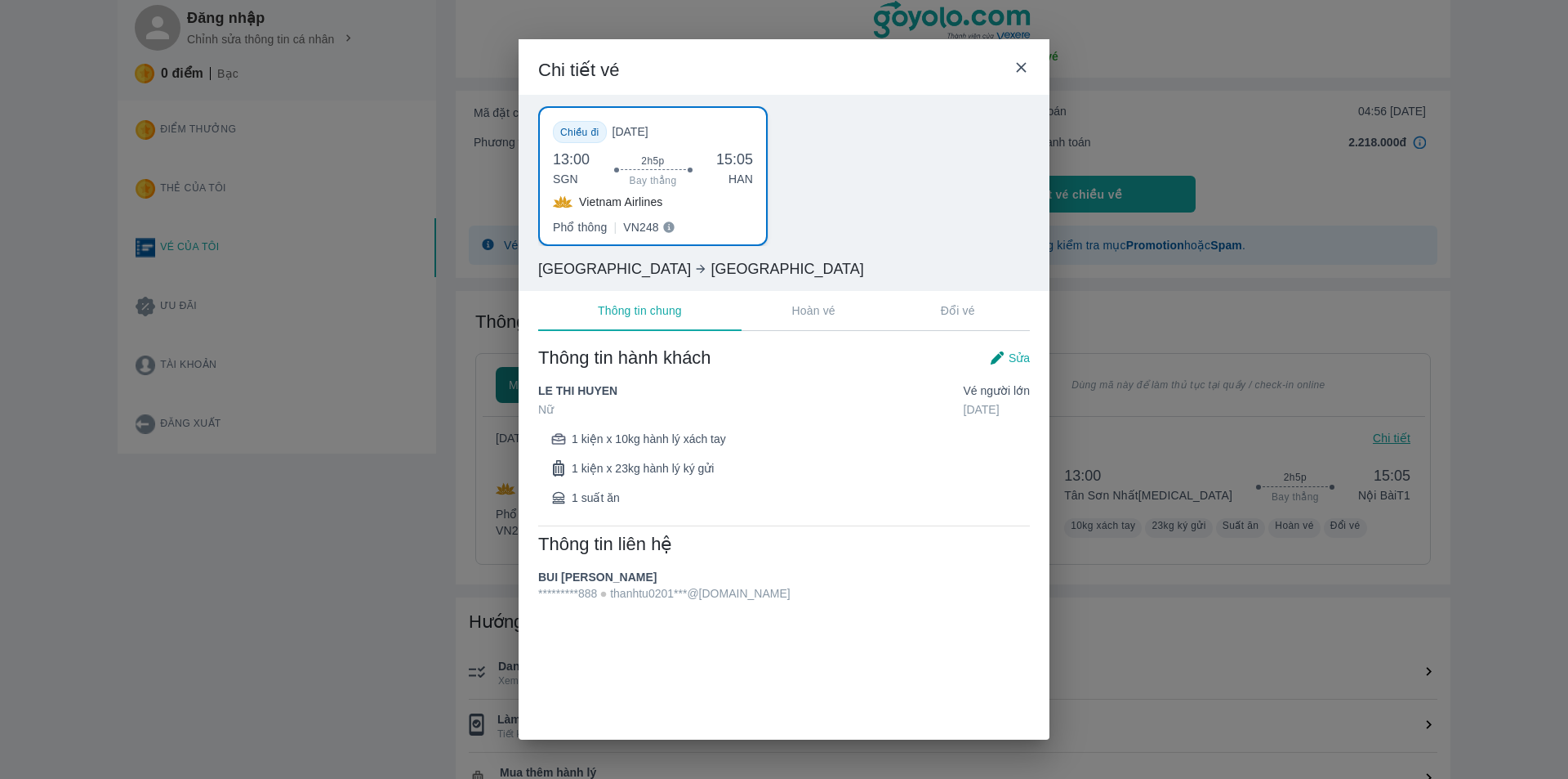
click at [426, 627] on div "Chi tiết vé Chiều đi Thứ 7, 13/09/2025 13:00 SGN 2h5p Bay thẳng 15:05 HAN Vietn…" at bounding box center [784, 390] width 1568 height 779
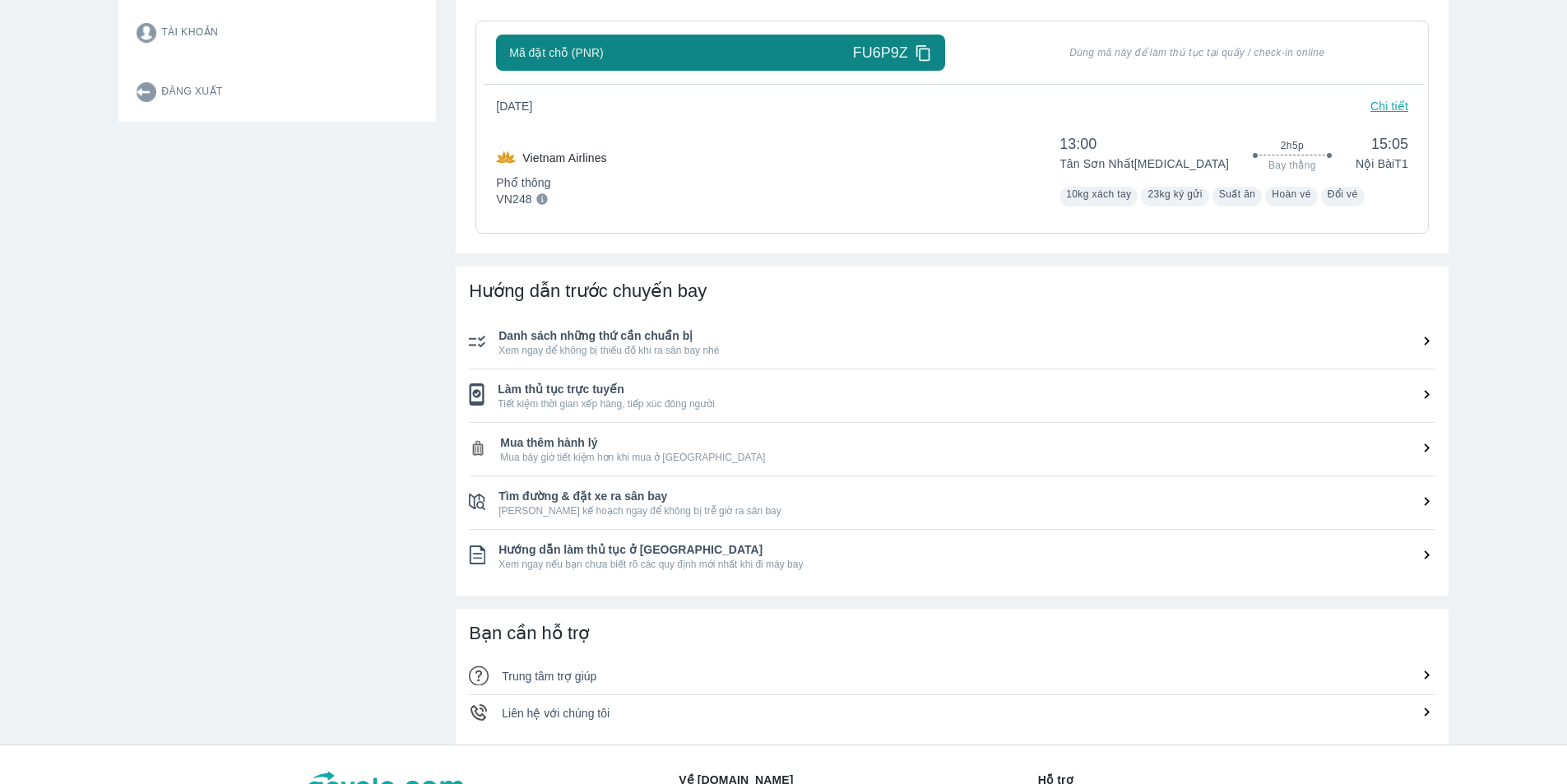
scroll to position [247, 0]
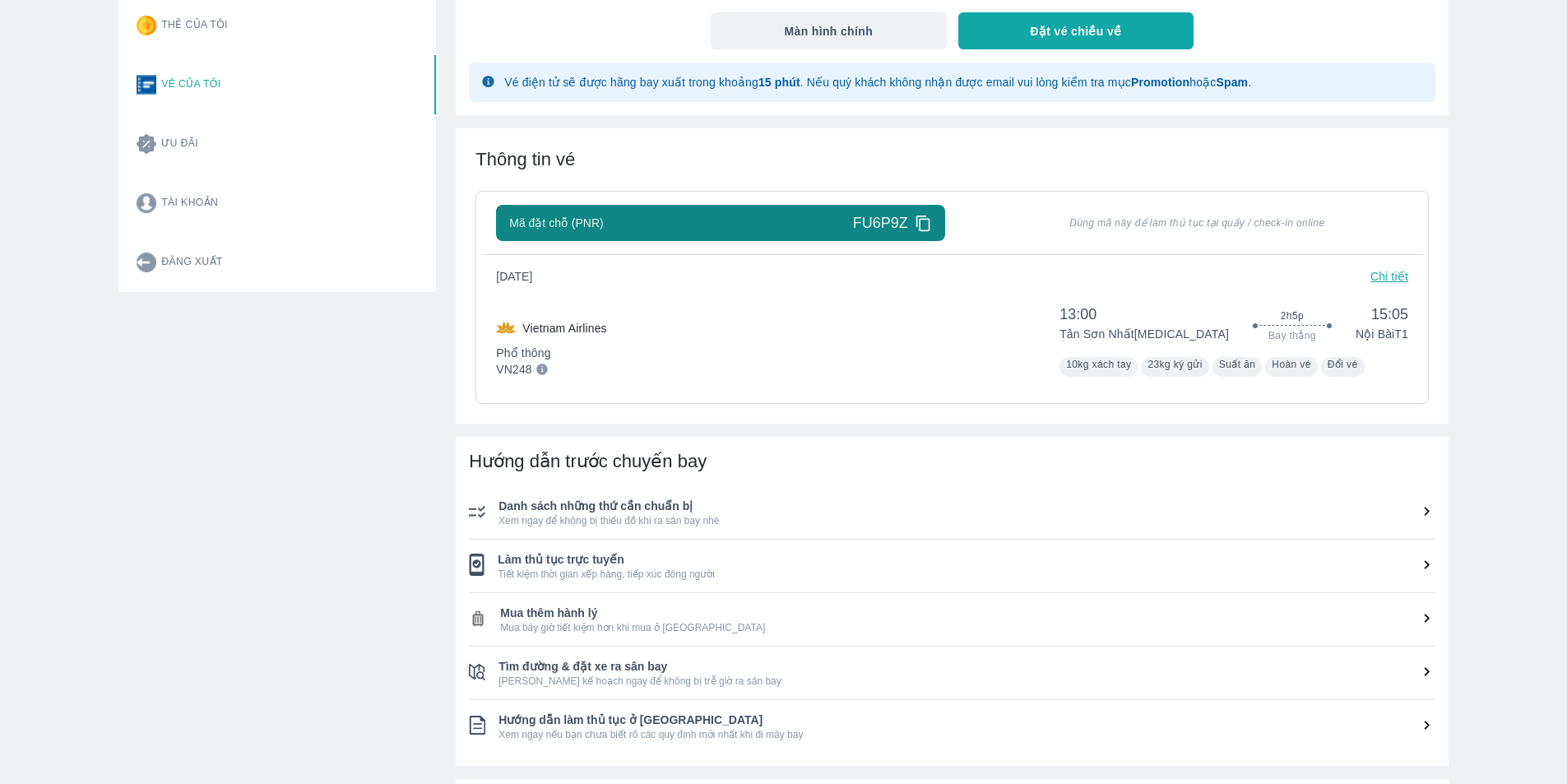
click at [1167, 319] on span "13:00" at bounding box center [1144, 314] width 169 height 20
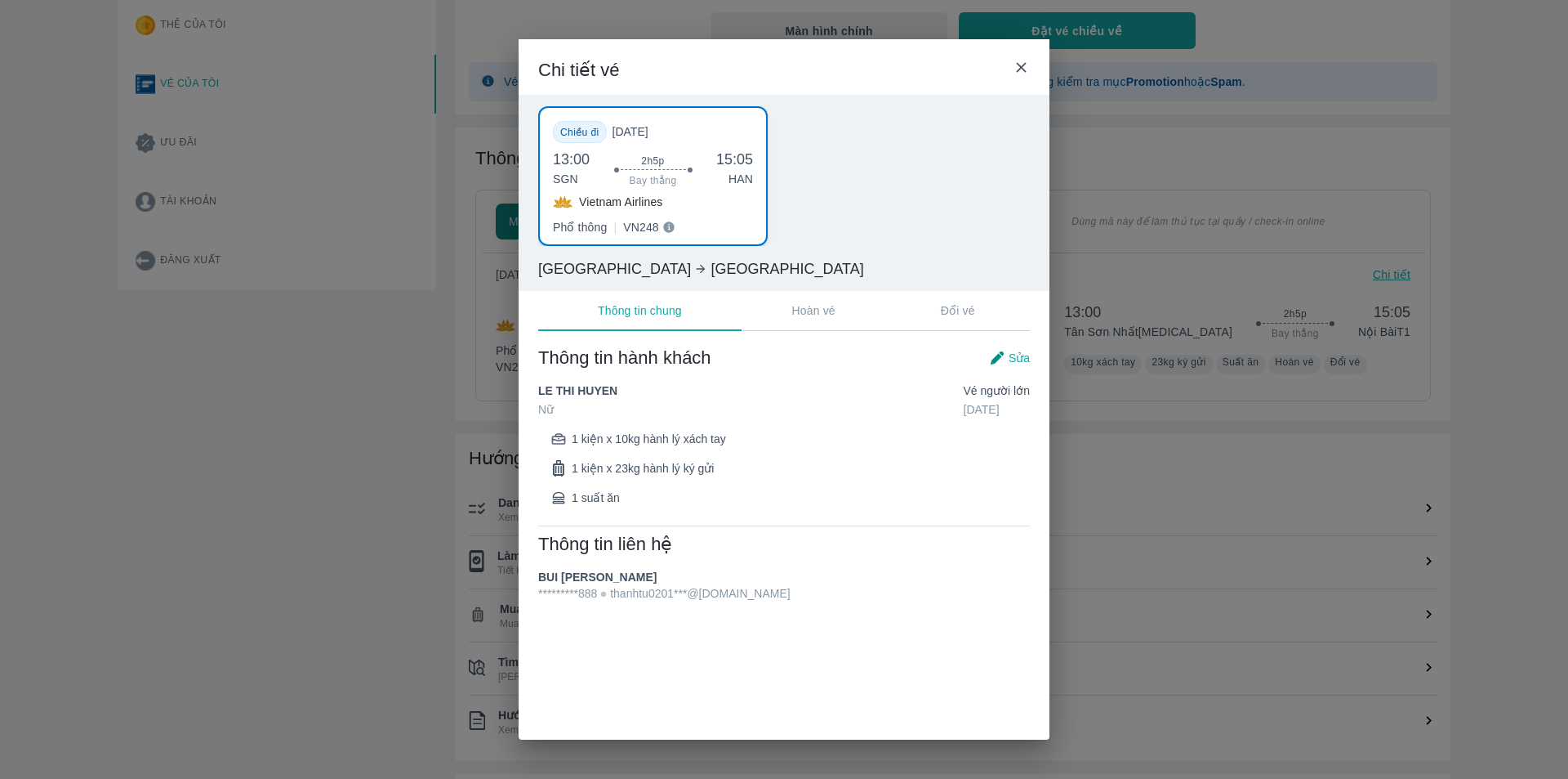
click at [824, 306] on p "Hoàn vé" at bounding box center [814, 311] width 44 height 16
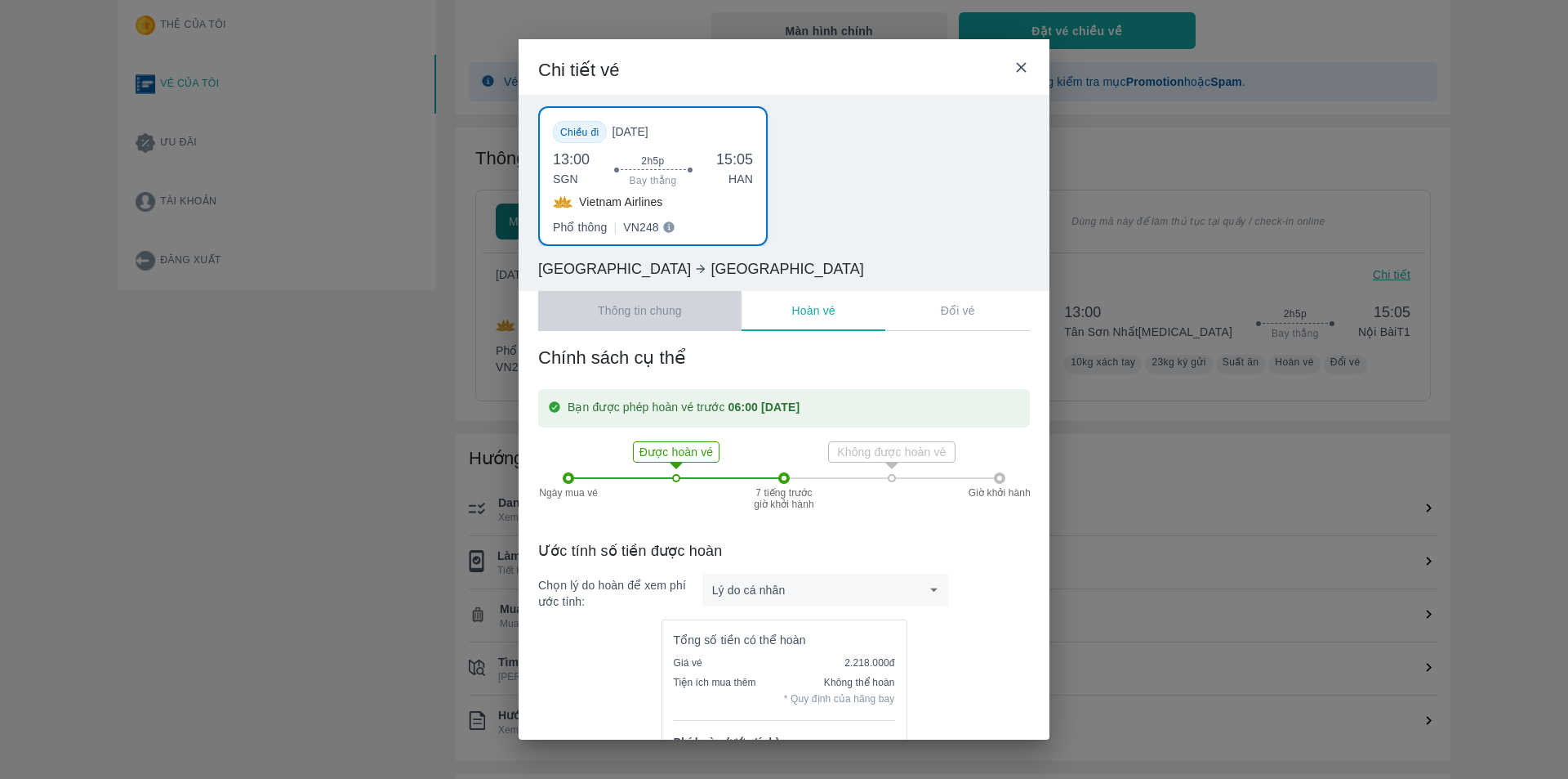
click at [675, 316] on p "Thông tin chung" at bounding box center [640, 311] width 84 height 16
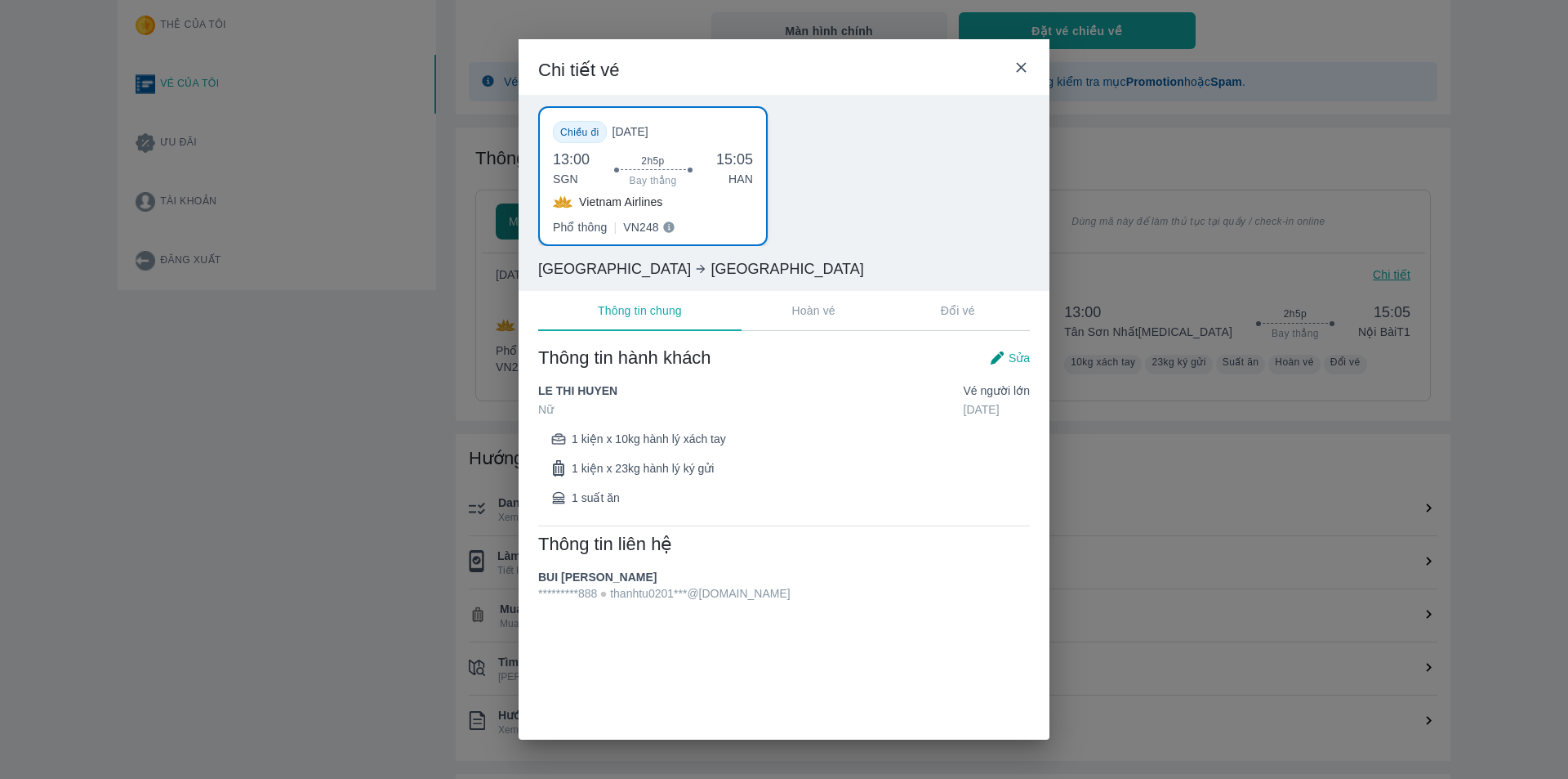
click at [710, 279] on span "Hà Nội" at bounding box center [787, 269] width 152 height 20
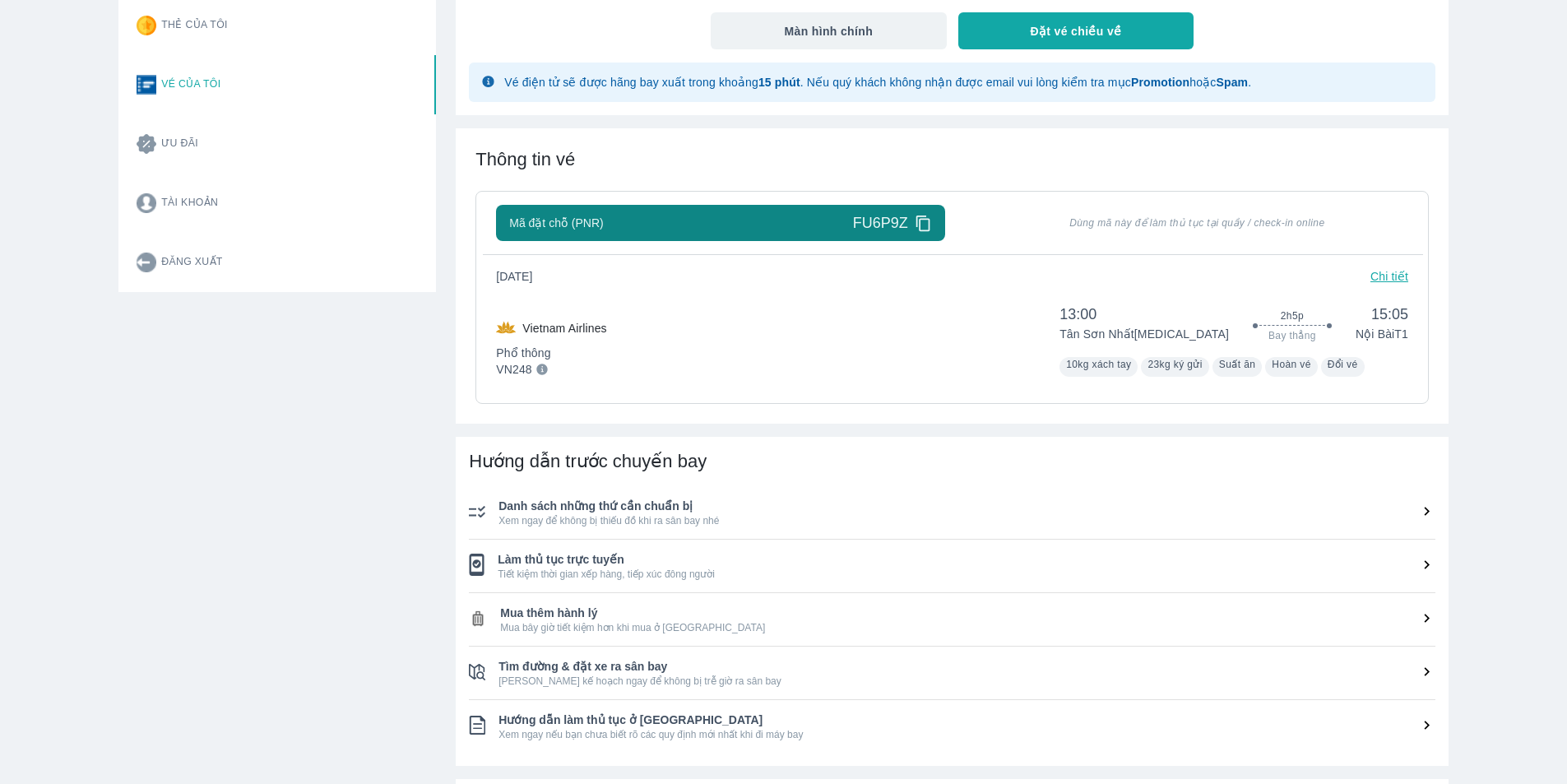
click at [1311, 367] on span "Hoàn vé" at bounding box center [1291, 364] width 39 height 12
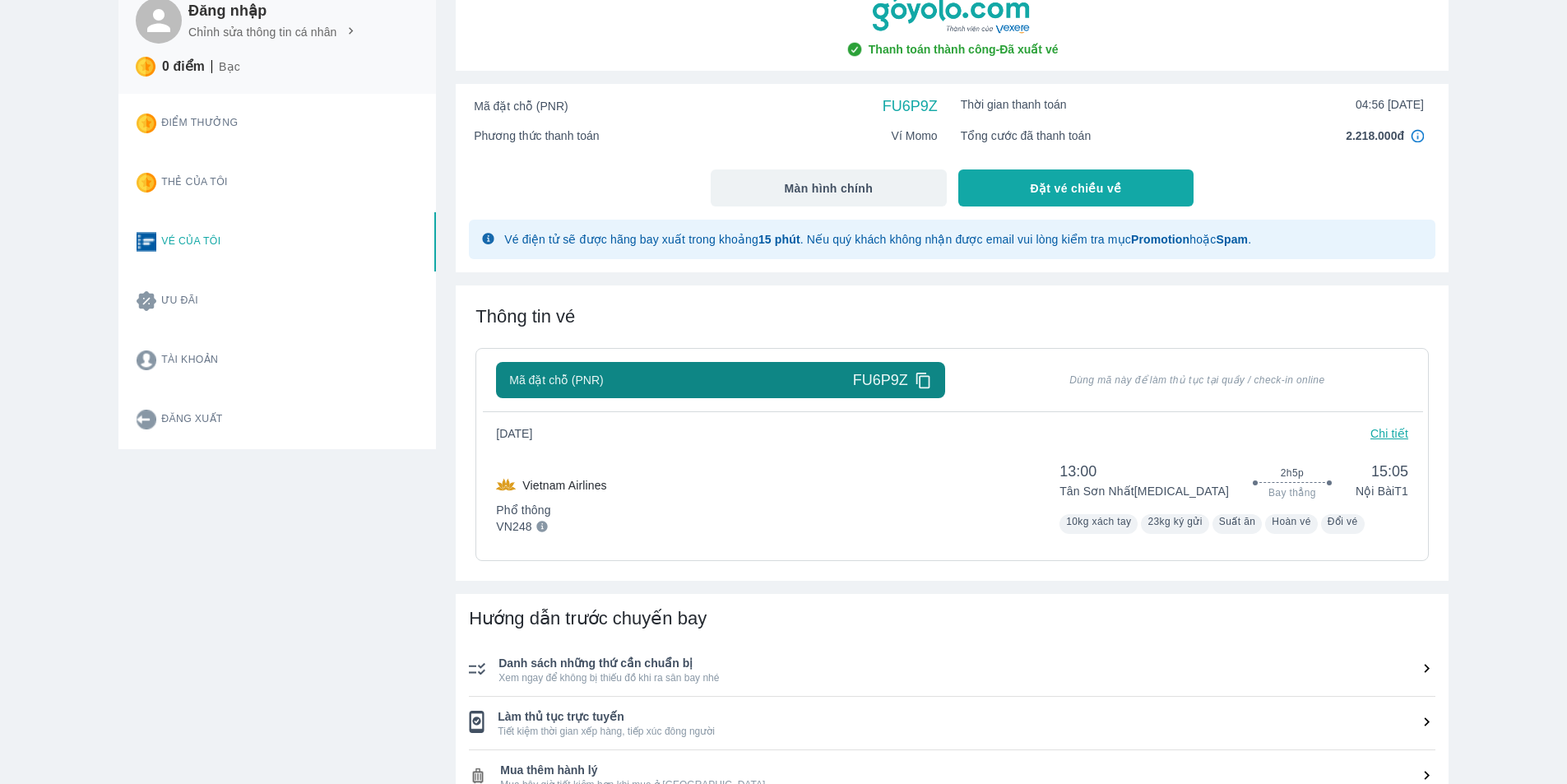
scroll to position [82, 0]
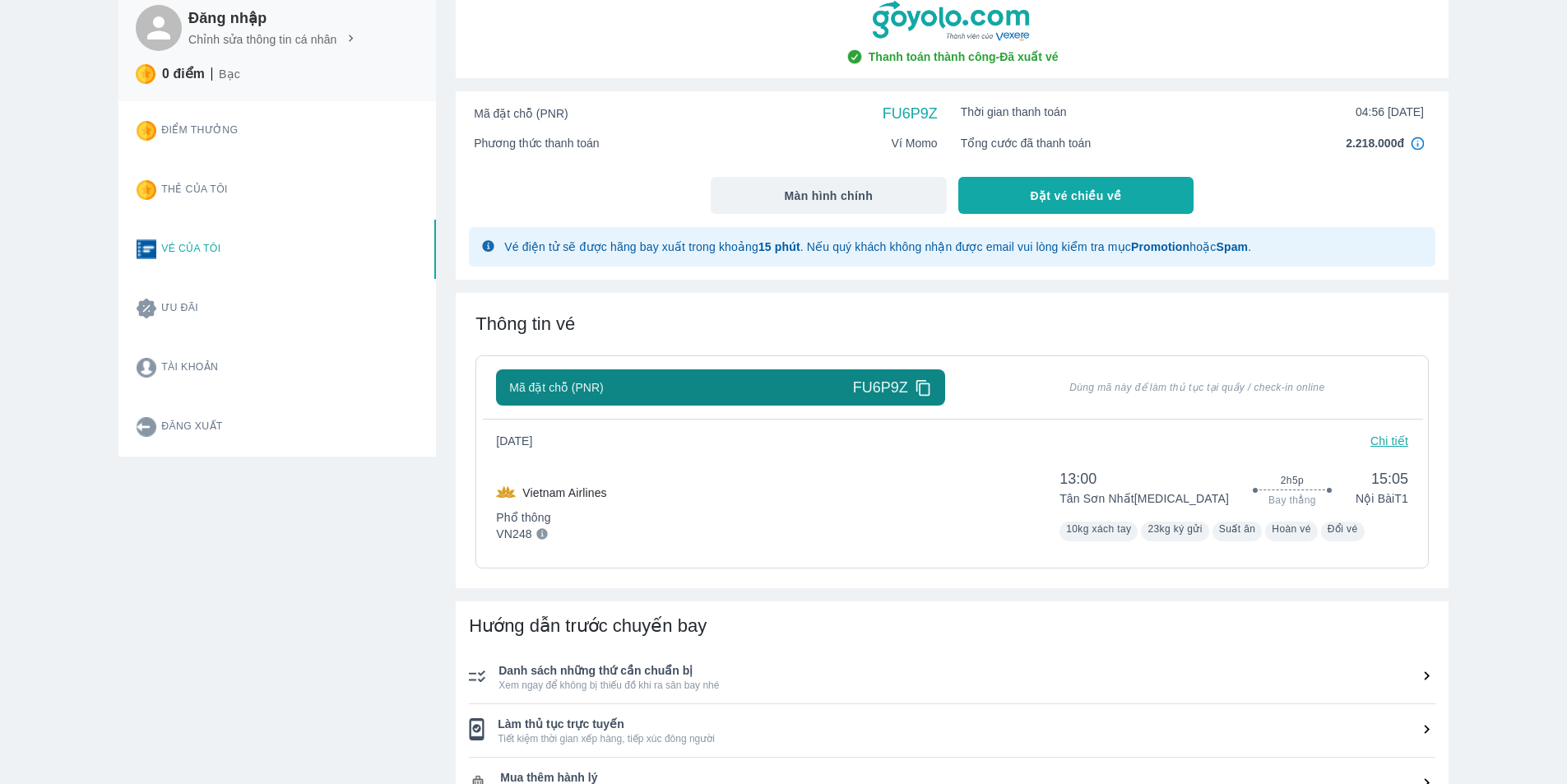
click at [801, 386] on div "Mã đặt chỗ (PNR) FU6P9Z" at bounding box center [720, 387] width 422 height 20
